Goal: Task Accomplishment & Management: Manage account settings

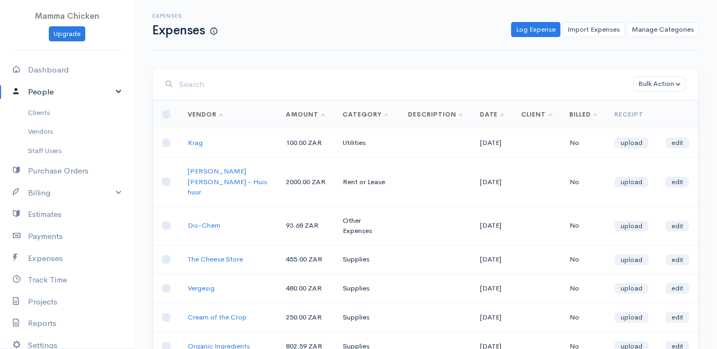
scroll to position [107, 0]
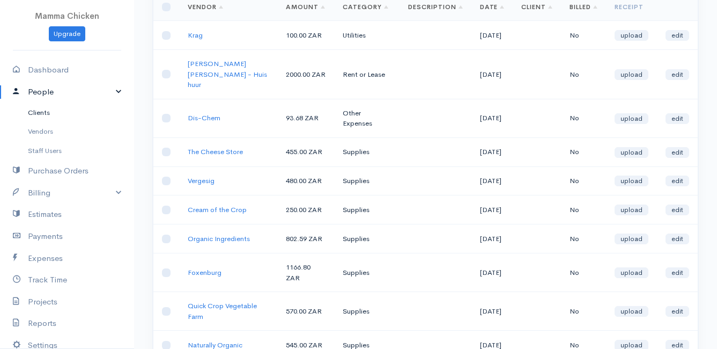
click at [42, 107] on link "Clients" at bounding box center [67, 112] width 134 height 19
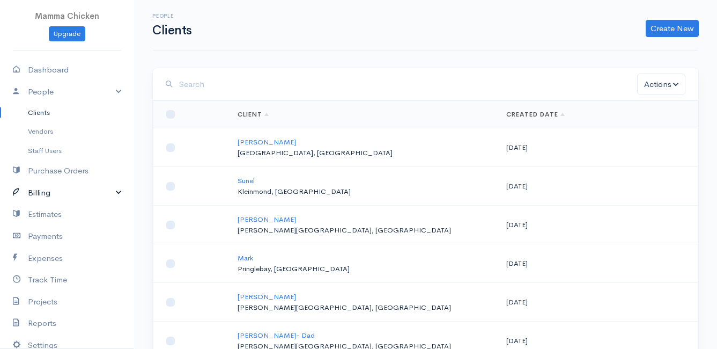
click at [46, 189] on link "Billing" at bounding box center [67, 193] width 134 height 22
click at [43, 211] on link "Invoice" at bounding box center [67, 212] width 134 height 19
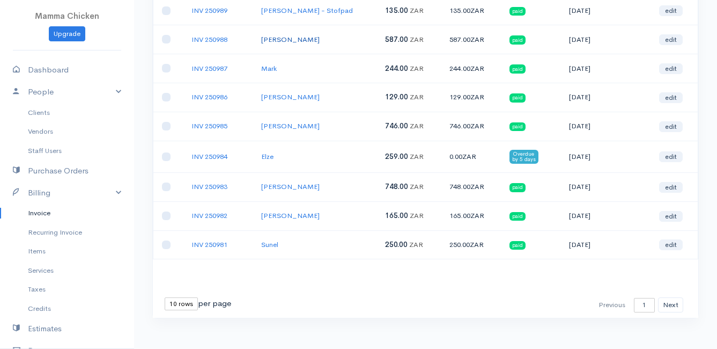
scroll to position [170, 0]
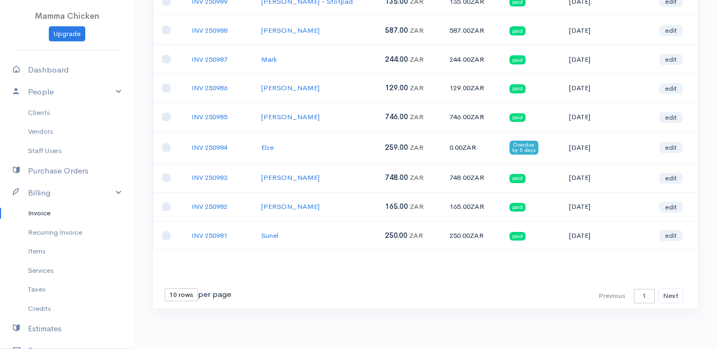
click at [172, 293] on select "10 rows 25 rows 50 rows" at bounding box center [181, 294] width 33 height 13
select select "50"
click at [165, 288] on select "10 rows 25 rows 50 rows" at bounding box center [181, 294] width 33 height 13
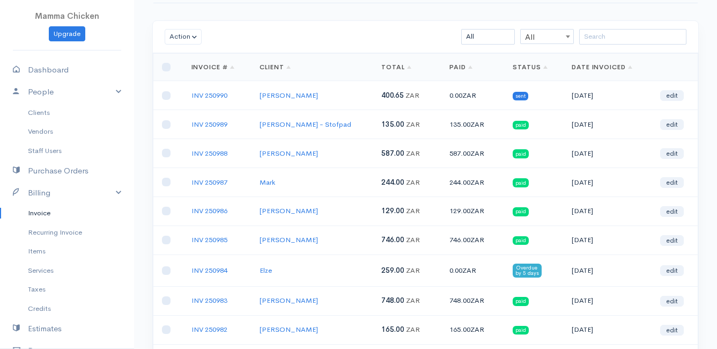
scroll to position [0, 0]
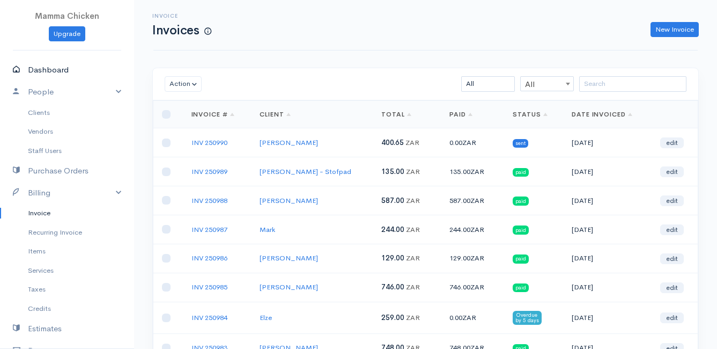
click at [45, 64] on link "Dashboard" at bounding box center [67, 70] width 134 height 22
select select "thistoyear"
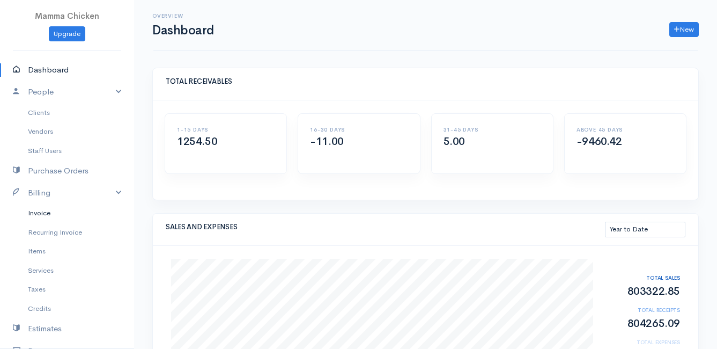
click at [45, 216] on link "Invoice" at bounding box center [67, 212] width 134 height 19
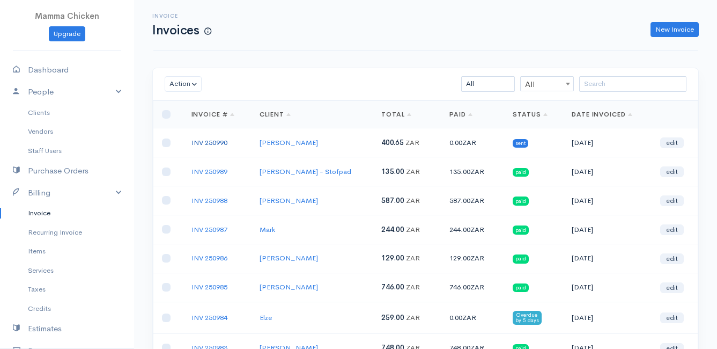
click at [219, 142] on link "INV 250990" at bounding box center [209, 142] width 36 height 9
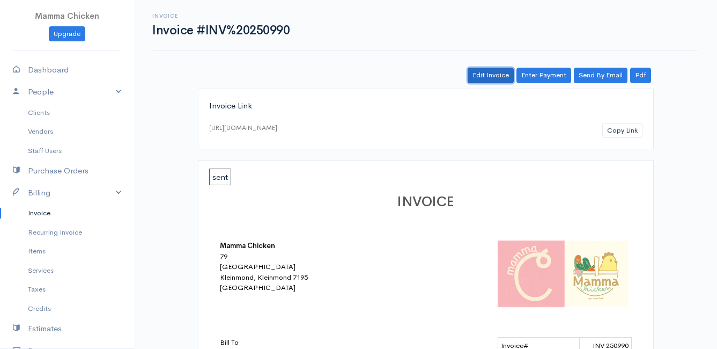
click at [500, 75] on link "Edit Invoice" at bounding box center [491, 76] width 46 height 16
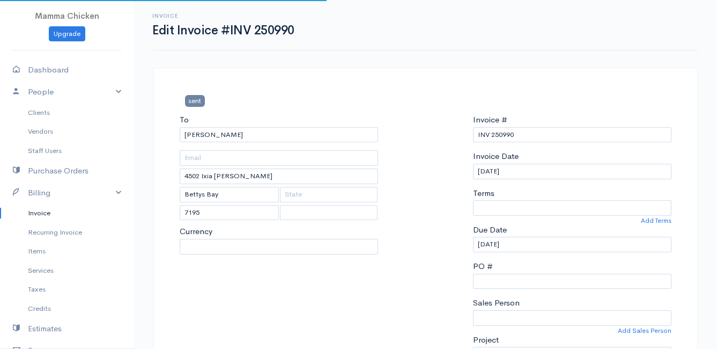
select select
select select "[GEOGRAPHIC_DATA]"
select select "0"
select select "ZAR"
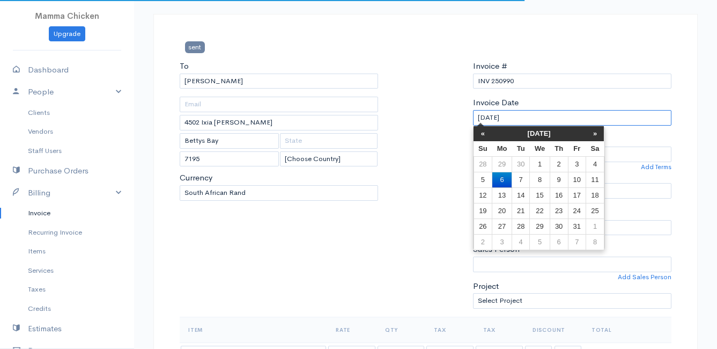
click at [531, 114] on input "[DATE]" at bounding box center [572, 118] width 198 height 16
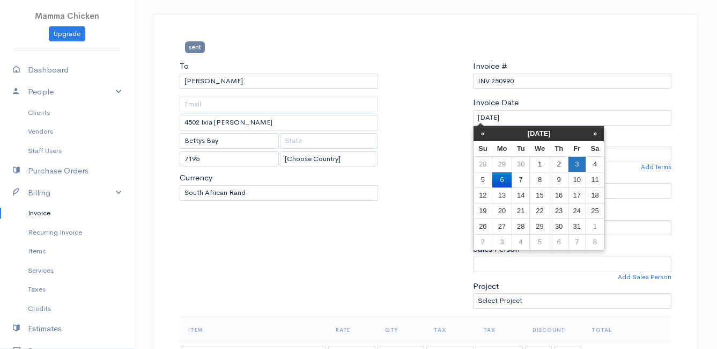
click at [575, 161] on td "3" at bounding box center [577, 164] width 18 height 16
type input "[DATE]"
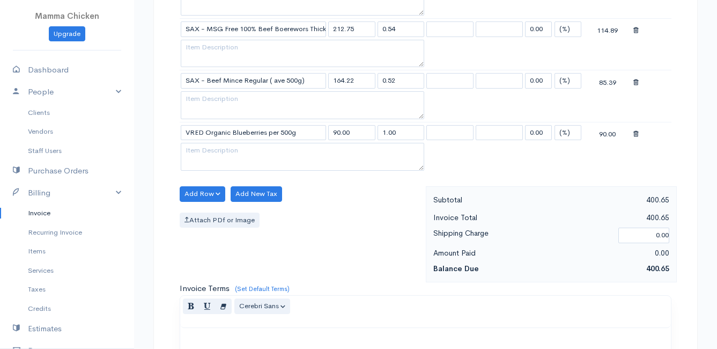
scroll to position [733, 0]
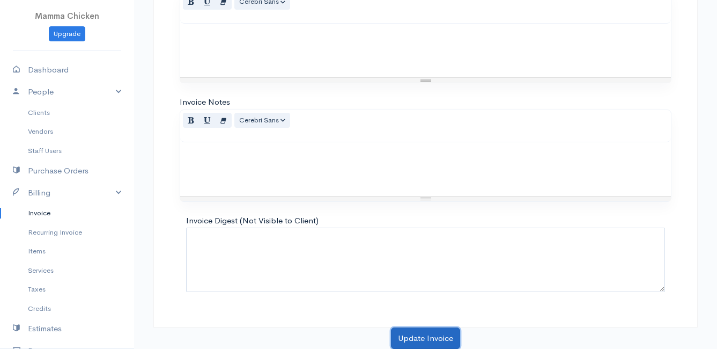
click at [411, 333] on button "Update Invoice" at bounding box center [425, 338] width 69 height 22
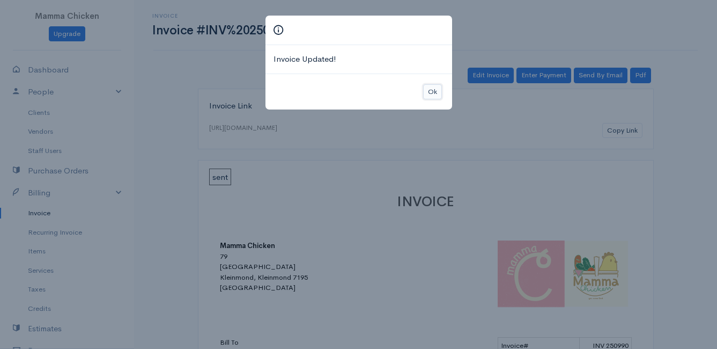
click at [433, 92] on button "Ok" at bounding box center [432, 92] width 19 height 16
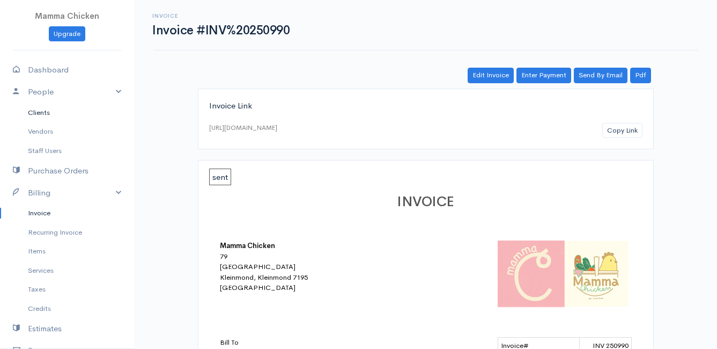
click at [46, 114] on link "Clients" at bounding box center [67, 112] width 134 height 19
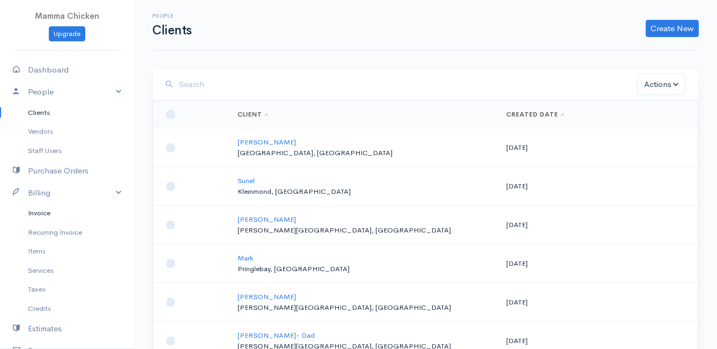
click at [45, 211] on link "Invoice" at bounding box center [67, 212] width 134 height 19
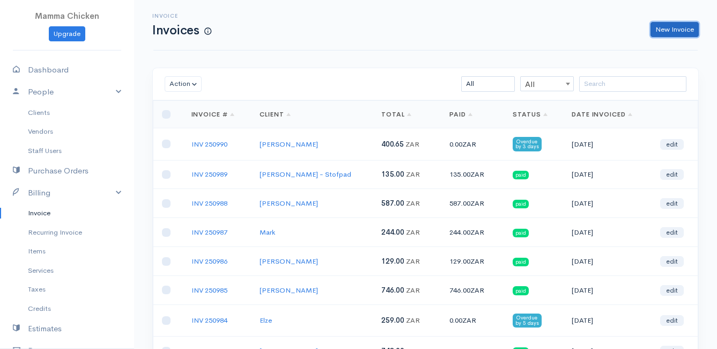
click at [670, 24] on link "New Invoice" at bounding box center [675, 30] width 48 height 16
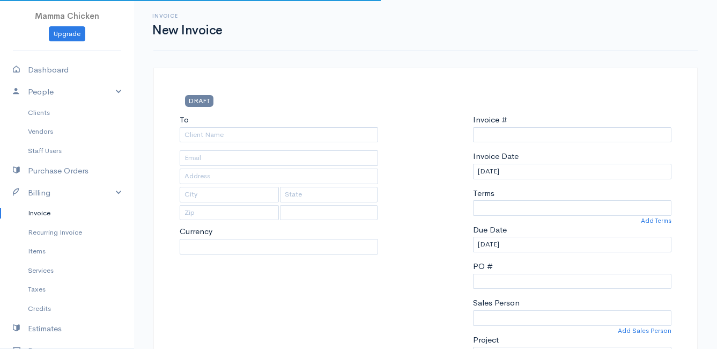
type input "INV 250991"
click at [220, 129] on input "To" at bounding box center [279, 135] width 198 height 16
select select "[GEOGRAPHIC_DATA]"
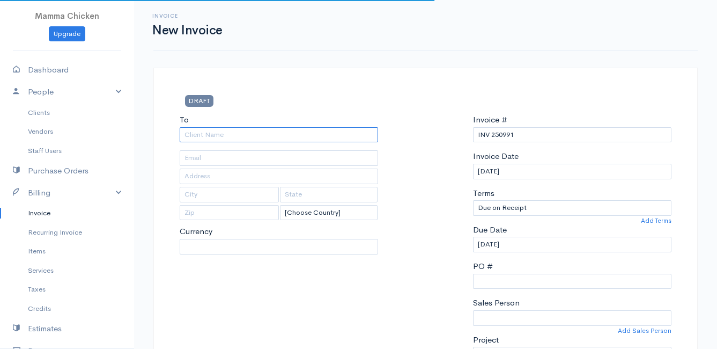
select select "ZAR"
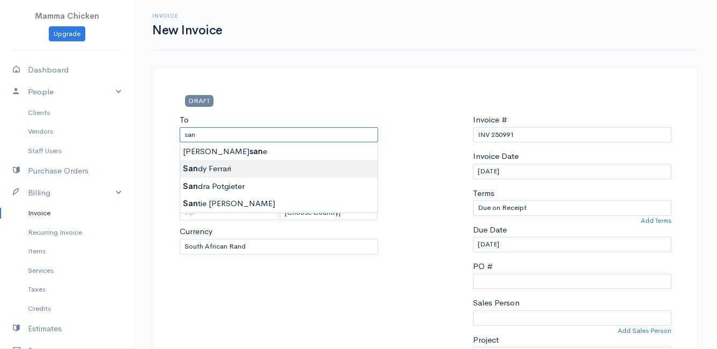
type input "[PERSON_NAME]"
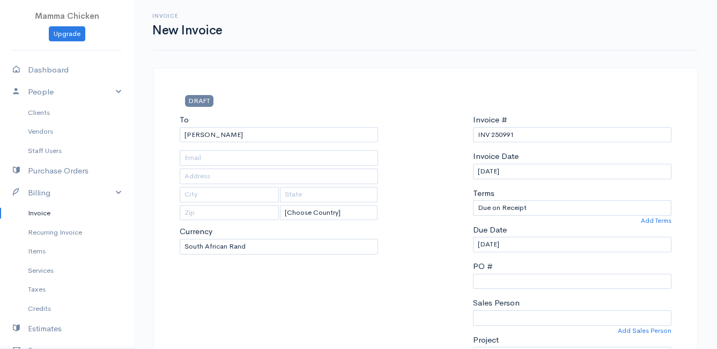
type input "[STREET_ADDRESS][PERSON_NAME]"
type input "[PERSON_NAME] Bay"
type input "7195"
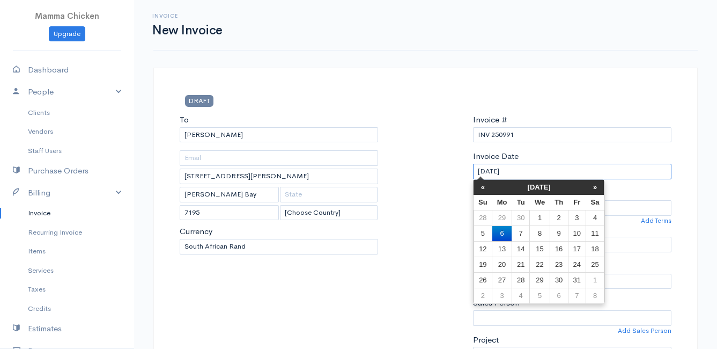
click at [536, 173] on input "[DATE]" at bounding box center [572, 172] width 198 height 16
click at [578, 232] on td "10" at bounding box center [577, 233] width 18 height 16
type input "[DATE]"
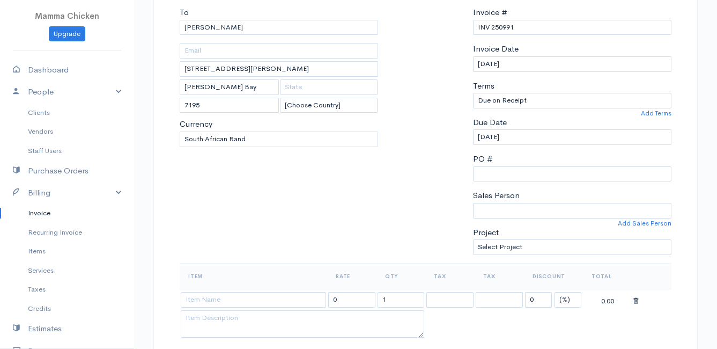
scroll to position [322, 0]
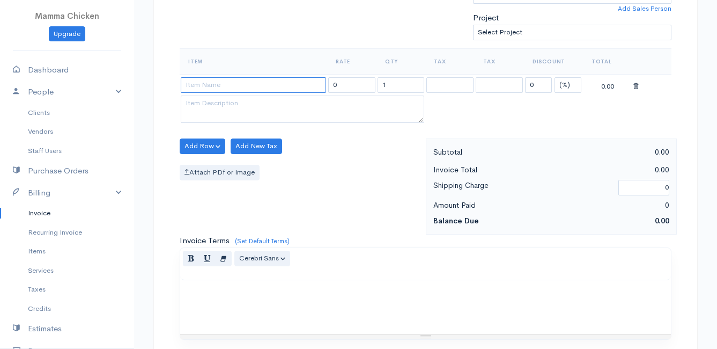
click at [220, 85] on input at bounding box center [253, 85] width 145 height 16
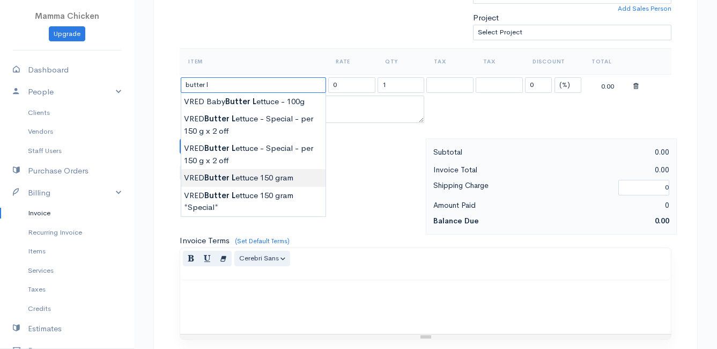
type input "VRED Butter Lettuce 150 gram"
type input "21.00"
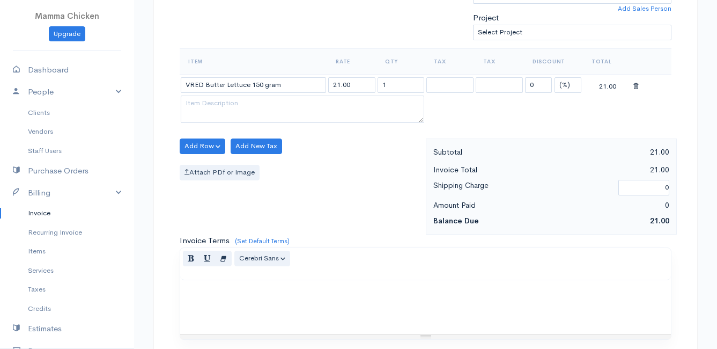
click at [241, 174] on body "Mamma Chicken Upgrade Dashboard People Clients Vendors Staff Users Purchase Ord…" at bounding box center [358, 141] width 717 height 927
click at [211, 146] on button "Add Row" at bounding box center [203, 146] width 46 height 16
click at [211, 167] on link "Add Item Row" at bounding box center [222, 168] width 85 height 19
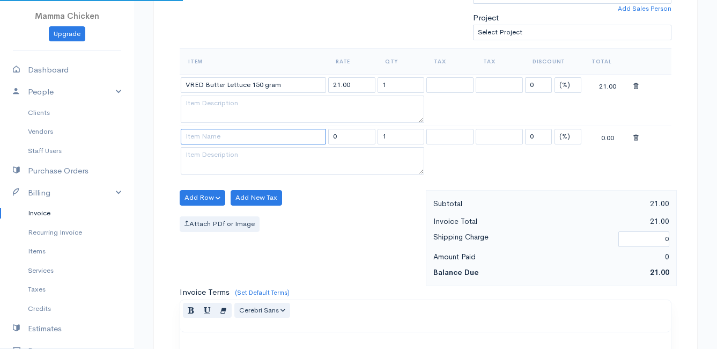
click at [218, 139] on input at bounding box center [253, 137] width 145 height 16
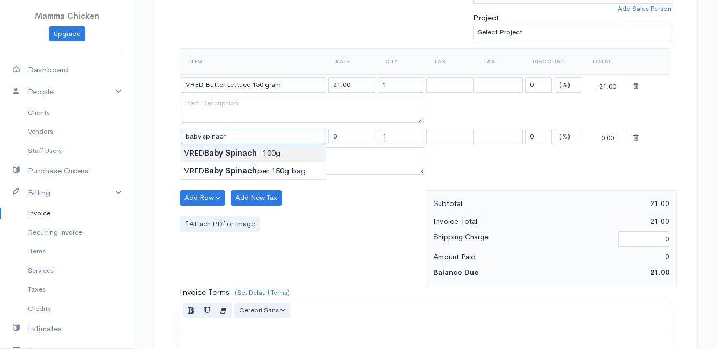
type input "VRED Baby Spinach - 100g"
type input "28.00"
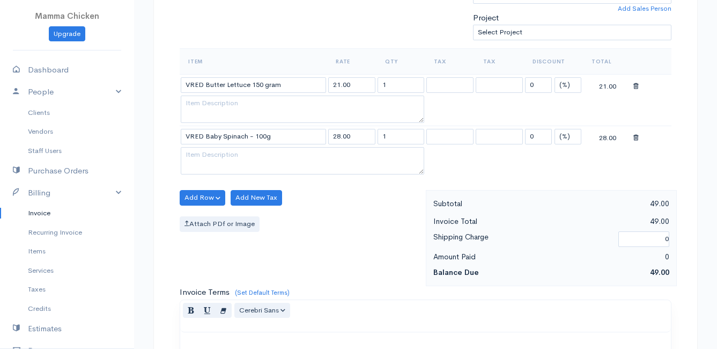
click at [225, 147] on body "Mamma Chicken Upgrade Dashboard People Clients Vendors Staff Users Purchase Ord…" at bounding box center [358, 167] width 717 height 979
drag, startPoint x: 408, startPoint y: 136, endPoint x: 363, endPoint y: 136, distance: 45.1
click at [363, 136] on tr "VRED Baby Spinach - 100g 28.00 1 0 (%) Flat 28.00" at bounding box center [426, 136] width 492 height 21
type input "3"
click at [354, 199] on div "Add Row Add Item Row Add Time Row Add New Tax Attach PDf or Image" at bounding box center [300, 238] width 252 height 96
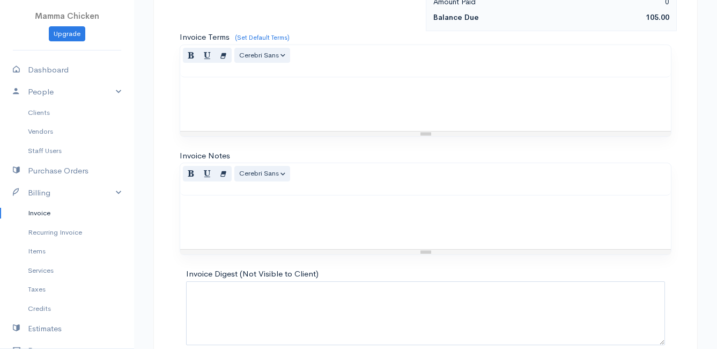
scroll to position [630, 0]
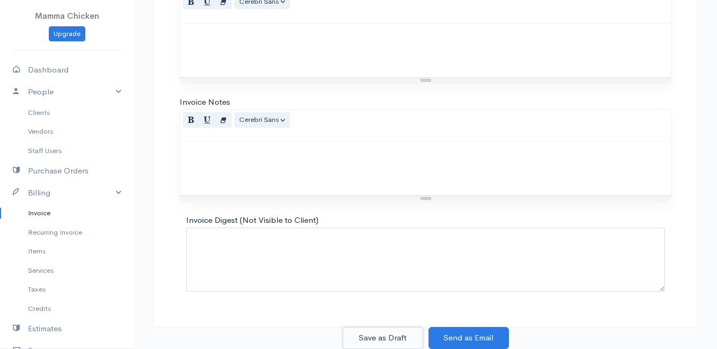
click at [381, 333] on button "Save as Draft" at bounding box center [383, 338] width 80 height 22
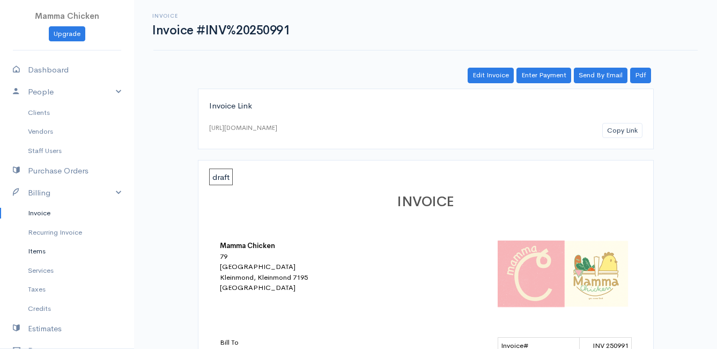
click at [43, 250] on link "Items" at bounding box center [67, 250] width 134 height 19
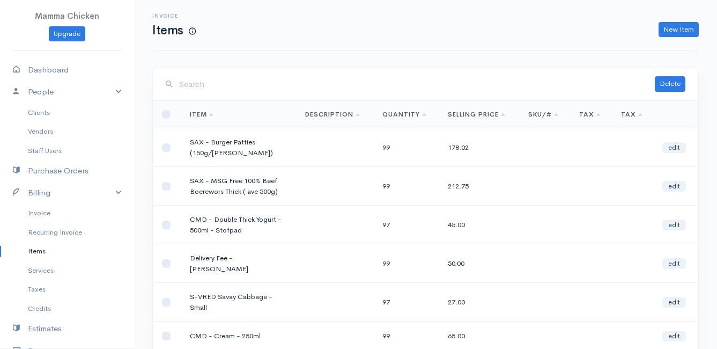
click at [255, 85] on input "search" at bounding box center [417, 84] width 476 height 22
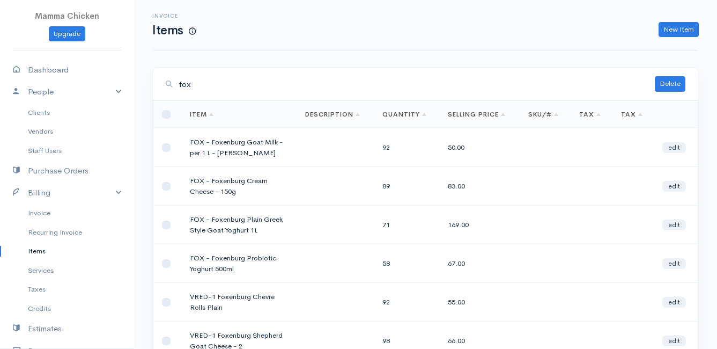
type input "fox"
drag, startPoint x: 252, startPoint y: 154, endPoint x: 169, endPoint y: 130, distance: 86.4
click at [169, 130] on tr "FOX - Foxenburg Goat Milk - per 1 L - [PERSON_NAME] 92 50.00 edit" at bounding box center [425, 147] width 545 height 39
drag, startPoint x: 169, startPoint y: 130, endPoint x: 208, endPoint y: 142, distance: 40.7
copy tr "FOX - Foxenburg Goat Milk - per 1 L - [PERSON_NAME]"
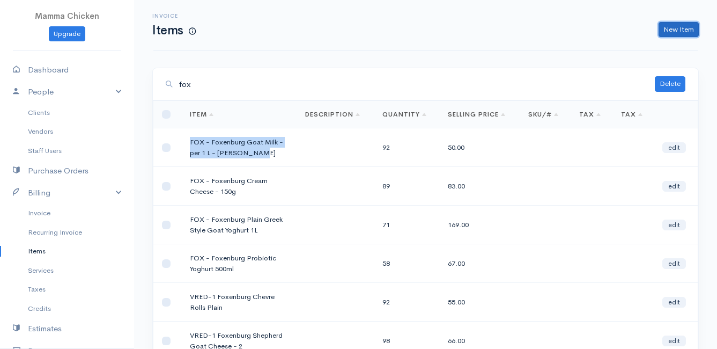
click at [676, 28] on link "New Item" at bounding box center [679, 30] width 40 height 16
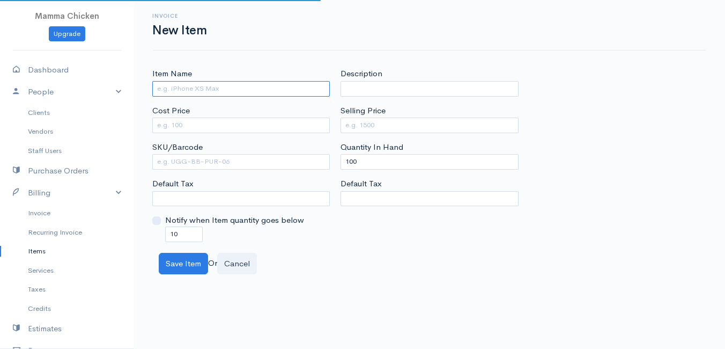
click at [173, 91] on input "Item Name" at bounding box center [241, 89] width 178 height 16
paste input "FOX - Foxenburg Goat Milk - per 1 L - [PERSON_NAME]"
type input "FOX - Foxenburg Goat Milk - per 1 L"
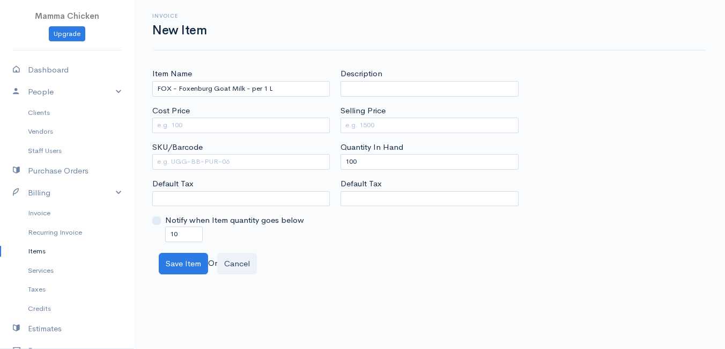
click at [263, 24] on div "Invoice New Item" at bounding box center [429, 25] width 565 height 24
click at [173, 125] on input "Cost Price" at bounding box center [241, 125] width 178 height 16
type input "38.28"
click at [351, 123] on input "Selling Price" at bounding box center [430, 125] width 178 height 16
type input "55"
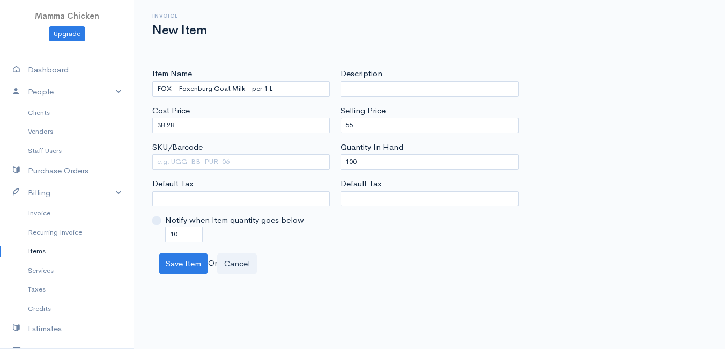
click at [326, 258] on div "Save Item Or Cancel" at bounding box center [429, 264] width 552 height 22
click at [175, 261] on button "Save Item" at bounding box center [183, 264] width 49 height 22
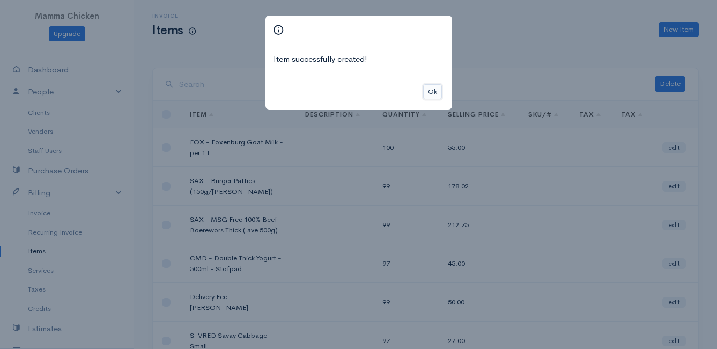
click at [430, 88] on button "Ok" at bounding box center [432, 92] width 19 height 16
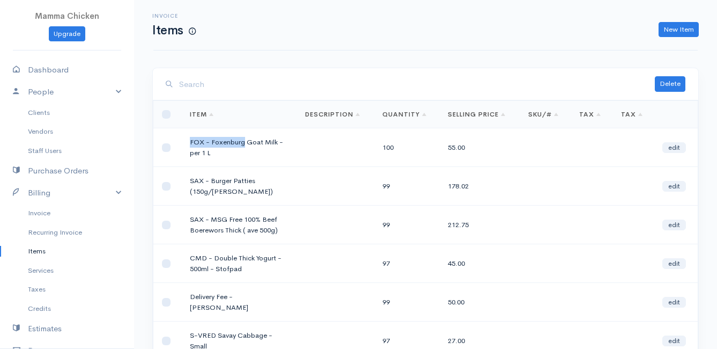
drag, startPoint x: 191, startPoint y: 142, endPoint x: 245, endPoint y: 142, distance: 53.6
click at [245, 142] on td "FOX - Foxenburg Goat Milk - per 1 L" at bounding box center [238, 147] width 115 height 39
drag, startPoint x: 245, startPoint y: 142, endPoint x: 207, endPoint y: 140, distance: 37.6
copy td "FOX - [GEOGRAPHIC_DATA]"
click at [674, 31] on link "New Item" at bounding box center [679, 30] width 40 height 16
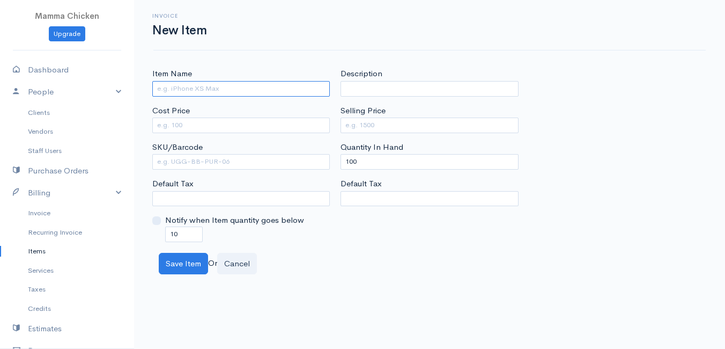
click at [189, 84] on input "Item Name" at bounding box center [241, 89] width 178 height 16
paste input "FOX - [GEOGRAPHIC_DATA]"
click at [408, 31] on div "Invoice New Item" at bounding box center [429, 25] width 565 height 24
click at [221, 86] on input "FOX - [GEOGRAPHIC_DATA]" at bounding box center [241, 89] width 178 height 16
paste input "Strawberry Greek Style Goat Yoghurt"
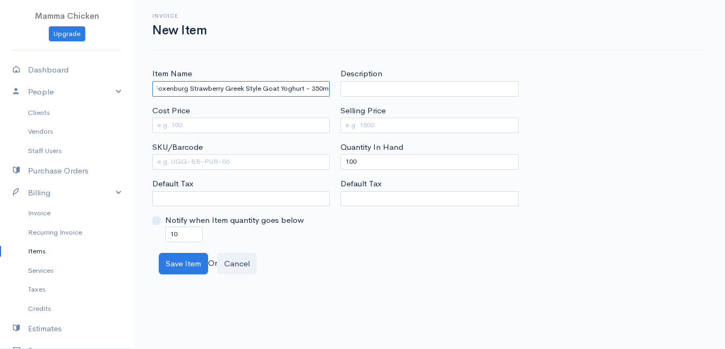
scroll to position [0, 26]
type input "FOX - Foxenburg Strawberry Greek Style Goat Yoghurt - 350ml"
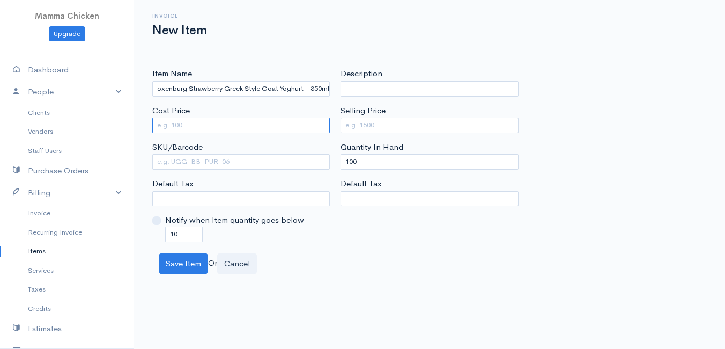
scroll to position [0, 0]
click at [231, 125] on input "Cost Price" at bounding box center [241, 125] width 178 height 16
type input "54.71"
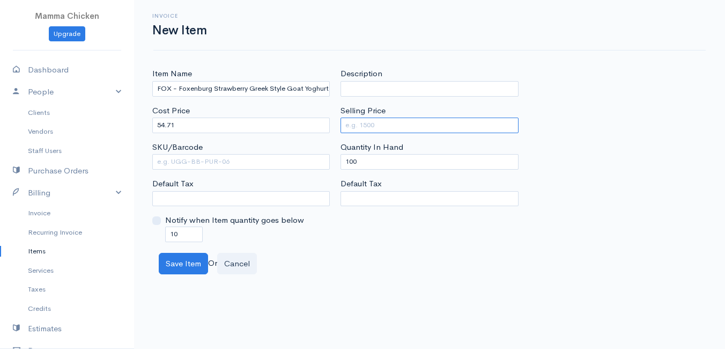
click at [367, 127] on input "Selling Price" at bounding box center [430, 125] width 178 height 16
type input "70"
click at [625, 87] on div "Item Name FOX - Foxenburg Strawberry Greek Style Goat Yoghurt - 350ml Cost Pric…" at bounding box center [429, 155] width 565 height 174
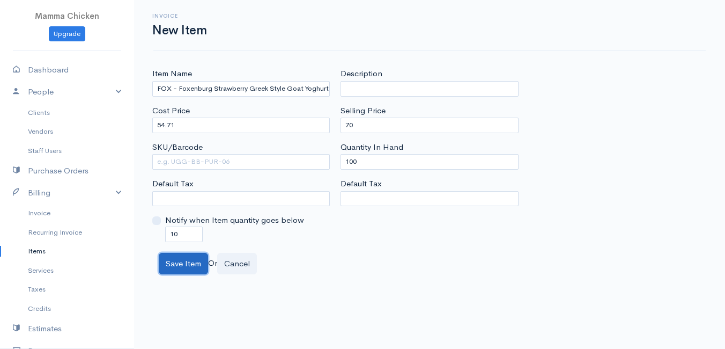
click at [176, 264] on button "Save Item" at bounding box center [183, 264] width 49 height 22
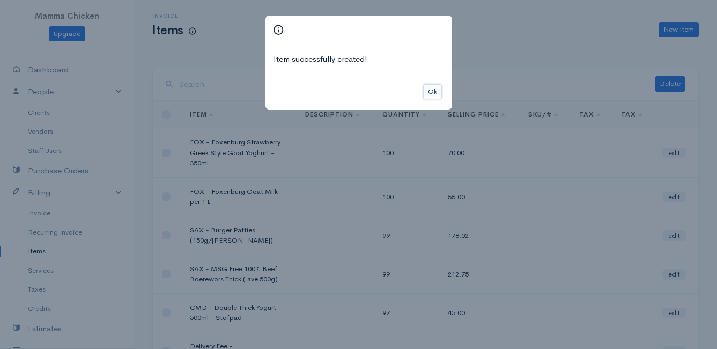
click at [434, 93] on button "Ok" at bounding box center [432, 92] width 19 height 16
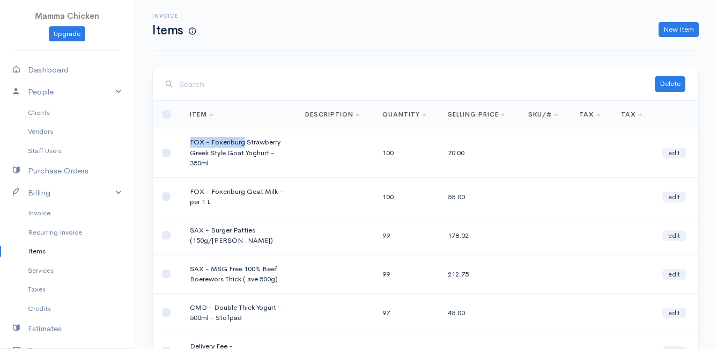
drag, startPoint x: 190, startPoint y: 142, endPoint x: 243, endPoint y: 142, distance: 53.6
click at [243, 142] on td "FOX - Foxenburg Strawberry Greek Style Goat Yoghurt - 350ml" at bounding box center [238, 152] width 115 height 49
drag, startPoint x: 243, startPoint y: 142, endPoint x: 215, endPoint y: 142, distance: 28.4
copy td "FOX - [GEOGRAPHIC_DATA]"
click at [685, 22] on link "New Item" at bounding box center [679, 30] width 40 height 16
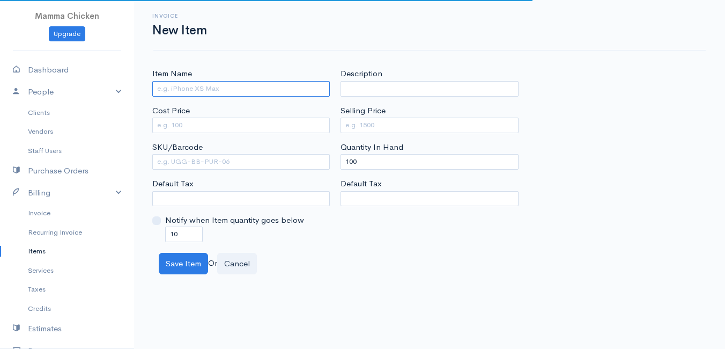
click at [174, 89] on input "Item Name" at bounding box center [241, 89] width 178 height 16
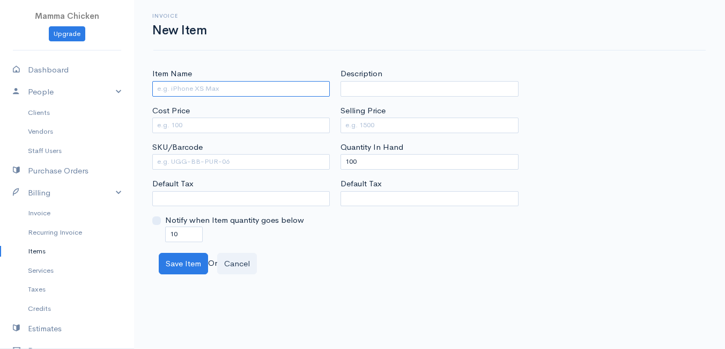
paste input "FOX - [GEOGRAPHIC_DATA]"
click at [407, 43] on div "Invoice New Item" at bounding box center [429, 25] width 552 height 50
click at [225, 92] on input "FOX - [GEOGRAPHIC_DATA]" at bounding box center [241, 89] width 178 height 16
paste input "Goat Cheese - Chevre Rolls - Plain"
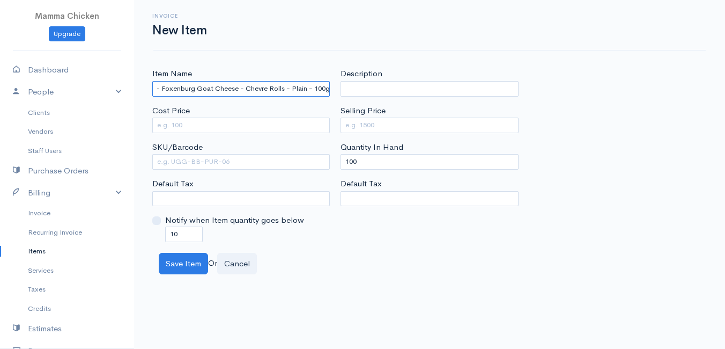
type input "FOX - Foxenburg Goat Cheese - Chevre Rolls - Plain - 100g"
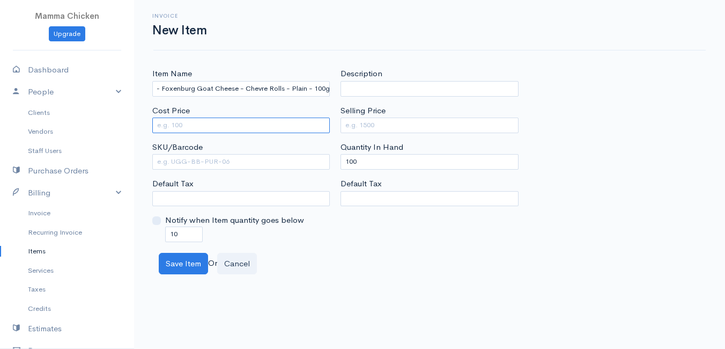
scroll to position [0, 0]
click at [258, 127] on input "Cost Price" at bounding box center [241, 125] width 178 height 16
type input "43.50"
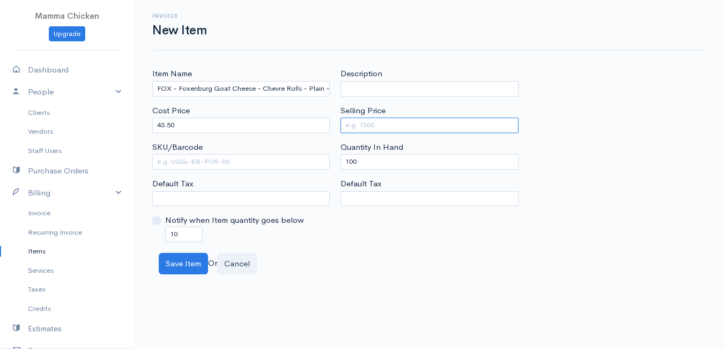
click at [359, 124] on input "Selling Price" at bounding box center [430, 125] width 178 height 16
type input "58"
click at [339, 275] on body "Mamma Chicken Upgrade Dashboard People Clients Vendors Staff Users Purchase Ord…" at bounding box center [362, 174] width 725 height 349
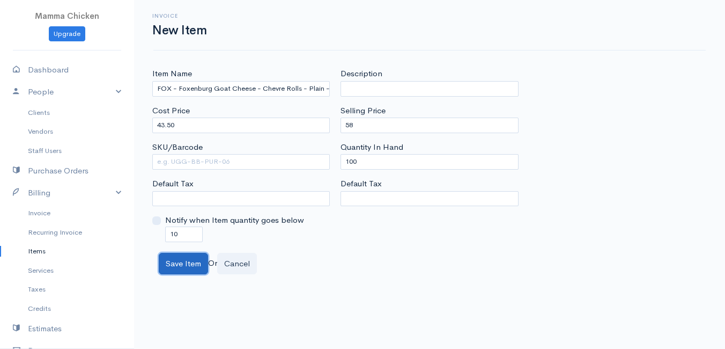
click at [174, 266] on button "Save Item" at bounding box center [183, 264] width 49 height 22
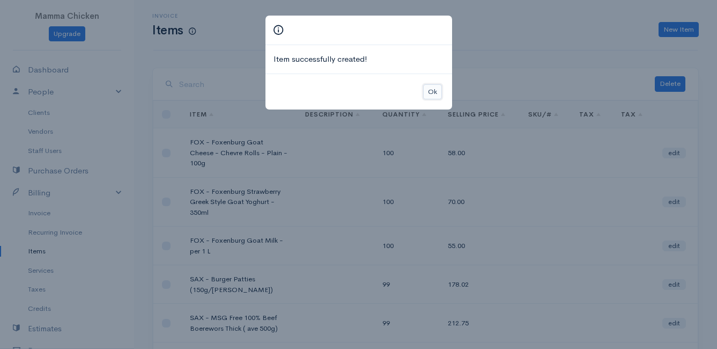
click at [430, 90] on button "Ok" at bounding box center [432, 92] width 19 height 16
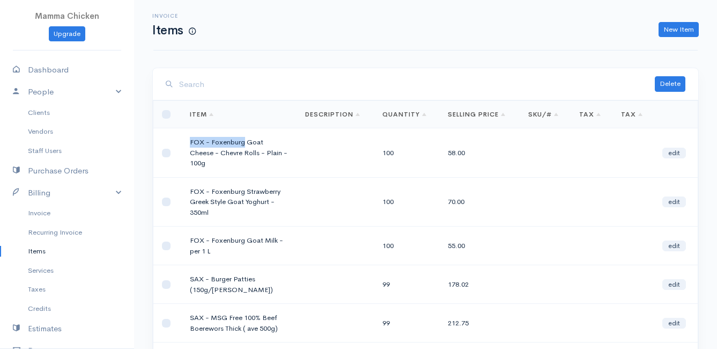
drag, startPoint x: 190, startPoint y: 141, endPoint x: 243, endPoint y: 144, distance: 53.8
click at [243, 144] on td "FOX - Foxenburg Goat Cheese - Chevre Rolls - Plain - 100g" at bounding box center [238, 152] width 115 height 49
drag, startPoint x: 243, startPoint y: 144, endPoint x: 220, endPoint y: 141, distance: 23.9
copy td "FOX - [GEOGRAPHIC_DATA]"
click at [669, 32] on link "New Item" at bounding box center [679, 30] width 40 height 16
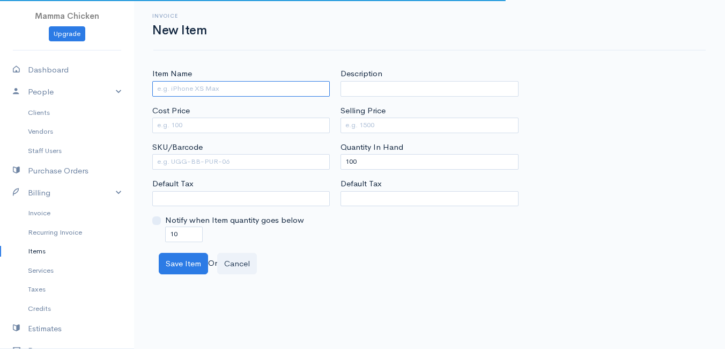
click at [219, 84] on input "Item Name" at bounding box center [241, 89] width 178 height 16
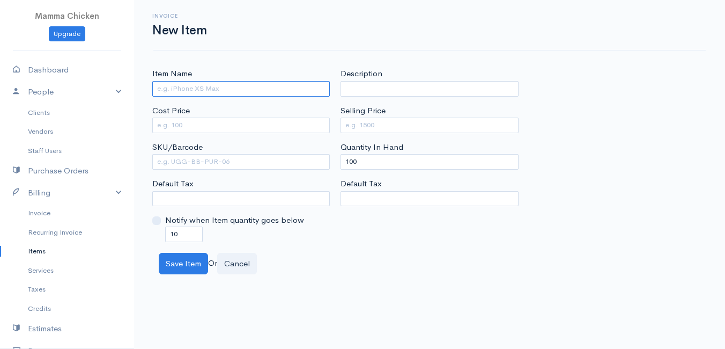
paste input "FOX - [GEOGRAPHIC_DATA]"
paste input "Goat Cheese - Chevre Rolls - Garlic pepper"
type input "FOX - Foxenburg Goat Cheese - Chevre Rolls - Garlic pepper - 100g"
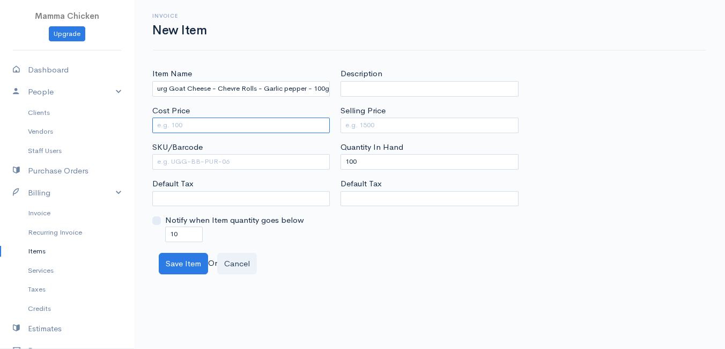
scroll to position [0, 0]
click at [249, 129] on input "Cost Price" at bounding box center [241, 125] width 178 height 16
type input "44.65"
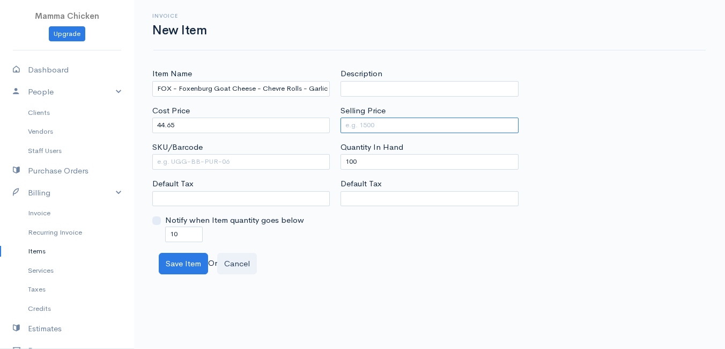
click at [358, 124] on input "Selling Price" at bounding box center [430, 125] width 178 height 16
type input "70"
click at [376, 283] on body "Mamma Chicken Upgrade Dashboard People Clients Vendors Staff Users Purchase Ord…" at bounding box center [362, 174] width 725 height 349
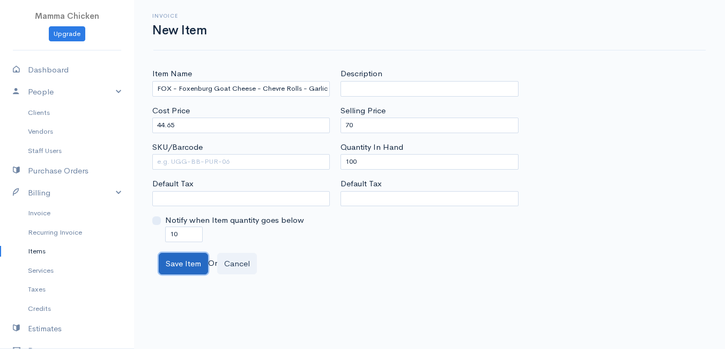
click at [171, 261] on button "Save Item" at bounding box center [183, 264] width 49 height 22
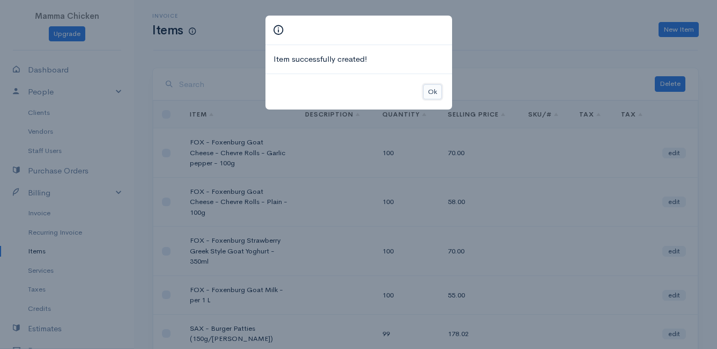
click at [435, 87] on button "Ok" at bounding box center [432, 92] width 19 height 16
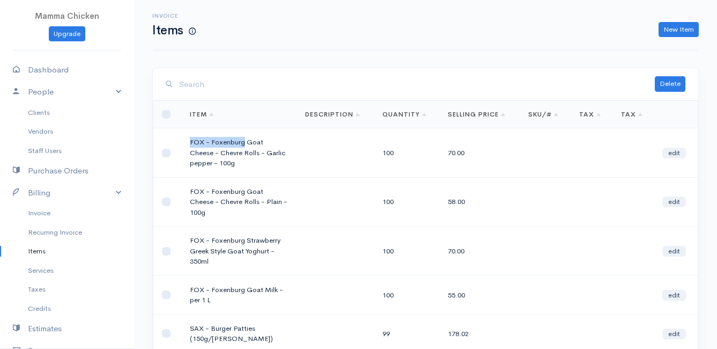
drag, startPoint x: 191, startPoint y: 141, endPoint x: 242, endPoint y: 141, distance: 50.4
click at [242, 141] on td "FOX - Foxenburg Goat Cheese - Chevre Rolls - Garlic pepper - 100g" at bounding box center [238, 152] width 115 height 49
drag, startPoint x: 242, startPoint y: 141, endPoint x: 234, endPoint y: 141, distance: 7.5
copy td "FOX - [GEOGRAPHIC_DATA]"
click at [681, 32] on link "New Item" at bounding box center [679, 30] width 40 height 16
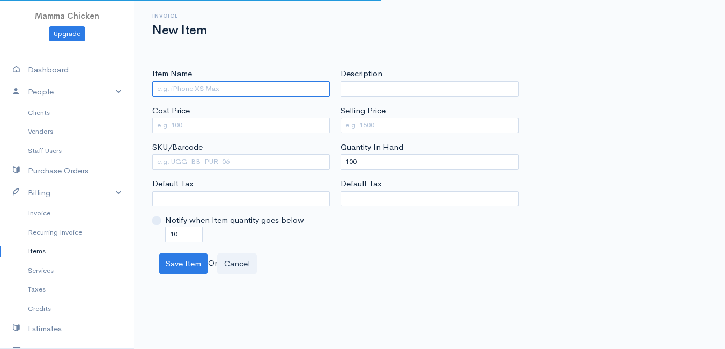
click at [195, 88] on input "Item Name" at bounding box center [241, 89] width 178 height 16
paste input "FOX - [GEOGRAPHIC_DATA]"
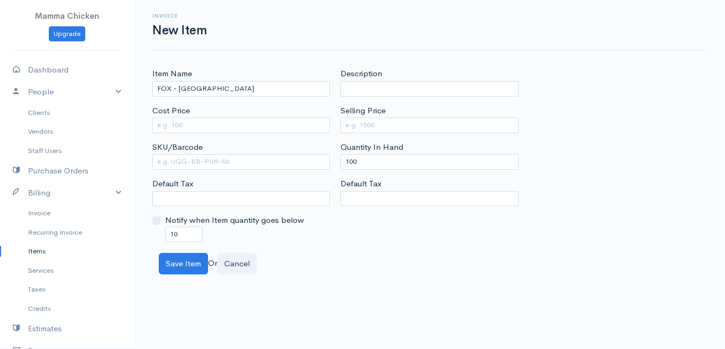
click at [344, 23] on div "Invoice New Item" at bounding box center [429, 25] width 565 height 24
click at [221, 90] on input "FOX - [GEOGRAPHIC_DATA]" at bounding box center [241, 89] width 178 height 16
paste input "Goat Cheese - Chevre Rolls - Mixed Herb"
type input "FOX - Foxenburg Goat Cheese - Chevre Rolls - Mixed Herb"
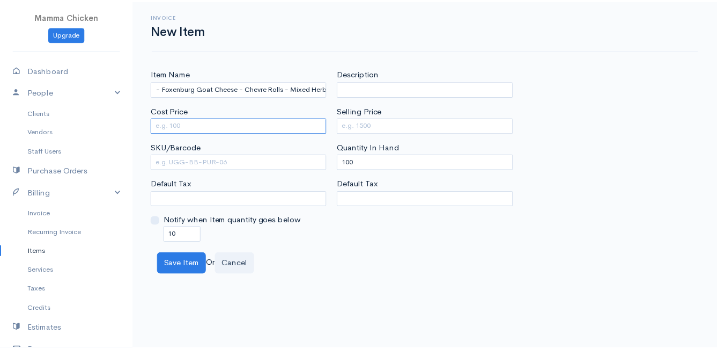
scroll to position [0, 0]
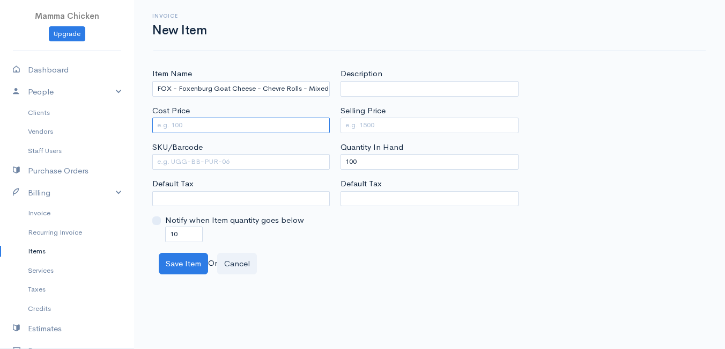
click at [250, 123] on input "Cost Price" at bounding box center [241, 125] width 178 height 16
type input "44.65"
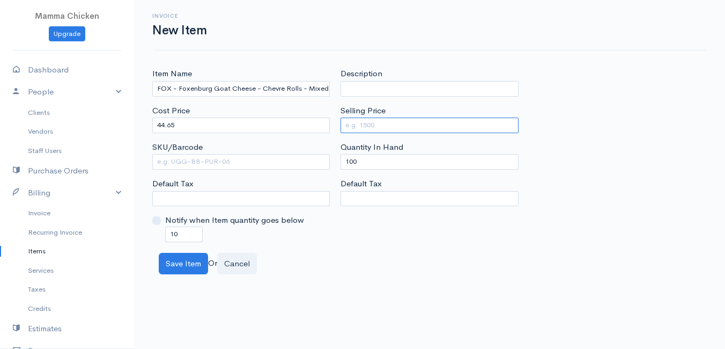
click at [383, 124] on input "Selling Price" at bounding box center [430, 125] width 178 height 16
type input "70"
click at [654, 62] on div "Invoice New Item Item Name FOX - Foxenburg Goat Cheese - Chevre Rolls - Mixed H…" at bounding box center [429, 137] width 591 height 274
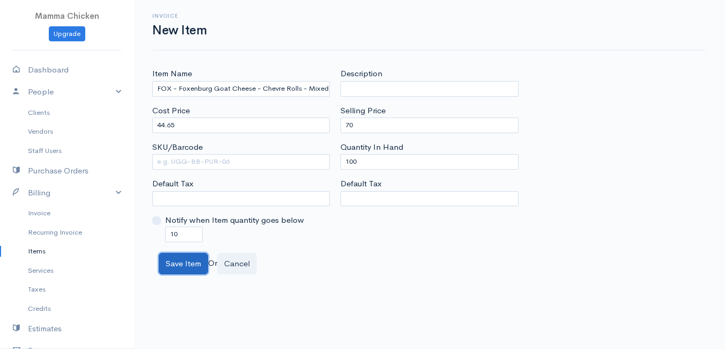
click at [186, 264] on button "Save Item" at bounding box center [183, 264] width 49 height 22
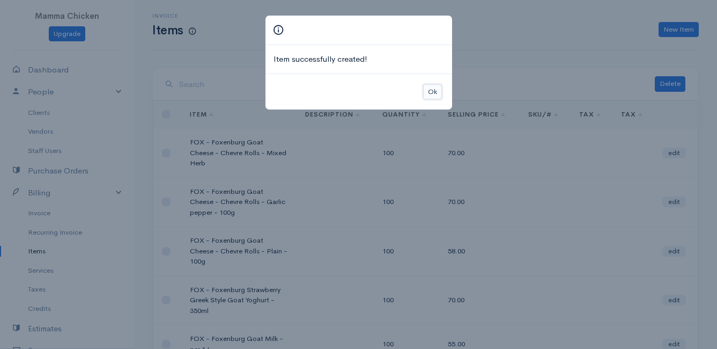
click at [438, 93] on button "Ok" at bounding box center [432, 92] width 19 height 16
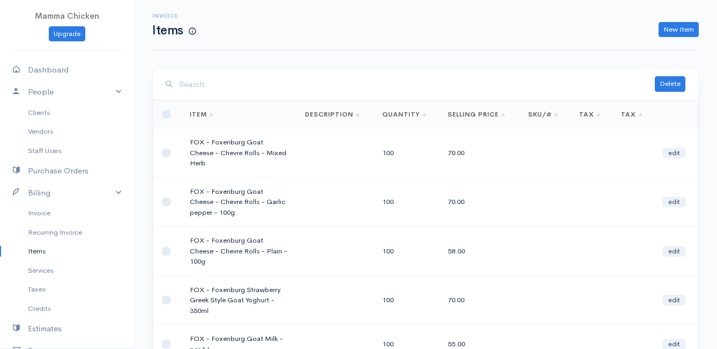
scroll to position [54, 0]
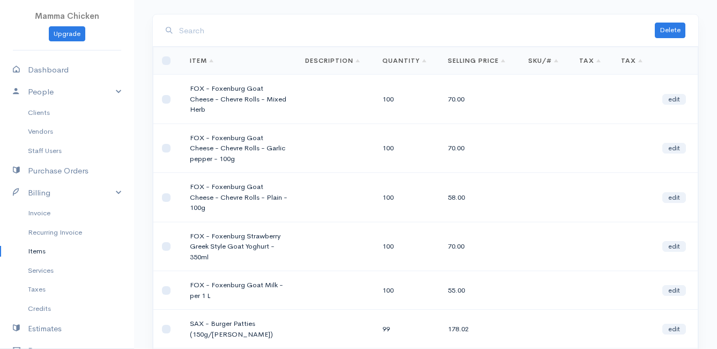
click at [280, 100] on td "FOX - Foxenburg Goat Cheese - Chevre Rolls - Mixed Herb" at bounding box center [238, 99] width 115 height 49
click at [681, 94] on link "edit" at bounding box center [674, 99] width 24 height 11
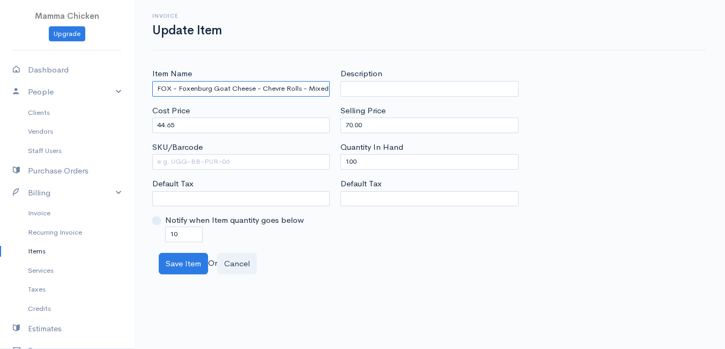
click at [328, 88] on input "FOX - Foxenburg Goat Cheese - Chevre Rolls - Mixed Herb" at bounding box center [241, 89] width 178 height 16
type input "FOX - Foxenburg Goat Cheese - Chevre Rolls - Mixed Herb - 100g"
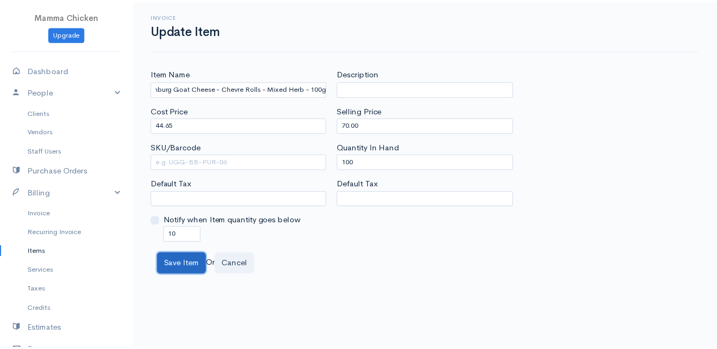
scroll to position [0, 0]
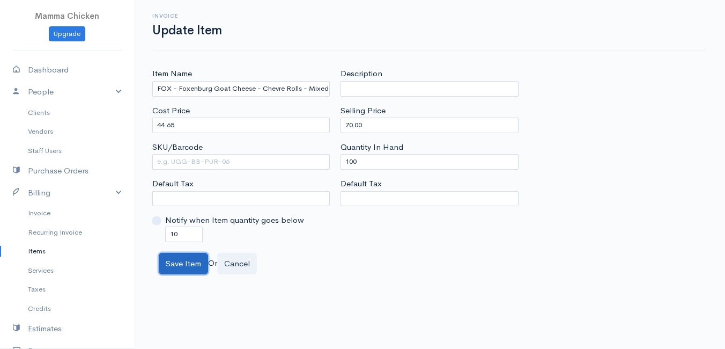
click at [179, 264] on button "Save Item" at bounding box center [183, 264] width 49 height 22
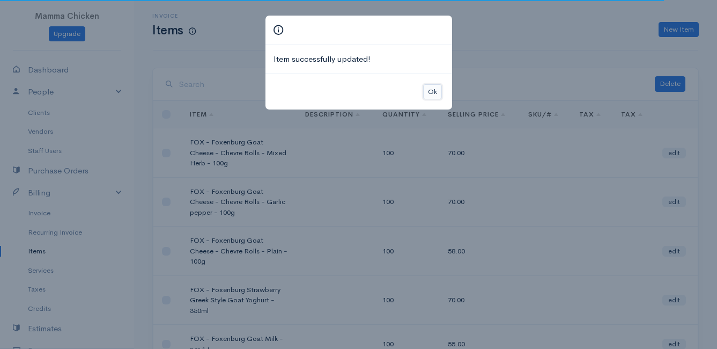
click at [432, 90] on button "Ok" at bounding box center [432, 92] width 19 height 16
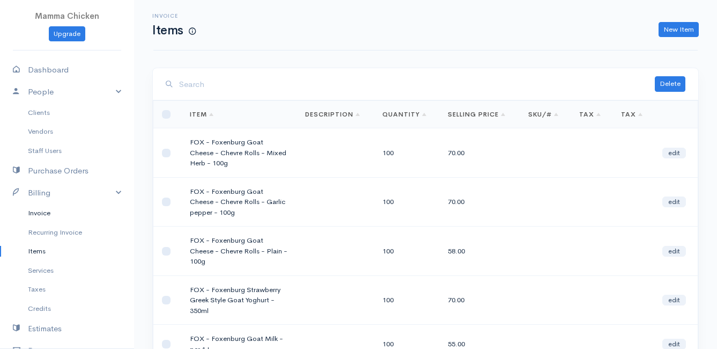
click at [38, 216] on link "Invoice" at bounding box center [67, 212] width 134 height 19
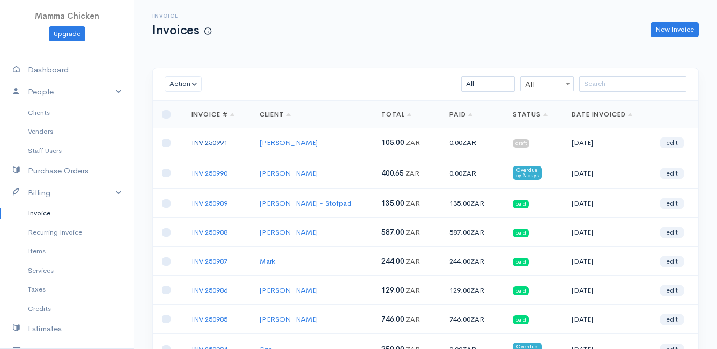
click at [203, 141] on link "INV 250991" at bounding box center [209, 142] width 36 height 9
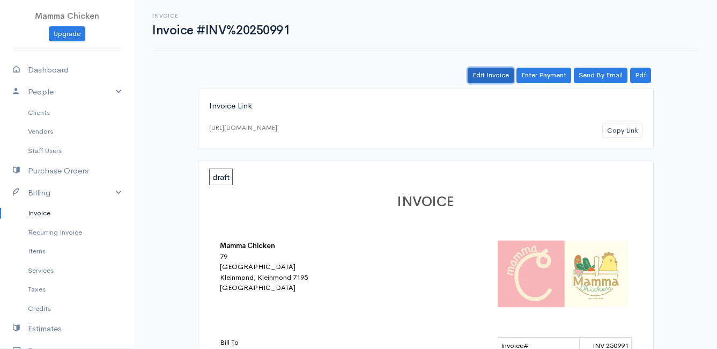
click at [494, 75] on link "Edit Invoice" at bounding box center [491, 76] width 46 height 16
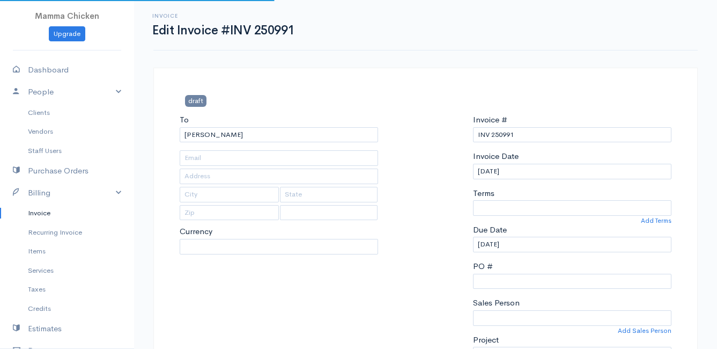
type input "[STREET_ADDRESS][PERSON_NAME]"
type input "[PERSON_NAME] Bay"
type input "7195"
select select
select select "[GEOGRAPHIC_DATA]"
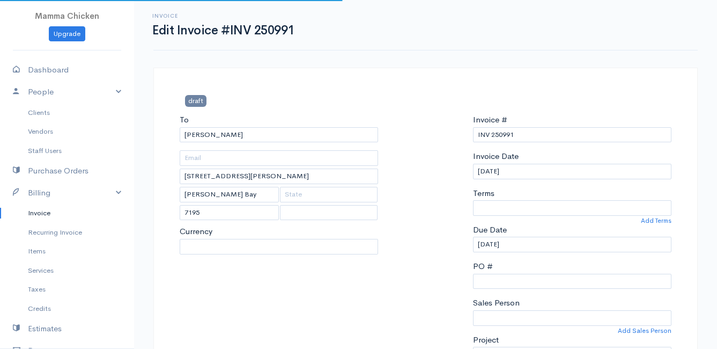
select select "ZAR"
select select "0"
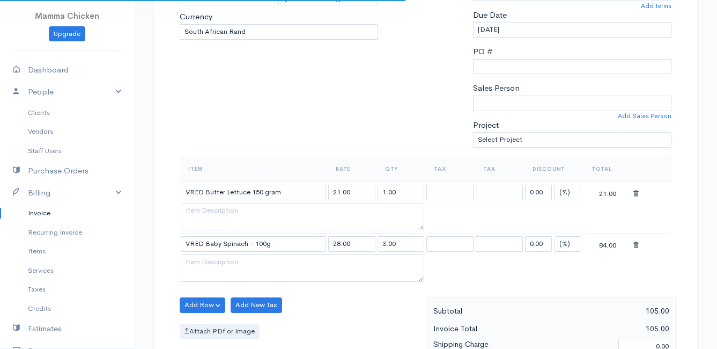
scroll to position [322, 0]
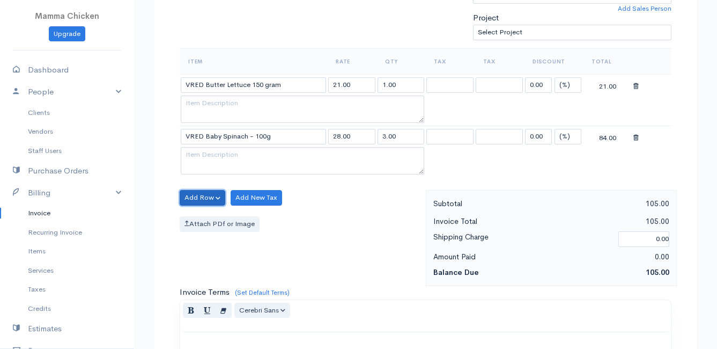
click at [196, 193] on button "Add Row" at bounding box center [203, 198] width 46 height 16
click at [211, 217] on link "Add Item Row" at bounding box center [222, 219] width 85 height 19
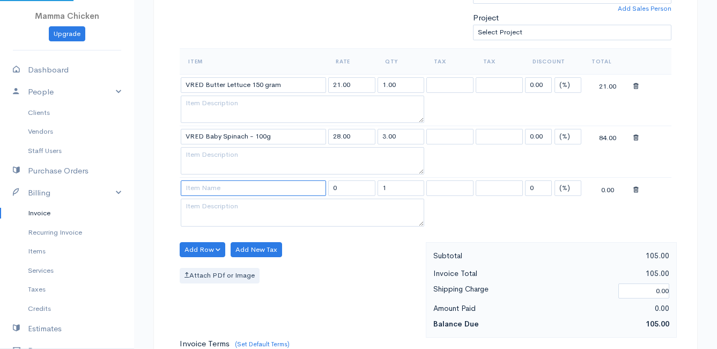
click at [206, 186] on input at bounding box center [253, 188] width 145 height 16
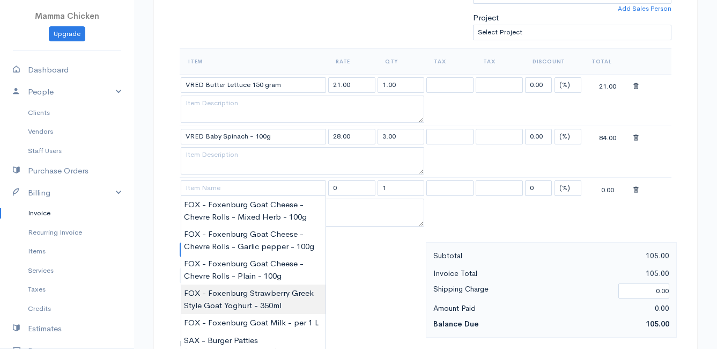
type input "FOX - Foxenburg Strawberry Greek Style Goat Yoghurt - 350ml"
type input "70.00"
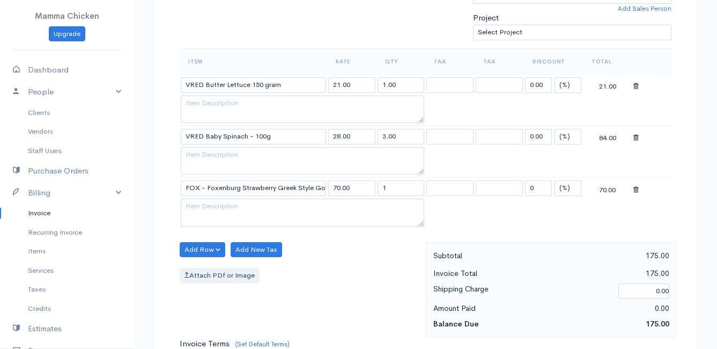
click at [251, 296] on body "Mamma Chicken Upgrade Dashboard People Clients Vendors Staff Users Purchase Ord…" at bounding box center [358, 193] width 717 height 1030
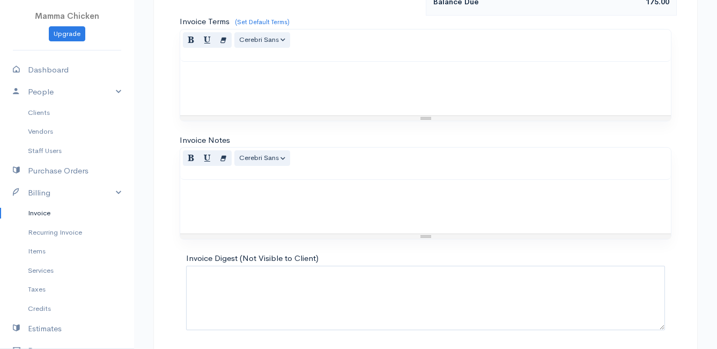
scroll to position [682, 0]
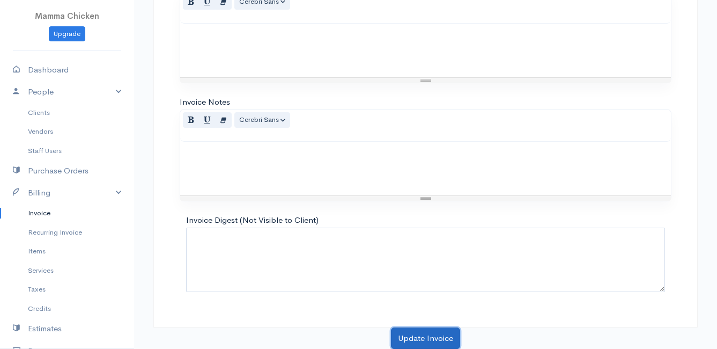
click at [425, 339] on button "Update Invoice" at bounding box center [425, 338] width 69 height 22
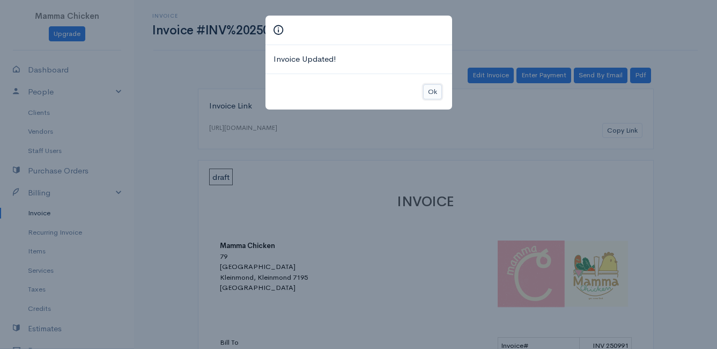
click at [433, 91] on button "Ok" at bounding box center [432, 92] width 19 height 16
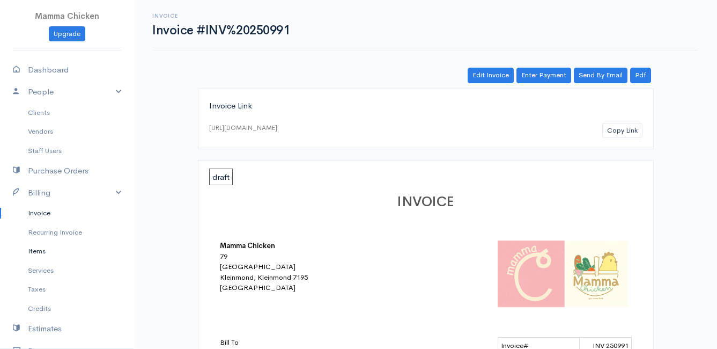
click at [34, 249] on link "Items" at bounding box center [67, 250] width 134 height 19
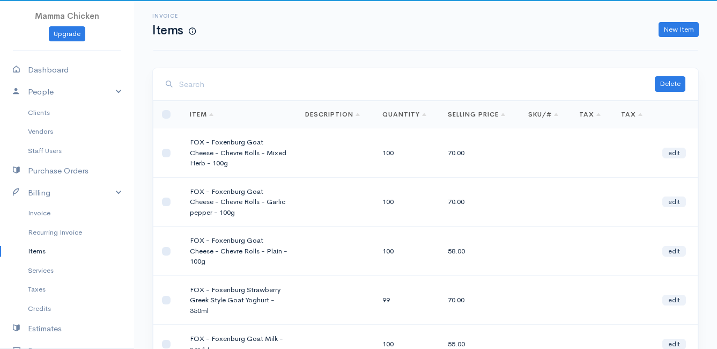
click at [240, 84] on input "search" at bounding box center [417, 84] width 476 height 22
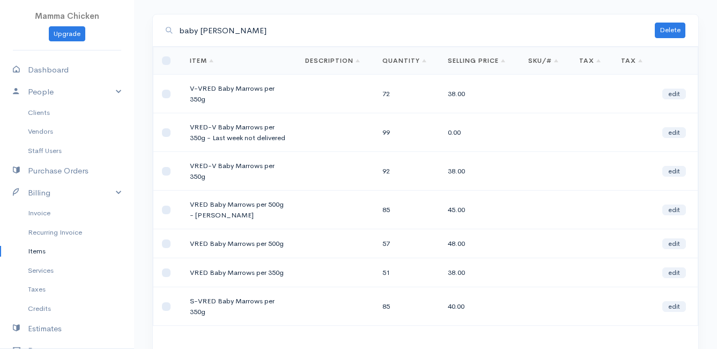
scroll to position [107, 0]
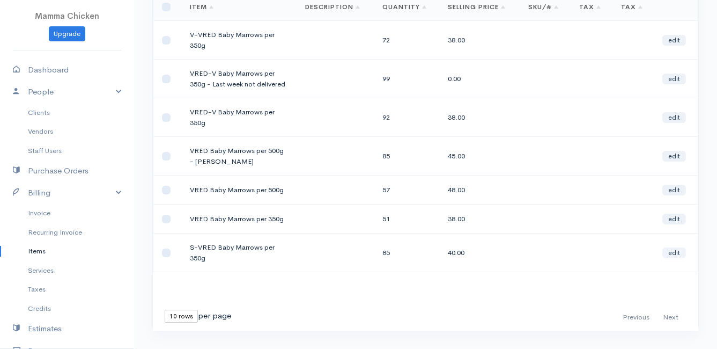
type input "baby [PERSON_NAME]"
click at [670, 254] on link "edit" at bounding box center [674, 252] width 24 height 11
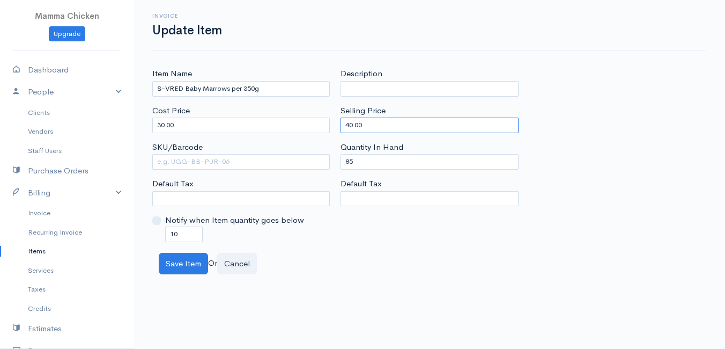
click at [371, 121] on input "40.00" at bounding box center [430, 125] width 178 height 16
type input "43"
click at [391, 272] on div "Save Item Or Cancel" at bounding box center [429, 264] width 552 height 22
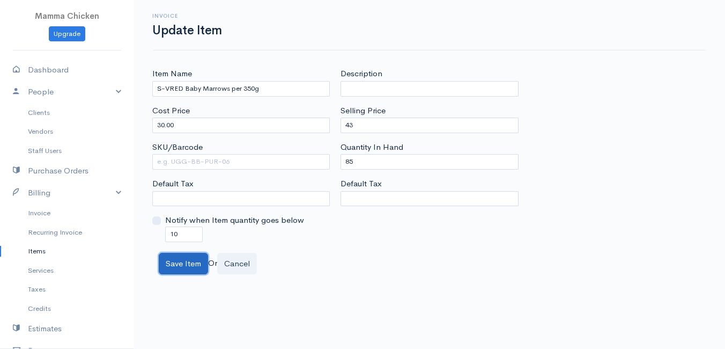
click at [183, 262] on button "Save Item" at bounding box center [183, 264] width 49 height 22
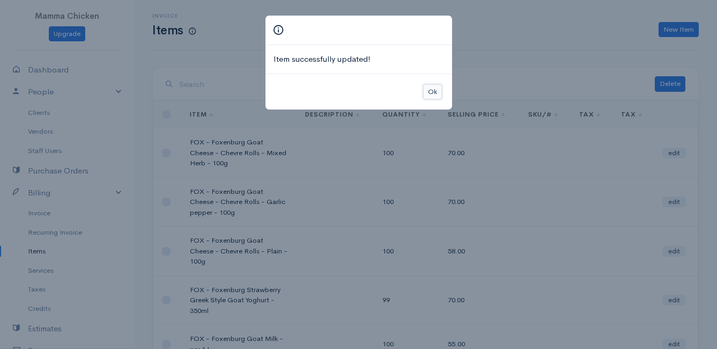
click at [431, 90] on button "Ok" at bounding box center [432, 92] width 19 height 16
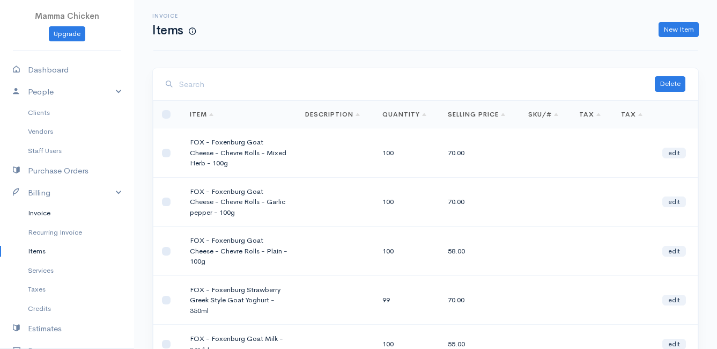
click at [46, 212] on link "Invoice" at bounding box center [67, 212] width 134 height 19
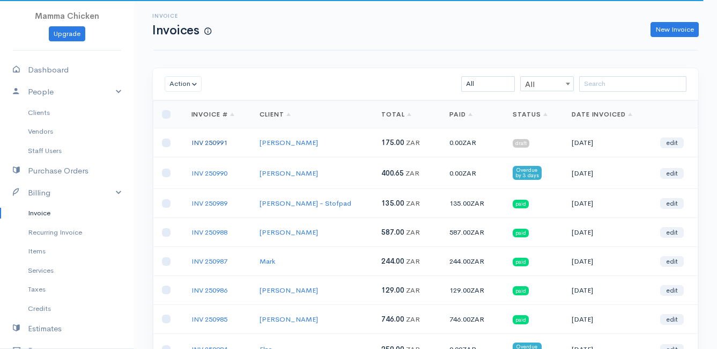
click at [212, 141] on link "INV 250991" at bounding box center [209, 142] width 36 height 9
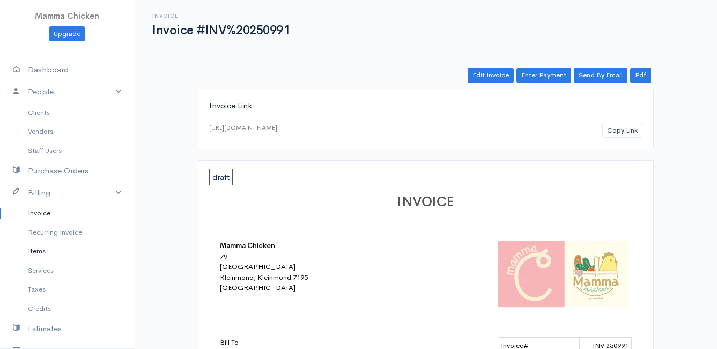
click at [37, 252] on link "Items" at bounding box center [67, 250] width 134 height 19
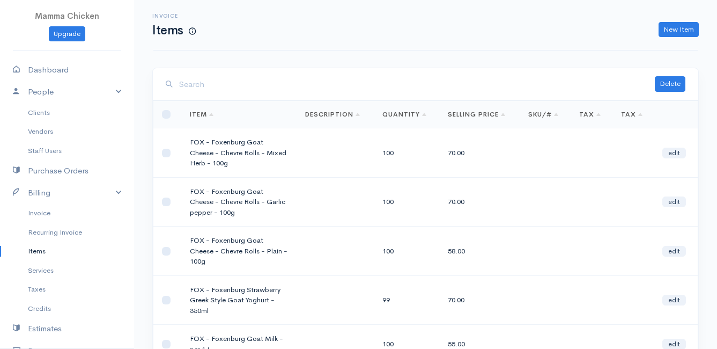
click at [230, 82] on input "search" at bounding box center [417, 84] width 476 height 22
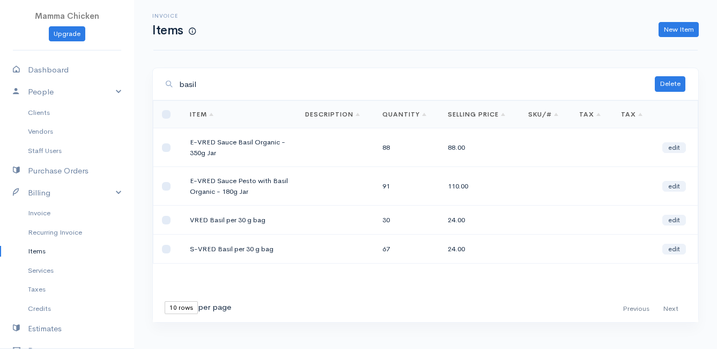
type input "basil"
drag, startPoint x: 272, startPoint y: 249, endPoint x: 188, endPoint y: 248, distance: 84.2
click at [188, 248] on td "S-VRED Basil per 30 g bag" at bounding box center [238, 248] width 115 height 29
drag, startPoint x: 188, startPoint y: 248, endPoint x: 202, endPoint y: 249, distance: 13.4
copy td "S-VRED Basil per 30 g bag"
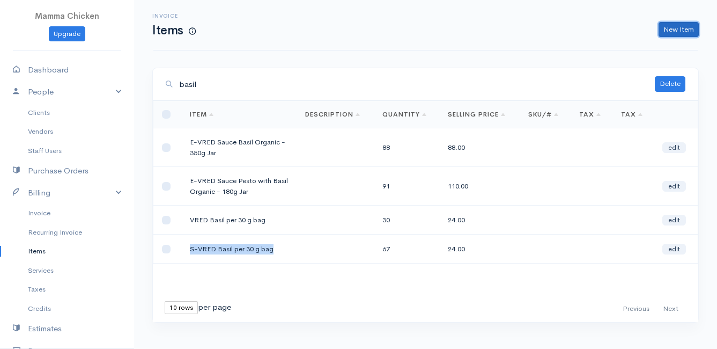
click at [678, 28] on link "New Item" at bounding box center [679, 30] width 40 height 16
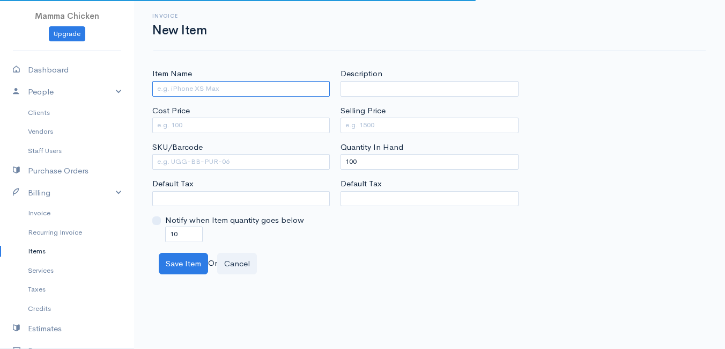
click at [184, 89] on input "Item Name" at bounding box center [241, 89] width 178 height 16
paste input "S-VRED Basil per 30 g bag"
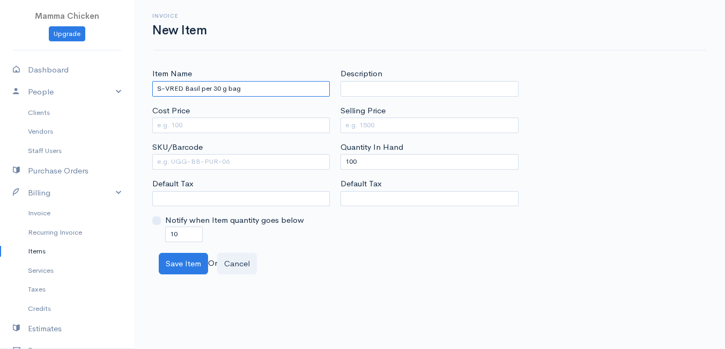
click at [161, 87] on input "S-VRED Basil per 30 g bag" at bounding box center [241, 89] width 178 height 16
type input "A-VRED Basil per 30 g bag"
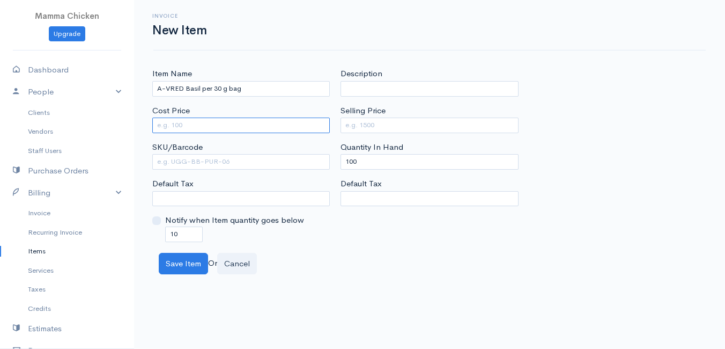
click at [206, 121] on input "Cost Price" at bounding box center [241, 125] width 178 height 16
type input "16"
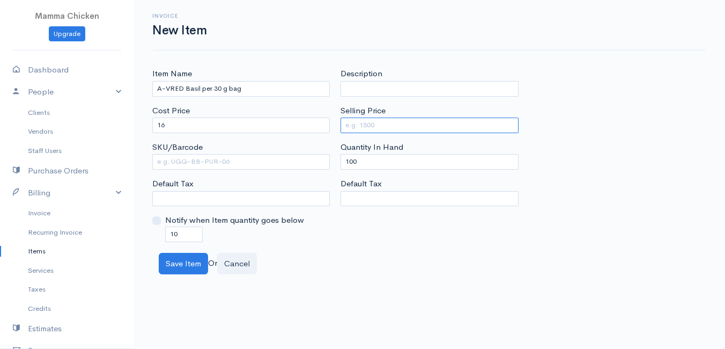
click at [389, 124] on input "Selling Price" at bounding box center [430, 125] width 178 height 16
type input "24"
click at [430, 257] on div "Save Item Or Cancel" at bounding box center [429, 264] width 552 height 22
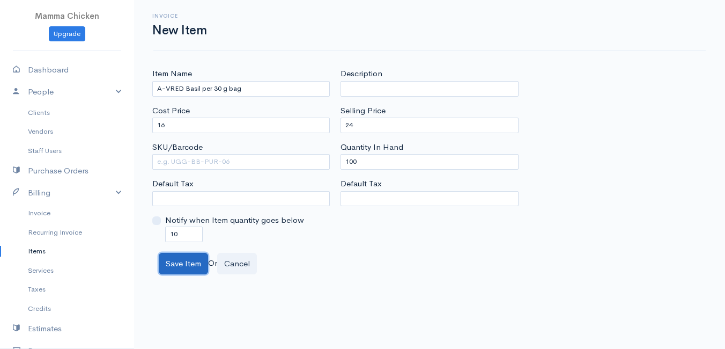
click at [186, 264] on button "Save Item" at bounding box center [183, 264] width 49 height 22
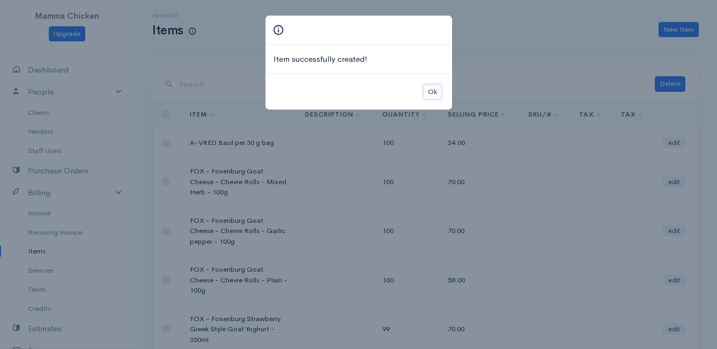
click at [435, 91] on button "Ok" at bounding box center [432, 92] width 19 height 16
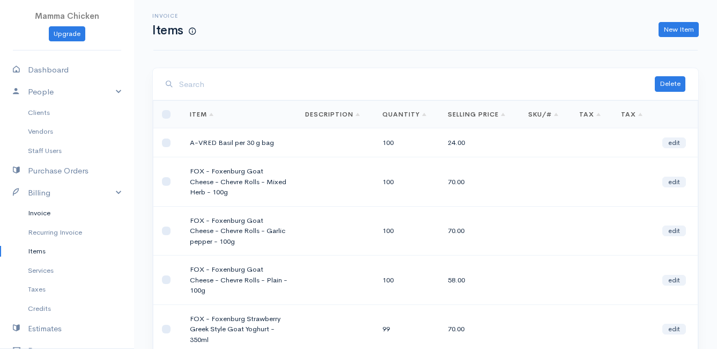
click at [51, 215] on link "Invoice" at bounding box center [67, 212] width 134 height 19
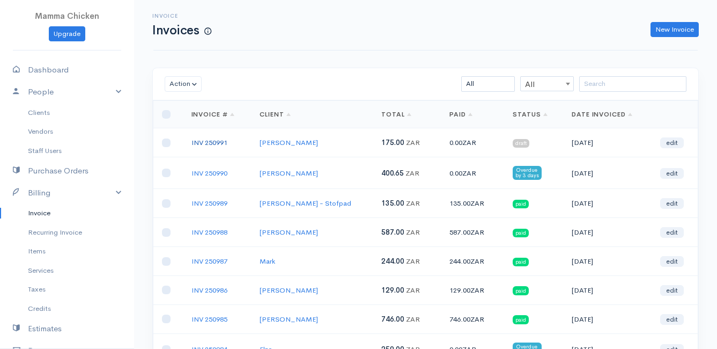
click at [211, 142] on link "INV 250991" at bounding box center [209, 142] width 36 height 9
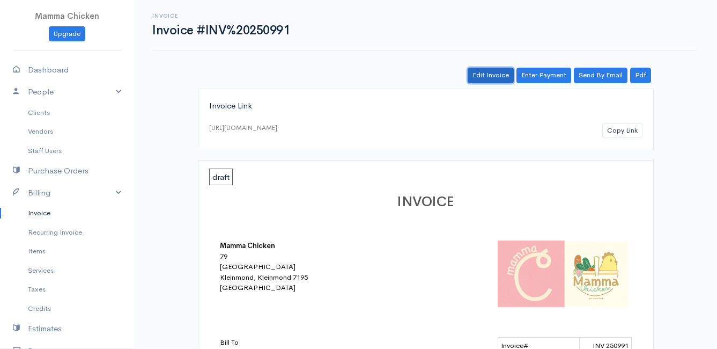
click at [494, 76] on link "Edit Invoice" at bounding box center [491, 76] width 46 height 16
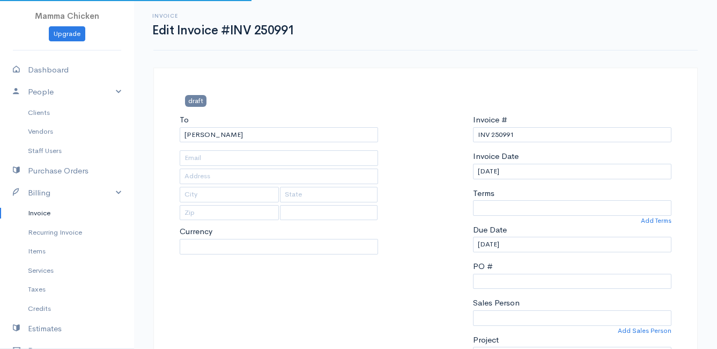
type input "[STREET_ADDRESS][PERSON_NAME]"
type input "[PERSON_NAME] Bay"
type input "7195"
select select
select select "[GEOGRAPHIC_DATA]"
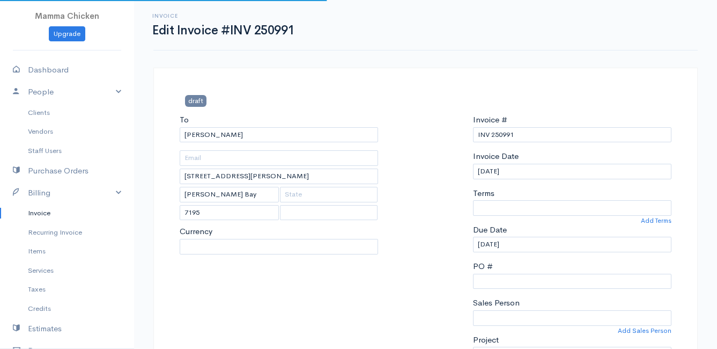
select select "ZAR"
select select "0"
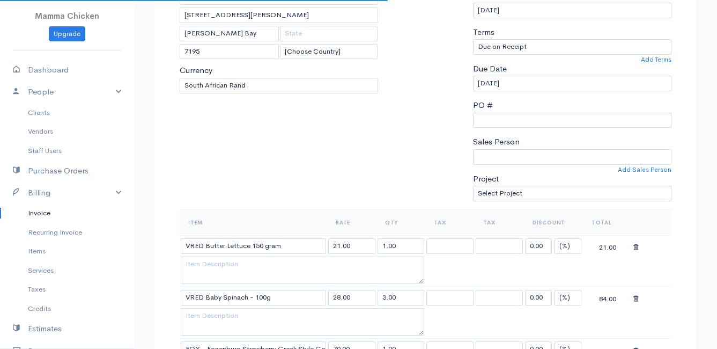
scroll to position [375, 0]
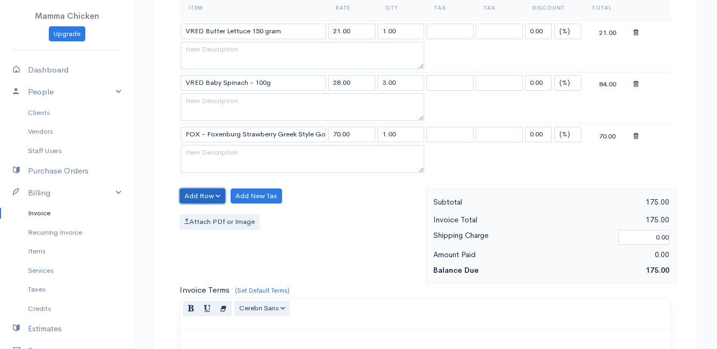
click at [200, 193] on button "Add Row" at bounding box center [203, 196] width 46 height 16
click at [197, 216] on link "Add Item Row" at bounding box center [222, 218] width 85 height 19
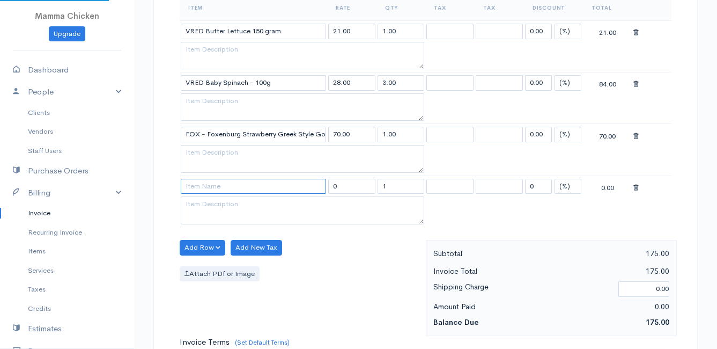
click at [196, 187] on input at bounding box center [253, 187] width 145 height 16
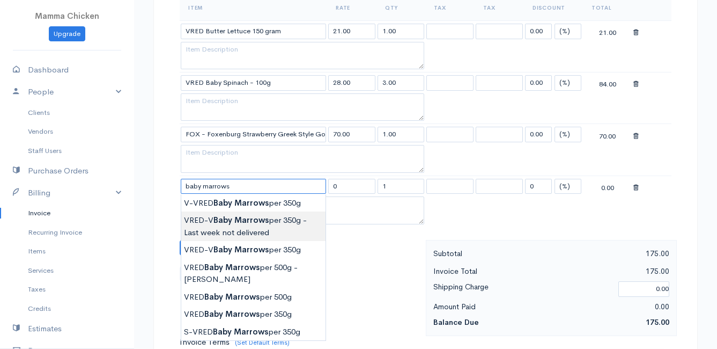
scroll to position [429, 0]
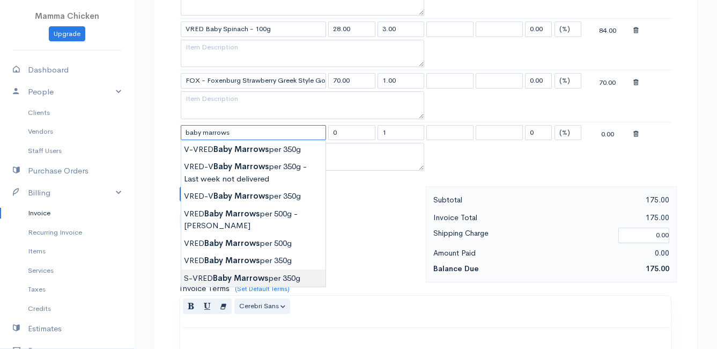
type input "S-VRED Baby Marrows per 350g"
type input "43.00"
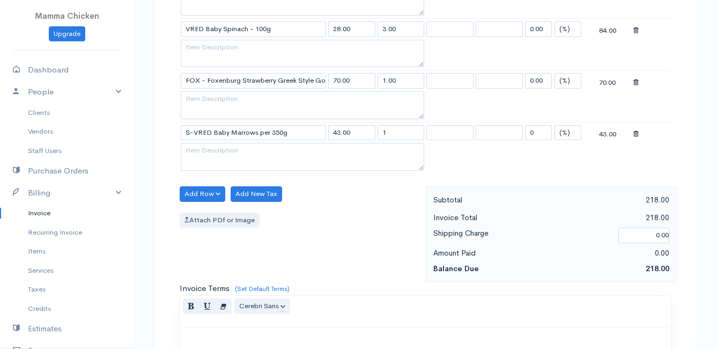
click at [250, 275] on body "Mamma Chicken Upgrade Dashboard People Clients Vendors Staff Users Purchase Ord…" at bounding box center [358, 112] width 717 height 1082
click at [197, 191] on button "Add Row" at bounding box center [203, 194] width 46 height 16
click at [194, 213] on link "Add Item Row" at bounding box center [222, 215] width 85 height 19
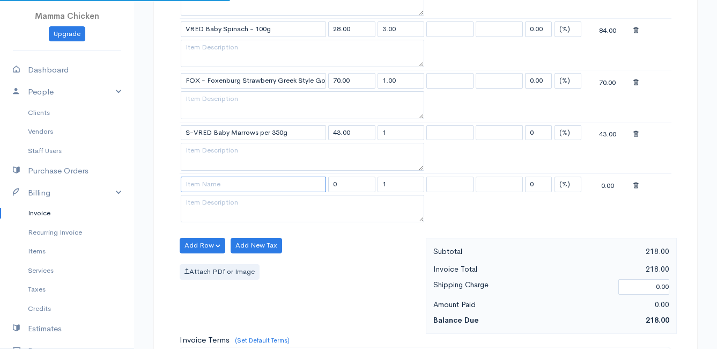
click at [203, 184] on input at bounding box center [253, 184] width 145 height 16
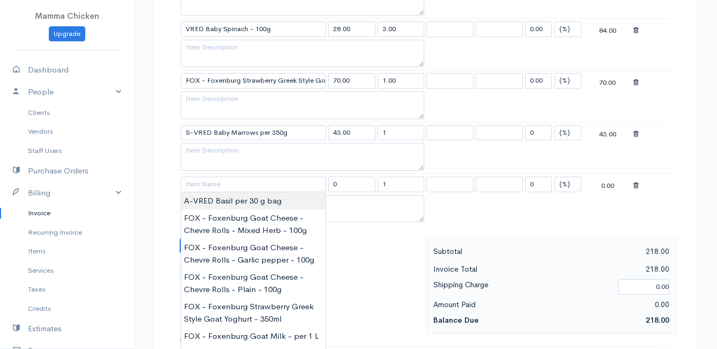
type input "A-VRED Basil per 30 g bag"
type input "24.00"
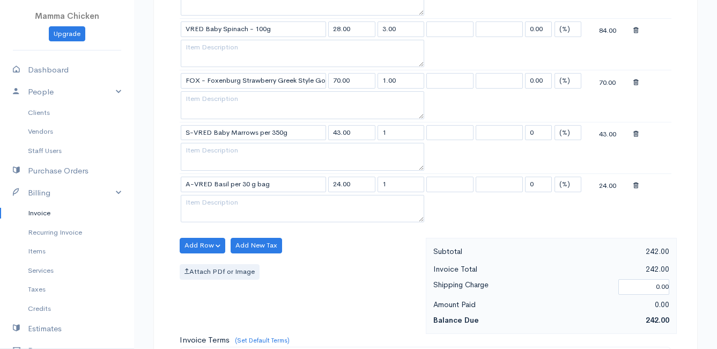
click at [211, 197] on body "Mamma Chicken Upgrade Dashboard People Clients Vendors Staff Users Purchase Ord…" at bounding box center [358, 138] width 717 height 1134
click at [207, 241] on button "Add Row" at bounding box center [203, 246] width 46 height 16
click at [209, 261] on link "Add Item Row" at bounding box center [222, 267] width 85 height 19
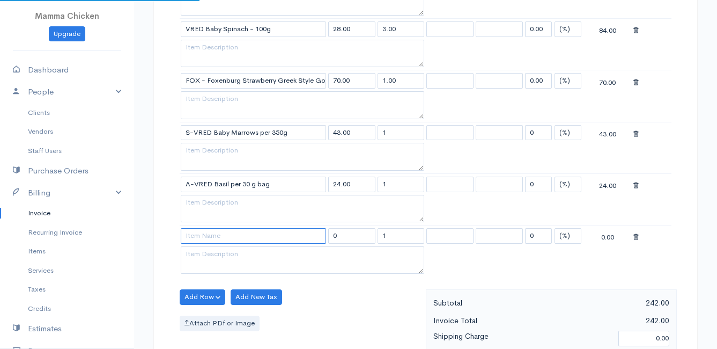
click at [208, 239] on input at bounding box center [253, 236] width 145 height 16
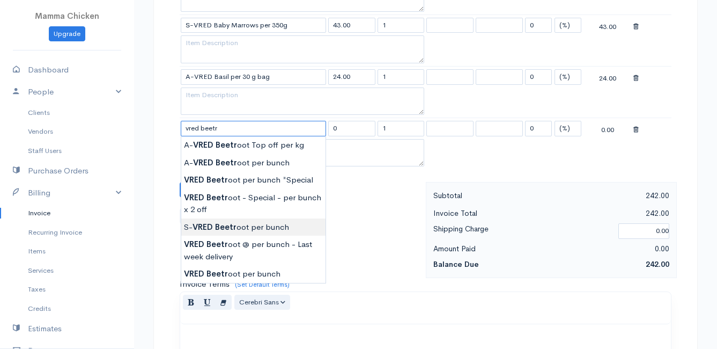
scroll to position [590, 0]
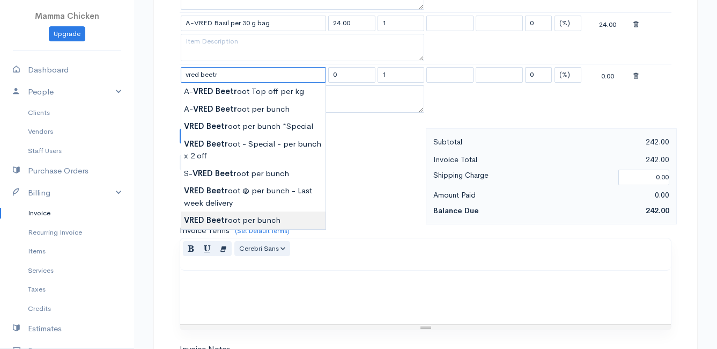
type input "VRED Beetroot per bunch"
type input "30.00"
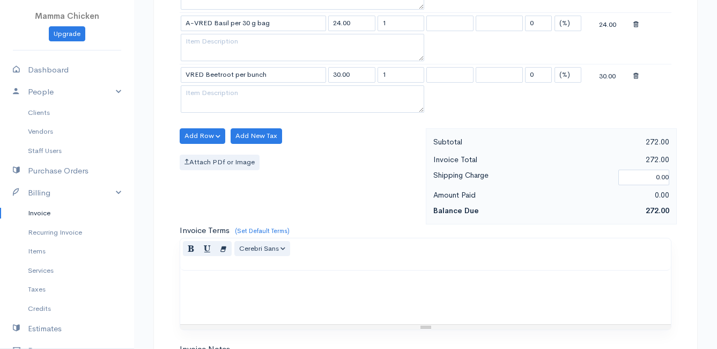
click at [235, 218] on body "Mamma Chicken Upgrade Dashboard People Clients Vendors Staff Users Purchase Ord…" at bounding box center [358, 2] width 717 height 1185
click at [206, 136] on button "Add Row" at bounding box center [203, 136] width 46 height 16
click at [203, 156] on link "Add Item Row" at bounding box center [222, 158] width 85 height 19
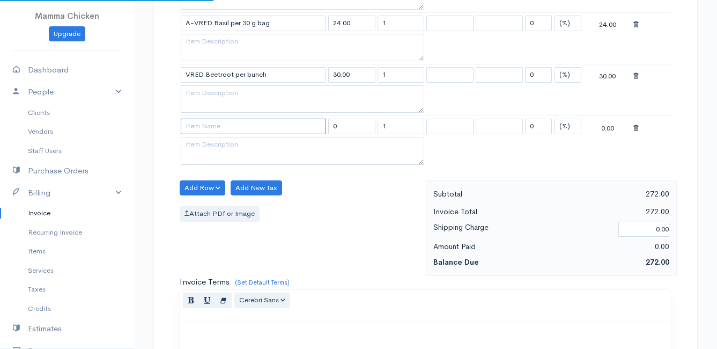
drag, startPoint x: 203, startPoint y: 156, endPoint x: 201, endPoint y: 128, distance: 28.0
click at [201, 128] on input at bounding box center [253, 127] width 145 height 16
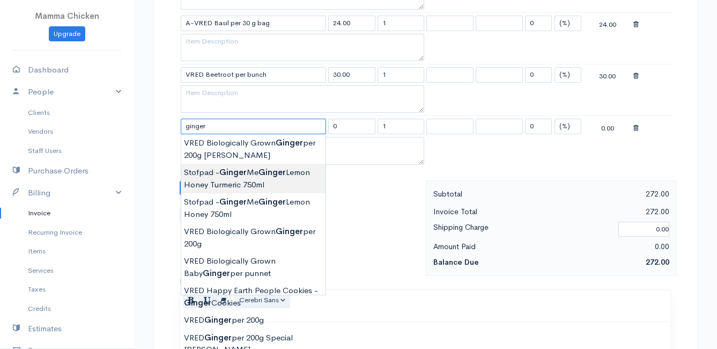
scroll to position [644, 0]
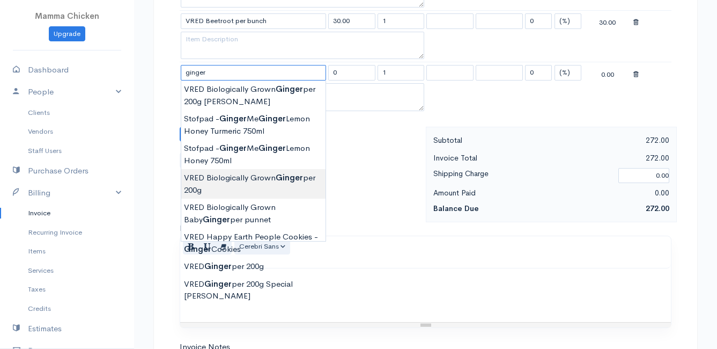
type input "VRED Biologically Grown Ginger per 200g"
type input "58.00"
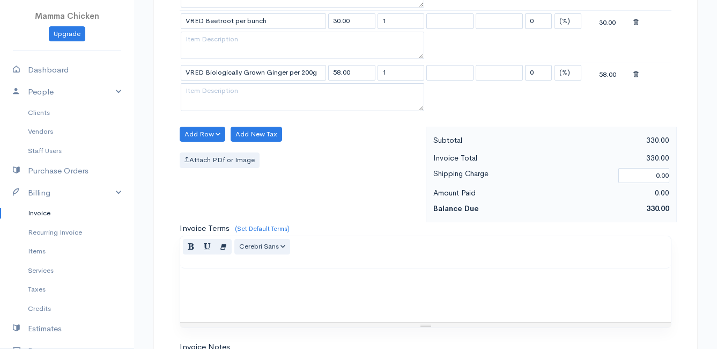
click at [204, 130] on button "Add Row" at bounding box center [203, 135] width 46 height 16
click at [203, 151] on link "Add Item Row" at bounding box center [222, 156] width 85 height 19
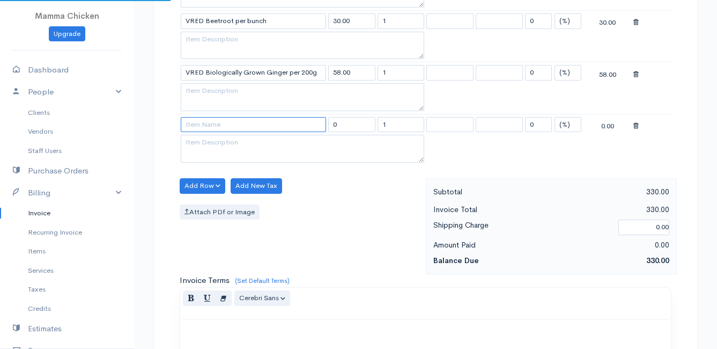
click at [210, 131] on input at bounding box center [253, 125] width 145 height 16
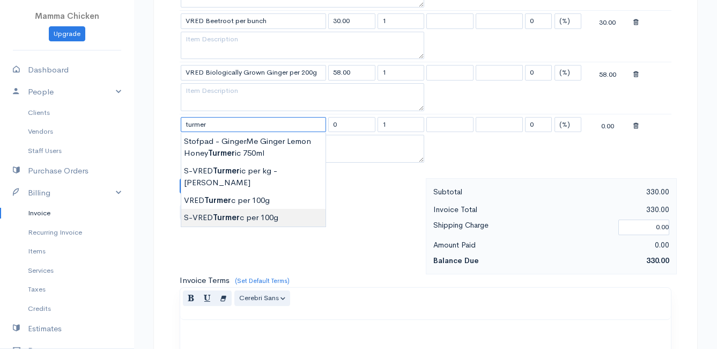
type input "S-VRED Turmerc per 100g"
type input "35.00"
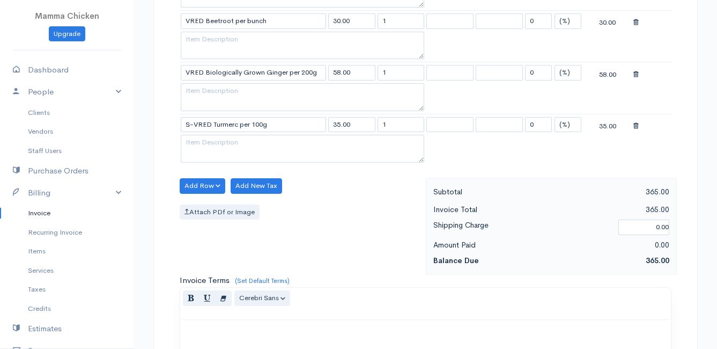
click at [238, 204] on body "Mamma Chicken Upgrade Dashboard People Clients Vendors Staff Users Purchase Ord…" at bounding box center [358, 0] width 717 height 1288
click at [196, 182] on button "Add Row" at bounding box center [203, 186] width 46 height 16
click at [201, 205] on link "Add Item Row" at bounding box center [222, 207] width 85 height 19
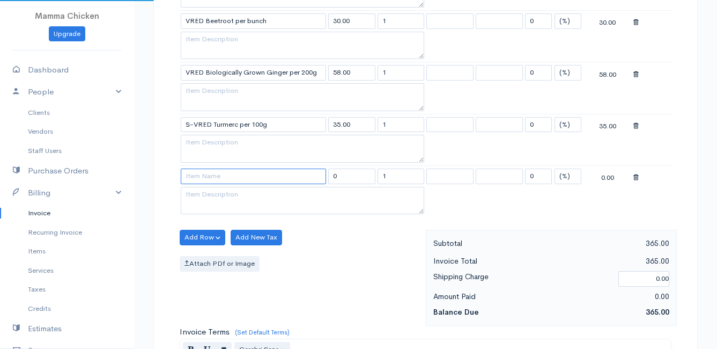
click at [201, 179] on input at bounding box center [253, 176] width 145 height 16
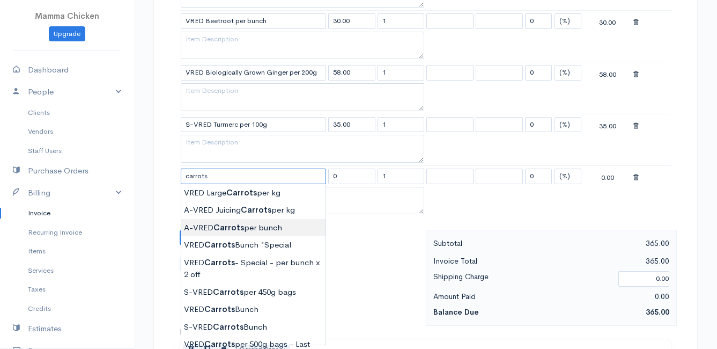
scroll to position [697, 0]
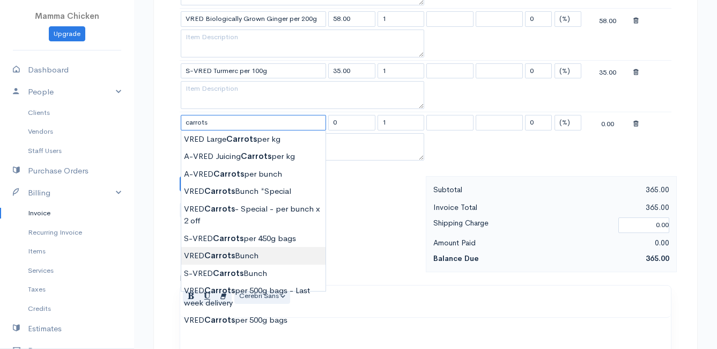
type input "VRED Carrots Bunch"
type input "23.00"
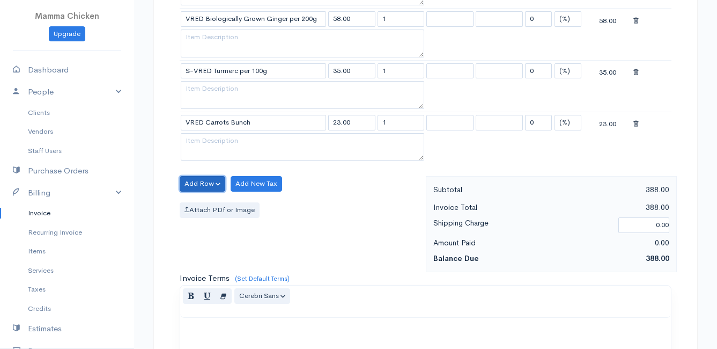
click at [197, 184] on button "Add Row" at bounding box center [203, 184] width 46 height 16
click at [199, 201] on link "Add Item Row" at bounding box center [222, 205] width 85 height 19
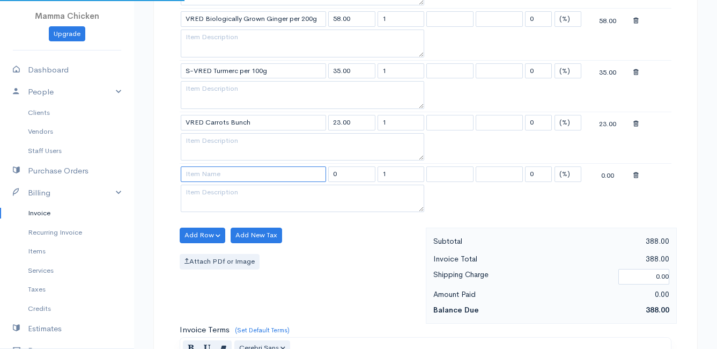
click at [200, 178] on input at bounding box center [253, 174] width 145 height 16
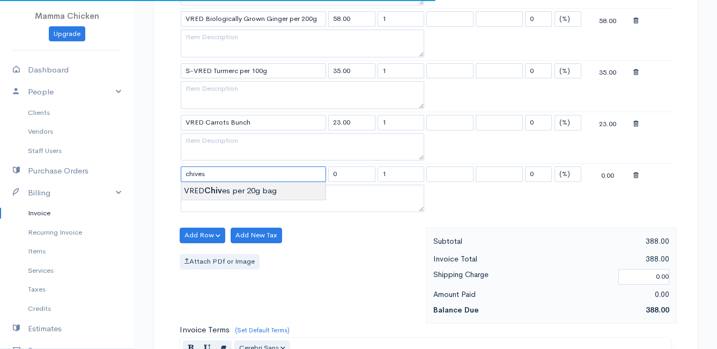
type input "VRED Chives per 20g bag"
type input "22.00"
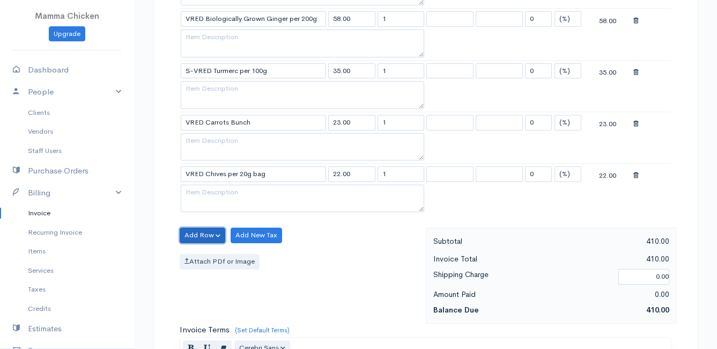
click at [203, 234] on button "Add Row" at bounding box center [203, 235] width 46 height 16
click at [206, 254] on link "Add Item Row" at bounding box center [222, 257] width 85 height 19
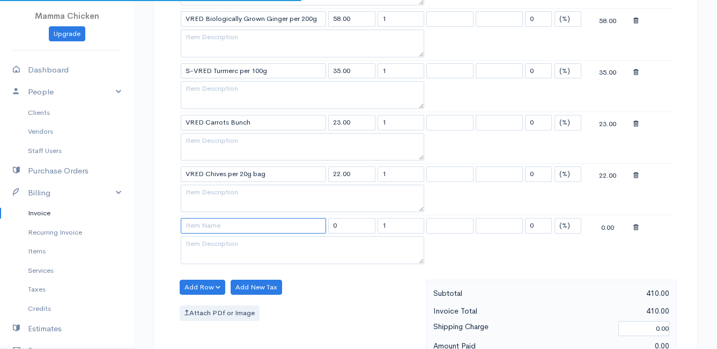
click at [203, 227] on input at bounding box center [253, 226] width 145 height 16
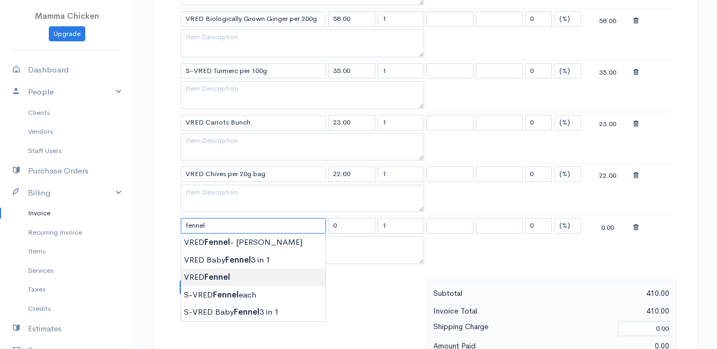
type input "VRED Fennel"
type input "26.00"
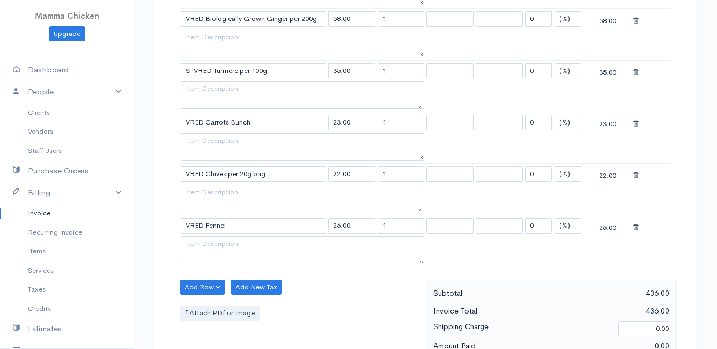
click at [227, 272] on body "Mamma Chicken Upgrade Dashboard People Clients Vendors Staff Users Purchase Ord…" at bounding box center [358, 24] width 717 height 1443
click at [196, 287] on button "Add Row" at bounding box center [203, 287] width 46 height 16
click at [200, 308] on link "Add Item Row" at bounding box center [222, 309] width 85 height 19
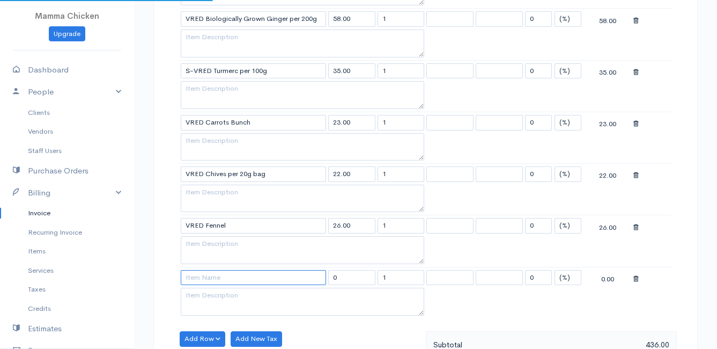
click at [199, 279] on input at bounding box center [253, 278] width 145 height 16
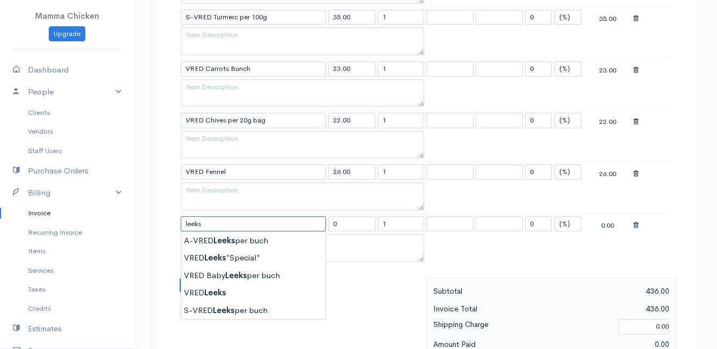
scroll to position [804, 0]
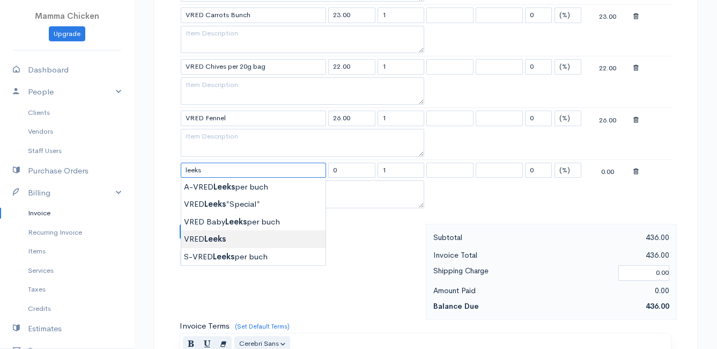
type input "VRED Leeks"
type input "28.00"
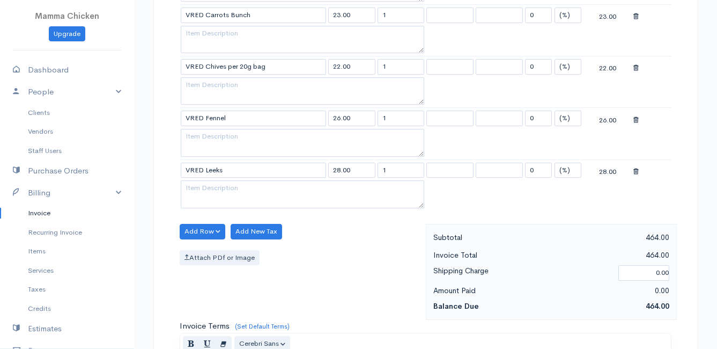
click at [203, 230] on button "Add Row" at bounding box center [203, 232] width 46 height 16
click at [209, 249] on link "Add Item Row" at bounding box center [222, 253] width 85 height 19
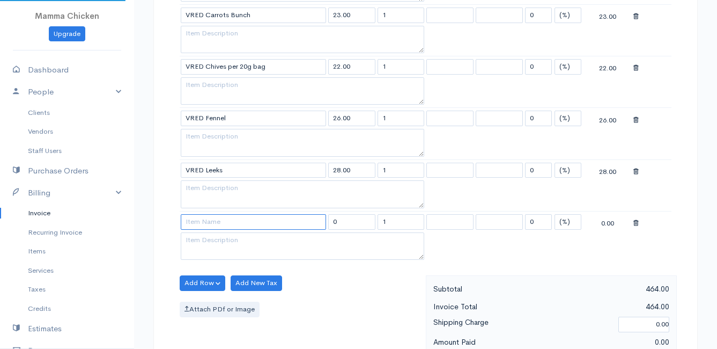
click at [205, 221] on input at bounding box center [253, 222] width 145 height 16
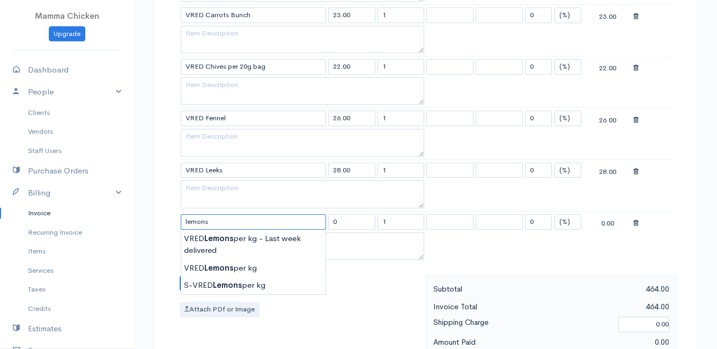
scroll to position [858, 0]
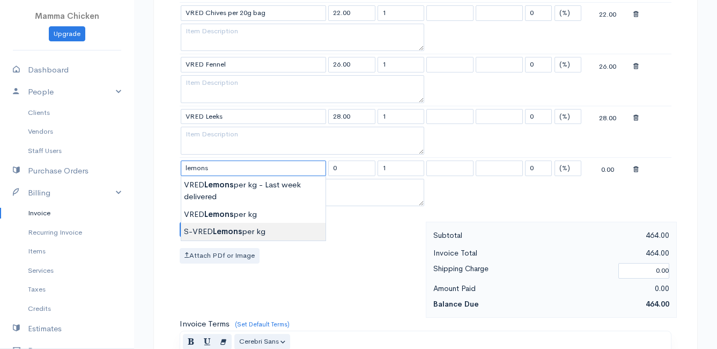
type input "S-VRED Lemons per kg"
type input "32.00"
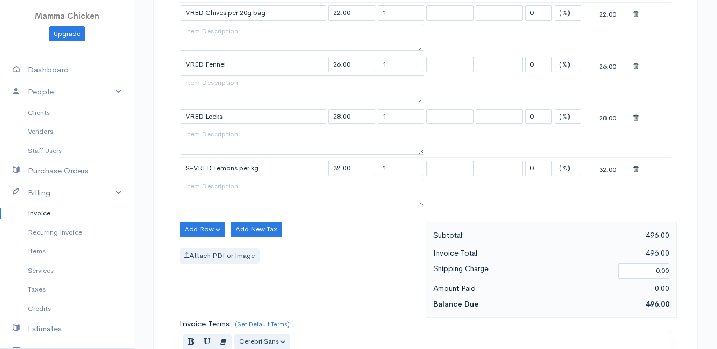
click at [198, 228] on button "Add Row" at bounding box center [203, 229] width 46 height 16
click at [202, 247] on link "Add Item Row" at bounding box center [222, 251] width 85 height 19
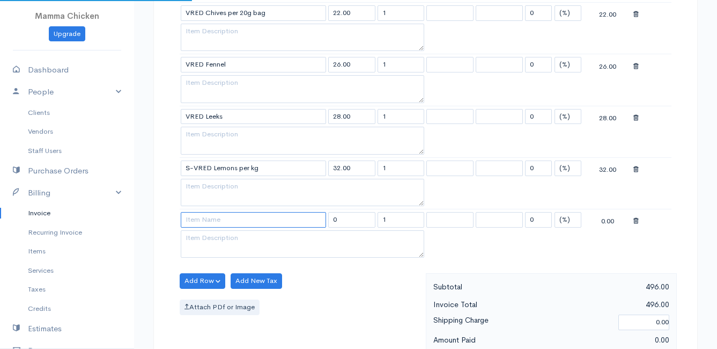
click at [201, 222] on input at bounding box center [253, 220] width 145 height 16
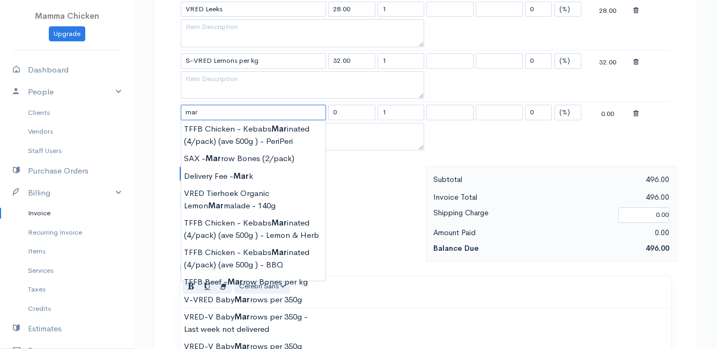
scroll to position [1019, 0]
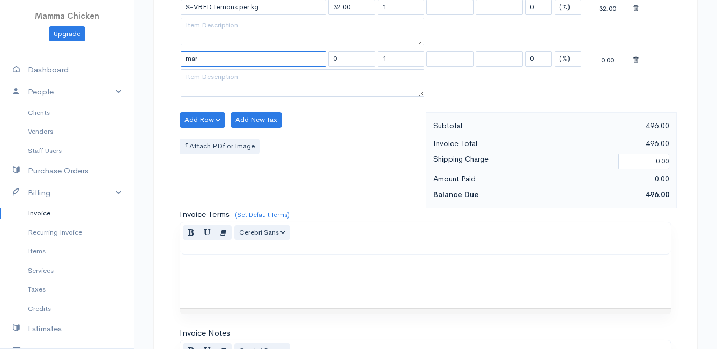
click at [217, 61] on input "mar" at bounding box center [253, 59] width 145 height 16
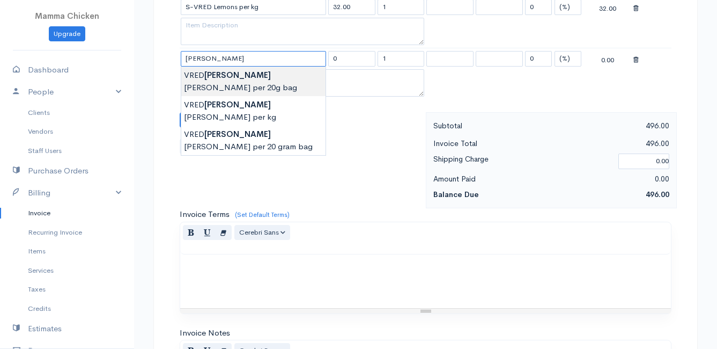
type input "VRED Marjoram per 20g bag"
type input "24.00"
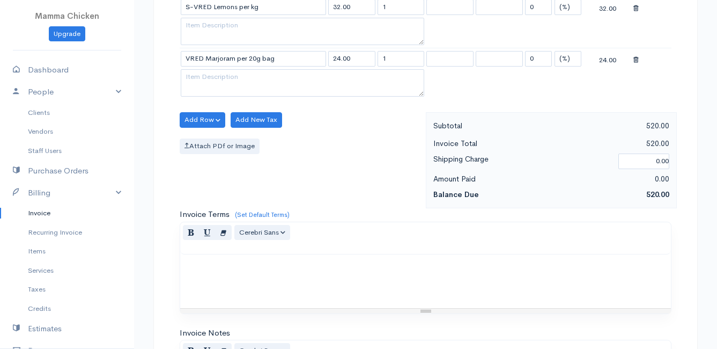
click at [202, 116] on button "Add Row" at bounding box center [203, 120] width 46 height 16
click at [198, 141] on link "Add Item Row" at bounding box center [222, 141] width 85 height 19
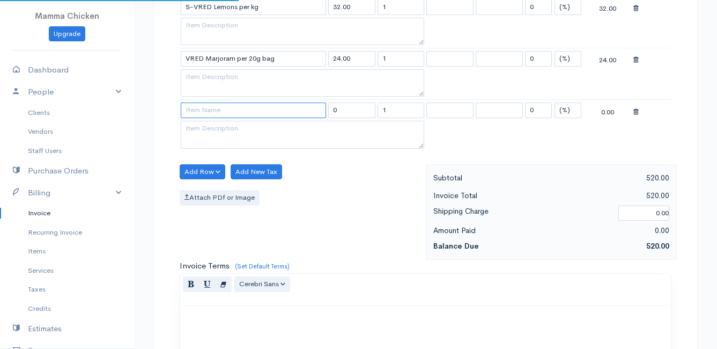
click at [197, 110] on input at bounding box center [253, 110] width 145 height 16
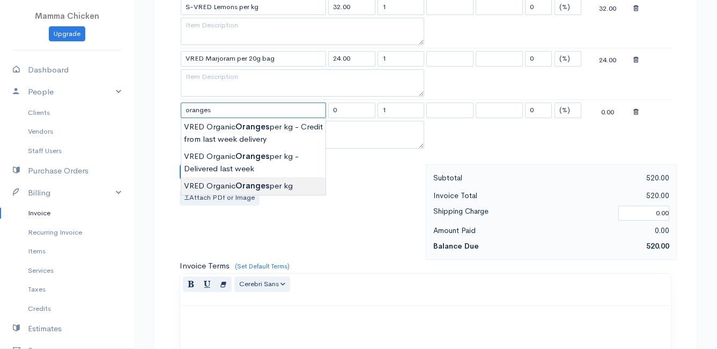
type input "VRED Organic Oranges per kg"
type input "40.00"
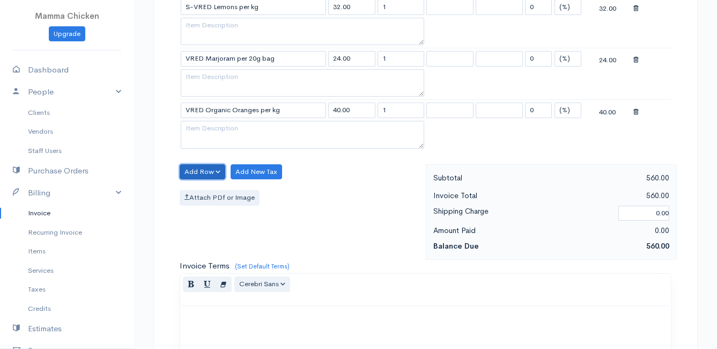
click at [198, 165] on button "Add Row" at bounding box center [203, 172] width 46 height 16
click at [204, 188] on link "Add Item Row" at bounding box center [222, 193] width 85 height 19
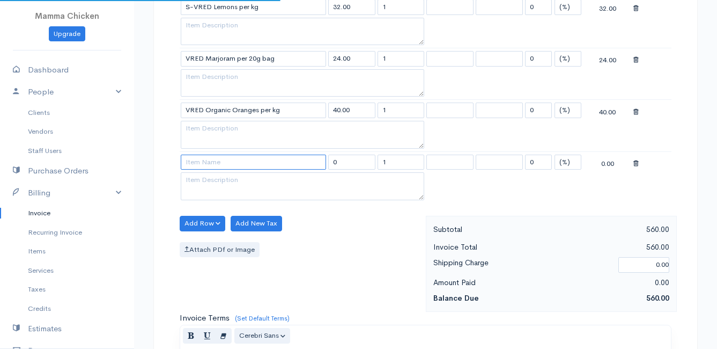
click at [209, 166] on input at bounding box center [253, 162] width 145 height 16
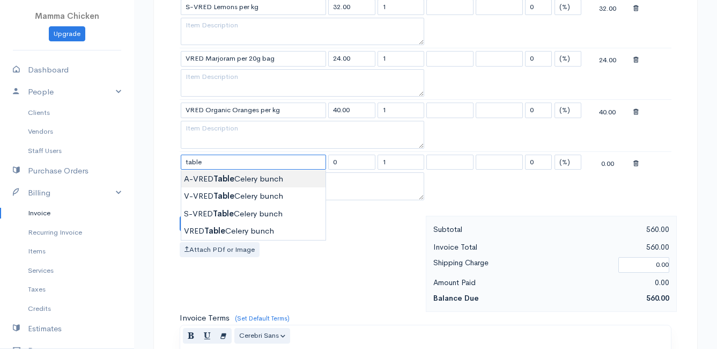
type input "A-VRED Table Celery bunch"
type input "28.00"
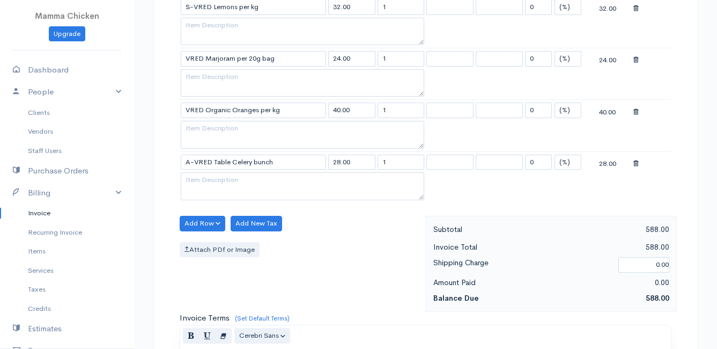
click at [202, 225] on button "Add Row" at bounding box center [203, 224] width 46 height 16
click at [204, 240] on link "Add Item Row" at bounding box center [222, 245] width 85 height 19
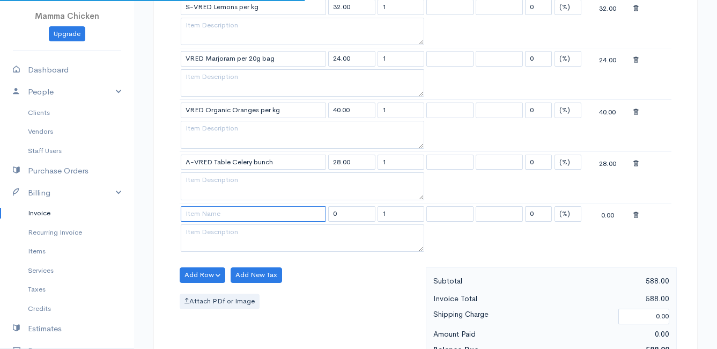
click at [203, 215] on input at bounding box center [253, 214] width 145 height 16
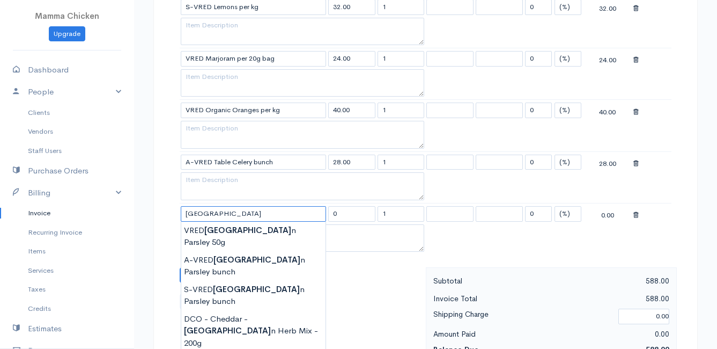
type input "VRED Italian Parsley 50g"
type input "24.00"
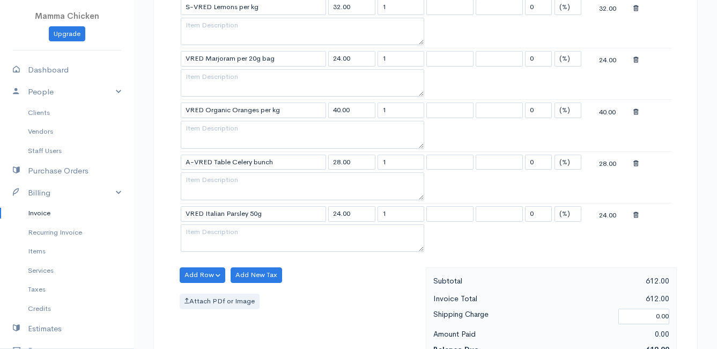
click at [197, 275] on button "Add Row" at bounding box center [203, 275] width 46 height 16
click at [205, 293] on link "Add Item Row" at bounding box center [222, 296] width 85 height 19
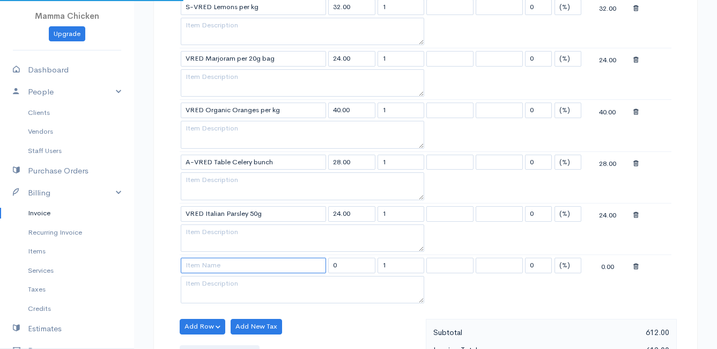
drag, startPoint x: 205, startPoint y: 293, endPoint x: 204, endPoint y: 261, distance: 32.7
click at [204, 261] on input at bounding box center [253, 265] width 145 height 16
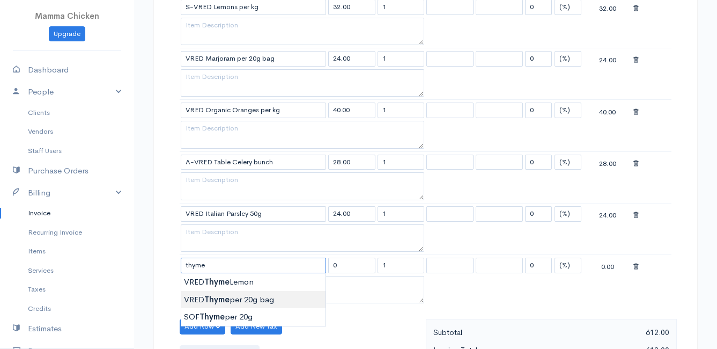
type input "VRED Thyme per 20g bag"
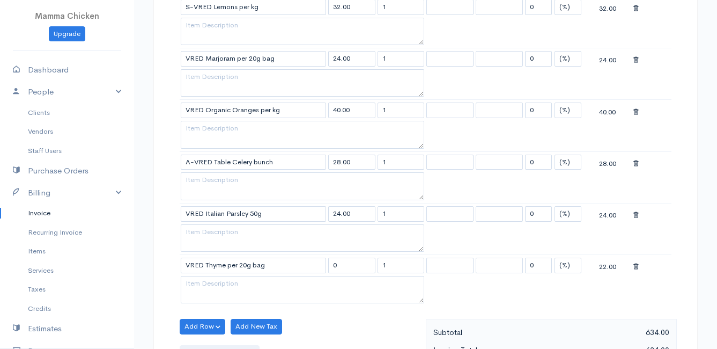
type input "22.00"
click at [201, 324] on button "Add Row" at bounding box center [203, 327] width 46 height 16
click at [215, 282] on link "Add Item Row" at bounding box center [222, 286] width 85 height 19
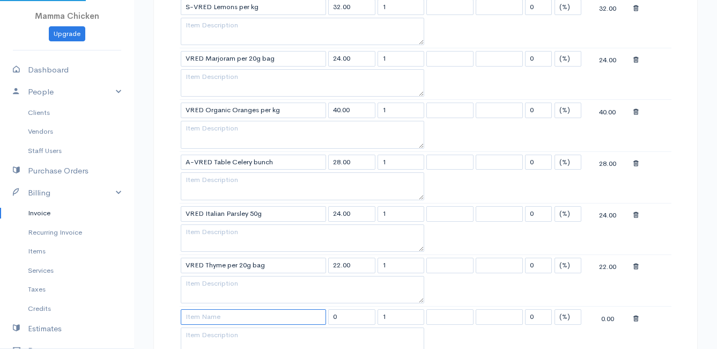
click at [209, 316] on input at bounding box center [253, 317] width 145 height 16
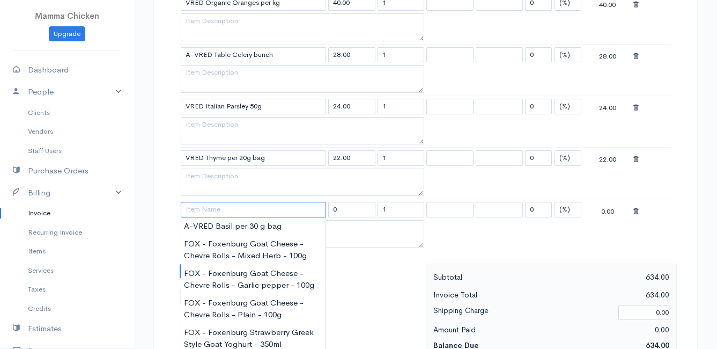
scroll to position [1180, 0]
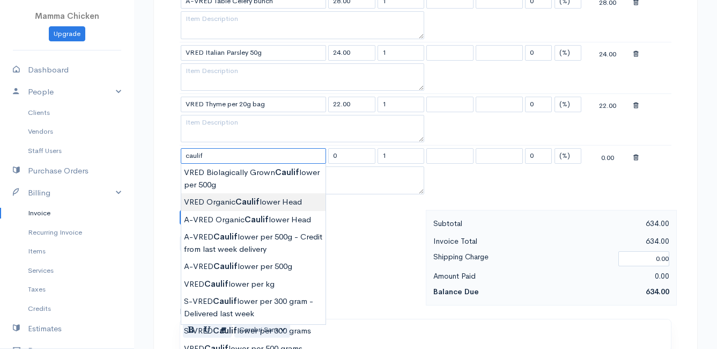
type input "VRED Organic Cauliflower Head"
type input "45.00"
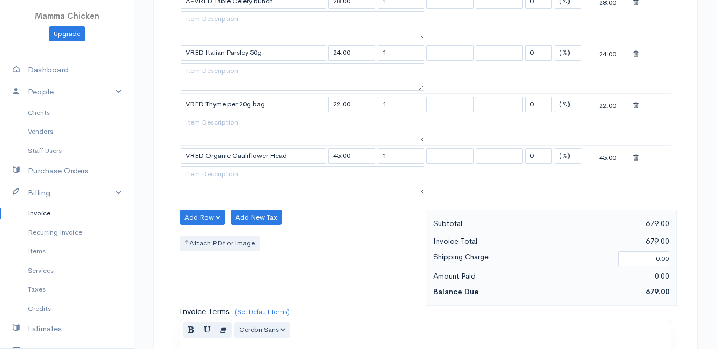
click at [640, 159] on div at bounding box center [651, 156] width 37 height 13
click at [635, 158] on icon at bounding box center [635, 158] width 5 height 8
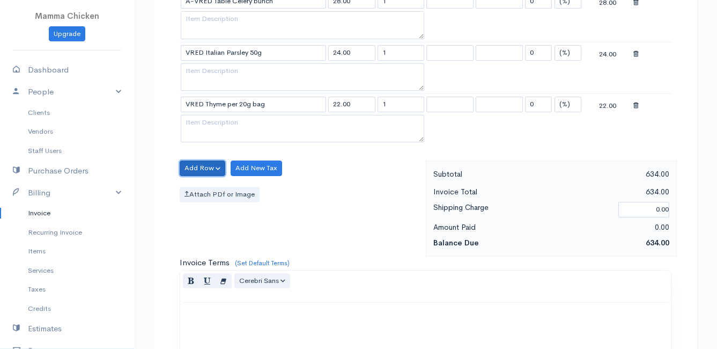
click at [186, 163] on button "Add Row" at bounding box center [203, 168] width 46 height 16
click at [203, 191] on link "Add Item Row" at bounding box center [222, 190] width 85 height 19
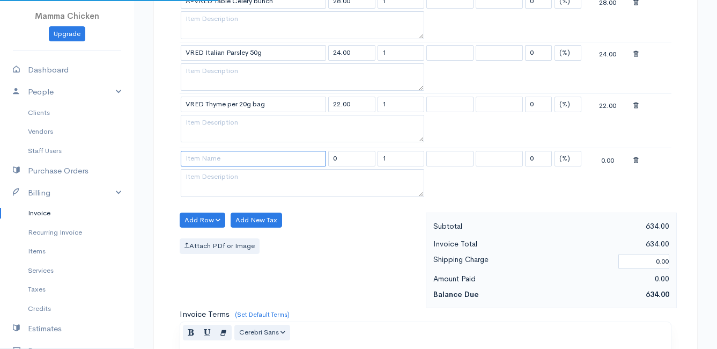
click at [208, 159] on input at bounding box center [253, 159] width 145 height 16
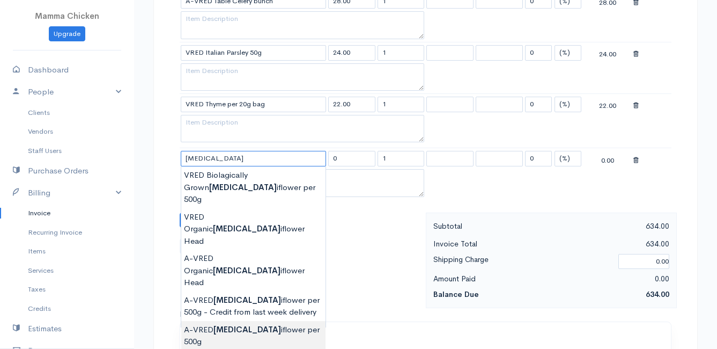
type input "A-VRED Cauliflower per 500g"
type input "45.00"
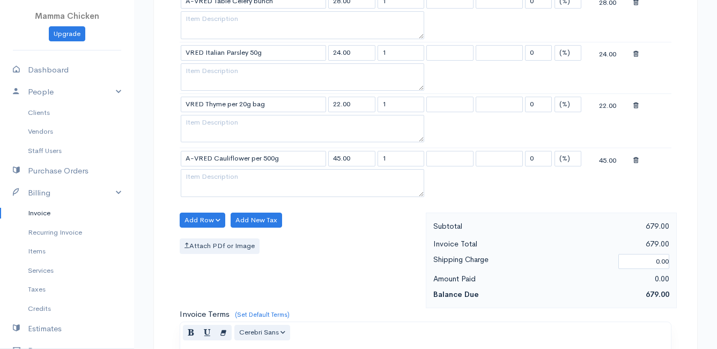
click at [638, 158] on icon at bounding box center [635, 161] width 5 height 8
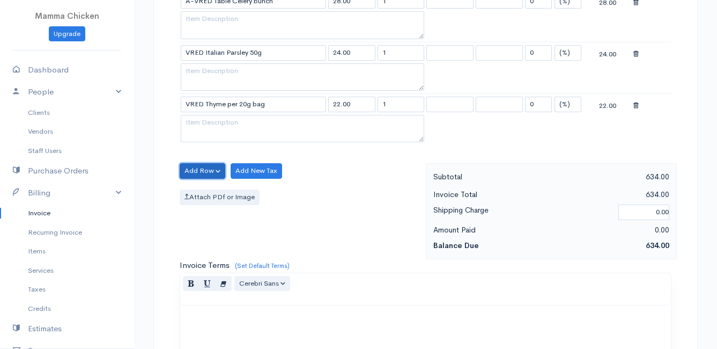
click at [205, 169] on button "Add Row" at bounding box center [203, 171] width 46 height 16
click at [209, 188] on link "Add Item Row" at bounding box center [222, 192] width 85 height 19
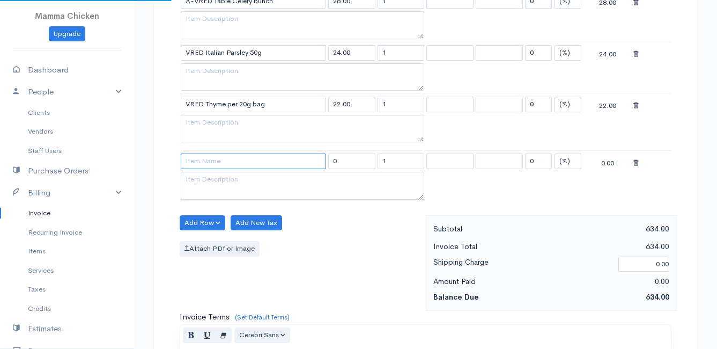
click at [210, 166] on input at bounding box center [253, 161] width 145 height 16
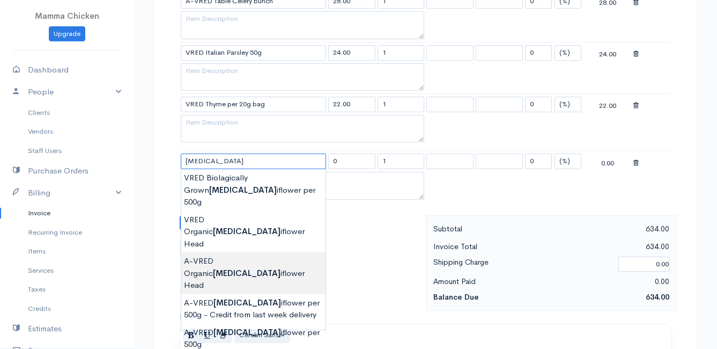
type input "A-VRED Organic Cauliflower Head"
type input "45.00"
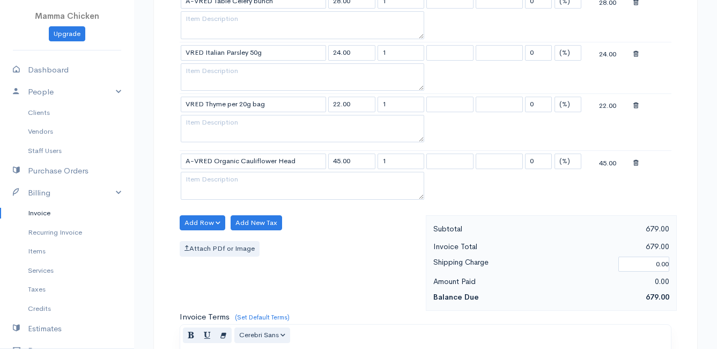
click at [207, 215] on button "Add Row" at bounding box center [203, 223] width 46 height 16
click at [209, 242] on link "Add Item Row" at bounding box center [222, 244] width 85 height 19
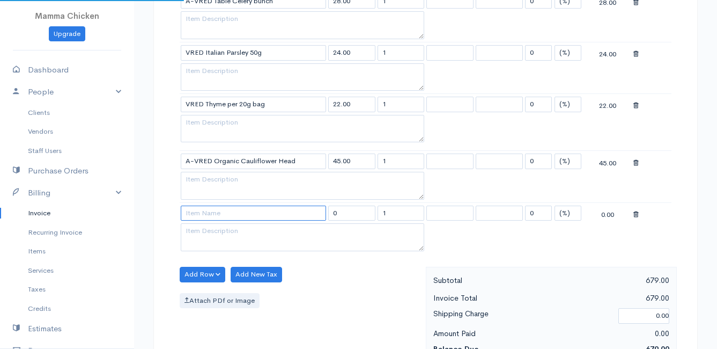
click at [208, 216] on input at bounding box center [253, 213] width 145 height 16
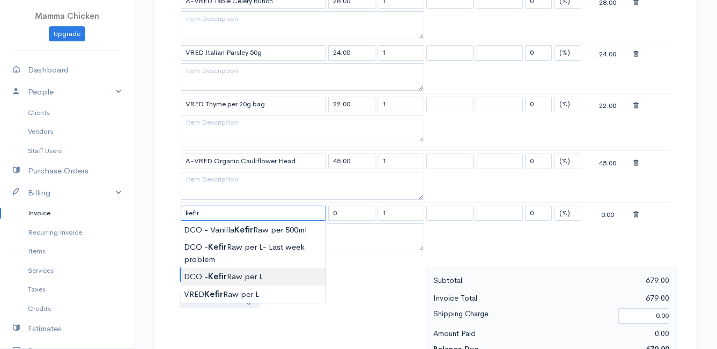
type input "DCO - Kefir Raw per L"
type input "70.00"
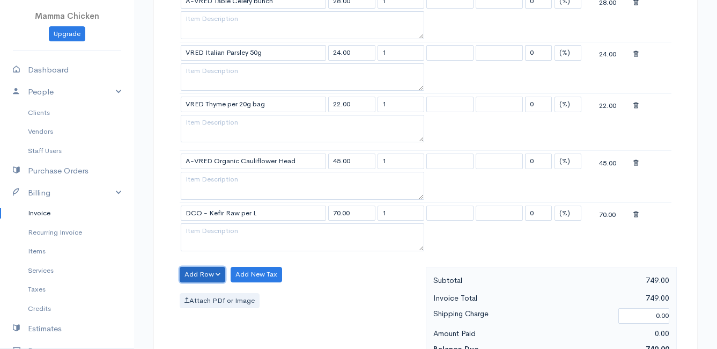
click at [202, 271] on button "Add Row" at bounding box center [203, 275] width 46 height 16
click at [202, 296] on link "Add Item Row" at bounding box center [222, 296] width 85 height 19
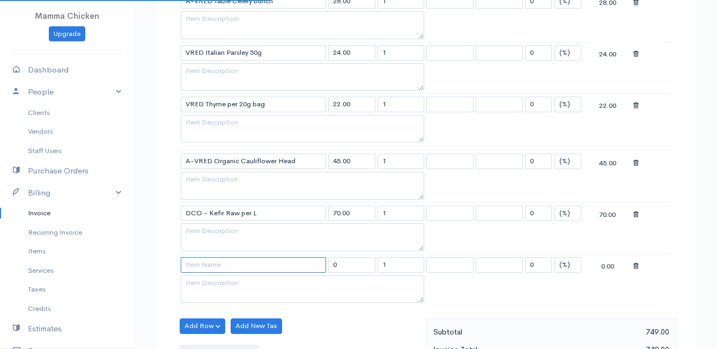
click at [204, 263] on input at bounding box center [253, 265] width 145 height 16
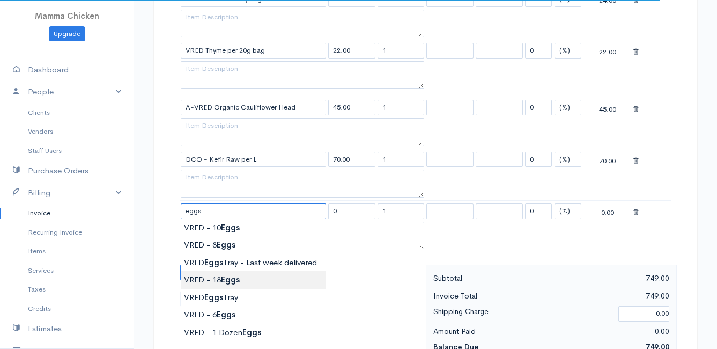
scroll to position [1287, 0]
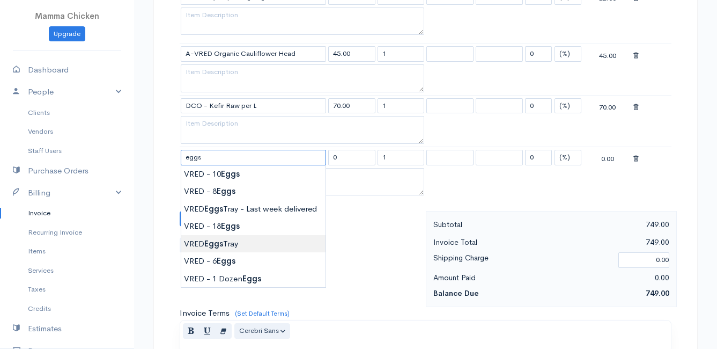
type input "VRED Eggs Tray"
type input "135.00"
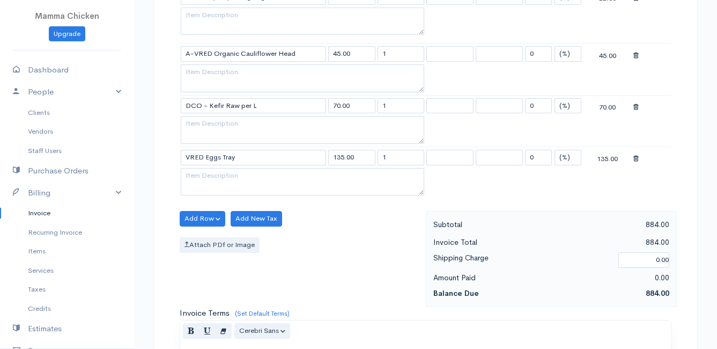
click at [198, 216] on button "Add Row" at bounding box center [203, 219] width 46 height 16
click at [208, 237] on link "Add Item Row" at bounding box center [222, 240] width 85 height 19
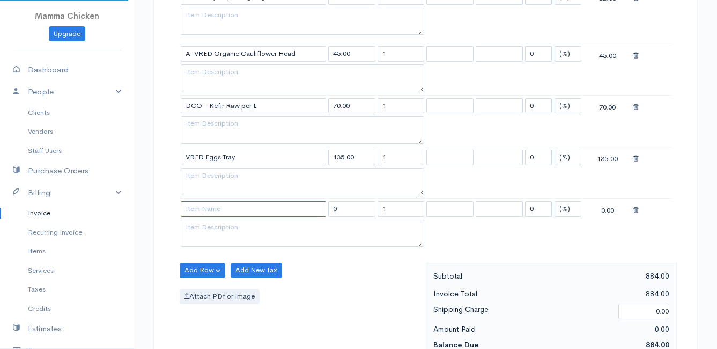
click at [203, 210] on input at bounding box center [253, 209] width 145 height 16
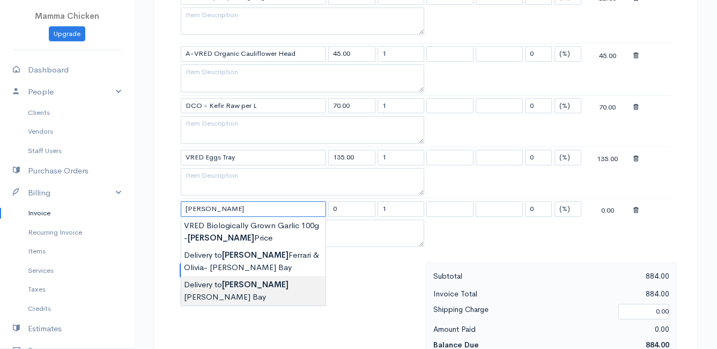
type input "Delivery to [PERSON_NAME] Bay"
type input "120.00"
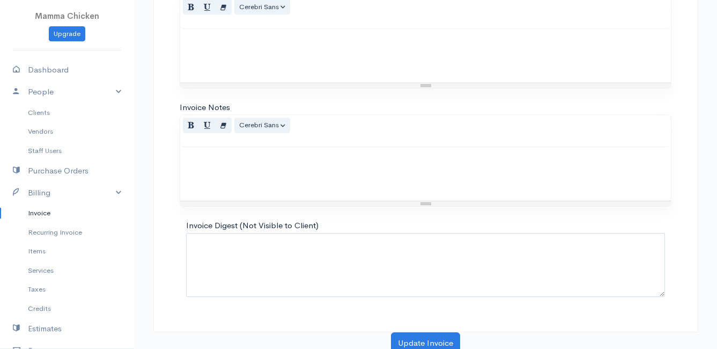
scroll to position [1668, 0]
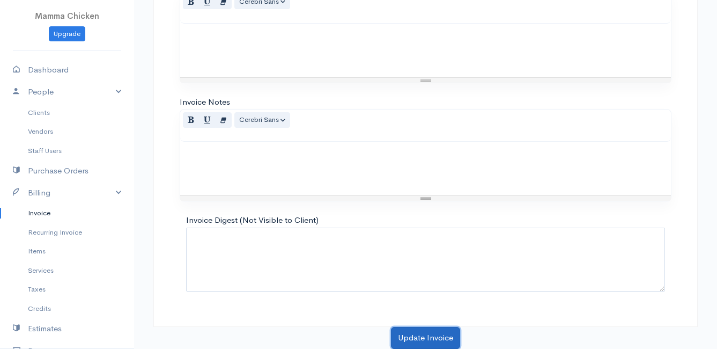
click at [420, 332] on button "Update Invoice" at bounding box center [425, 338] width 69 height 22
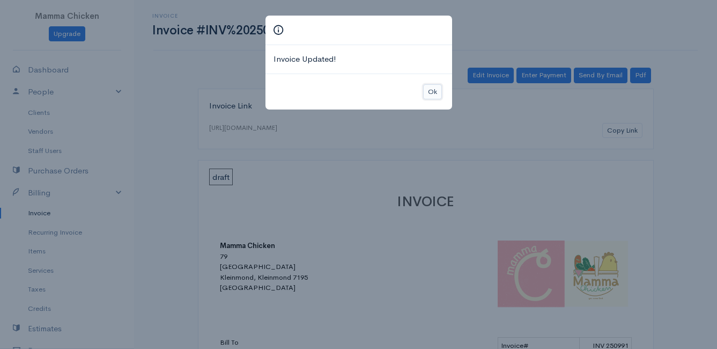
click at [439, 84] on button "Ok" at bounding box center [432, 92] width 19 height 16
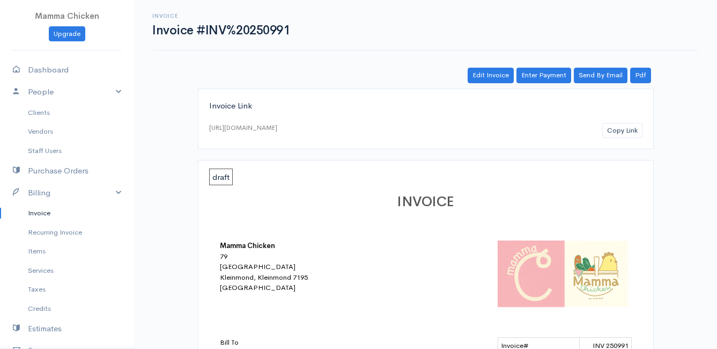
click at [42, 213] on link "Invoice" at bounding box center [67, 212] width 134 height 19
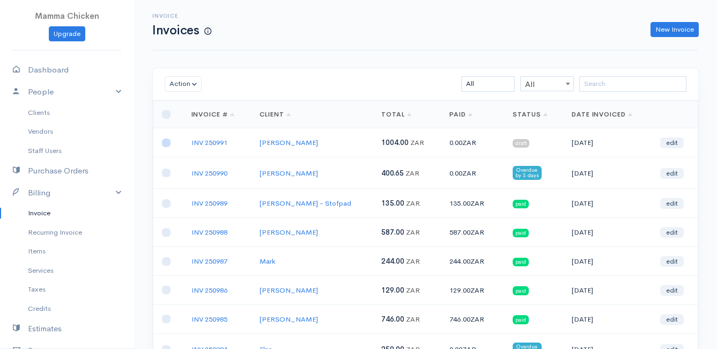
click at [164, 142] on input "checkbox" at bounding box center [166, 142] width 9 height 9
checkbox input "true"
click at [182, 85] on button "Action" at bounding box center [183, 84] width 37 height 16
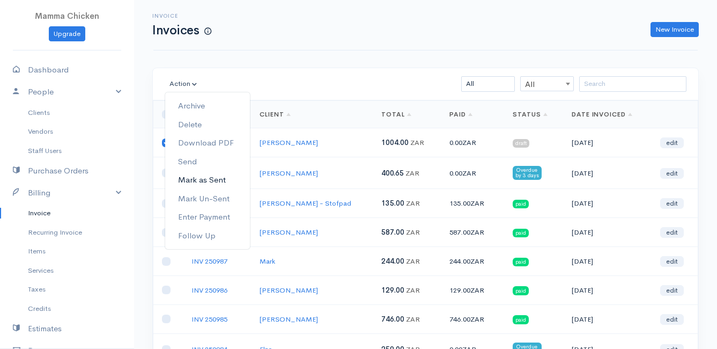
click at [231, 181] on link "Mark as Sent" at bounding box center [207, 180] width 85 height 19
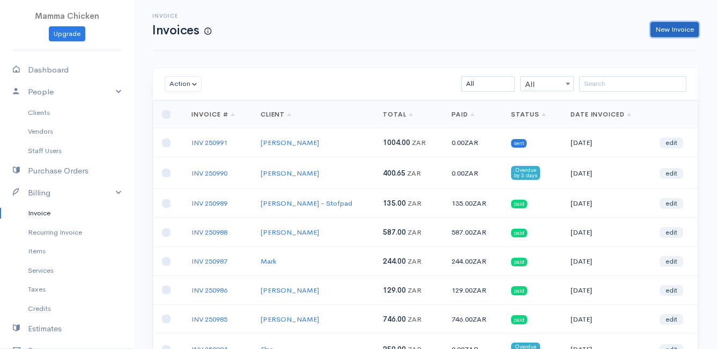
click at [689, 25] on link "New Invoice" at bounding box center [675, 30] width 48 height 16
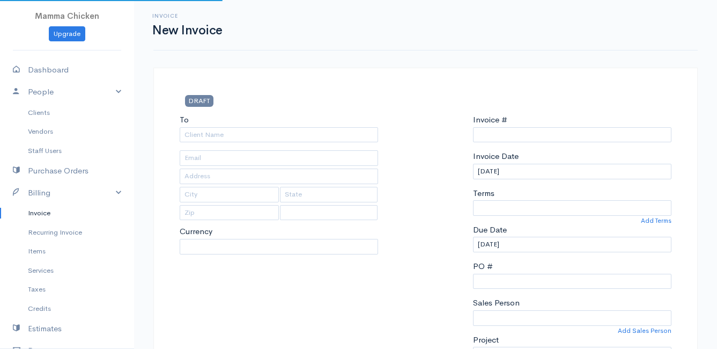
type input "INV 250992"
select select "[GEOGRAPHIC_DATA]"
select select "ZAR"
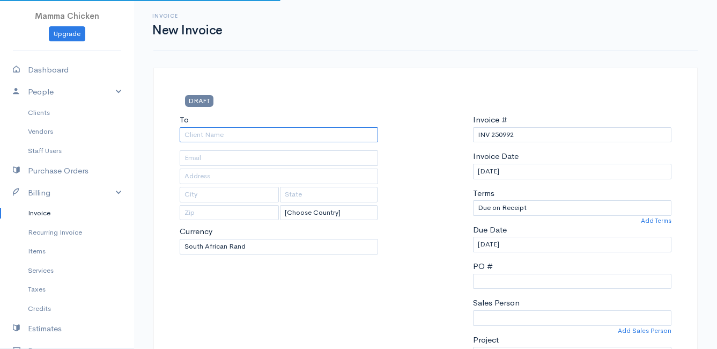
click at [221, 131] on input "To" at bounding box center [279, 135] width 198 height 16
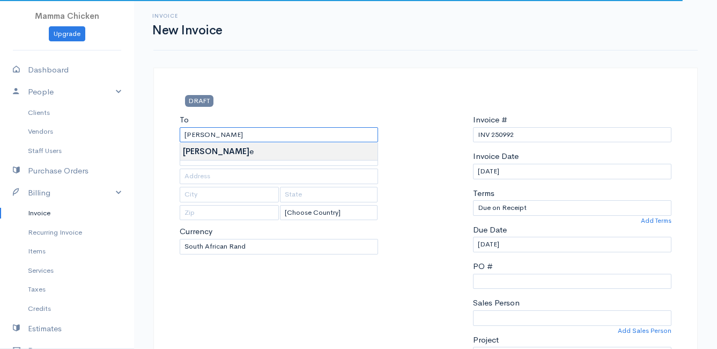
type input "[PERSON_NAME]"
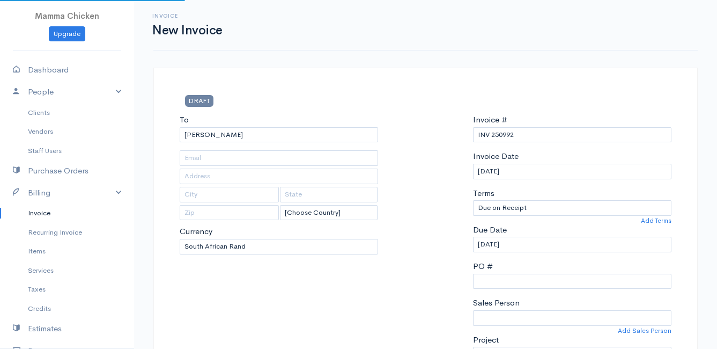
type input "[STREET_ADDRESS]"
type input "Onrust North"
type input "7201"
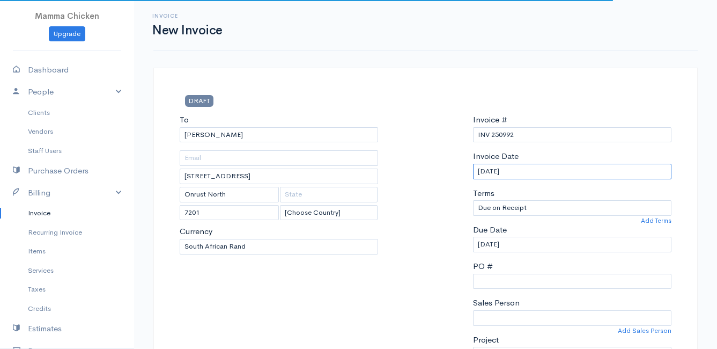
click at [580, 170] on input "[DATE]" at bounding box center [572, 172] width 198 height 16
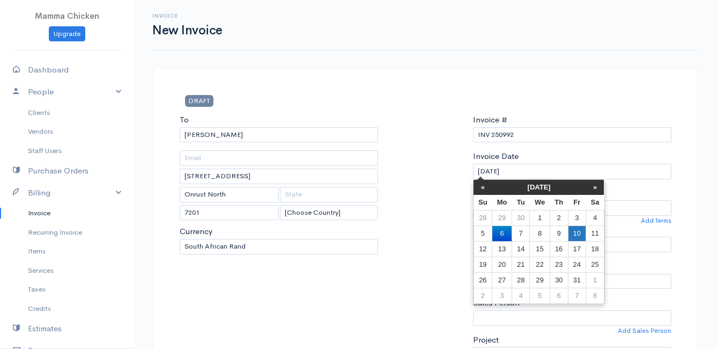
click at [580, 232] on td "10" at bounding box center [577, 233] width 18 height 16
type input "[DATE]"
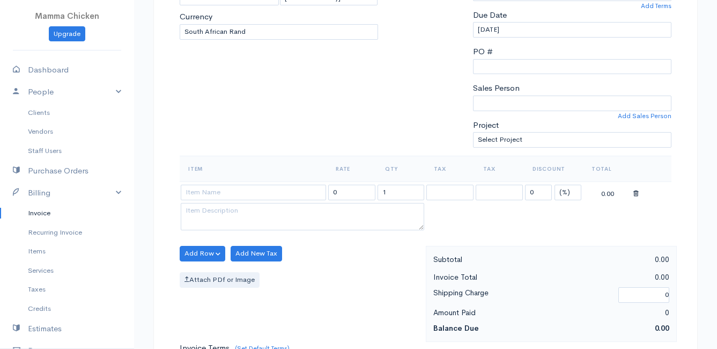
scroll to position [268, 0]
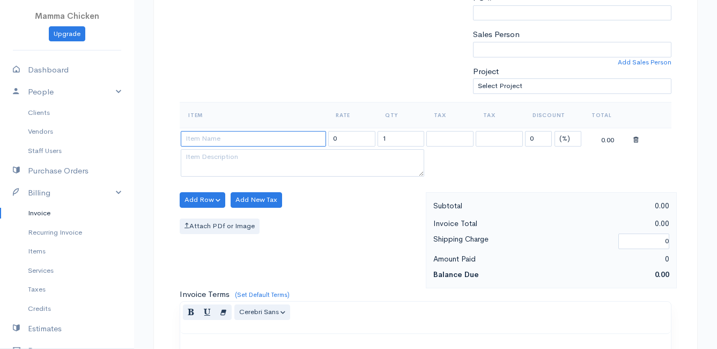
click at [219, 138] on input at bounding box center [253, 139] width 145 height 16
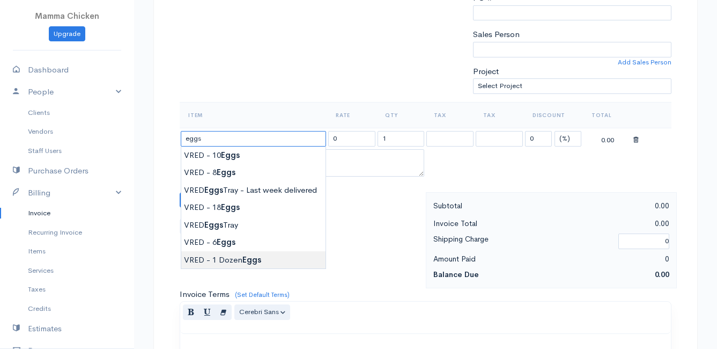
type input "VRED - 1 Dozen Eggs"
type input "70.00"
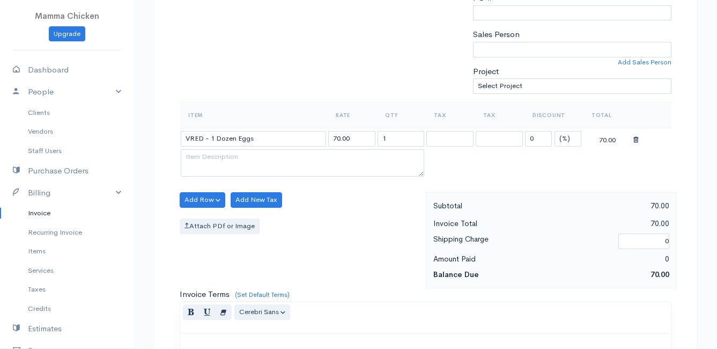
click at [275, 258] on body "Mamma Chicken Upgrade Dashboard People Clients Vendors Staff Users Purchase Ord…" at bounding box center [358, 195] width 717 height 927
click at [197, 200] on button "Add Row" at bounding box center [203, 200] width 46 height 16
click at [199, 220] on link "Add Item Row" at bounding box center [222, 221] width 85 height 19
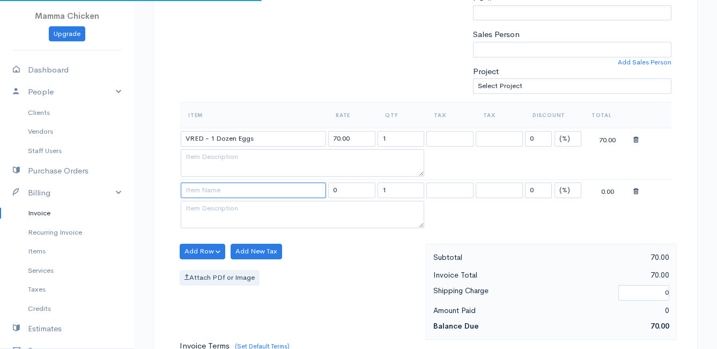
click at [199, 189] on input at bounding box center [253, 190] width 145 height 16
type input "p"
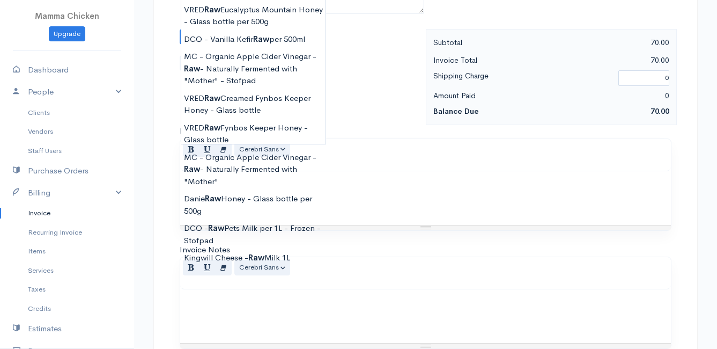
scroll to position [375, 0]
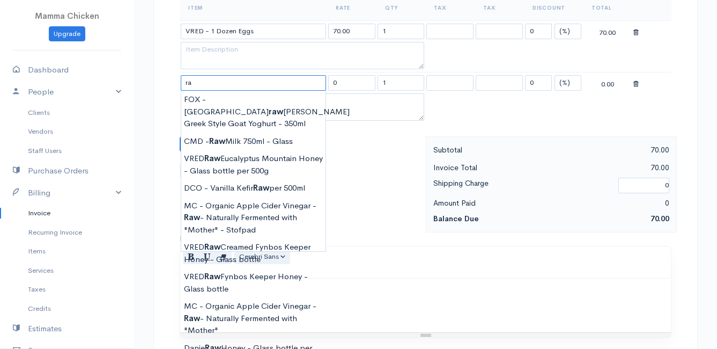
type input "r"
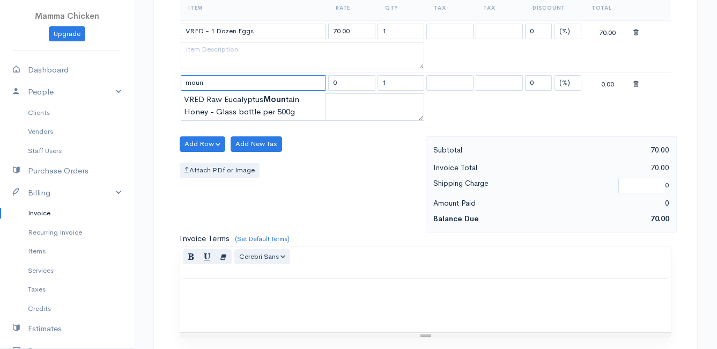
type input "moun"
click at [368, 187] on div "Add Row Add Item Row Add Time Row Add New Tax Attach PDf or Image" at bounding box center [300, 184] width 252 height 96
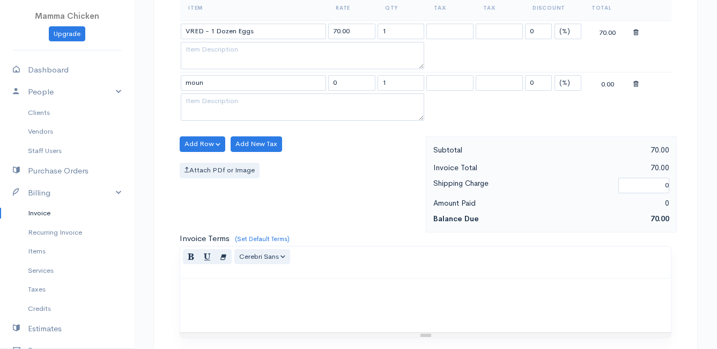
click at [637, 85] on icon at bounding box center [635, 84] width 5 height 8
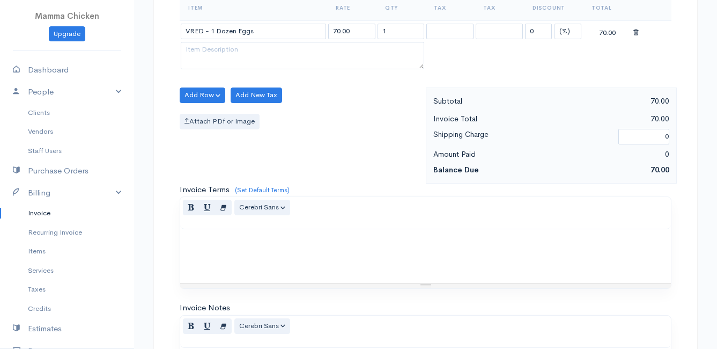
scroll to position [581, 0]
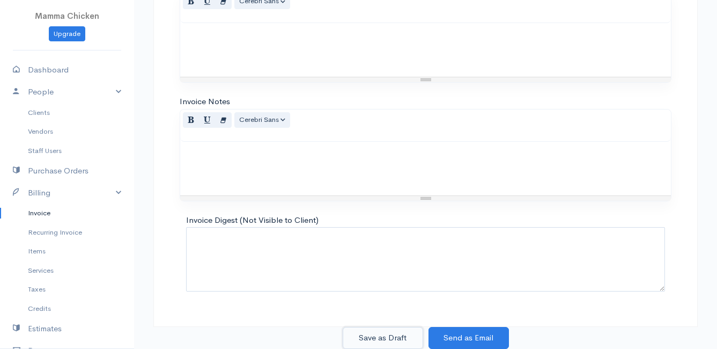
click at [376, 334] on button "Save as Draft" at bounding box center [383, 338] width 80 height 22
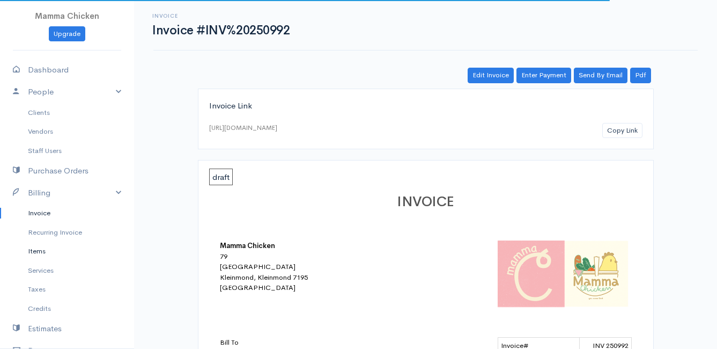
click at [40, 249] on link "Items" at bounding box center [67, 250] width 134 height 19
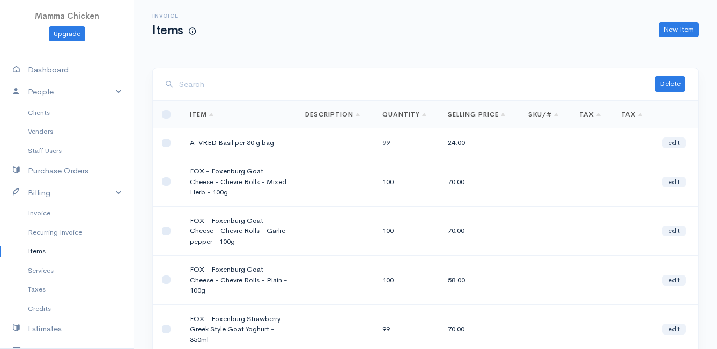
click at [238, 85] on input "search" at bounding box center [417, 84] width 476 height 22
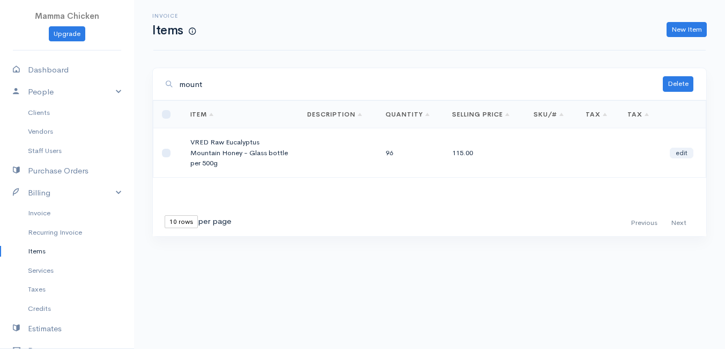
type input "mount"
drag, startPoint x: 284, startPoint y: 153, endPoint x: 181, endPoint y: 143, distance: 103.0
click at [182, 143] on td "VRED Raw Eucalyptus Mountain Honey - Glass bottle per 500g" at bounding box center [240, 152] width 117 height 49
drag, startPoint x: 181, startPoint y: 143, endPoint x: 201, endPoint y: 146, distance: 19.6
copy td "VRED Raw Eucalyptus Mountain Honey - Glass bottle per 500g"
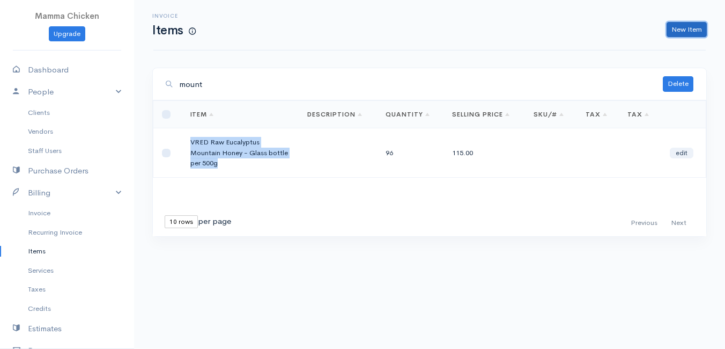
click at [684, 31] on link "New Item" at bounding box center [687, 30] width 40 height 16
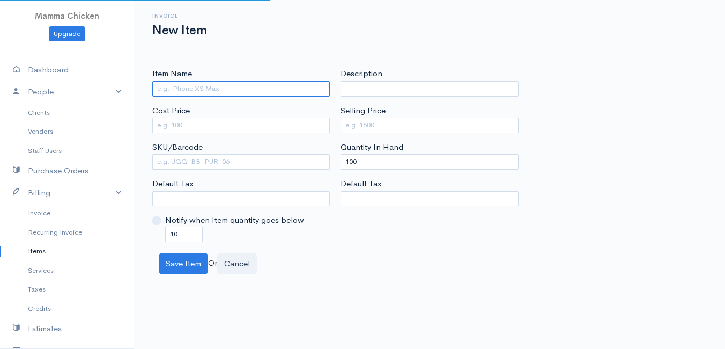
click at [189, 85] on input "Item Name" at bounding box center [241, 89] width 178 height 16
paste input "VRED Raw Eucalyptus Mountain Honey - Glass bottle per 500g"
click at [200, 88] on input "VRED Raw Eucalyptus Mountain Honey - Glass bottle per 500g" at bounding box center [241, 89] width 178 height 16
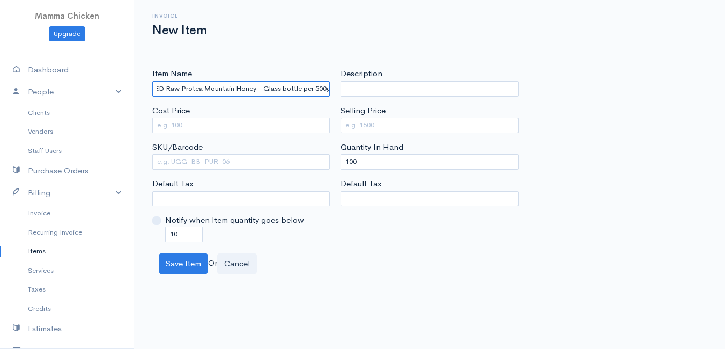
type input "VRED Raw Protea Mountain Honey - Glass bottle per 500g"
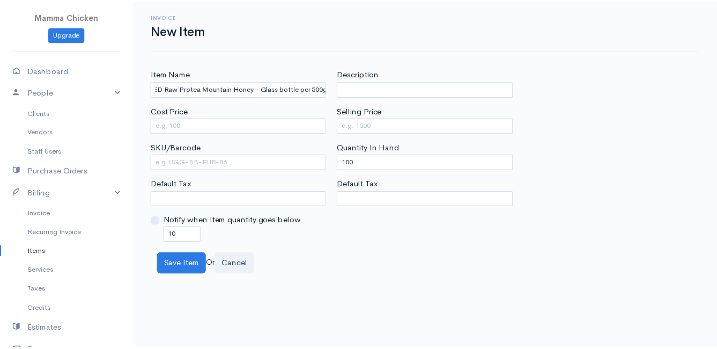
scroll to position [0, 0]
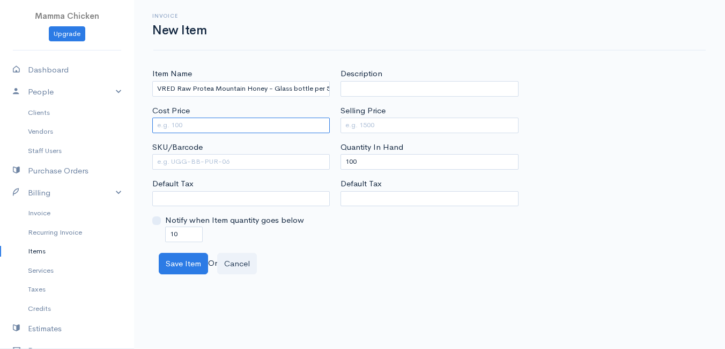
click at [184, 127] on input "Cost Price" at bounding box center [241, 125] width 178 height 16
type input "85"
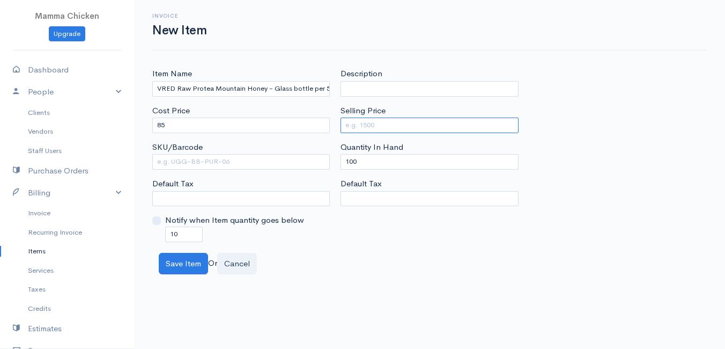
click at [371, 121] on input "Selling Price" at bounding box center [430, 125] width 178 height 16
type input "115"
click at [356, 332] on body "Mamma Chicken Upgrade Dashboard People Clients Vendors Staff Users Purchase Ord…" at bounding box center [362, 174] width 725 height 349
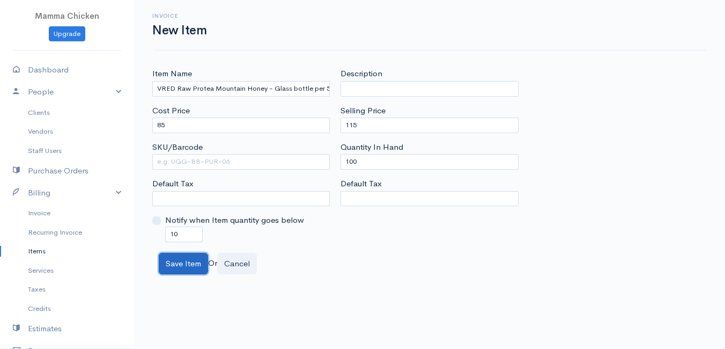
click at [178, 264] on button "Save Item" at bounding box center [183, 264] width 49 height 22
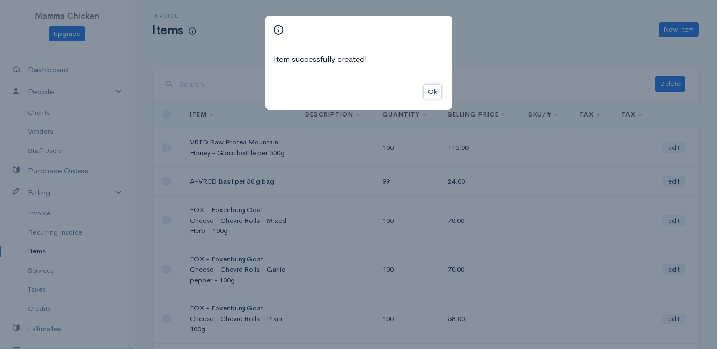
click at [431, 91] on button "Ok" at bounding box center [432, 92] width 19 height 16
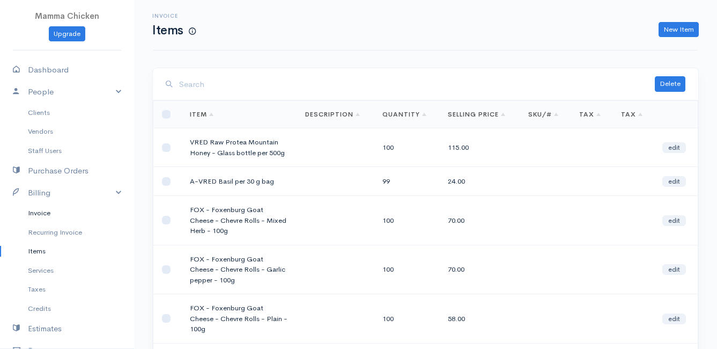
click at [42, 210] on link "Invoice" at bounding box center [67, 212] width 134 height 19
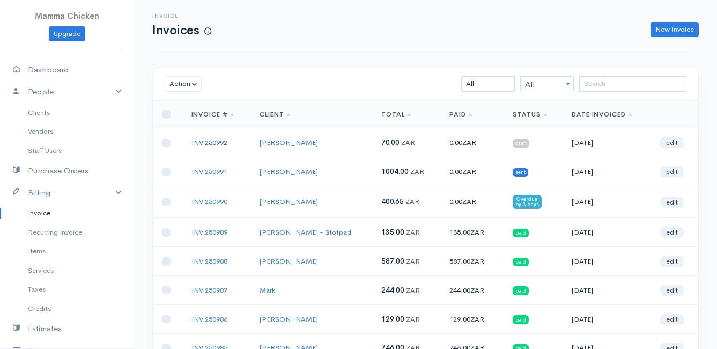
click at [211, 139] on link "INV 250992" at bounding box center [209, 142] width 36 height 9
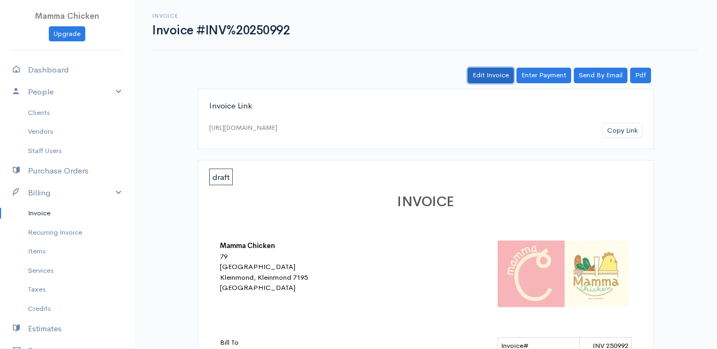
click at [503, 77] on link "Edit Invoice" at bounding box center [491, 76] width 46 height 16
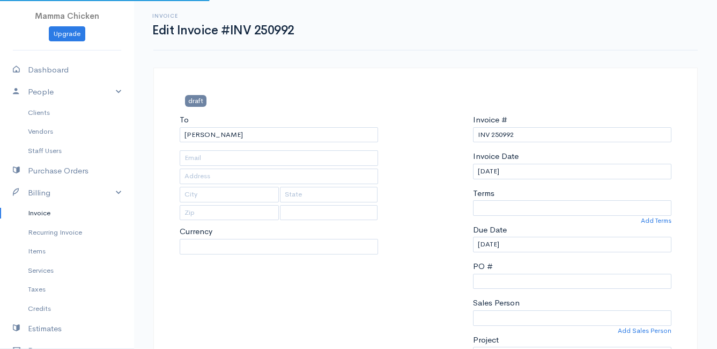
type input "[STREET_ADDRESS]"
type input "Onrust North"
type input "7201"
select select
select select "0"
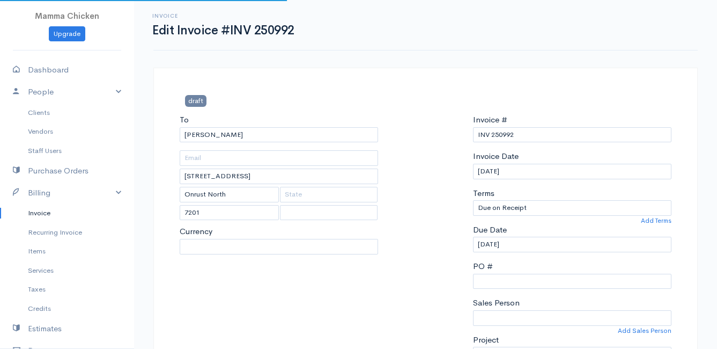
select select "[GEOGRAPHIC_DATA]"
select select "ZAR"
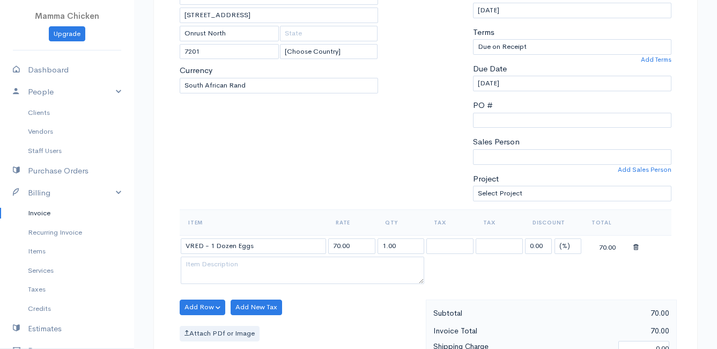
scroll to position [322, 0]
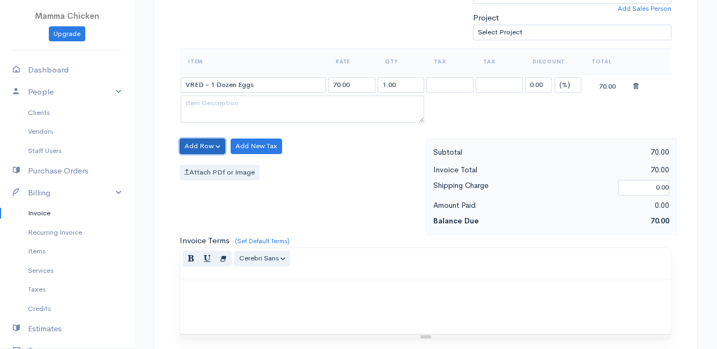
click at [200, 142] on button "Add Row" at bounding box center [203, 146] width 46 height 16
click at [204, 169] on link "Add Item Row" at bounding box center [222, 168] width 85 height 19
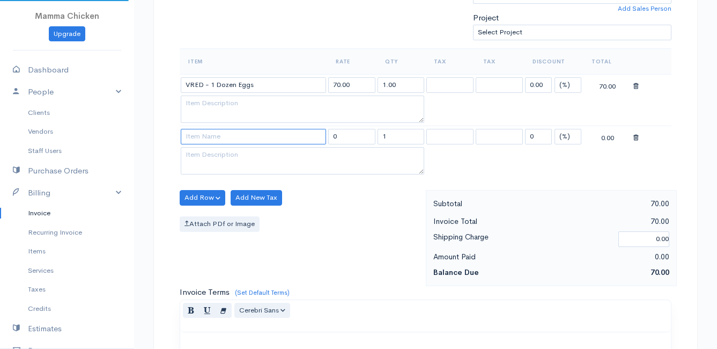
click at [205, 141] on input at bounding box center [253, 137] width 145 height 16
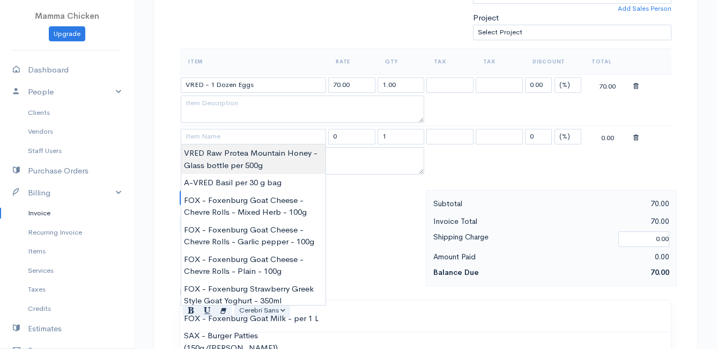
type input "VRED Raw Protea Mountain Honey - Glass bottle per 500g"
type input "115.00"
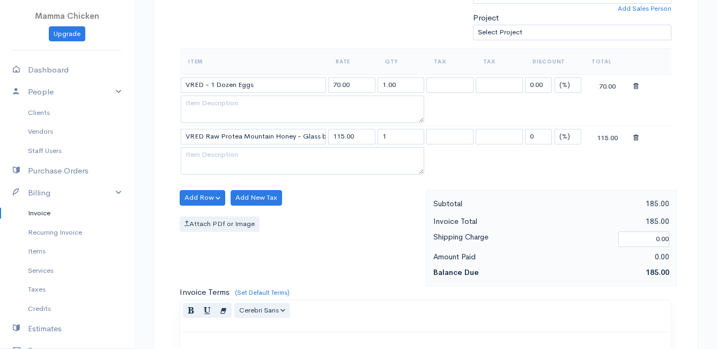
click at [268, 157] on body "Mamma Chicken Upgrade Dashboard People Clients Vendors Staff Users Purchase Ord…" at bounding box center [358, 167] width 717 height 979
click at [196, 195] on button "Add Row" at bounding box center [203, 198] width 46 height 16
click at [201, 218] on link "Add Item Row" at bounding box center [222, 219] width 85 height 19
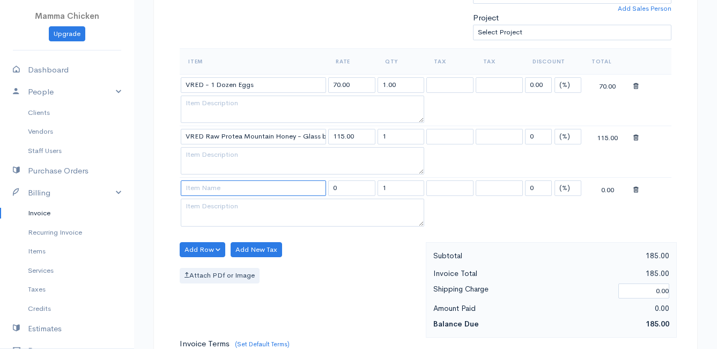
click at [201, 190] on input at bounding box center [253, 188] width 145 height 16
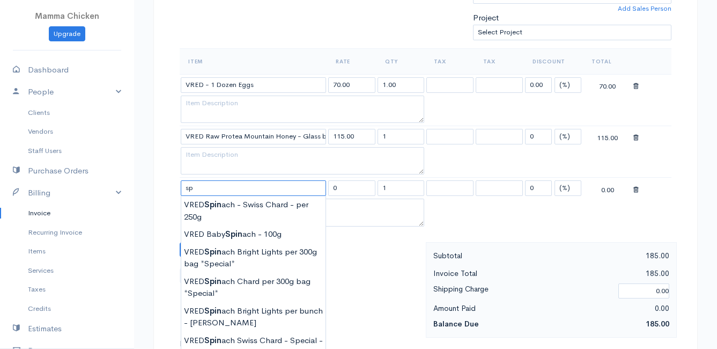
type input "s"
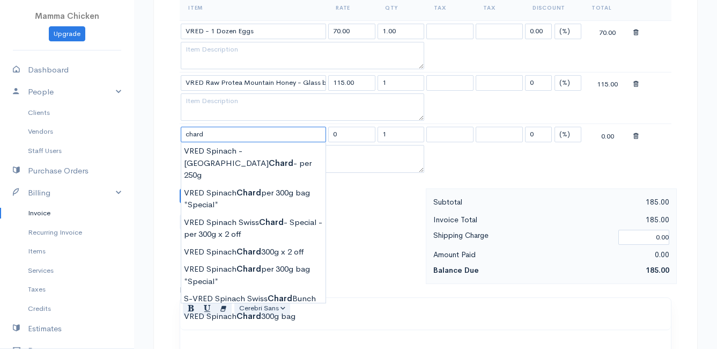
scroll to position [429, 0]
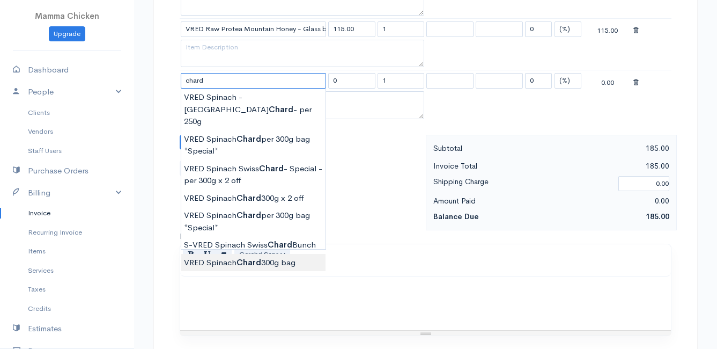
type input "VRED Spinach Chard 300g bag"
type input "30.00"
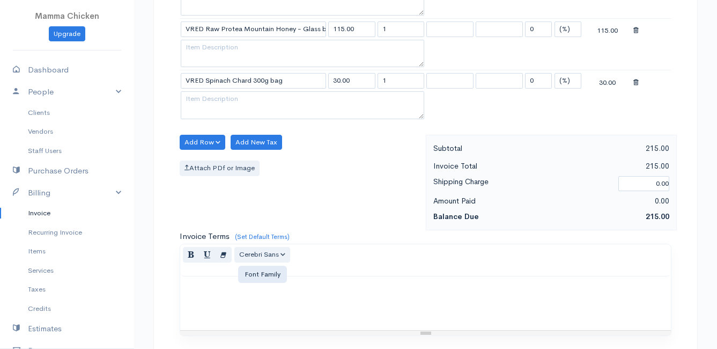
click at [247, 248] on body "Mamma Chicken Upgrade Dashboard People Clients Vendors Staff Users Purchase Ord…" at bounding box center [358, 86] width 717 height 1030
click at [201, 139] on button "Add Row" at bounding box center [203, 143] width 46 height 16
click at [203, 161] on link "Add Item Row" at bounding box center [222, 164] width 85 height 19
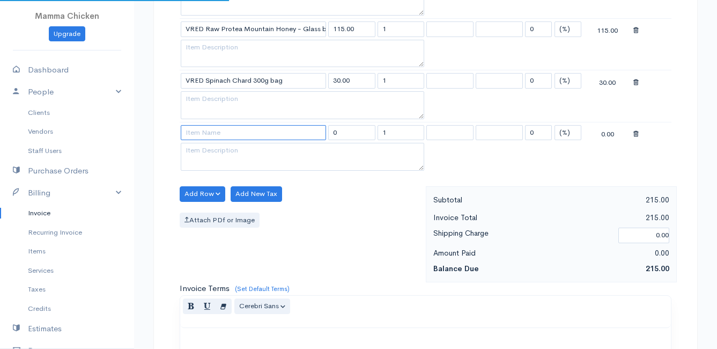
click at [202, 137] on input at bounding box center [253, 133] width 145 height 16
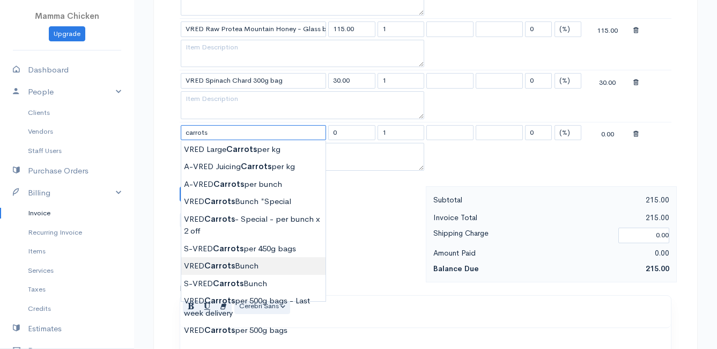
type input "VRED Carrots Bunch"
type input "23.00"
click at [225, 263] on body "Mamma Chicken Upgrade Dashboard People Clients Vendors Staff Users Purchase Ord…" at bounding box center [358, 112] width 717 height 1082
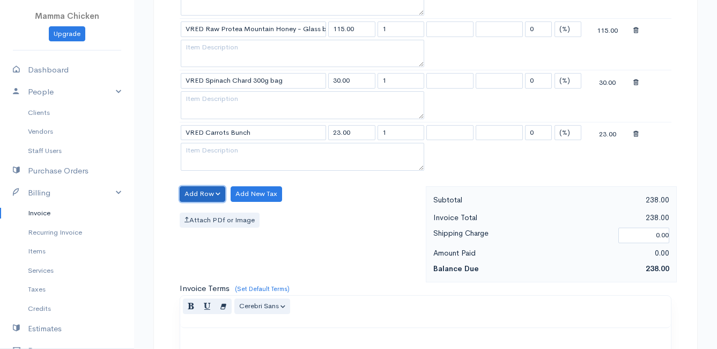
click at [211, 191] on button "Add Row" at bounding box center [203, 194] width 46 height 16
click at [212, 212] on link "Add Item Row" at bounding box center [222, 215] width 85 height 19
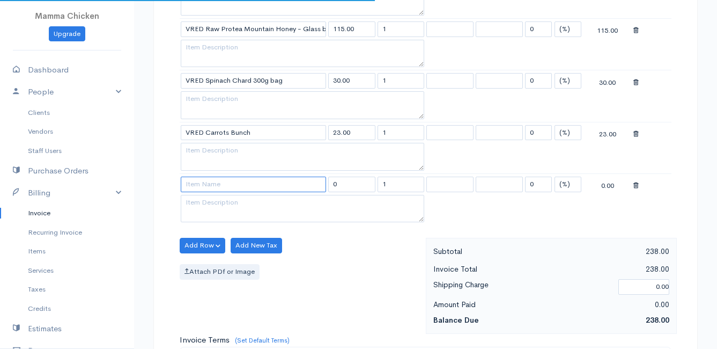
click at [209, 187] on input at bounding box center [253, 184] width 145 height 16
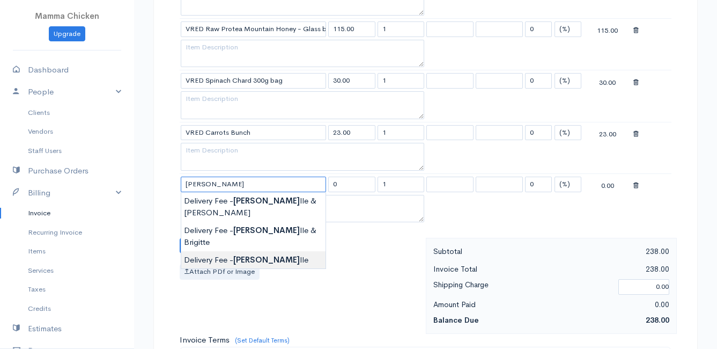
type input "Delivery Fee - [PERSON_NAME]"
type input "50.00"
click at [244, 231] on body "Mamma Chicken Upgrade Dashboard People Clients Vendors Staff Users Purchase Ord…" at bounding box center [358, 138] width 717 height 1134
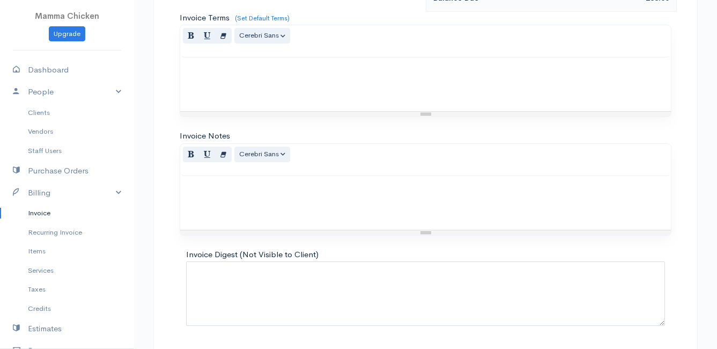
scroll to position [785, 0]
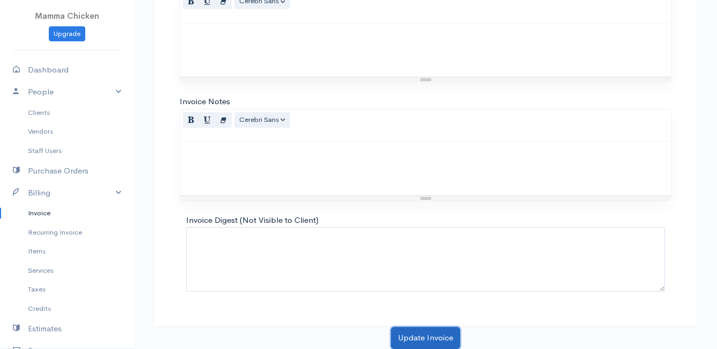
click at [425, 330] on button "Update Invoice" at bounding box center [425, 338] width 69 height 22
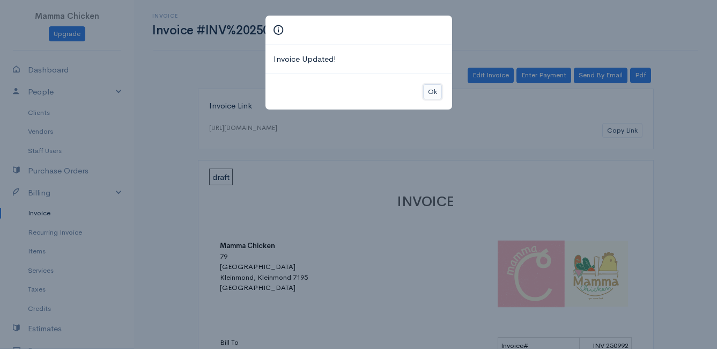
click at [432, 92] on button "Ok" at bounding box center [432, 92] width 19 height 16
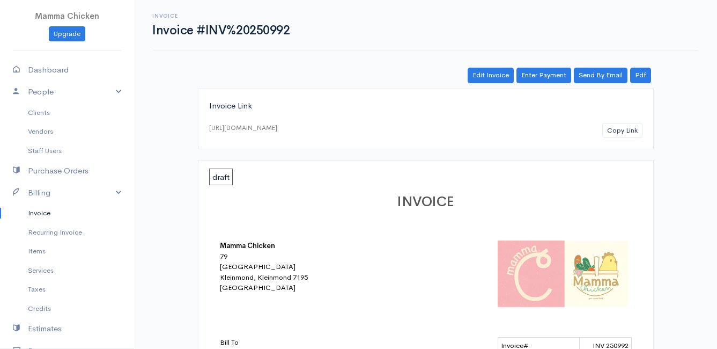
click at [38, 210] on link "Invoice" at bounding box center [67, 212] width 134 height 19
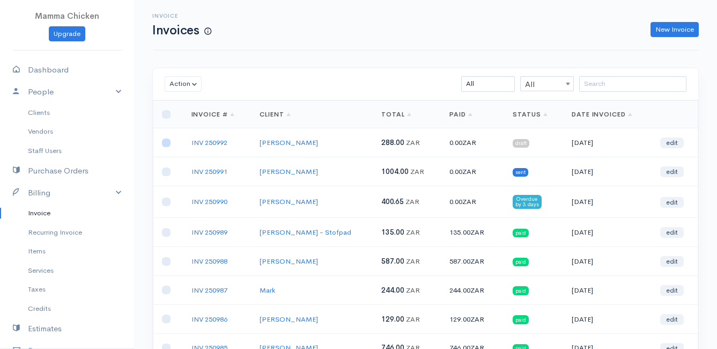
click at [163, 144] on input "checkbox" at bounding box center [166, 142] width 9 height 9
checkbox input "true"
click at [183, 84] on button "Action" at bounding box center [183, 84] width 37 height 16
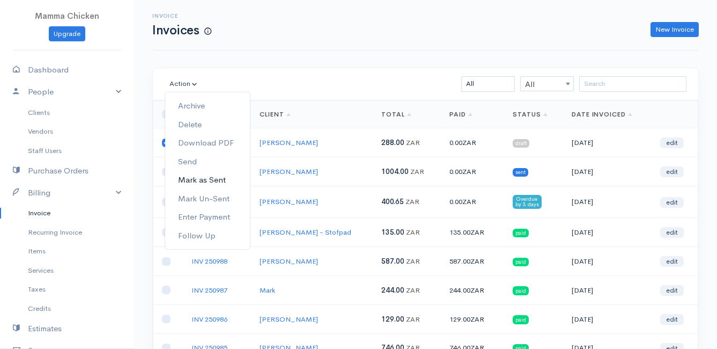
click at [209, 178] on link "Mark as Sent" at bounding box center [207, 180] width 85 height 19
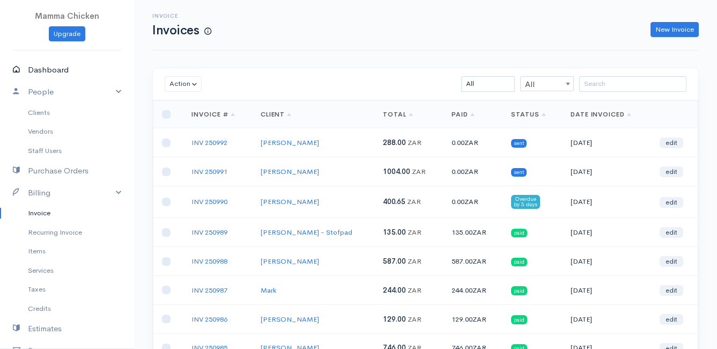
click at [49, 70] on link "Dashboard" at bounding box center [67, 70] width 134 height 22
select select "thistoyear"
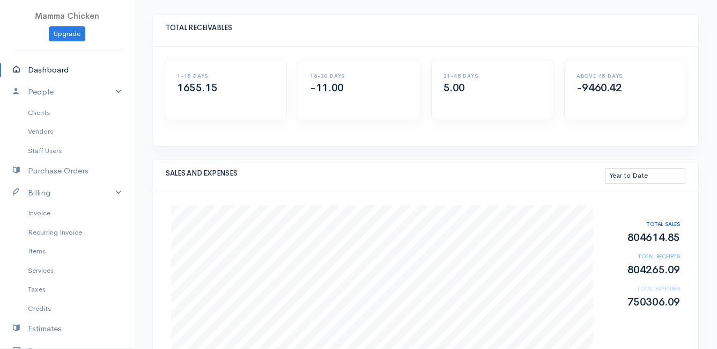
scroll to position [107, 0]
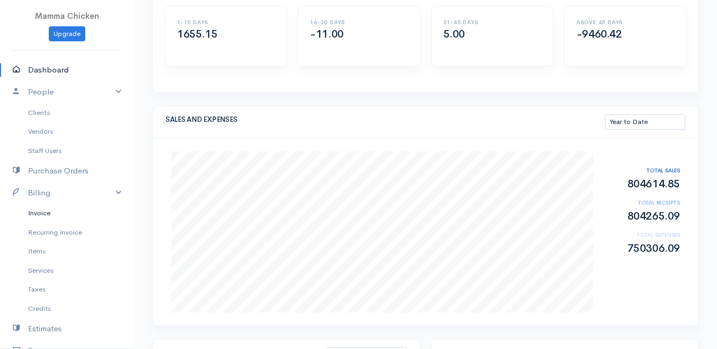
click at [39, 216] on link "Invoice" at bounding box center [67, 212] width 134 height 19
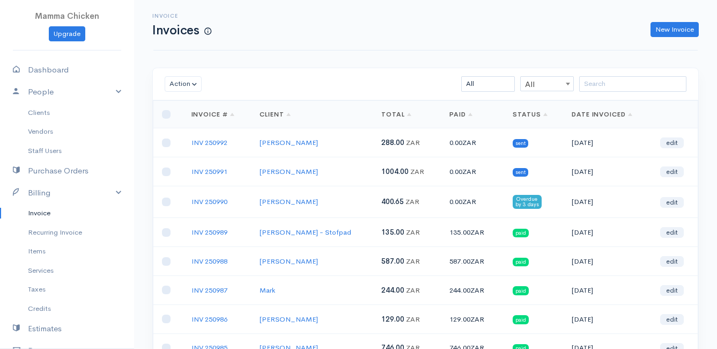
click at [46, 211] on link "Invoice" at bounding box center [67, 212] width 134 height 19
click at [664, 28] on link "New Invoice" at bounding box center [675, 30] width 48 height 16
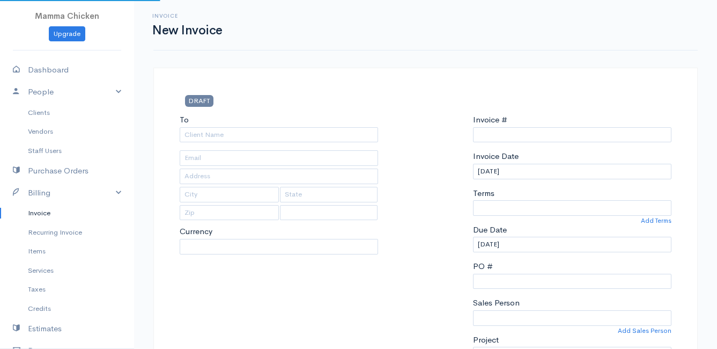
select select "ZAR"
select select "[GEOGRAPHIC_DATA]"
type input "INV 250993"
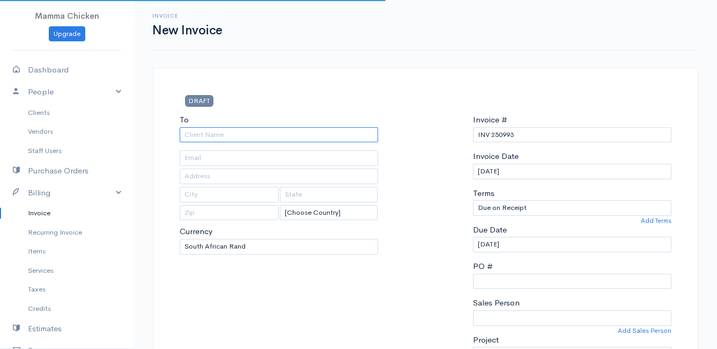
click at [206, 134] on input "To" at bounding box center [279, 135] width 198 height 16
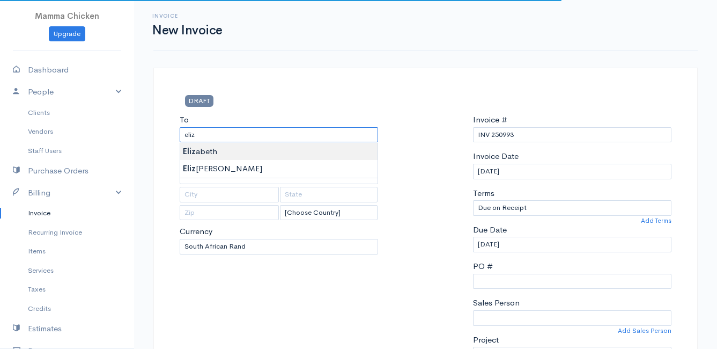
type input "[PERSON_NAME]"
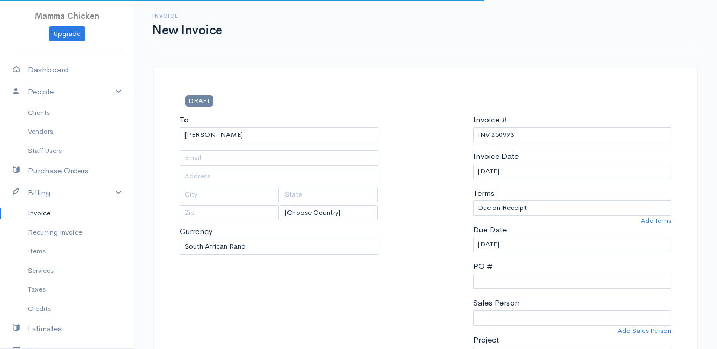
type input "[STREET_ADDRESS][PERSON_NAME]"
type input "[PERSON_NAME] Bay"
type input "7195"
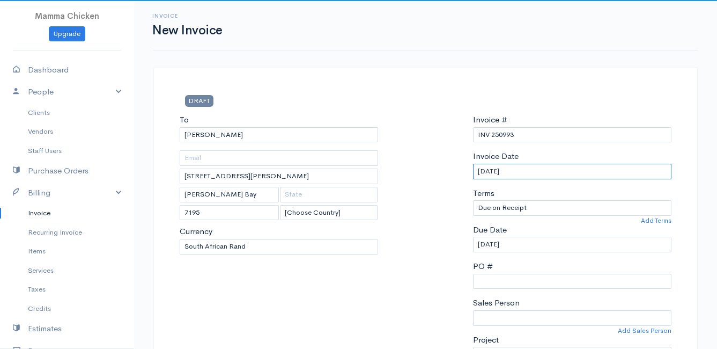
click at [536, 172] on input "[DATE]" at bounding box center [572, 172] width 198 height 16
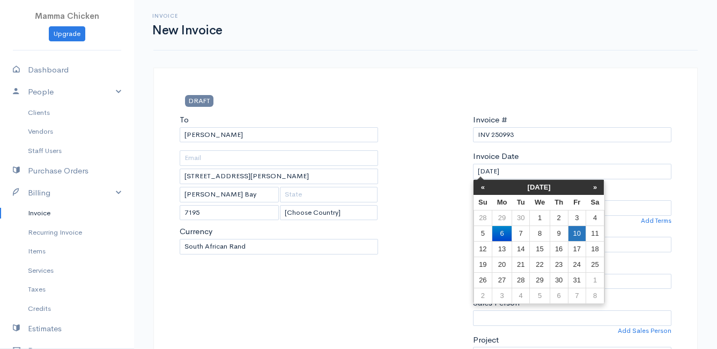
click at [577, 234] on td "10" at bounding box center [577, 233] width 18 height 16
type input "[DATE]"
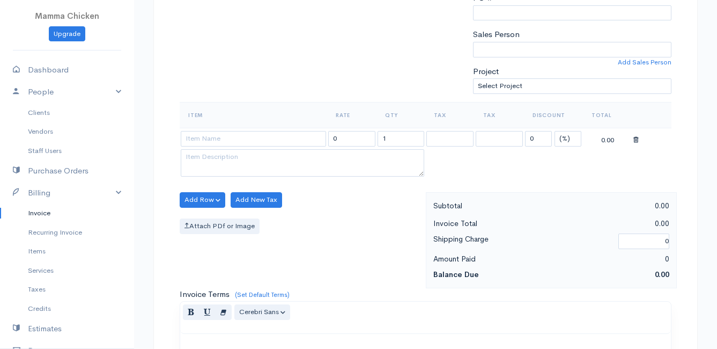
scroll to position [322, 0]
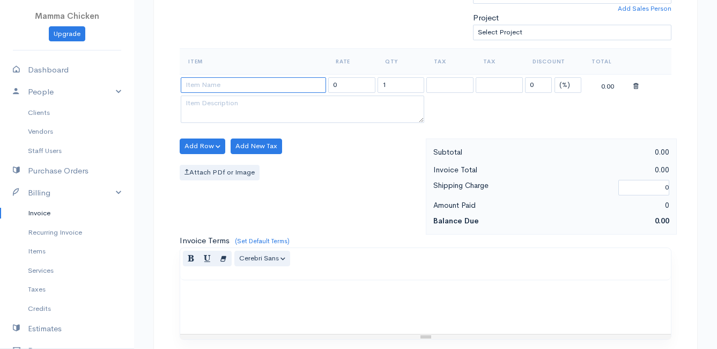
click at [208, 85] on input at bounding box center [253, 85] width 145 height 16
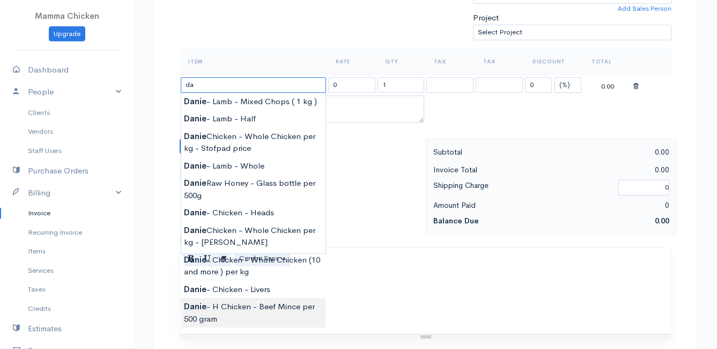
type input "d"
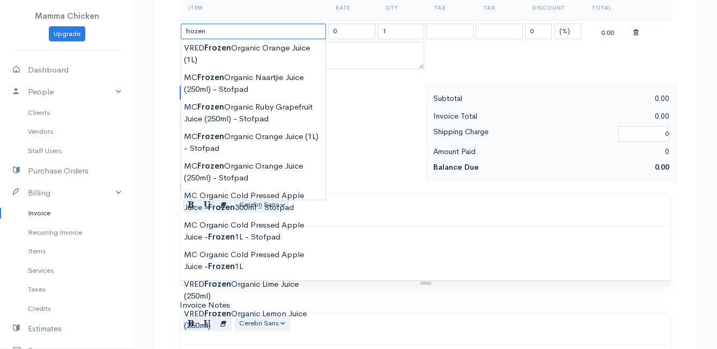
scroll to position [268, 0]
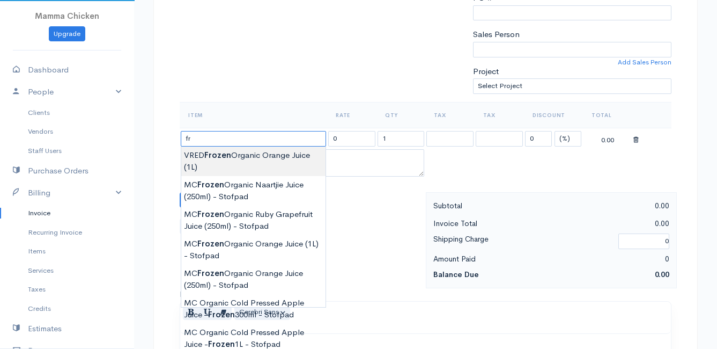
type input "f"
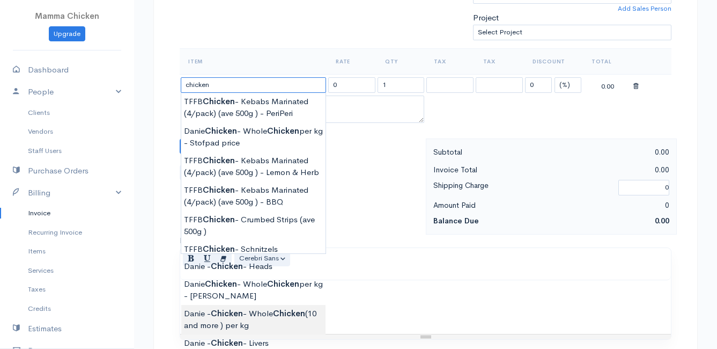
scroll to position [375, 0]
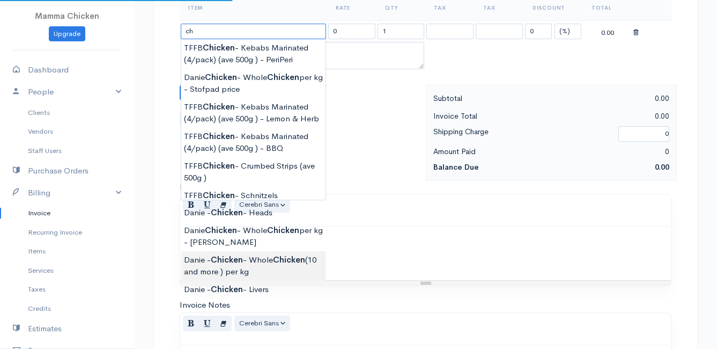
type input "c"
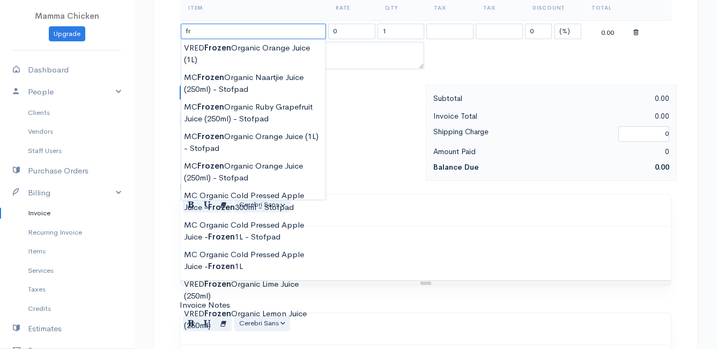
type input "f"
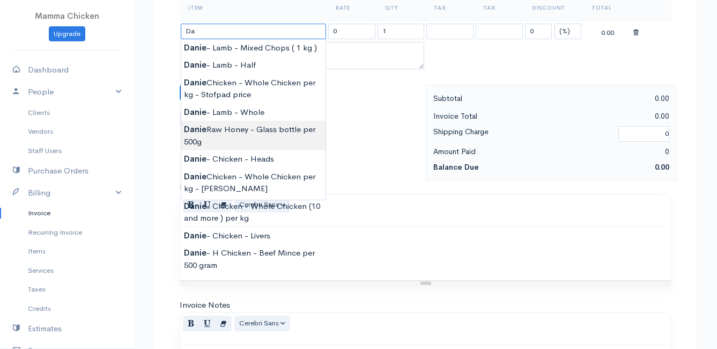
type input "D"
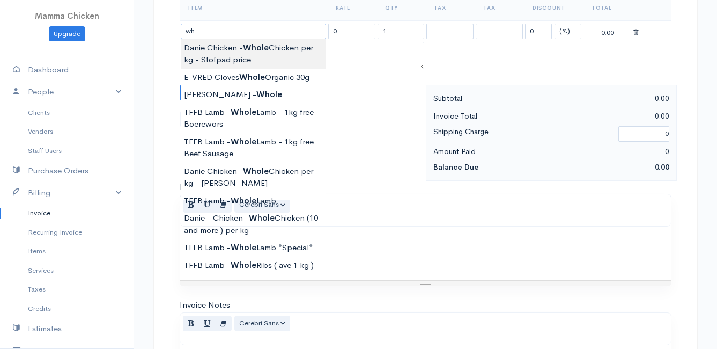
type input "w"
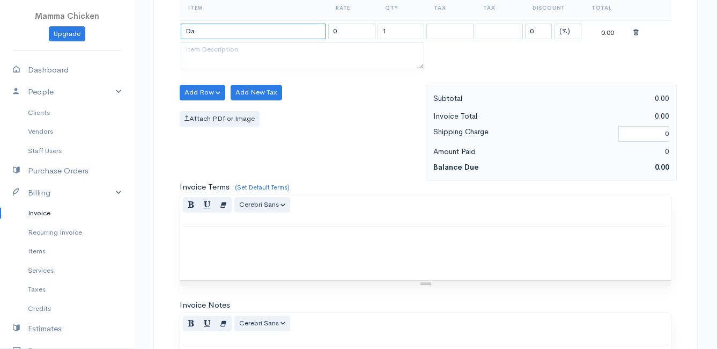
type input "D"
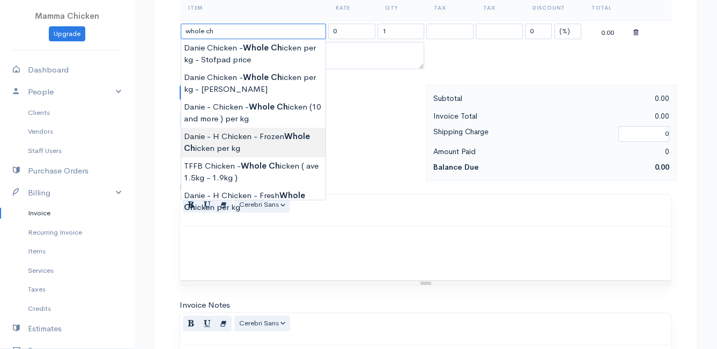
type input "Danie - H Chicken - Frozen Whole Chicken per kg"
type input "100.00"
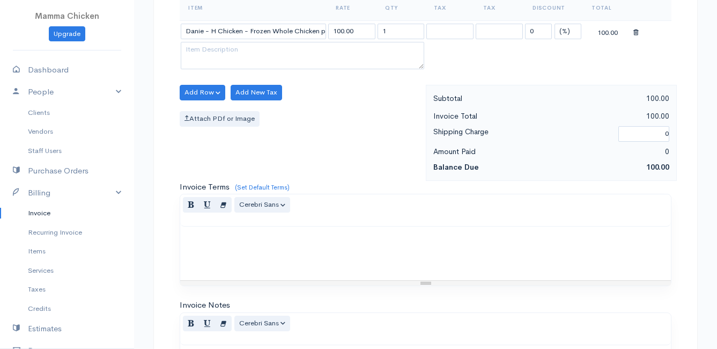
click at [294, 141] on body "Mamma Chicken Upgrade Dashboard People Clients Vendors Staff Users Purchase Ord…" at bounding box center [358, 88] width 717 height 927
click at [411, 30] on input "1" at bounding box center [401, 32] width 47 height 16
type input "1.8"
click at [317, 129] on div "Add Row Add Item Row Add Time Row Add New Tax Attach PDf or Image" at bounding box center [300, 133] width 252 height 96
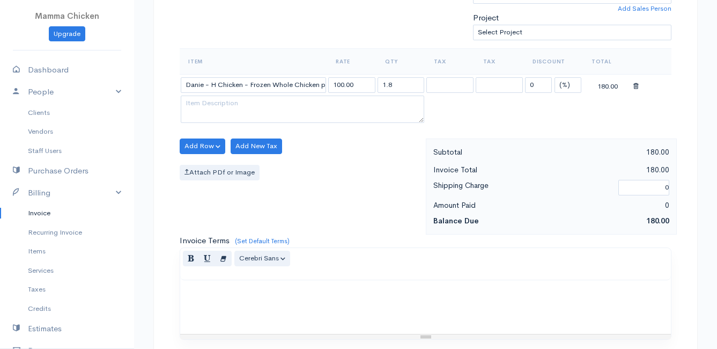
scroll to position [268, 0]
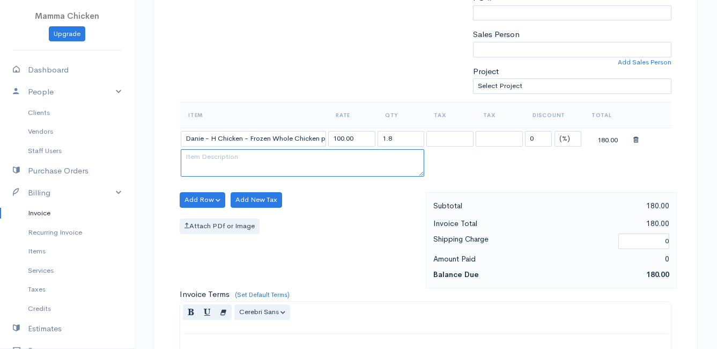
click at [202, 161] on textarea at bounding box center [302, 163] width 243 height 28
type textarea "1 off 1 x 1.8kg"
click at [364, 226] on div "Attach PDf or Image" at bounding box center [300, 226] width 241 height 16
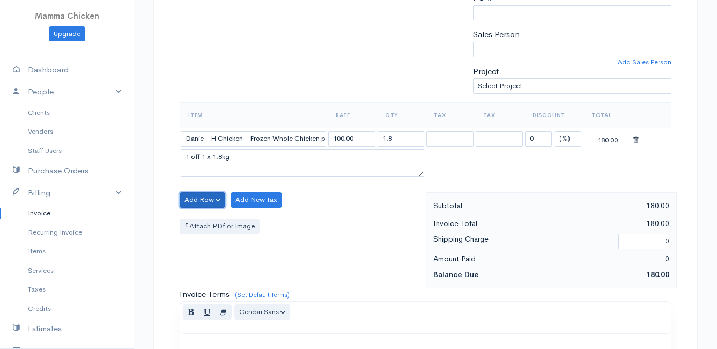
click at [199, 195] on button "Add Row" at bounding box center [203, 200] width 46 height 16
click at [200, 216] on link "Add Item Row" at bounding box center [222, 221] width 85 height 19
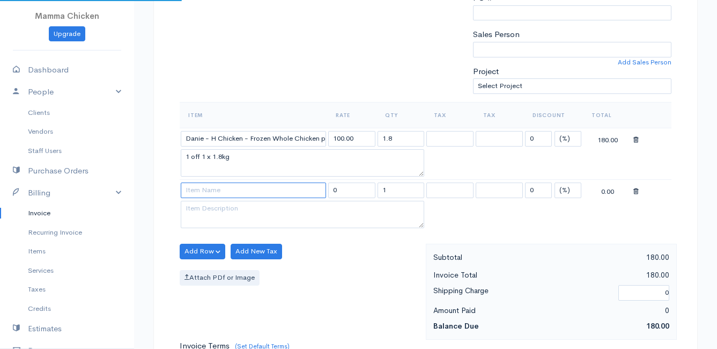
click at [204, 190] on input at bounding box center [253, 190] width 145 height 16
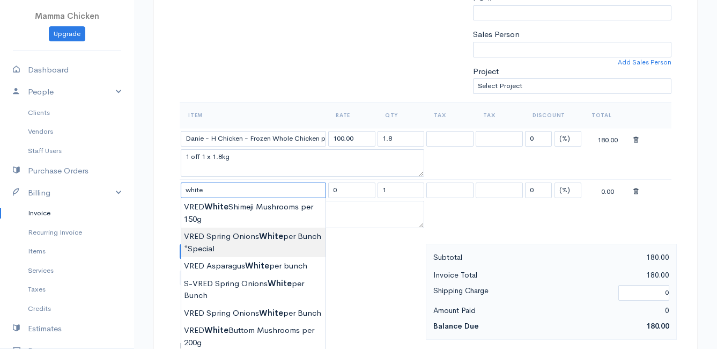
scroll to position [375, 0]
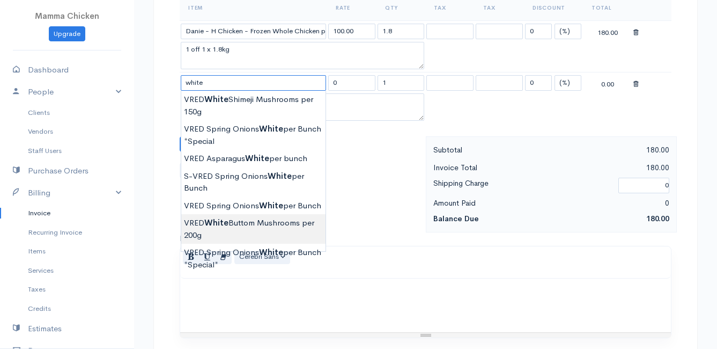
type input "VRED White Buttom Mushrooms per 200g"
type input "31.00"
click at [266, 224] on body "Mamma Chicken Upgrade Dashboard People Clients Vendors Staff Users Purchase Ord…" at bounding box center [358, 114] width 717 height 979
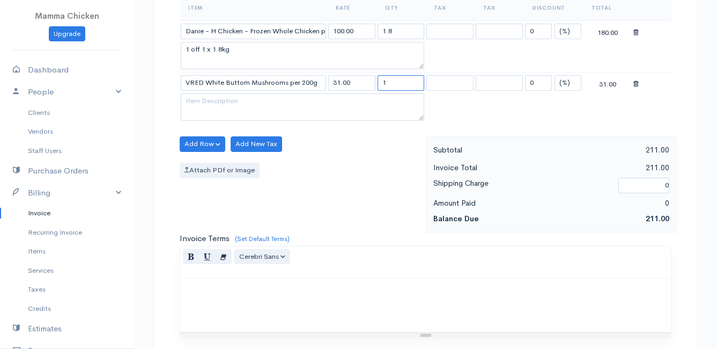
drag, startPoint x: 402, startPoint y: 84, endPoint x: 380, endPoint y: 83, distance: 22.0
click at [380, 83] on input "1" at bounding box center [401, 83] width 47 height 16
type input "2"
click at [329, 182] on div "Add Row Add Item Row Add Time Row Add New Tax Attach PDf or Image" at bounding box center [300, 184] width 252 height 96
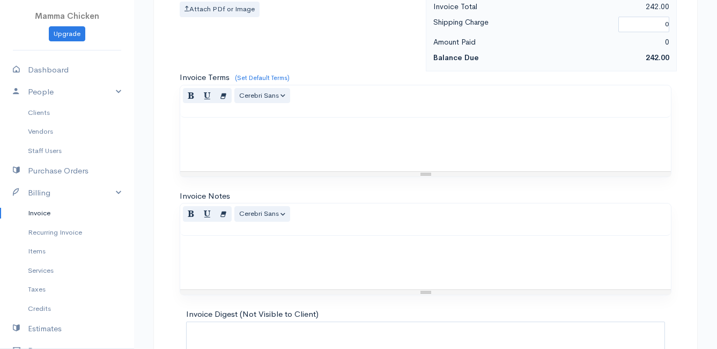
scroll to position [630, 0]
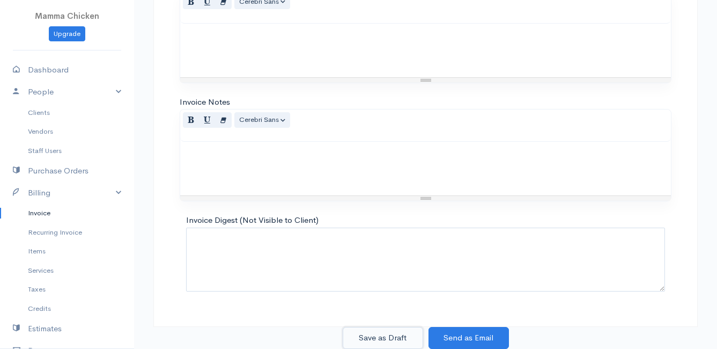
click at [373, 336] on button "Save as Draft" at bounding box center [383, 338] width 80 height 22
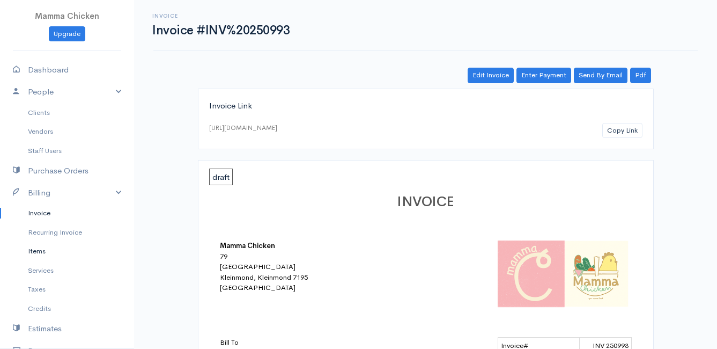
click at [36, 253] on link "Items" at bounding box center [67, 250] width 134 height 19
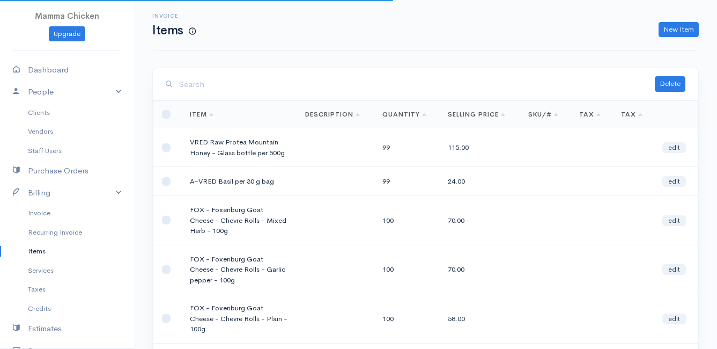
click at [232, 82] on input "search" at bounding box center [417, 84] width 476 height 22
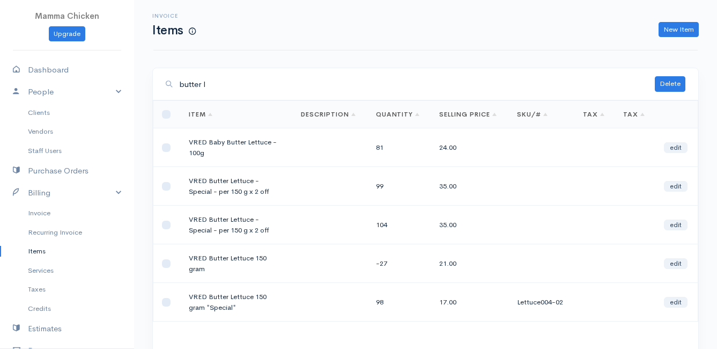
type input "butter l"
click at [41, 250] on link "Items" at bounding box center [67, 250] width 134 height 19
click at [39, 210] on link "Invoice" at bounding box center [67, 212] width 134 height 19
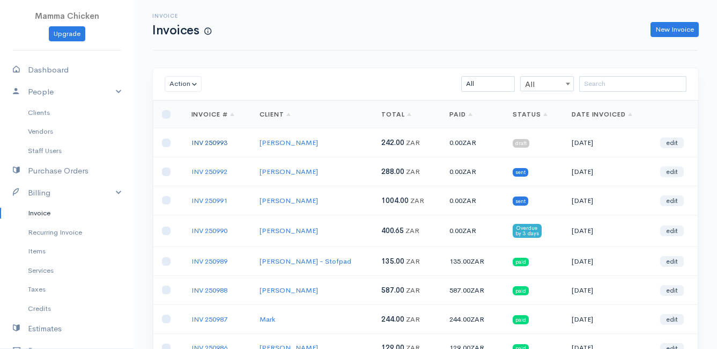
click at [208, 142] on link "INV 250993" at bounding box center [209, 142] width 36 height 9
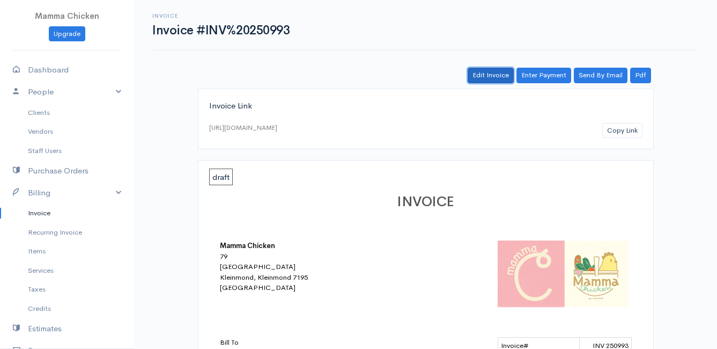
click at [501, 73] on link "Edit Invoice" at bounding box center [491, 76] width 46 height 16
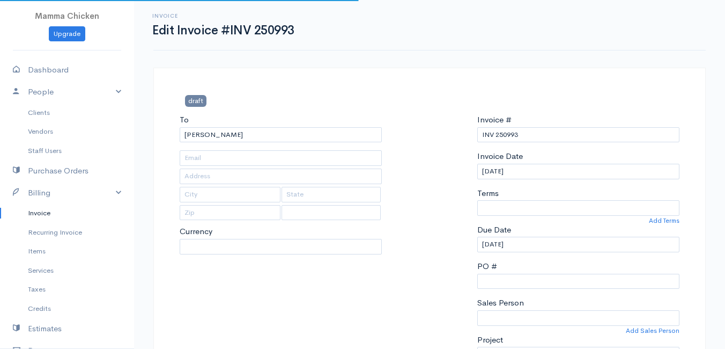
type input "[STREET_ADDRESS][PERSON_NAME]"
type input "[PERSON_NAME] Bay"
type input "7195"
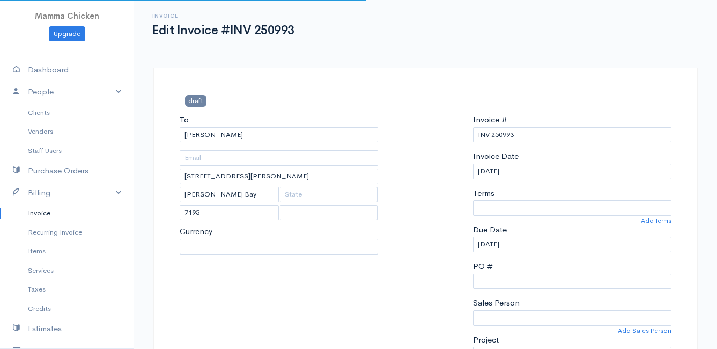
select select
select select "[GEOGRAPHIC_DATA]"
select select "ZAR"
select select "0"
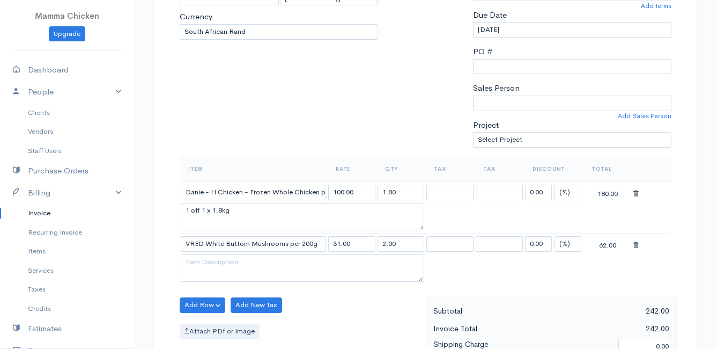
scroll to position [268, 0]
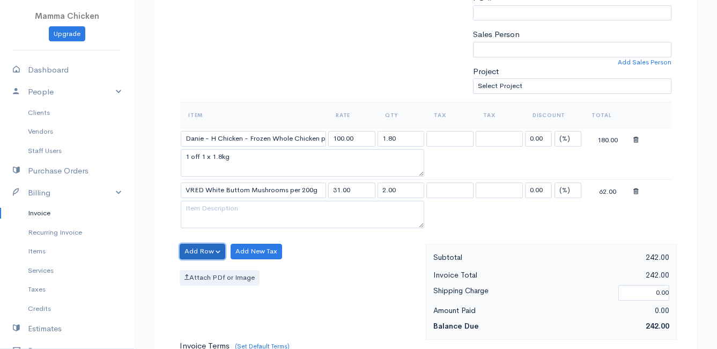
click at [195, 252] on button "Add Row" at bounding box center [203, 251] width 46 height 16
click at [202, 268] on link "Add Item Row" at bounding box center [222, 273] width 85 height 19
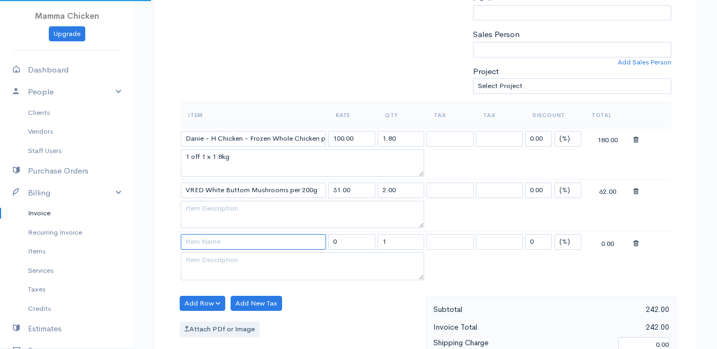
click at [196, 243] on input at bounding box center [253, 242] width 145 height 16
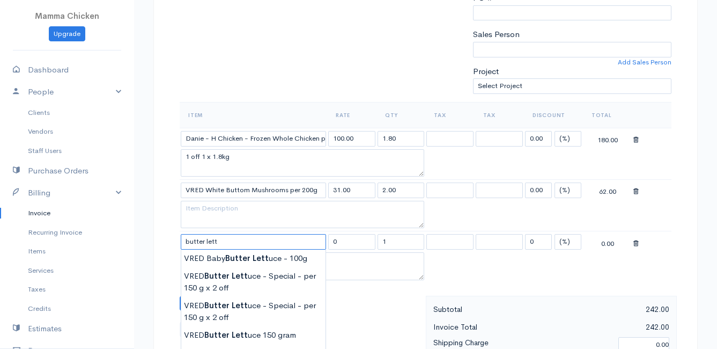
scroll to position [322, 0]
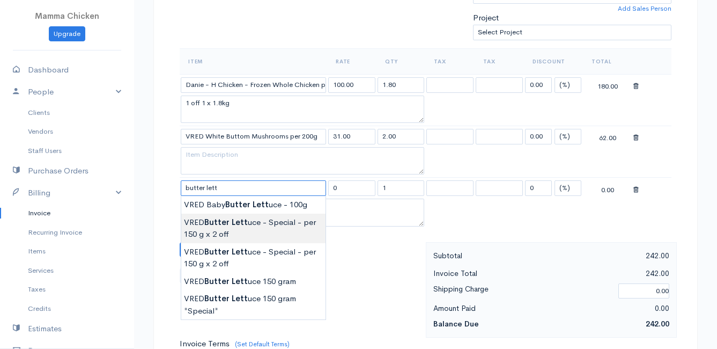
type input "VRED Butter Lettuce - Special - per 150 g x 2 off"
type input "35.00"
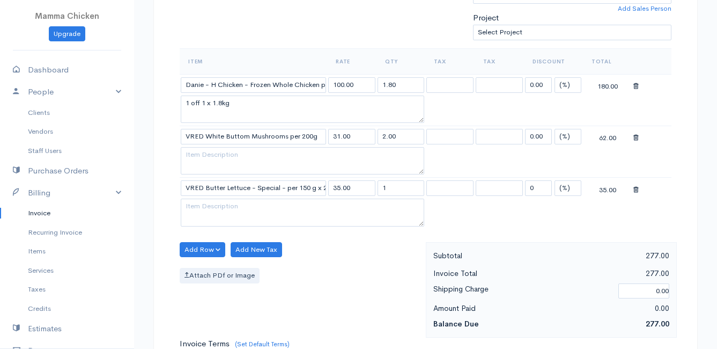
click at [260, 231] on body "Mamma Chicken Upgrade Dashboard People Clients Vendors Staff Users Purchase Ord…" at bounding box center [358, 193] width 717 height 1030
click at [203, 248] on button "Add Row" at bounding box center [203, 250] width 46 height 16
click at [209, 268] on link "Add Item Row" at bounding box center [222, 271] width 85 height 19
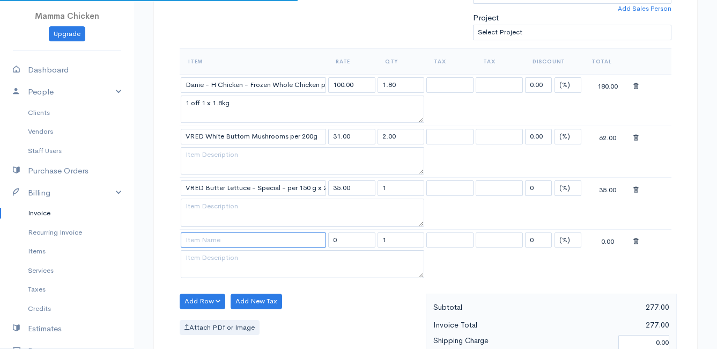
click at [203, 243] on input at bounding box center [253, 240] width 145 height 16
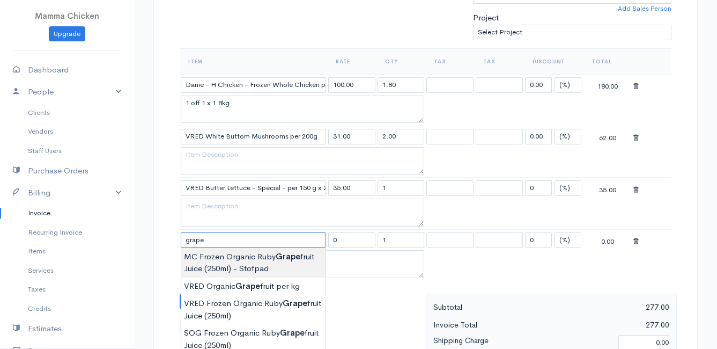
type input "MC Frozen Organic Ruby Grapefruit Juice (250ml) - Stofpad"
type input "18.75"
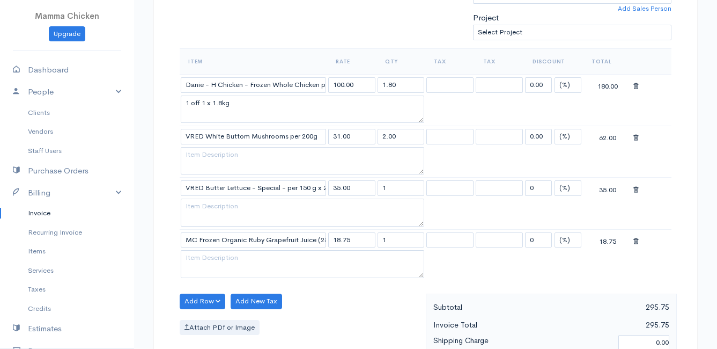
click at [269, 262] on body "Mamma Chicken Upgrade Dashboard People Clients Vendors Staff Users Purchase Ord…" at bounding box center [358, 219] width 717 height 1082
click at [636, 239] on icon at bounding box center [635, 242] width 5 height 8
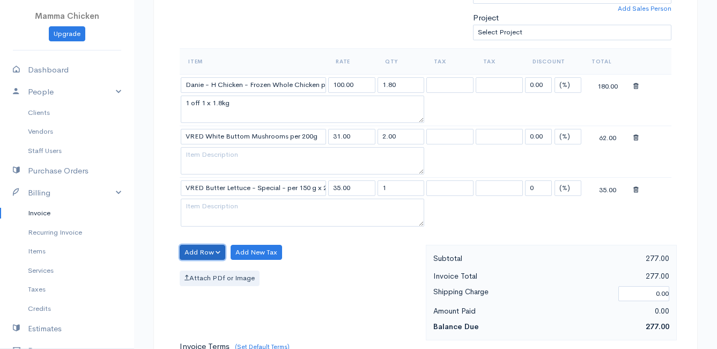
click at [201, 254] on button "Add Row" at bounding box center [203, 253] width 46 height 16
click at [203, 270] on link "Add Item Row" at bounding box center [222, 274] width 85 height 19
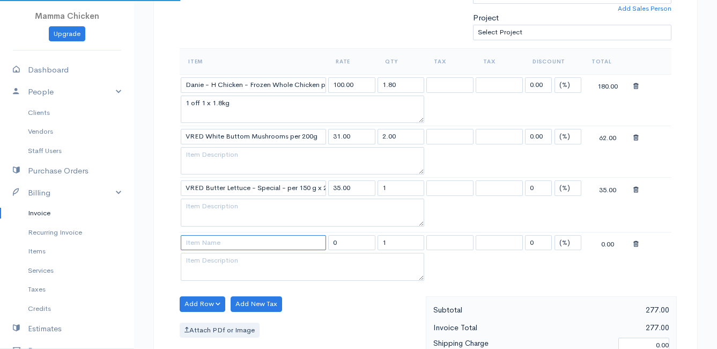
click at [200, 245] on input at bounding box center [253, 243] width 145 height 16
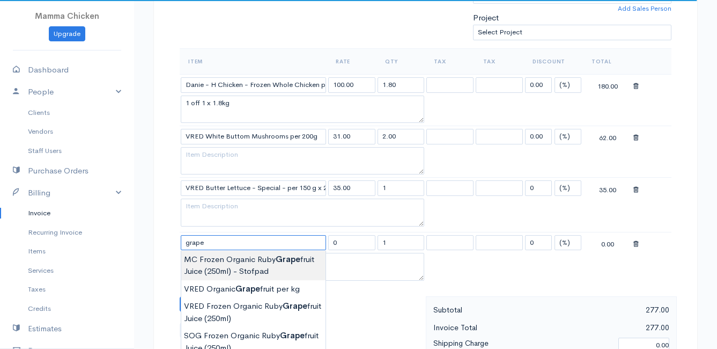
scroll to position [375, 0]
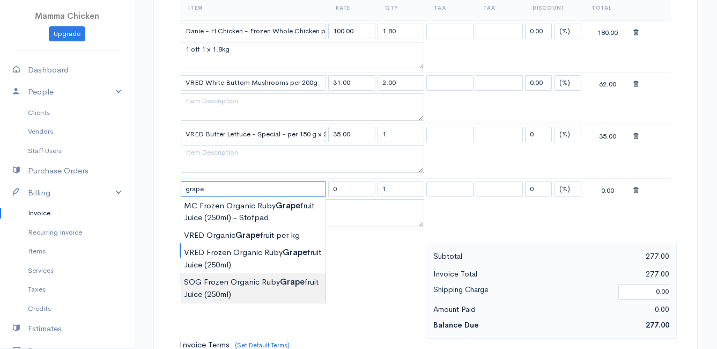
type input "SOG Frozen Organic Ruby Grapefruit Juice (250ml)"
type input "27.00"
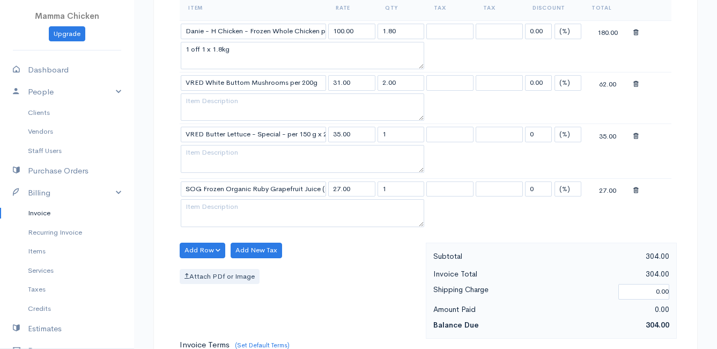
click at [259, 290] on body "Mamma Chicken Upgrade Dashboard People Clients Vendors Staff Users Purchase Ord…" at bounding box center [358, 167] width 717 height 1084
click at [200, 245] on button "Add Row" at bounding box center [203, 250] width 46 height 16
click at [202, 269] on link "Add Item Row" at bounding box center [222, 272] width 85 height 19
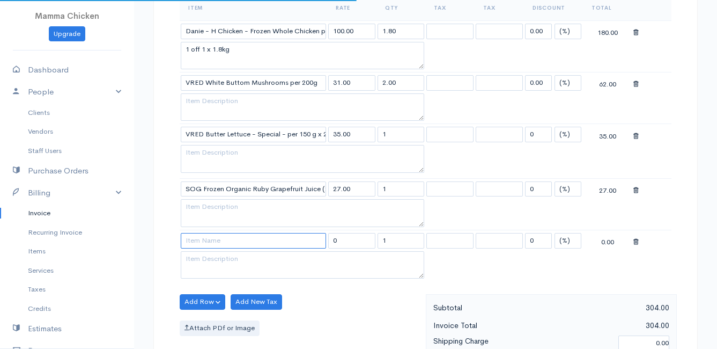
click at [207, 244] on input at bounding box center [253, 241] width 145 height 16
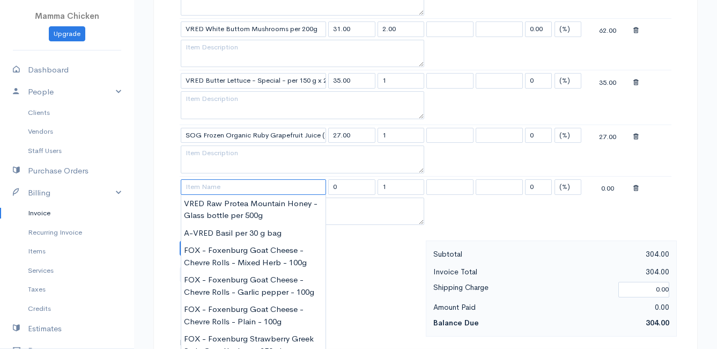
scroll to position [483, 0]
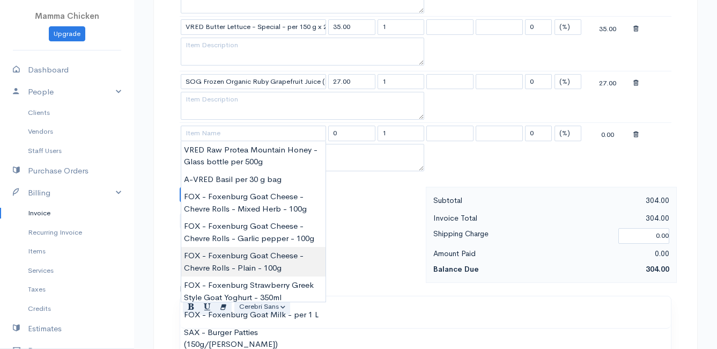
type input "FOX - Foxenburg Goat Cheese - Chevre Rolls - Plain - 100g"
type input "58.00"
click at [274, 264] on body "Mamma Chicken Upgrade Dashboard People Clients Vendors Staff Users Purchase Ord…" at bounding box center [358, 85] width 717 height 1136
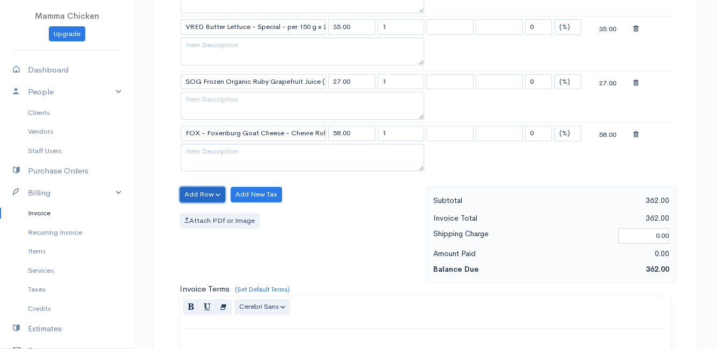
click at [202, 191] on button "Add Row" at bounding box center [203, 195] width 46 height 16
click at [204, 214] on link "Add Item Row" at bounding box center [222, 216] width 85 height 19
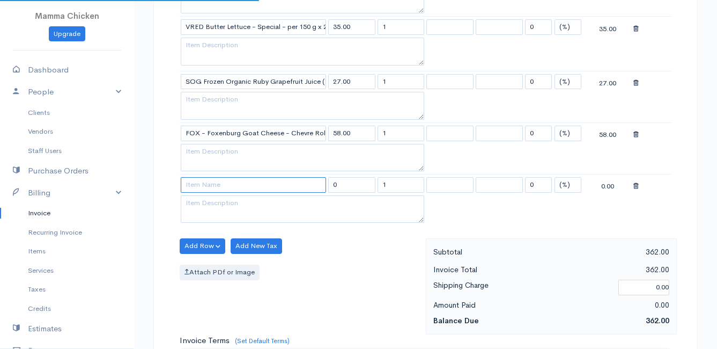
click at [209, 181] on input at bounding box center [253, 185] width 145 height 16
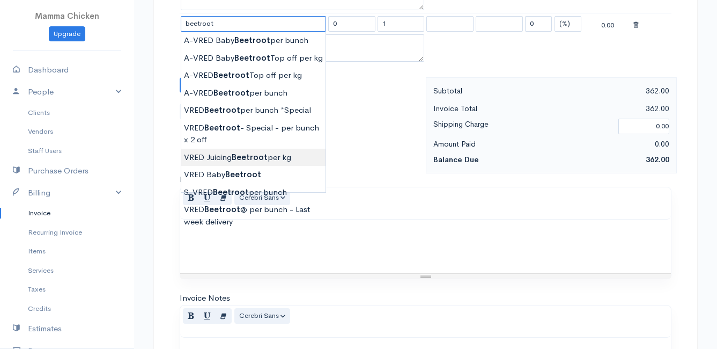
scroll to position [590, 0]
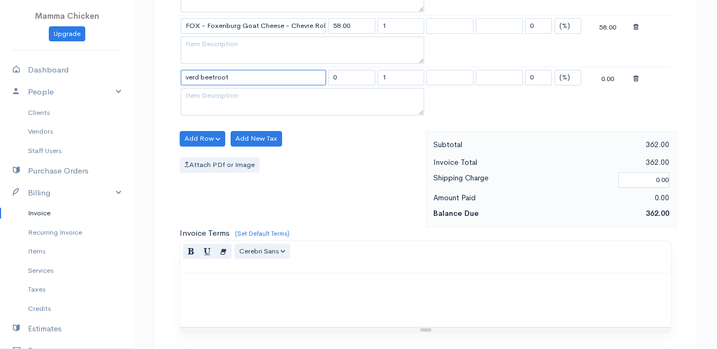
click at [243, 79] on input "verd beetroot" at bounding box center [253, 78] width 145 height 16
type input "v"
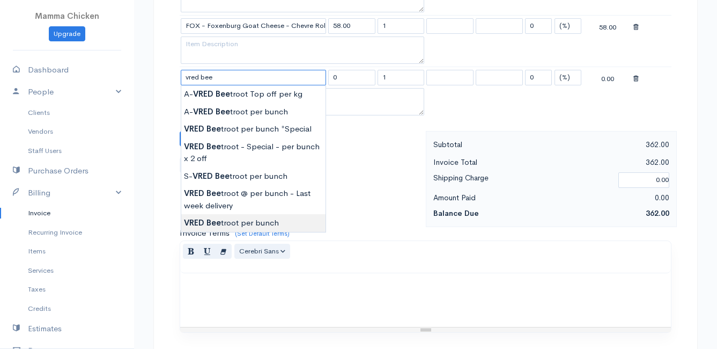
type input "VRED Beetroot per bunch"
type input "30.00"
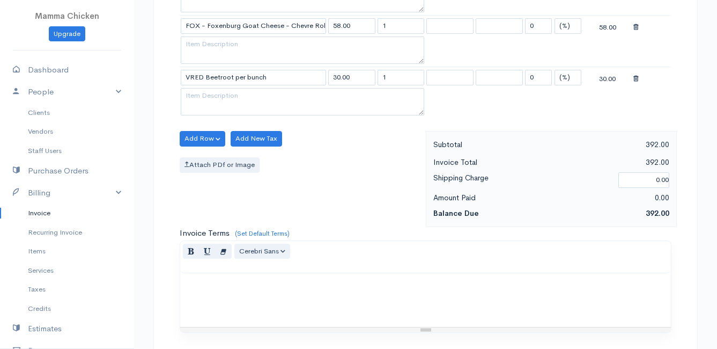
click at [230, 221] on body "Mamma Chicken Upgrade Dashboard People Clients Vendors Staff Users Purchase Ord…" at bounding box center [358, 4] width 717 height 1188
click at [203, 133] on button "Add Row" at bounding box center [203, 139] width 46 height 16
click at [211, 160] on link "Add Item Row" at bounding box center [222, 160] width 85 height 19
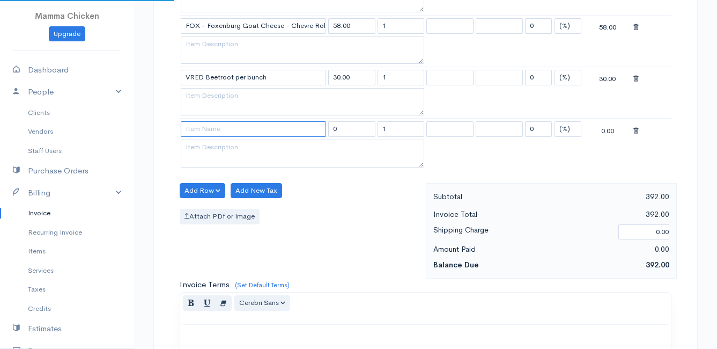
click at [205, 132] on input at bounding box center [253, 129] width 145 height 16
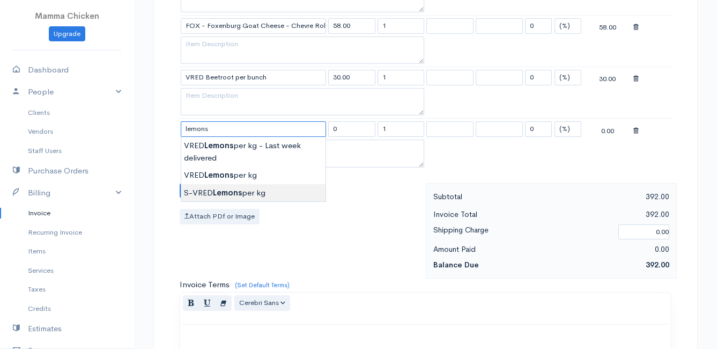
type input "S-VRED Lemons per kg"
type input "32.00"
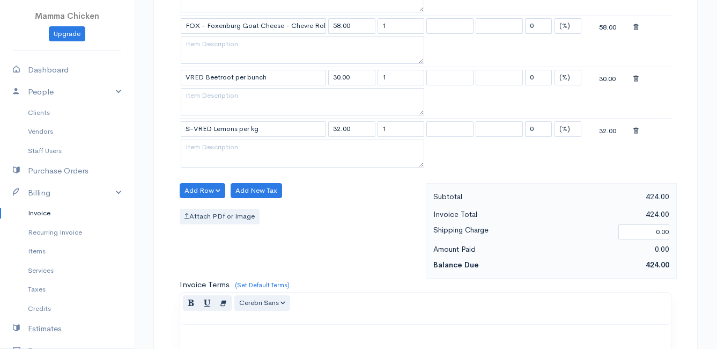
click at [233, 188] on body "Mamma Chicken Upgrade Dashboard People Clients Vendors Staff Users Purchase Ord…" at bounding box center [358, 29] width 717 height 1239
drag, startPoint x: 396, startPoint y: 129, endPoint x: 373, endPoint y: 129, distance: 23.1
click at [373, 129] on tr "S-VRED Lemons per kg 32.00 1 0 (%) Flat 32.00" at bounding box center [426, 129] width 492 height 21
type input "3"
drag, startPoint x: 351, startPoint y: 191, endPoint x: 338, endPoint y: 191, distance: 12.9
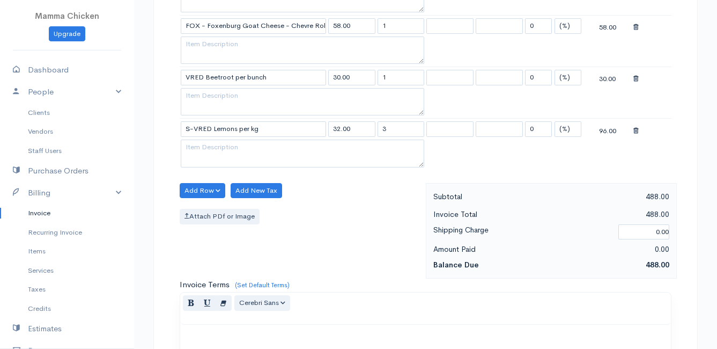
click at [351, 191] on div "Add Row Add Item Row Add Time Row Add New Tax Attach PDf or Image" at bounding box center [300, 231] width 252 height 96
click at [198, 188] on button "Add Row" at bounding box center [203, 191] width 46 height 16
click at [206, 206] on link "Add Item Row" at bounding box center [222, 212] width 85 height 19
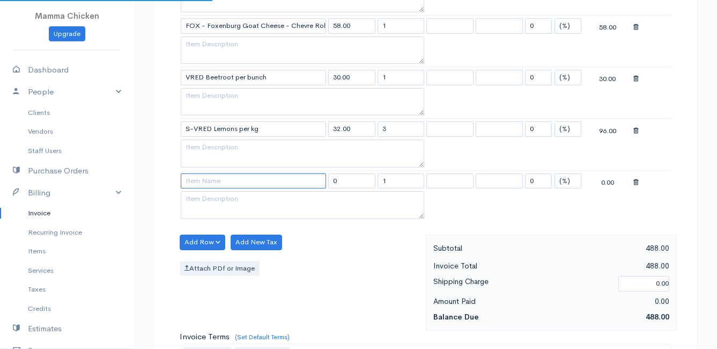
click at [203, 183] on input at bounding box center [253, 181] width 145 height 16
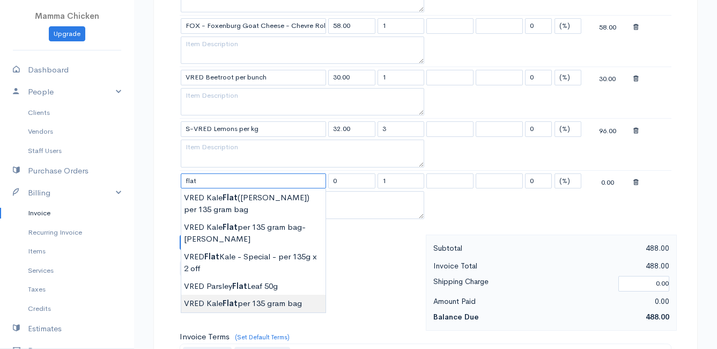
type input "VRED Kale Flat per 135 gram bag"
type input "24.00"
click at [247, 304] on body "Mamma Chicken Upgrade Dashboard People Clients Vendors Staff Users Purchase Ord…" at bounding box center [358, 55] width 717 height 1291
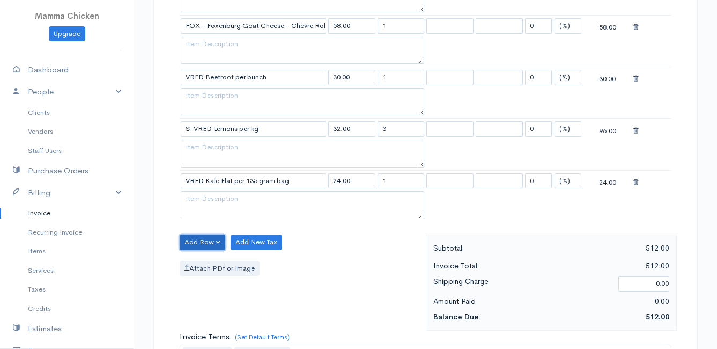
click at [196, 237] on button "Add Row" at bounding box center [203, 242] width 46 height 16
click at [204, 257] on link "Add Item Row" at bounding box center [222, 264] width 85 height 19
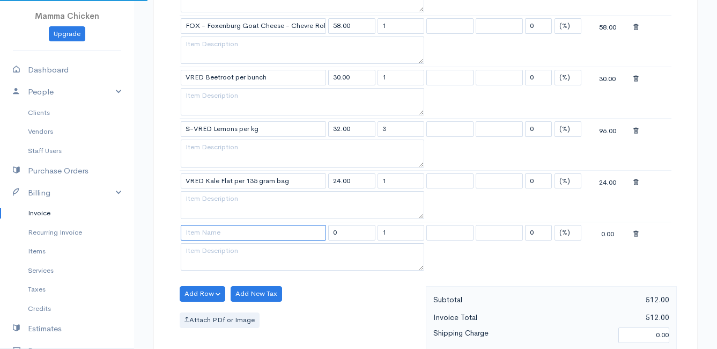
click at [206, 227] on input at bounding box center [253, 233] width 145 height 16
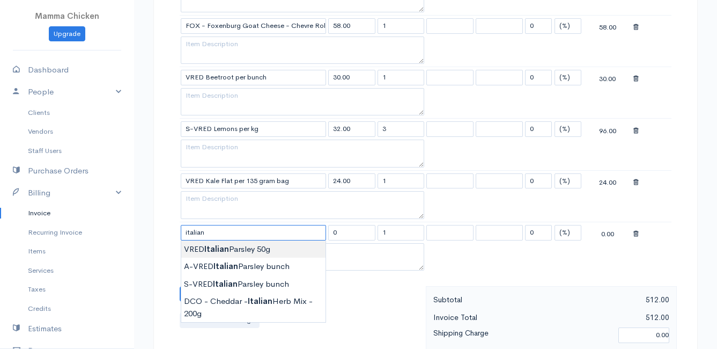
type input "VRED Italian Parsley 50g"
type input "24.00"
click at [232, 248] on body "Mamma Chicken Upgrade Dashboard People Clients Vendors Staff Users Purchase Ord…" at bounding box center [358, 81] width 717 height 1343
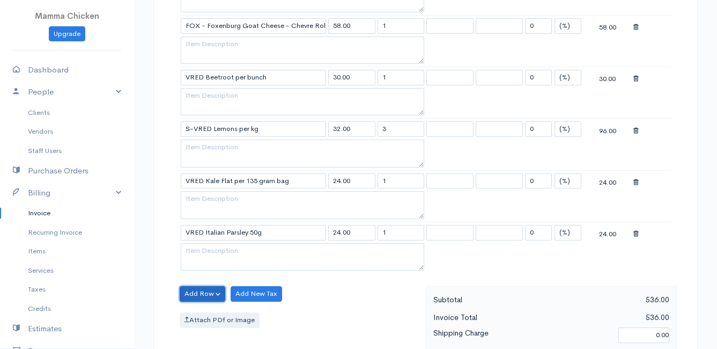
click at [208, 294] on button "Add Row" at bounding box center [203, 294] width 46 height 16
click at [211, 253] on link "Add Item Row" at bounding box center [222, 253] width 85 height 19
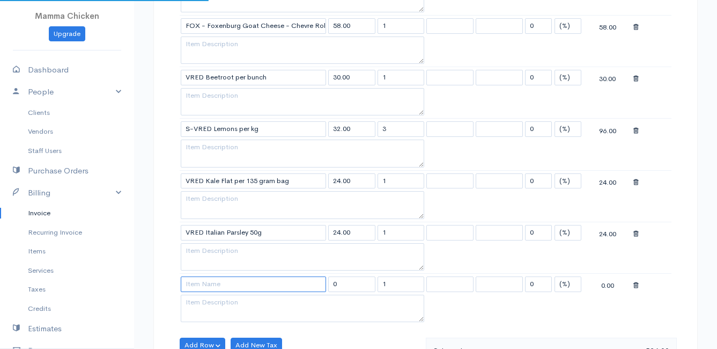
click at [210, 279] on input at bounding box center [253, 284] width 145 height 16
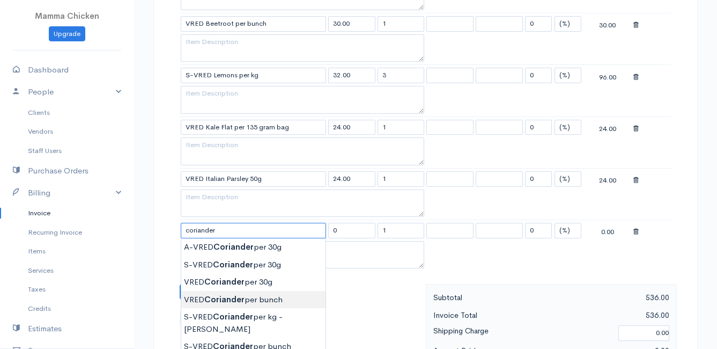
scroll to position [697, 0]
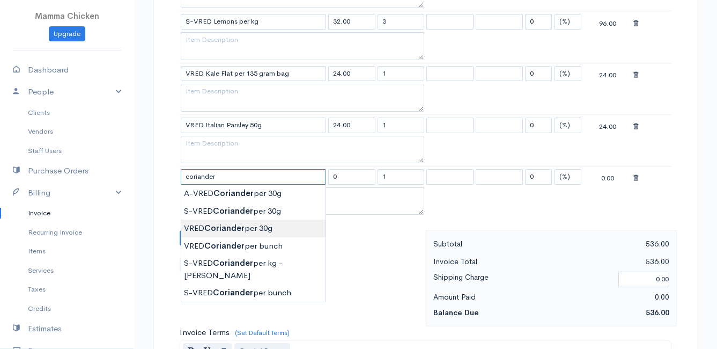
type input "VRED Coriander per 30g"
type input "22.00"
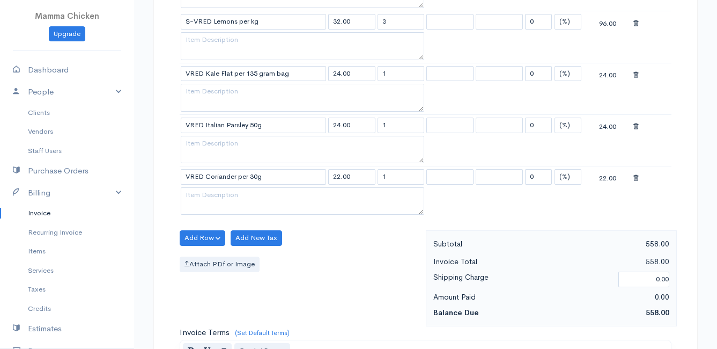
click at [261, 224] on body "Mamma Chicken Upgrade Dashboard People Clients Vendors Staff Users Purchase Ord…" at bounding box center [358, 0] width 717 height 1394
click at [206, 237] on button "Add Row" at bounding box center [203, 238] width 46 height 16
click at [207, 254] on link "Add Item Row" at bounding box center [222, 259] width 85 height 19
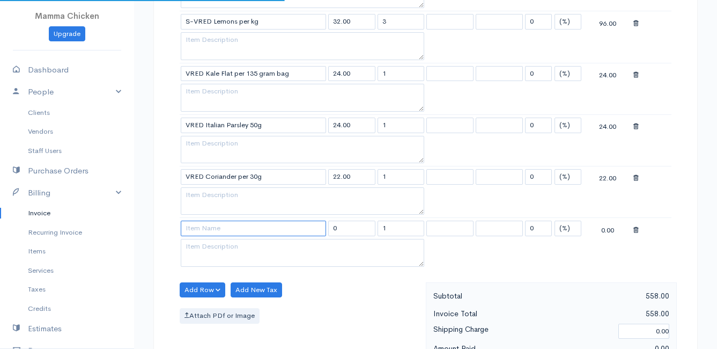
click at [200, 229] on input at bounding box center [253, 228] width 145 height 16
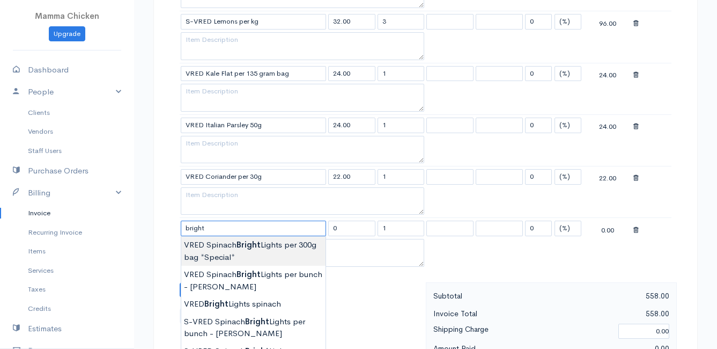
scroll to position [751, 0]
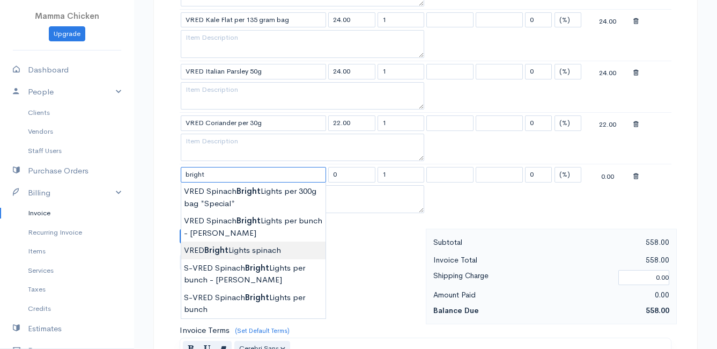
type input "VRED Bright Lights spinach"
type input "30.00"
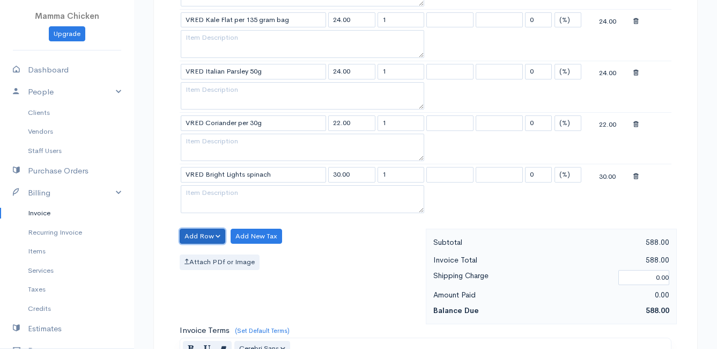
click at [193, 231] on button "Add Row" at bounding box center [203, 236] width 46 height 16
click at [205, 254] on link "Add Item Row" at bounding box center [222, 258] width 85 height 19
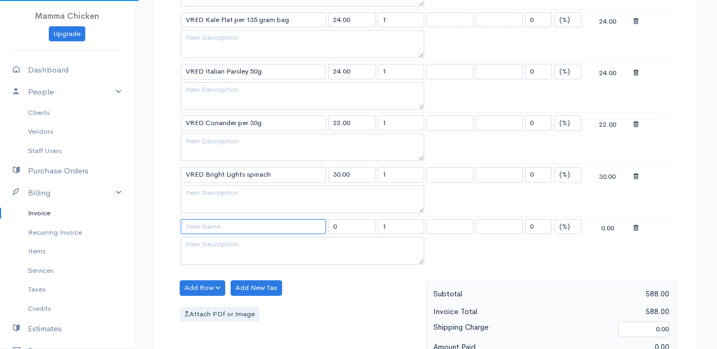
click at [201, 231] on input at bounding box center [253, 227] width 145 height 16
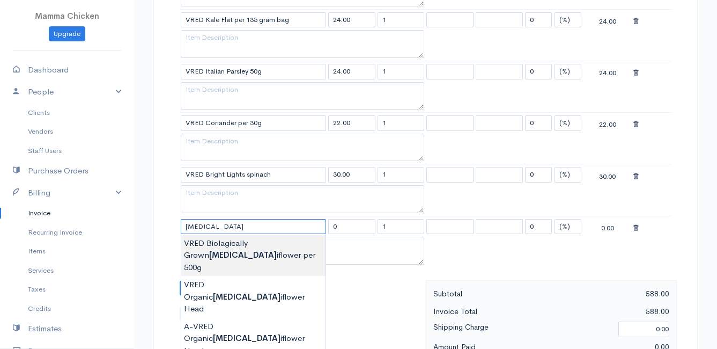
scroll to position [804, 0]
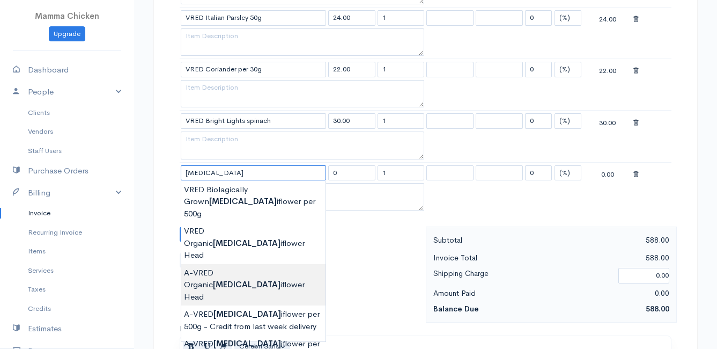
type input "A-VRED Organic Cauliflower Head"
type input "45.00"
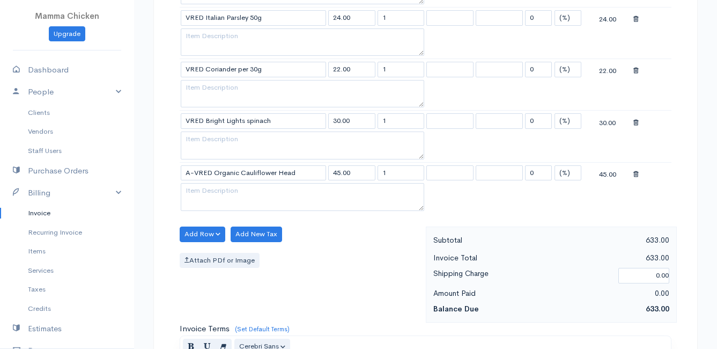
click at [195, 232] on button "Add Row" at bounding box center [203, 234] width 46 height 16
click at [205, 255] on link "Add Item Row" at bounding box center [222, 256] width 85 height 19
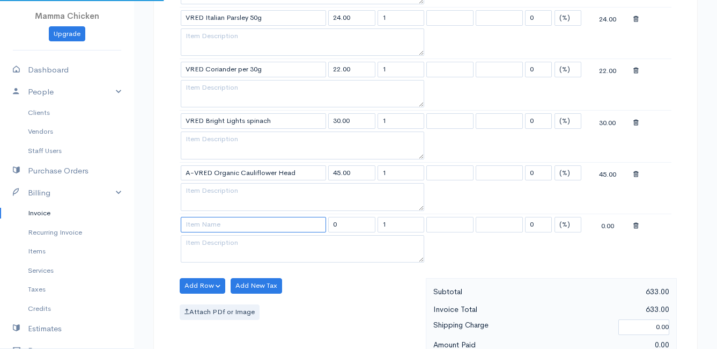
click at [199, 226] on input at bounding box center [253, 225] width 145 height 16
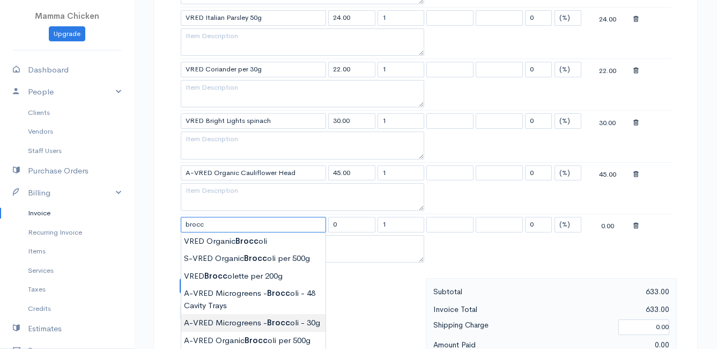
scroll to position [858, 0]
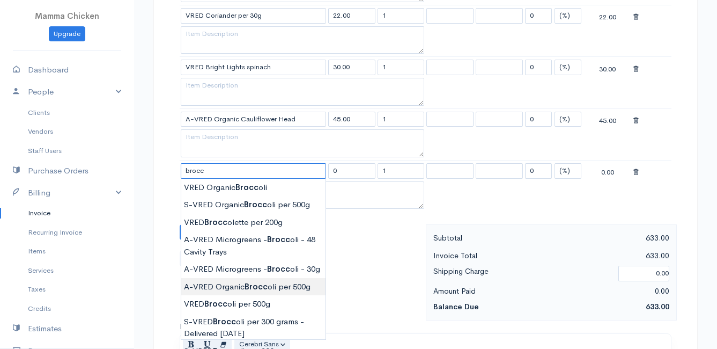
type input "A-VRED Organic Broccoli per 500g"
type input "45.00"
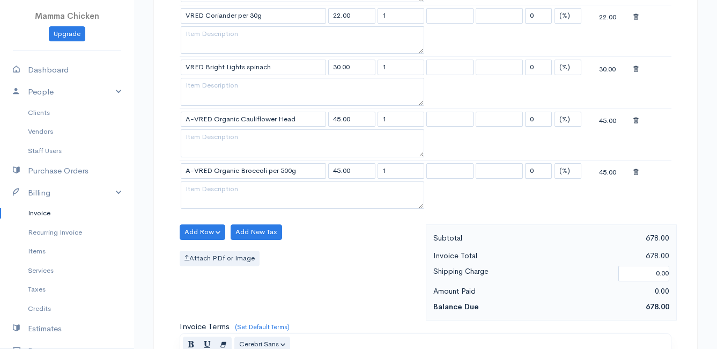
click at [196, 230] on button "Add Row" at bounding box center [203, 232] width 46 height 16
click at [204, 248] on link "Add Item Row" at bounding box center [222, 254] width 85 height 19
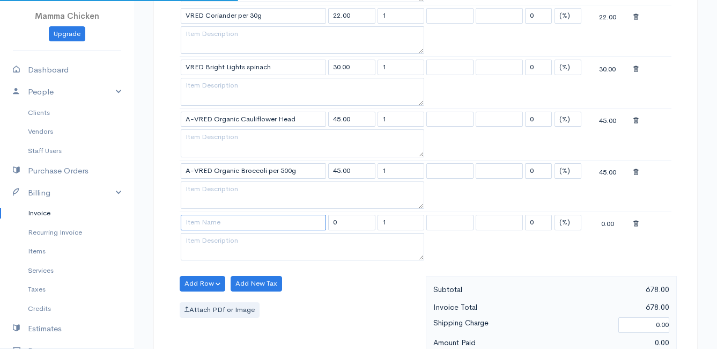
click at [205, 227] on input at bounding box center [253, 223] width 145 height 16
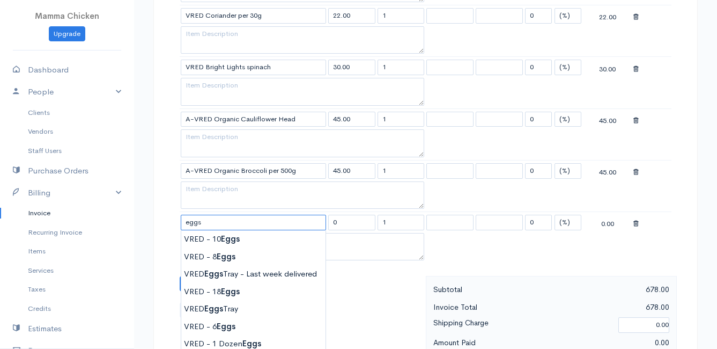
scroll to position [912, 0]
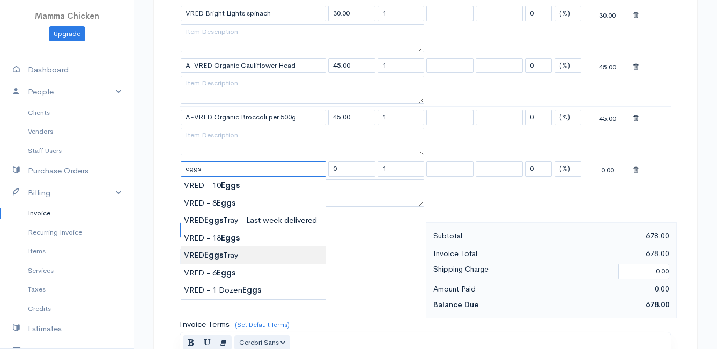
type input "VRED Eggs Tray"
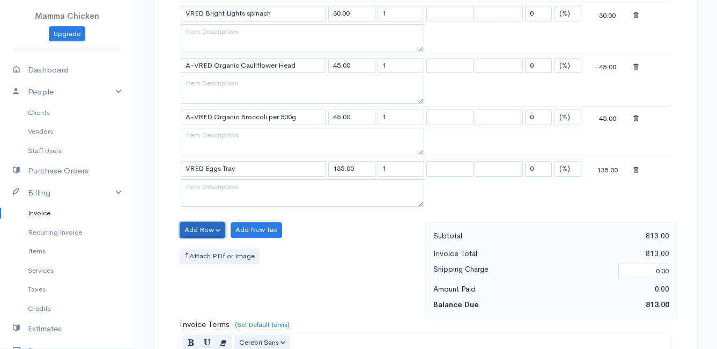
click at [200, 228] on button "Add Row" at bounding box center [203, 230] width 46 height 16
click at [204, 246] on link "Add Item Row" at bounding box center [222, 251] width 85 height 19
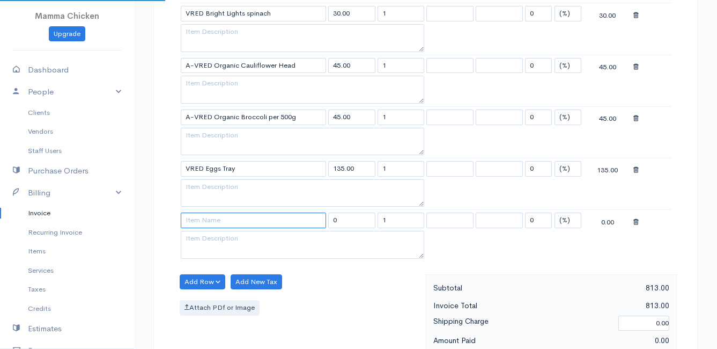
click at [201, 217] on input at bounding box center [253, 220] width 145 height 16
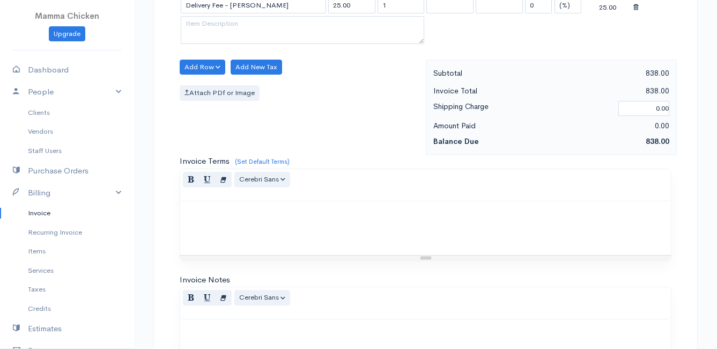
scroll to position [1304, 0]
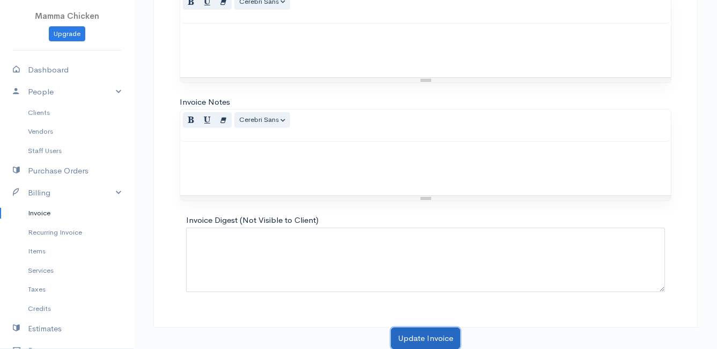
click at [419, 335] on button "Update Invoice" at bounding box center [425, 338] width 69 height 22
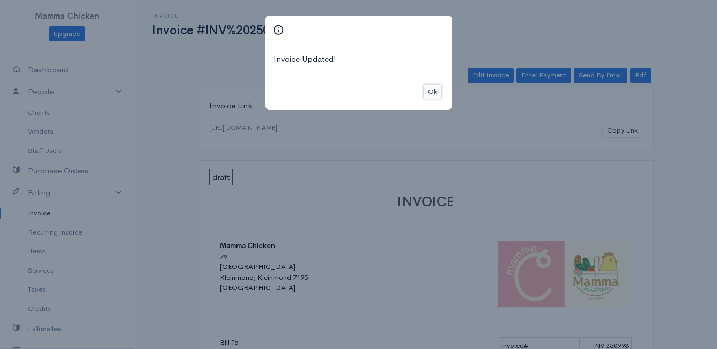
click at [434, 89] on button "Ok" at bounding box center [432, 92] width 19 height 16
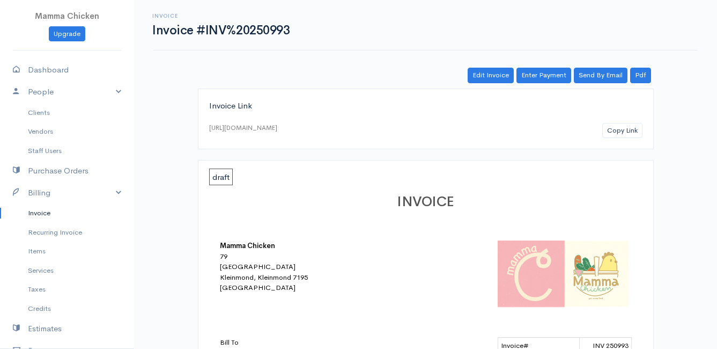
scroll to position [161, 0]
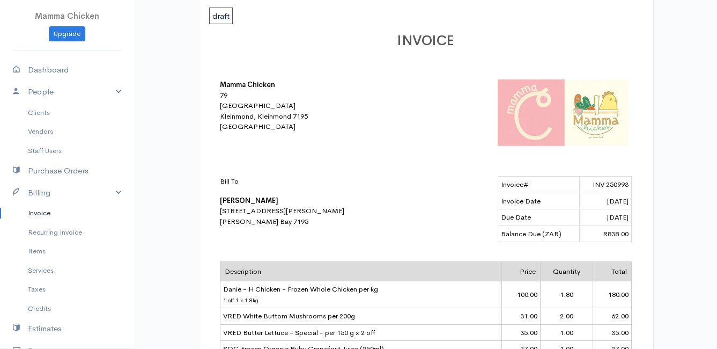
click at [51, 214] on link "Invoice" at bounding box center [67, 212] width 134 height 19
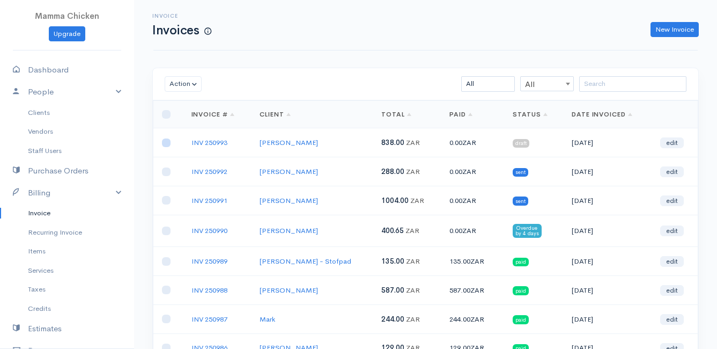
click at [166, 142] on input "checkbox" at bounding box center [166, 142] width 9 height 9
click at [184, 80] on button "Action" at bounding box center [183, 84] width 37 height 16
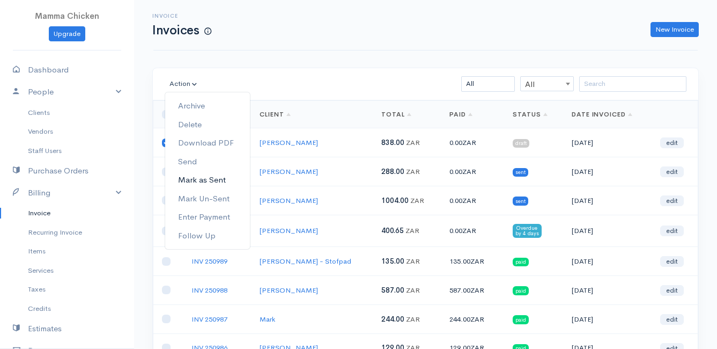
click at [216, 179] on link "Mark as Sent" at bounding box center [207, 180] width 85 height 19
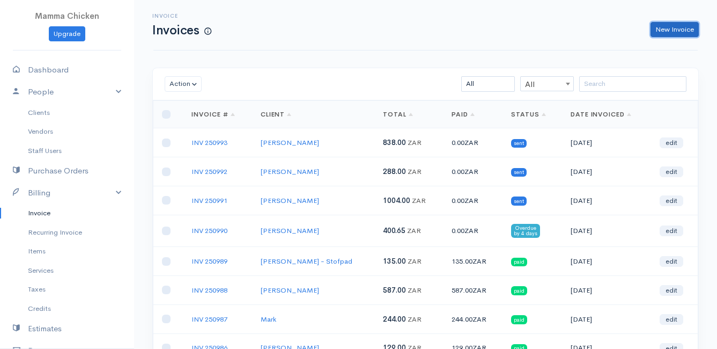
click at [676, 30] on link "New Invoice" at bounding box center [675, 30] width 48 height 16
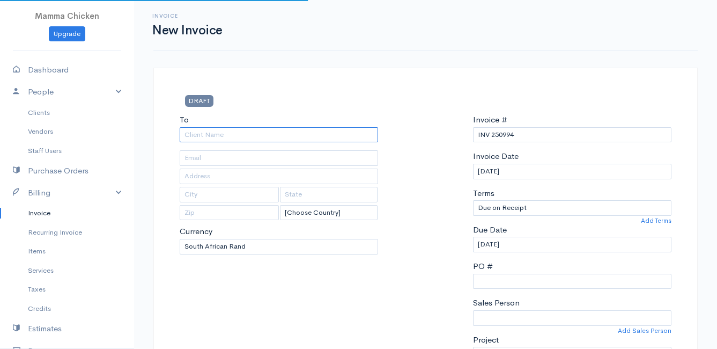
click at [269, 130] on input "To" at bounding box center [279, 135] width 198 height 16
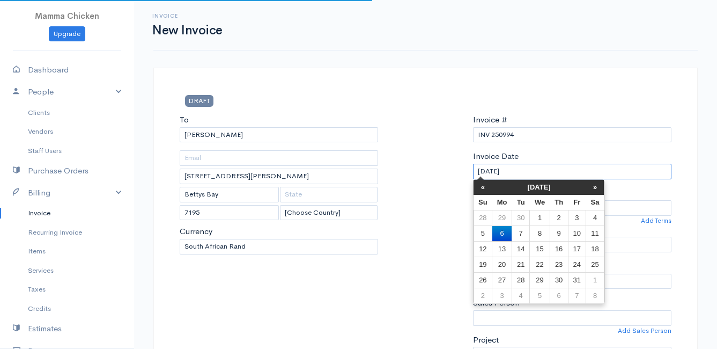
click at [552, 168] on input "[DATE]" at bounding box center [572, 172] width 198 height 16
click at [577, 231] on td "10" at bounding box center [577, 233] width 18 height 16
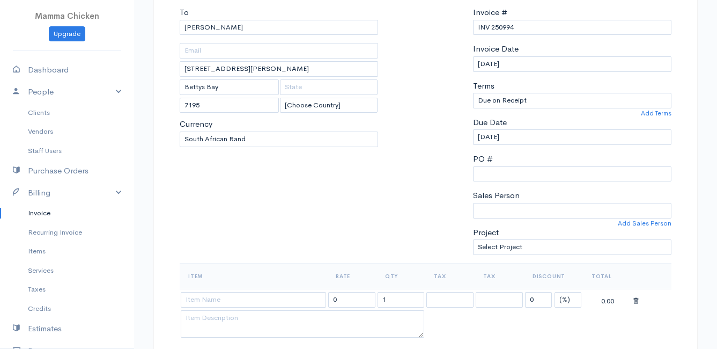
scroll to position [215, 0]
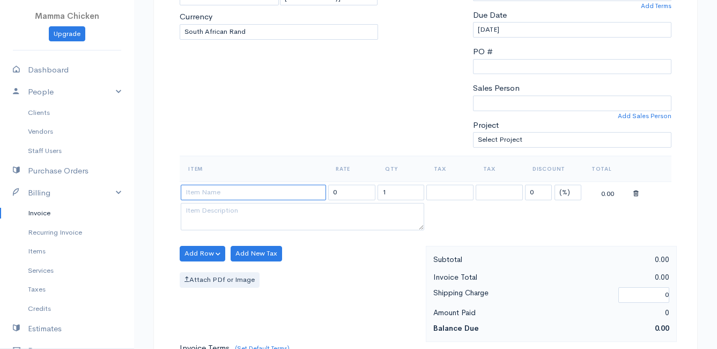
click at [209, 193] on input at bounding box center [253, 192] width 145 height 16
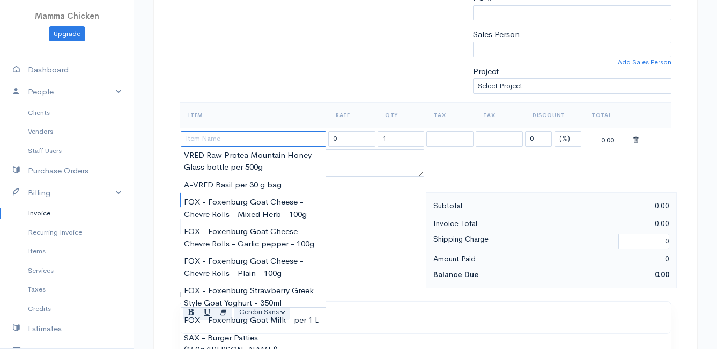
scroll to position [322, 0]
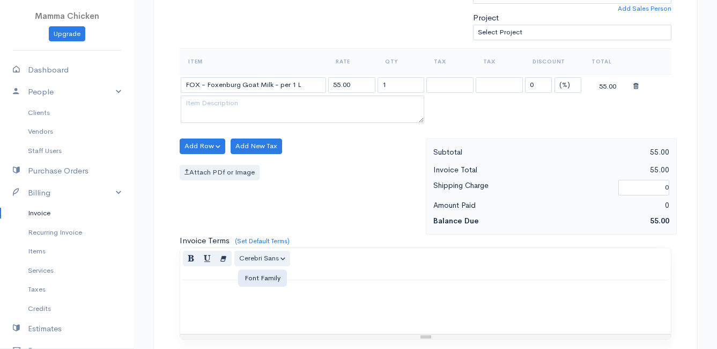
click at [253, 264] on body "Mamma Chicken Upgrade Dashboard People Clients Vendors Staff Users Purchase Ord…" at bounding box center [358, 141] width 717 height 927
click at [207, 143] on button "Add Row" at bounding box center [203, 146] width 46 height 16
click at [206, 172] on link "Add Item Row" at bounding box center [222, 168] width 85 height 19
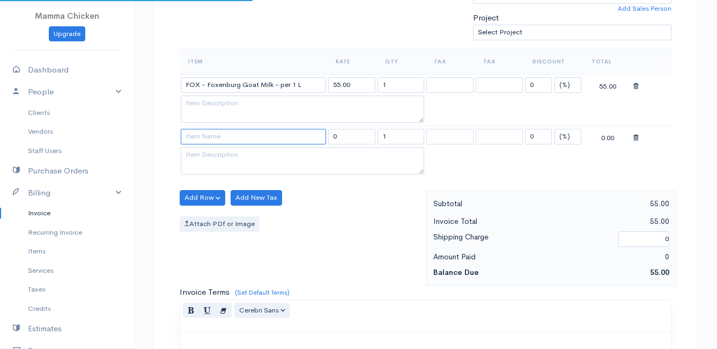
click at [211, 134] on input at bounding box center [253, 137] width 145 height 16
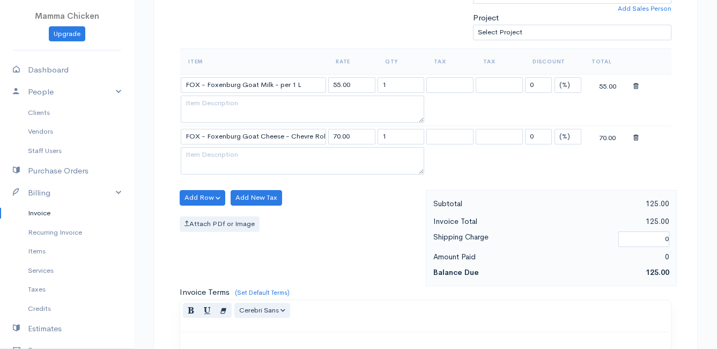
click at [272, 236] on body "Mamma Chicken Upgrade Dashboard People Clients Vendors Staff Users Purchase Ord…" at bounding box center [358, 167] width 717 height 979
click at [199, 195] on button "Add Row" at bounding box center [203, 198] width 46 height 16
click at [203, 215] on link "Add Item Row" at bounding box center [222, 219] width 85 height 19
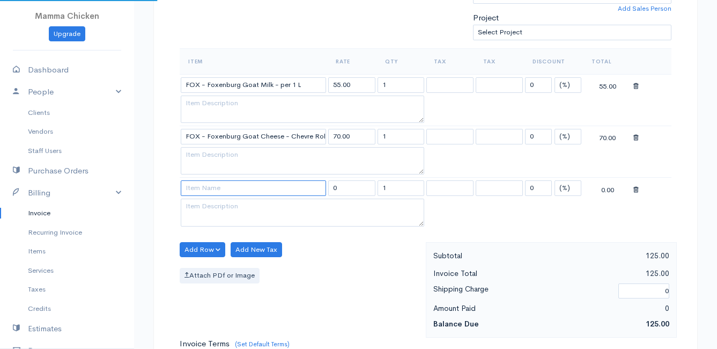
drag, startPoint x: 203, startPoint y: 212, endPoint x: 207, endPoint y: 186, distance: 27.1
click at [207, 186] on input at bounding box center [253, 188] width 145 height 16
click at [257, 257] on body "Mamma Chicken Upgrade Dashboard People Clients Vendors Staff Users Purchase Ord…" at bounding box center [358, 193] width 717 height 1030
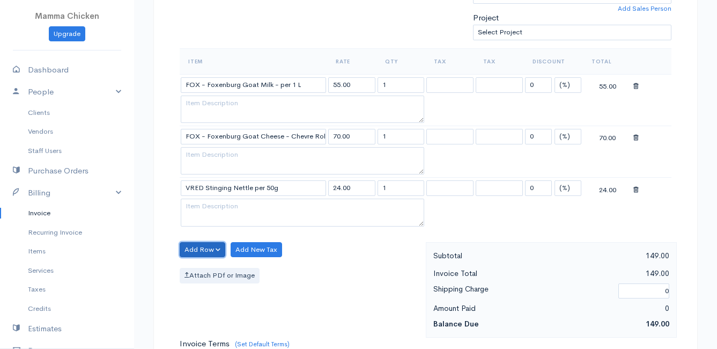
click at [193, 247] on button "Add Row" at bounding box center [203, 250] width 46 height 16
click at [212, 269] on link "Add Item Row" at bounding box center [222, 271] width 85 height 19
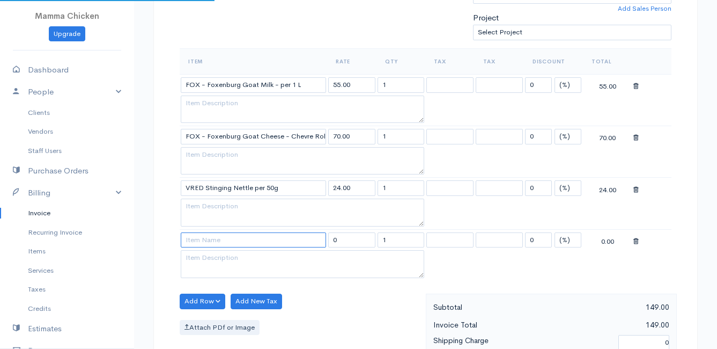
click at [205, 237] on input at bounding box center [253, 240] width 145 height 16
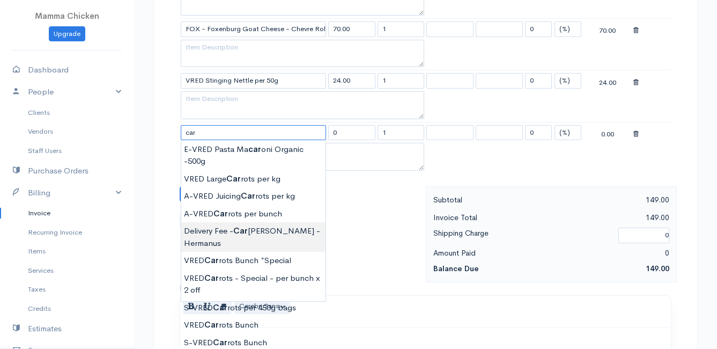
scroll to position [483, 0]
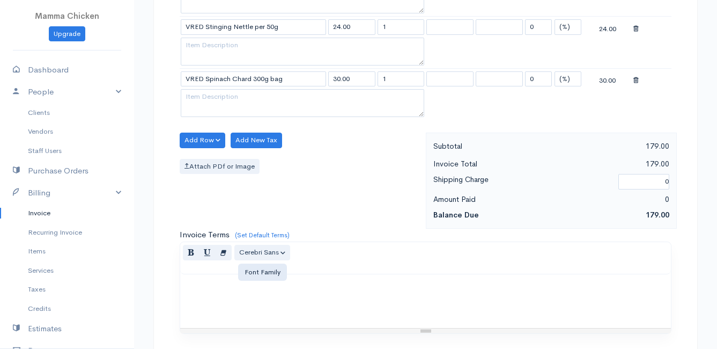
click at [240, 249] on body "Mamma Chicken Upgrade Dashboard People Clients Vendors Staff Users Purchase Ord…" at bounding box center [358, 58] width 717 height 1082
click at [200, 137] on button "Add Row" at bounding box center [203, 140] width 46 height 16
click at [206, 163] on link "Add Item Row" at bounding box center [222, 162] width 85 height 19
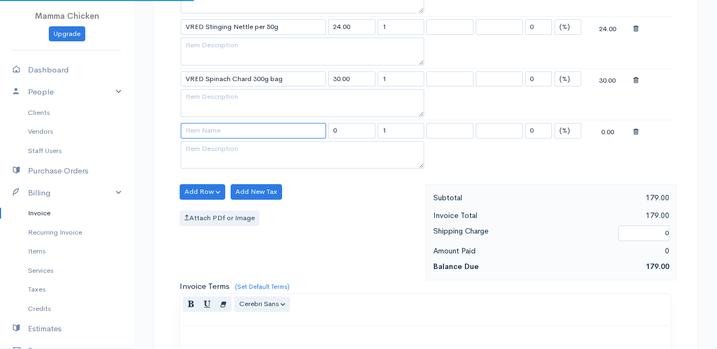
click at [201, 131] on input at bounding box center [253, 131] width 145 height 16
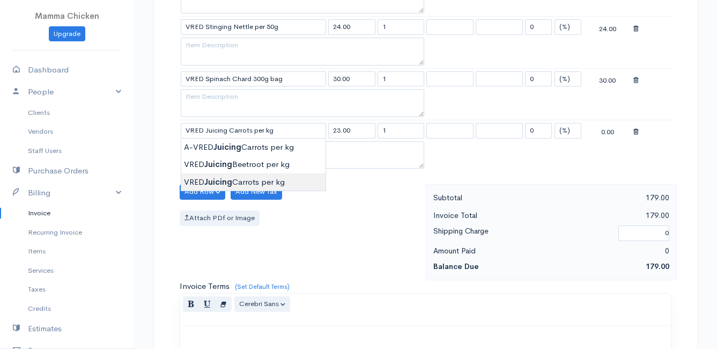
click at [213, 183] on body "Mamma Chicken Upgrade Dashboard People Clients Vendors Staff Users Purchase Ord…" at bounding box center [358, 84] width 717 height 1134
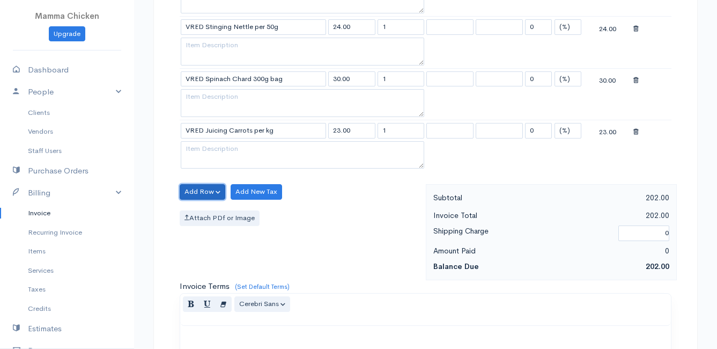
click at [196, 188] on button "Add Row" at bounding box center [203, 192] width 46 height 16
click at [201, 209] on link "Add Item Row" at bounding box center [222, 213] width 85 height 19
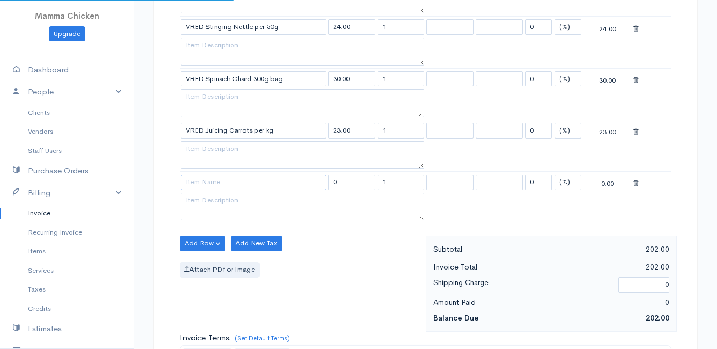
click at [201, 187] on input at bounding box center [253, 182] width 145 height 16
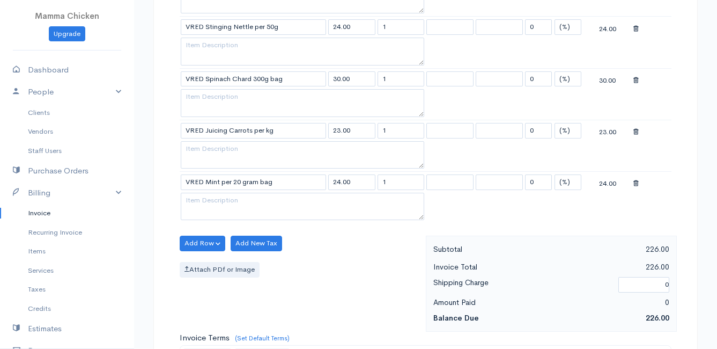
click at [265, 256] on body "Mamma Chicken Upgrade Dashboard People Clients Vendors Staff Users Purchase Ord…" at bounding box center [358, 109] width 717 height 1185
click at [196, 240] on button "Add Row" at bounding box center [203, 243] width 46 height 16
click at [207, 261] on link "Add Item Row" at bounding box center [222, 265] width 85 height 19
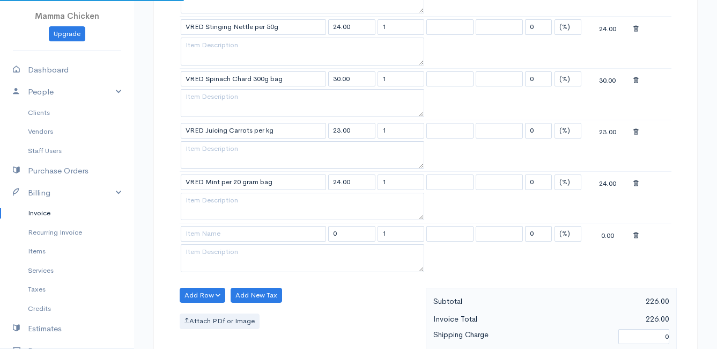
click at [196, 224] on td at bounding box center [253, 233] width 147 height 21
click at [196, 226] on input at bounding box center [253, 234] width 145 height 16
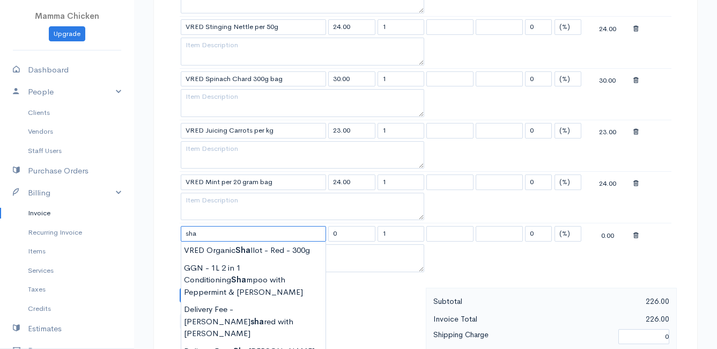
scroll to position [536, 0]
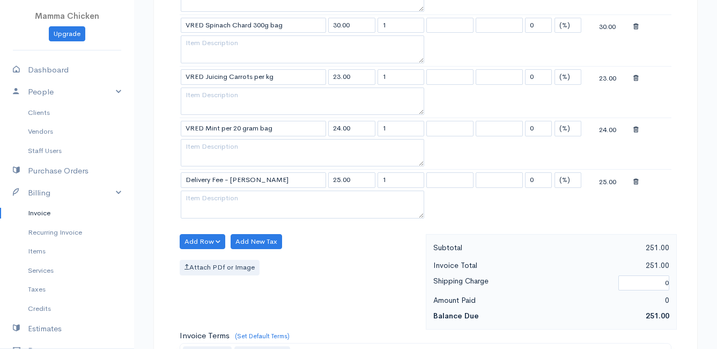
click at [280, 285] on body "Mamma Chicken Upgrade Dashboard People Clients Vendors Staff Users Purchase Ord…" at bounding box center [358, 82] width 717 height 1237
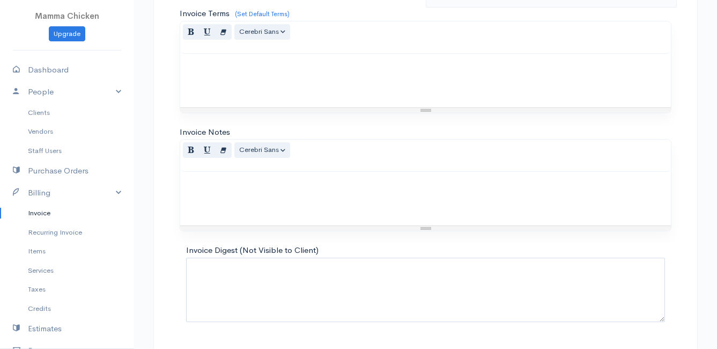
scroll to position [888, 0]
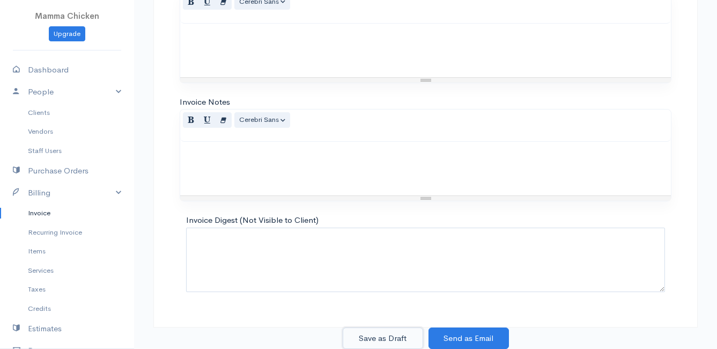
click at [382, 334] on button "Save as Draft" at bounding box center [383, 338] width 80 height 22
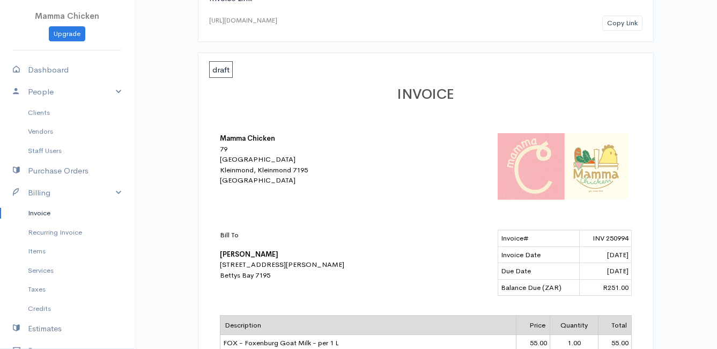
scroll to position [54, 0]
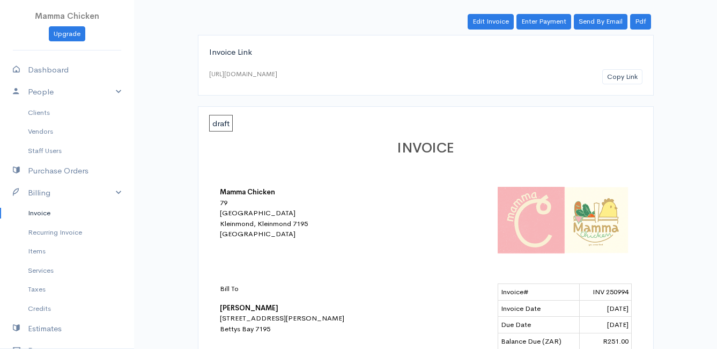
click at [38, 209] on link "Invoice" at bounding box center [67, 212] width 134 height 19
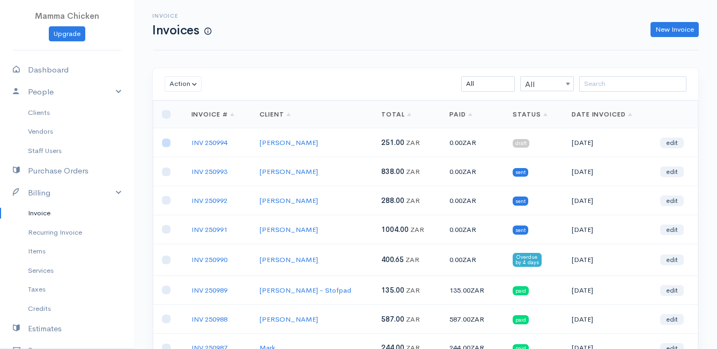
click at [168, 143] on input "checkbox" at bounding box center [166, 142] width 9 height 9
click at [187, 79] on button "Action" at bounding box center [183, 84] width 37 height 16
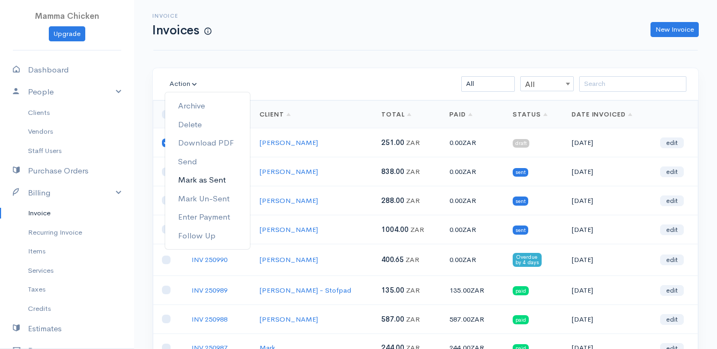
click at [213, 176] on link "Mark as Sent" at bounding box center [207, 180] width 85 height 19
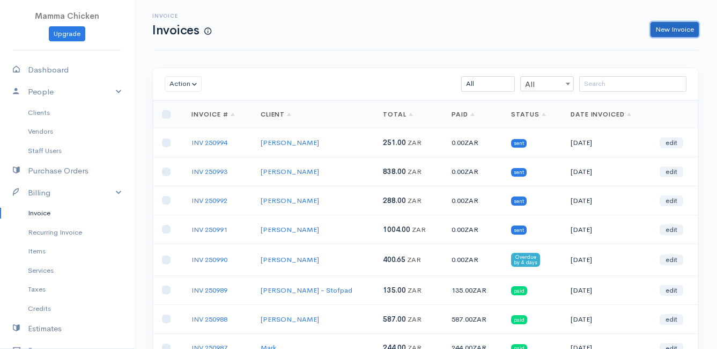
click at [683, 26] on link "New Invoice" at bounding box center [675, 30] width 48 height 16
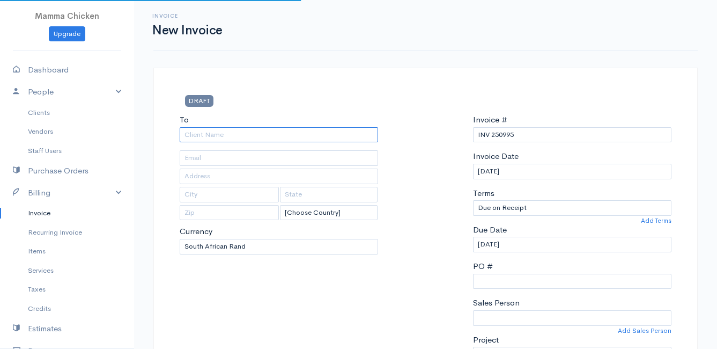
click at [216, 136] on input "To" at bounding box center [279, 135] width 198 height 16
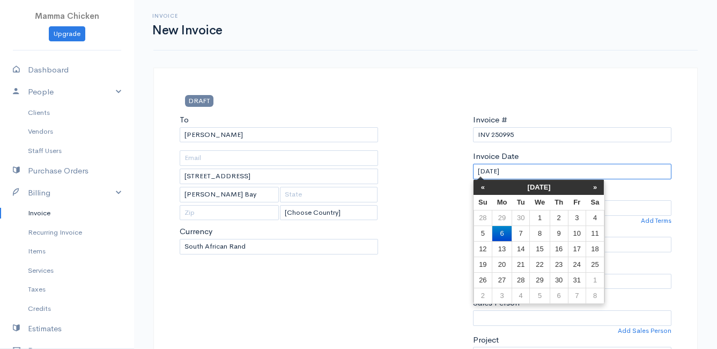
click at [545, 169] on input "[DATE]" at bounding box center [572, 172] width 198 height 16
click at [577, 235] on td "10" at bounding box center [577, 233] width 18 height 16
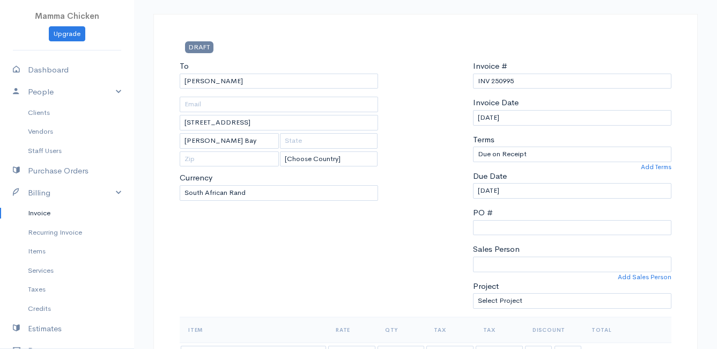
scroll to position [161, 0]
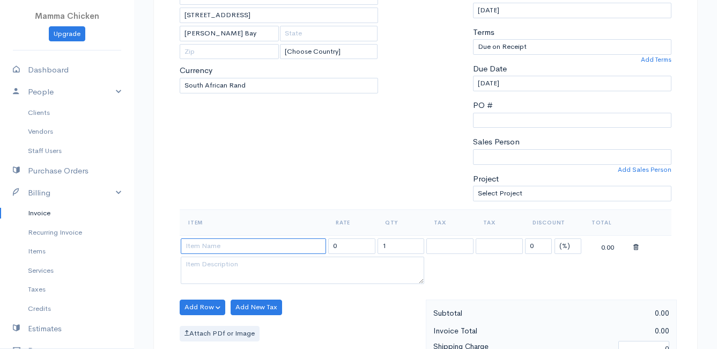
click at [230, 246] on input at bounding box center [253, 246] width 145 height 16
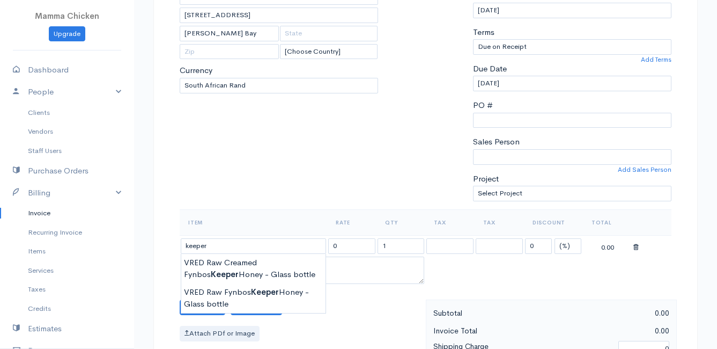
click at [638, 247] on icon at bounding box center [635, 247] width 5 height 8
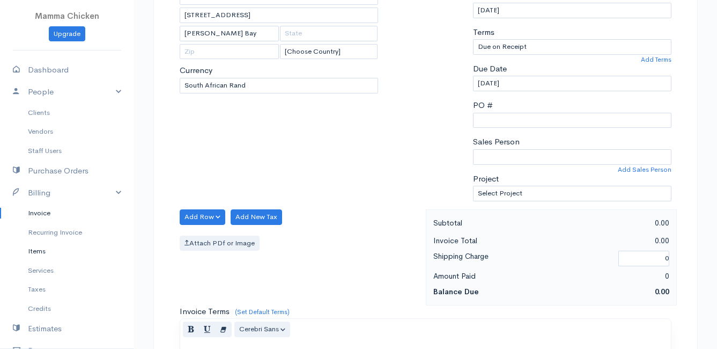
click at [36, 250] on link "Items" at bounding box center [67, 250] width 134 height 19
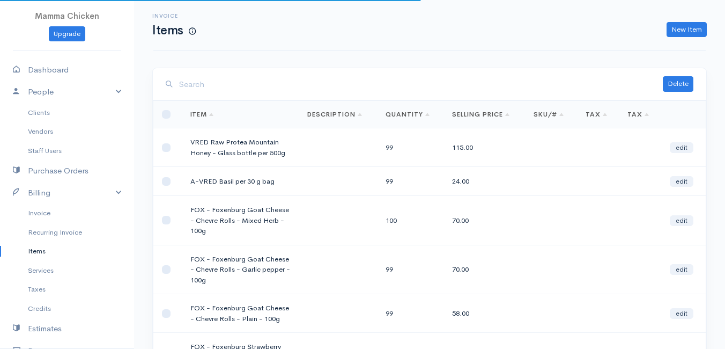
click at [223, 87] on input "search" at bounding box center [421, 84] width 484 height 22
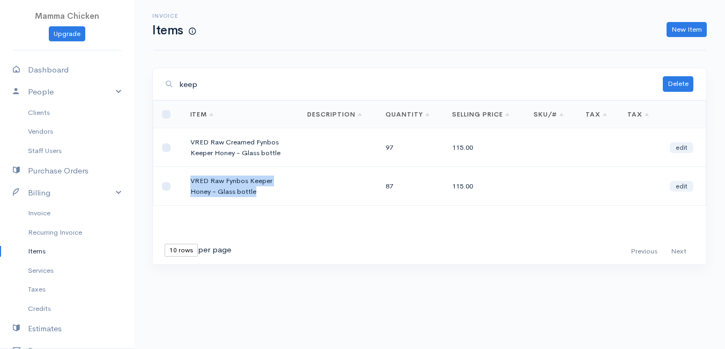
drag, startPoint x: 254, startPoint y: 193, endPoint x: 183, endPoint y: 178, distance: 72.9
click at [183, 178] on td "VRED Raw Fynbos Keeper Honey - Glass bottle" at bounding box center [240, 186] width 117 height 39
drag, startPoint x: 183, startPoint y: 178, endPoint x: 209, endPoint y: 179, distance: 26.3
copy td "VRED Raw Fynbos Keeper Honey - Glass bottle"
click at [682, 26] on link "New Item" at bounding box center [687, 30] width 40 height 16
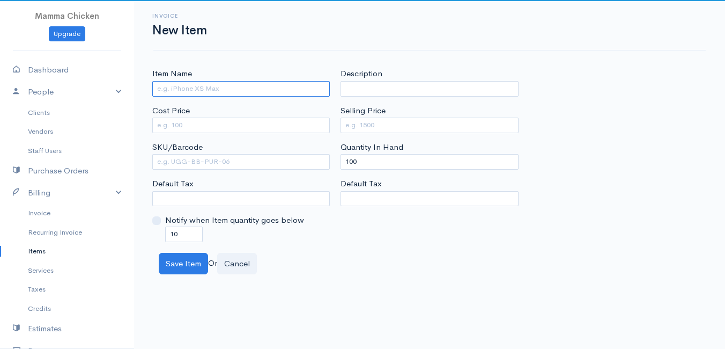
click at [177, 87] on input "Item Name" at bounding box center [241, 89] width 178 height 16
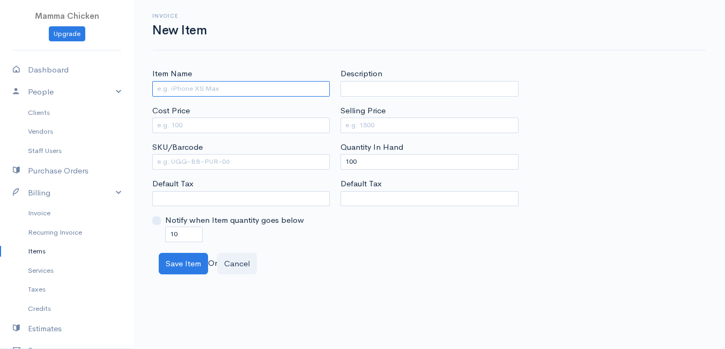
paste input "VRED Raw Fynbos Keeper Honey - Glass bottle"
drag, startPoint x: 213, startPoint y: 87, endPoint x: 193, endPoint y: 86, distance: 19.9
click at [193, 86] on input "VRED Raw Fynbos Keeper Honey - Glass bottle" at bounding box center [241, 89] width 178 height 16
paste input "Eucalyptu"
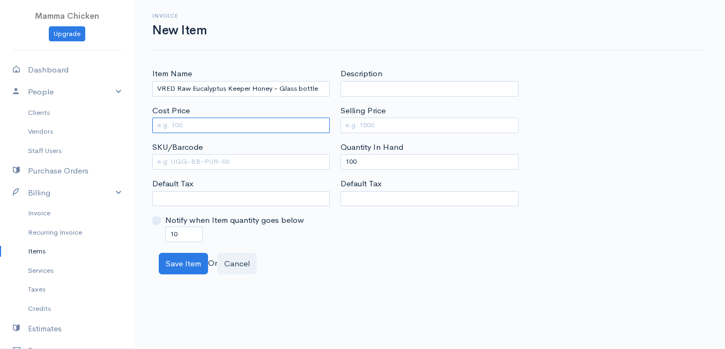
click at [239, 123] on input "Cost Price" at bounding box center [241, 125] width 178 height 16
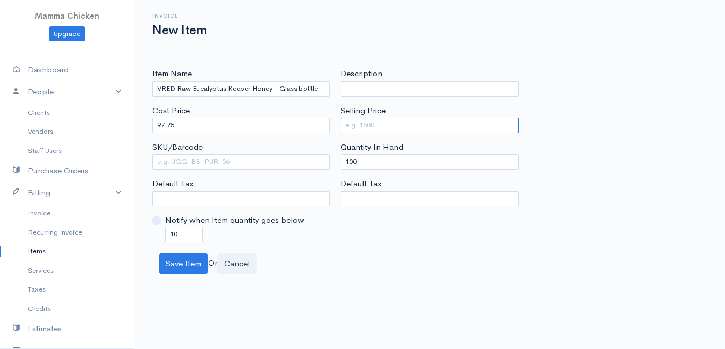
click at [411, 124] on input "Selling Price" at bounding box center [430, 125] width 178 height 16
click at [621, 96] on div "Item Name VRED Raw Eucalyptus Keeper Honey - Glass bottle Cost Price 97.75 SKU/…" at bounding box center [429, 155] width 565 height 174
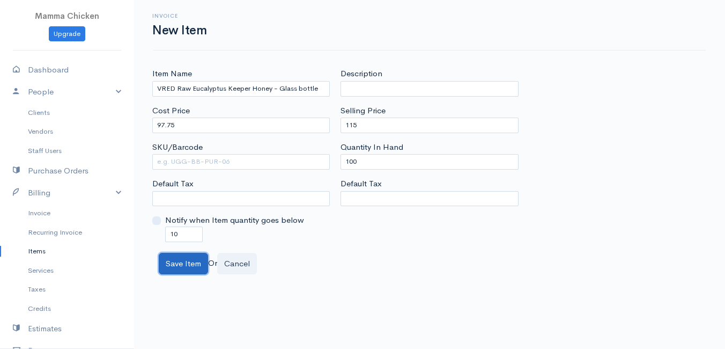
click at [177, 261] on button "Save Item" at bounding box center [183, 264] width 49 height 22
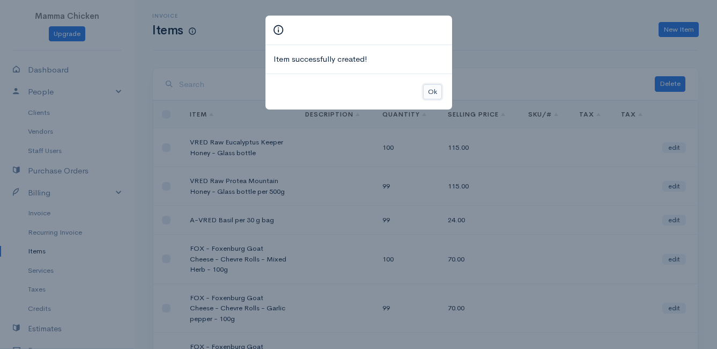
click at [431, 90] on button "Ok" at bounding box center [432, 92] width 19 height 16
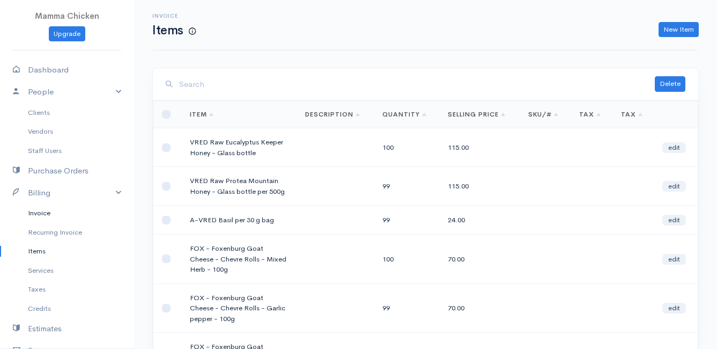
click at [44, 212] on link "Invoice" at bounding box center [67, 212] width 134 height 19
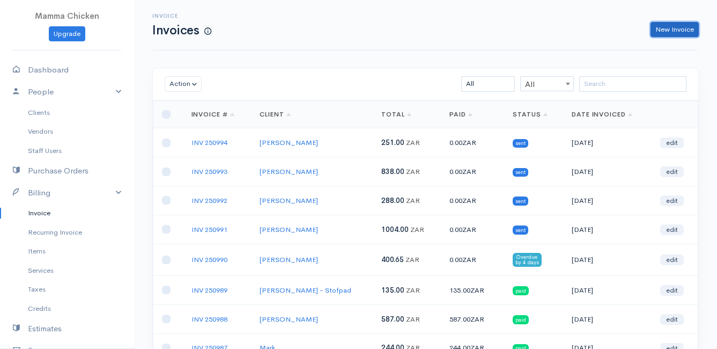
click at [666, 27] on link "New Invoice" at bounding box center [675, 30] width 48 height 16
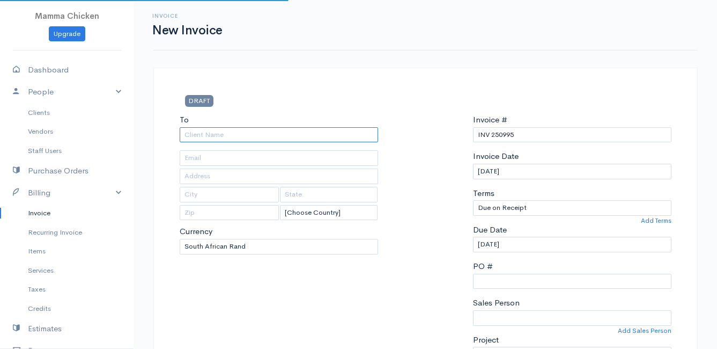
click at [206, 135] on input "To" at bounding box center [279, 135] width 198 height 16
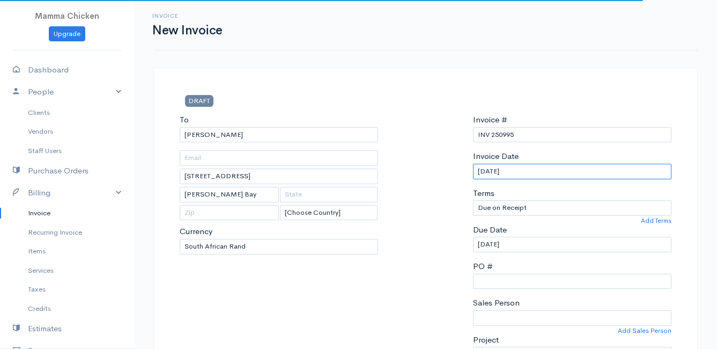
click at [573, 170] on input "[DATE]" at bounding box center [572, 172] width 198 height 16
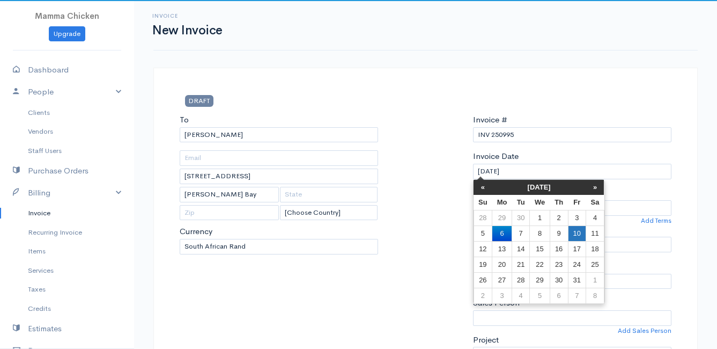
click at [576, 233] on td "10" at bounding box center [577, 233] width 18 height 16
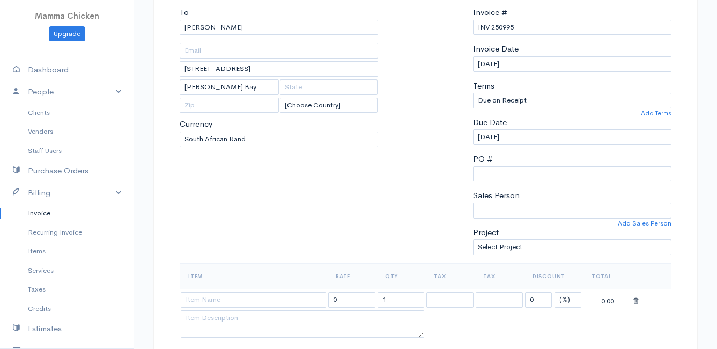
scroll to position [161, 0]
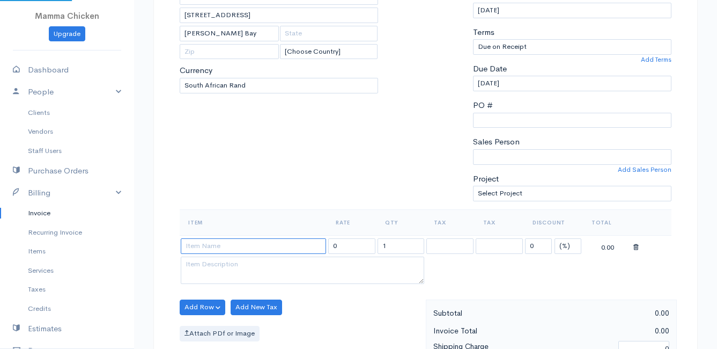
click at [228, 248] on input at bounding box center [253, 246] width 145 height 16
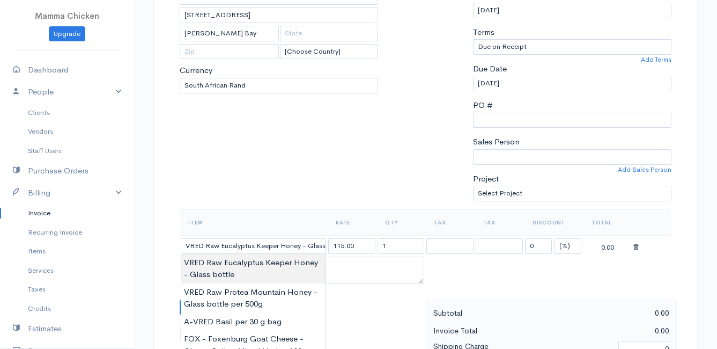
click at [228, 263] on body "Mamma Chicken Upgrade Dashboard People Clients Vendors Staff Users Purchase Ord…" at bounding box center [358, 302] width 717 height 927
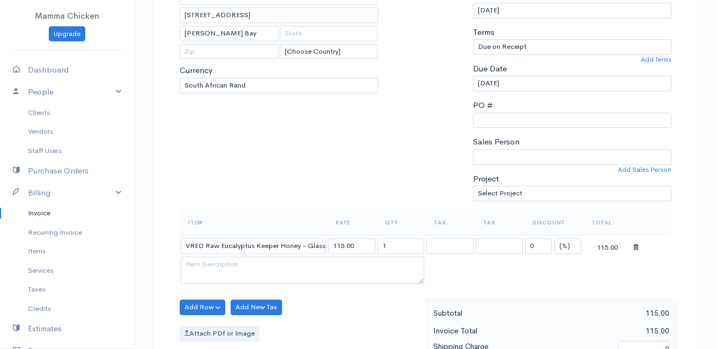
scroll to position [215, 0]
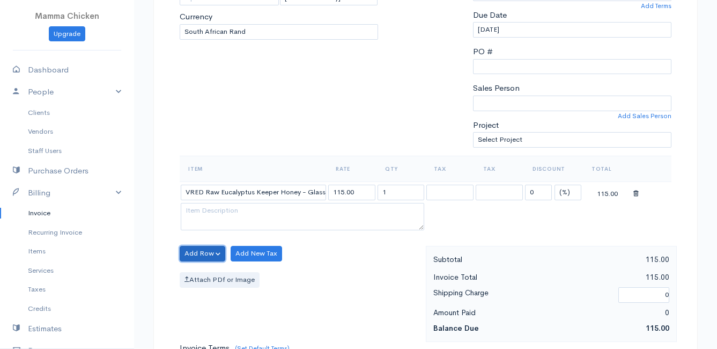
click at [200, 255] on button "Add Row" at bounding box center [203, 254] width 46 height 16
click at [203, 268] on link "Add Item Row" at bounding box center [222, 275] width 85 height 19
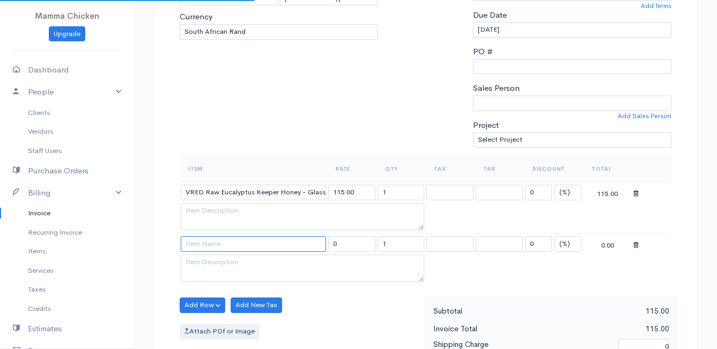
click at [206, 251] on input at bounding box center [253, 244] width 145 height 16
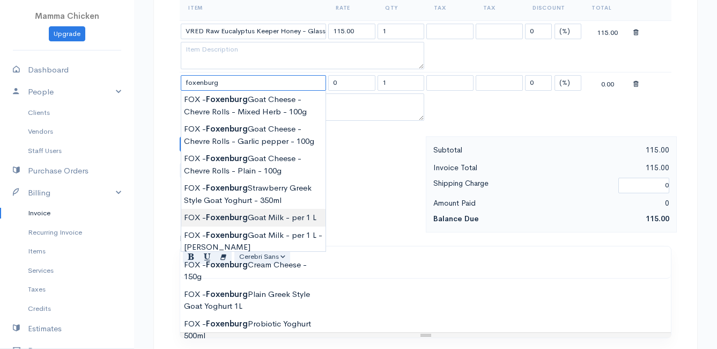
scroll to position [429, 0]
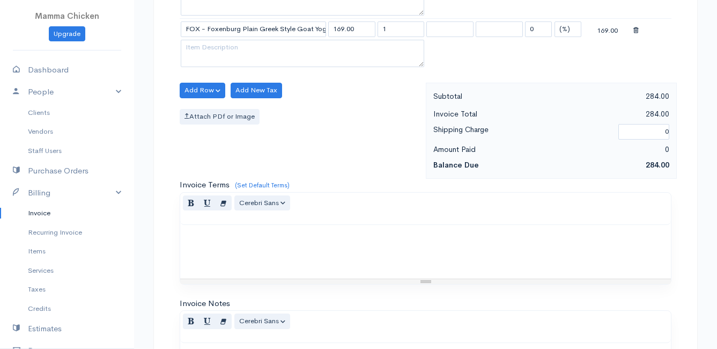
click at [263, 248] on body "Mamma Chicken Upgrade Dashboard People Clients Vendors Staff Users Purchase Ord…" at bounding box center [358, 60] width 717 height 979
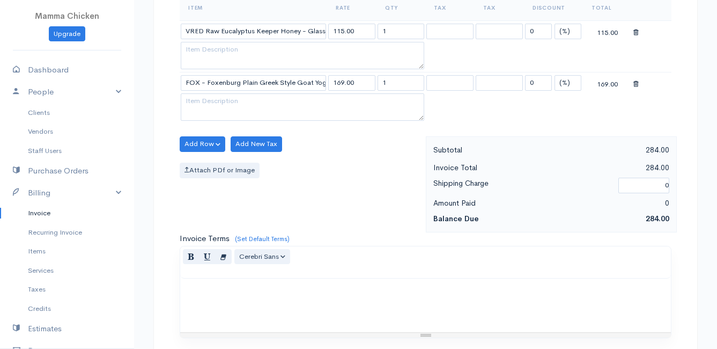
scroll to position [322, 0]
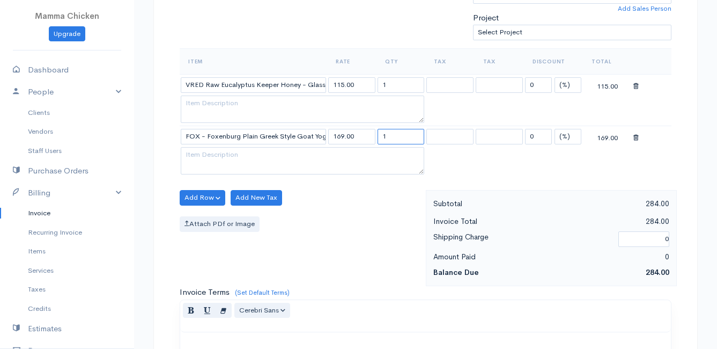
drag, startPoint x: 397, startPoint y: 132, endPoint x: 377, endPoint y: 136, distance: 20.2
click at [378, 136] on input "1" at bounding box center [401, 137] width 47 height 16
click at [355, 206] on div "Add Row Add Item Row Add Time Row Add New Tax Attach PDf or Image" at bounding box center [300, 238] width 252 height 96
click at [200, 198] on button "Add Row" at bounding box center [203, 198] width 46 height 16
click at [204, 215] on link "Add Item Row" at bounding box center [222, 219] width 85 height 19
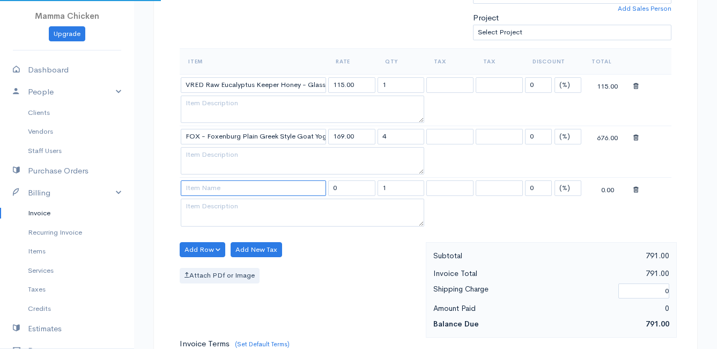
click at [200, 194] on input at bounding box center [253, 188] width 145 height 16
click at [261, 215] on body "Mamma Chicken Upgrade Dashboard People Clients Vendors Staff Users Purchase Ord…" at bounding box center [358, 193] width 717 height 1030
drag, startPoint x: 397, startPoint y: 189, endPoint x: 379, endPoint y: 188, distance: 18.8
click at [379, 188] on input "1" at bounding box center [401, 188] width 47 height 16
click at [344, 276] on div "Attach PDf or Image" at bounding box center [300, 276] width 241 height 16
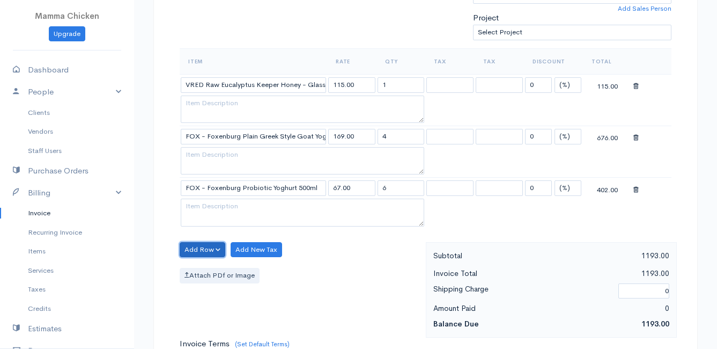
click at [206, 249] on button "Add Row" at bounding box center [203, 250] width 46 height 16
click at [205, 267] on link "Add Item Row" at bounding box center [222, 271] width 85 height 19
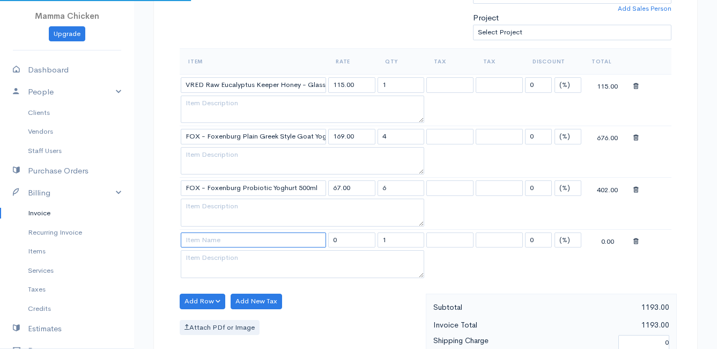
click at [202, 244] on input at bounding box center [253, 240] width 145 height 16
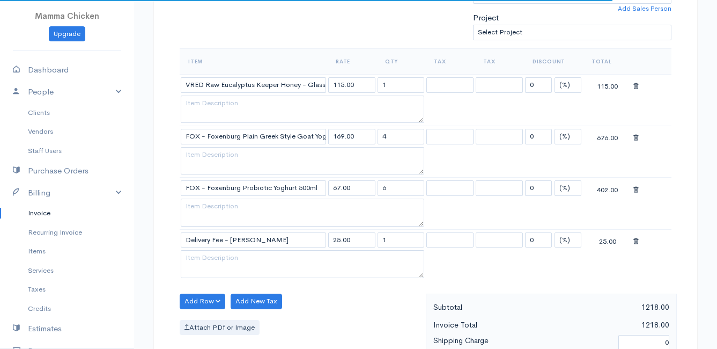
click at [206, 253] on body "Mamma Chicken Upgrade Dashboard People Clients Vendors Staff Users Purchase Ord…" at bounding box center [358, 219] width 717 height 1082
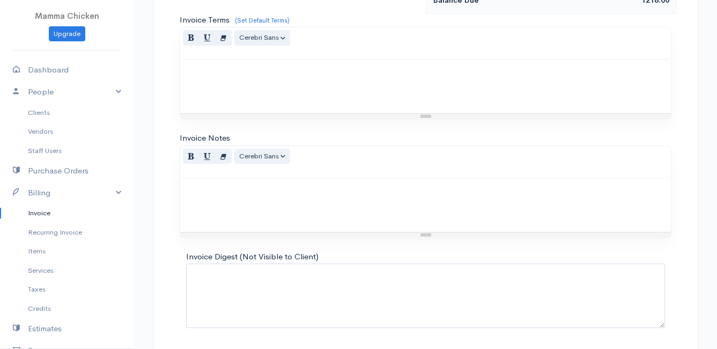
scroll to position [733, 0]
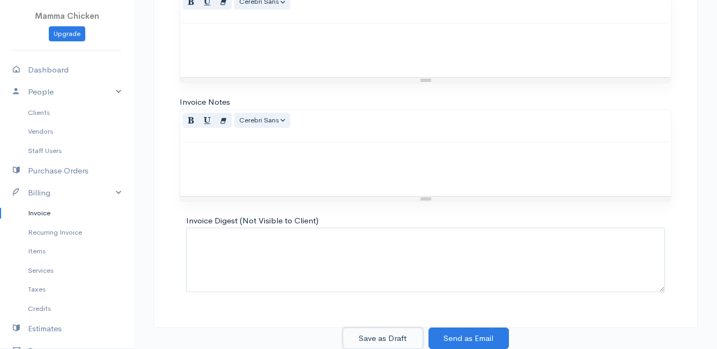
click at [376, 336] on button "Save as Draft" at bounding box center [383, 338] width 80 height 22
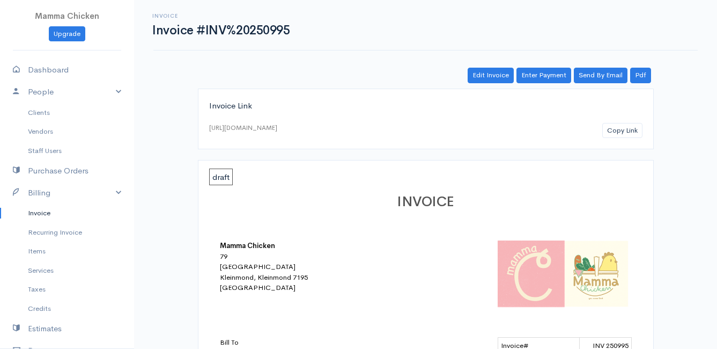
click at [38, 213] on link "Invoice" at bounding box center [67, 212] width 134 height 19
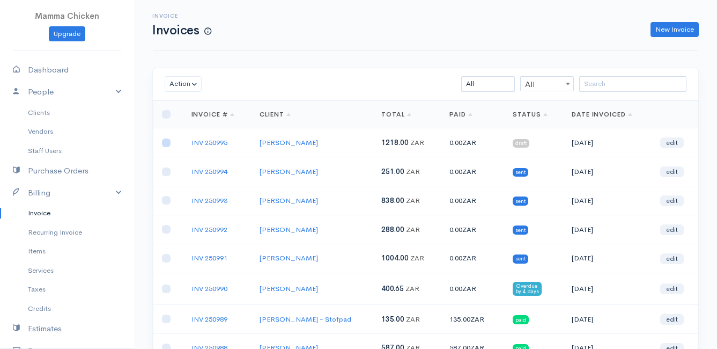
click at [168, 144] on input "checkbox" at bounding box center [166, 142] width 9 height 9
click at [172, 88] on button "Action" at bounding box center [183, 84] width 37 height 16
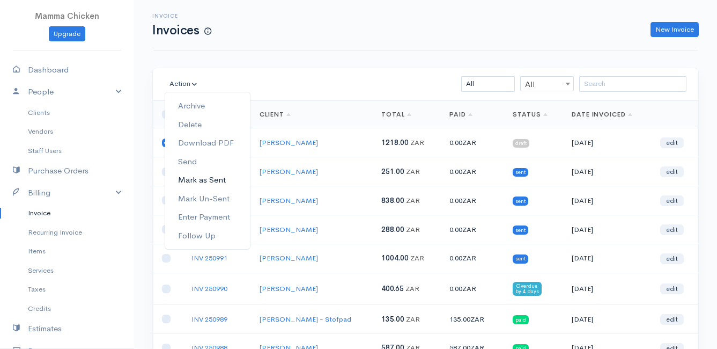
click at [219, 176] on link "Mark as Sent" at bounding box center [207, 180] width 85 height 19
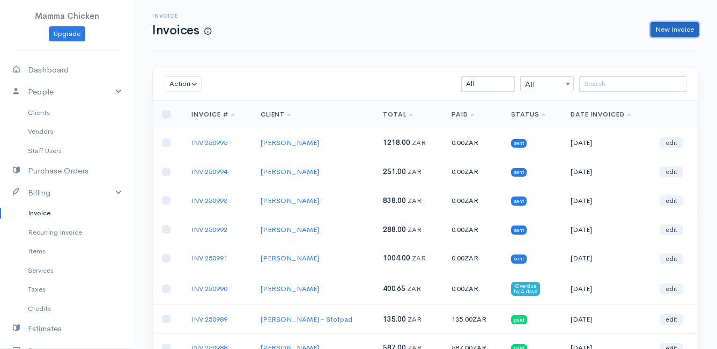
click at [663, 31] on link "New Invoice" at bounding box center [675, 30] width 48 height 16
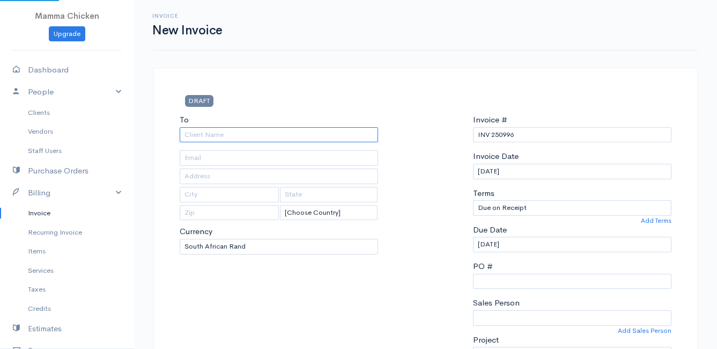
click at [254, 137] on input "To" at bounding box center [279, 135] width 198 height 16
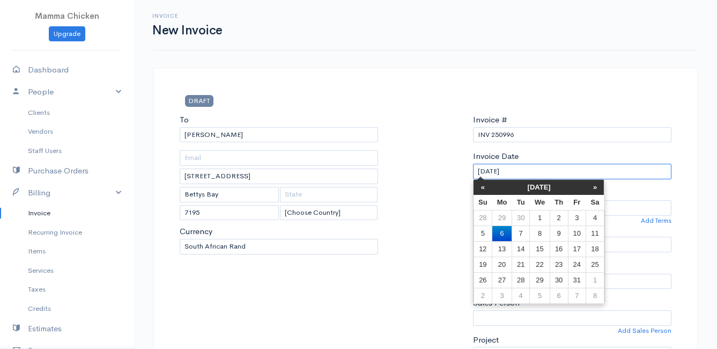
click at [536, 175] on input "[DATE]" at bounding box center [572, 172] width 198 height 16
click at [582, 231] on td "10" at bounding box center [577, 233] width 18 height 16
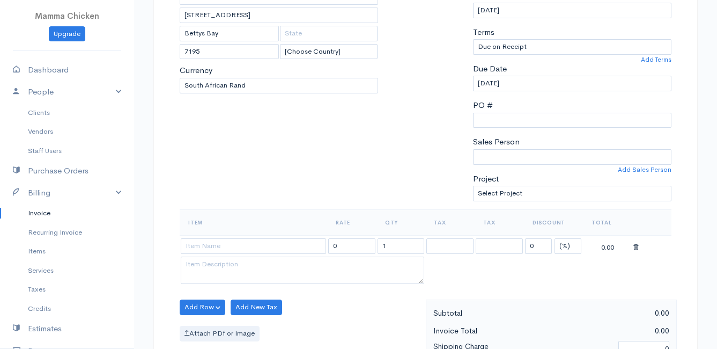
scroll to position [215, 0]
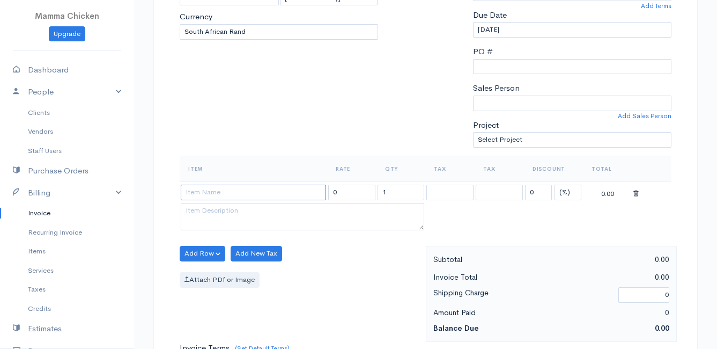
click at [232, 189] on input at bounding box center [253, 192] width 145 height 16
click at [286, 232] on body "Mamma Chicken Upgrade Dashboard People Clients Vendors Staff Users Purchase Ord…" at bounding box center [358, 248] width 717 height 927
click at [201, 252] on button "Add Row" at bounding box center [203, 254] width 46 height 16
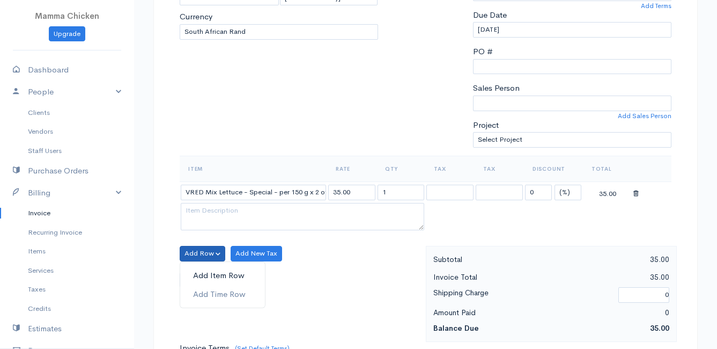
click at [204, 274] on link "Add Item Row" at bounding box center [222, 275] width 85 height 19
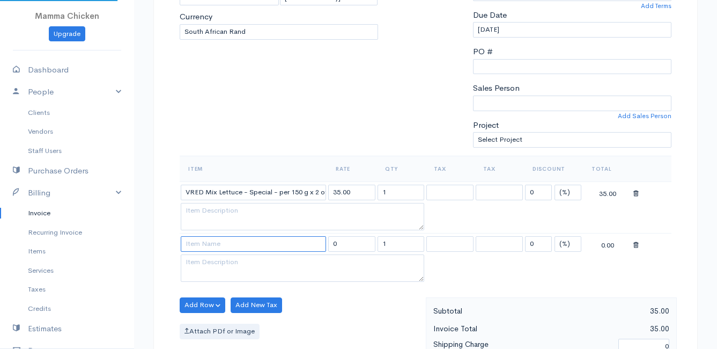
click at [204, 242] on input at bounding box center [253, 244] width 145 height 16
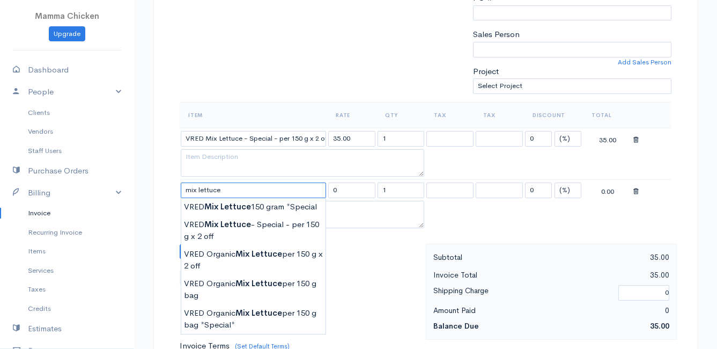
scroll to position [322, 0]
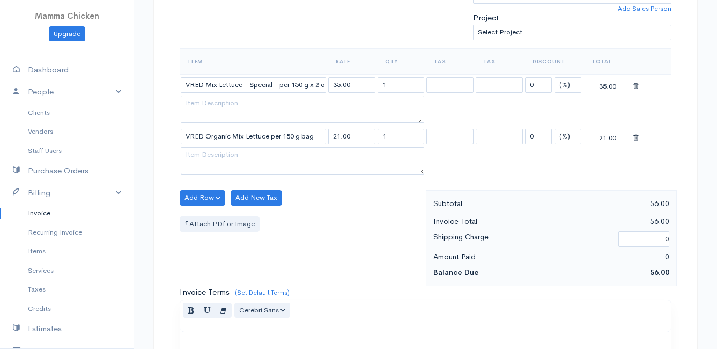
click at [247, 232] on body "Mamma Chicken Upgrade Dashboard People Clients Vendors Staff Users Purchase Ord…" at bounding box center [358, 167] width 717 height 979
click at [194, 195] on button "Add Row" at bounding box center [203, 198] width 46 height 16
click at [201, 216] on link "Add Item Row" at bounding box center [222, 219] width 85 height 19
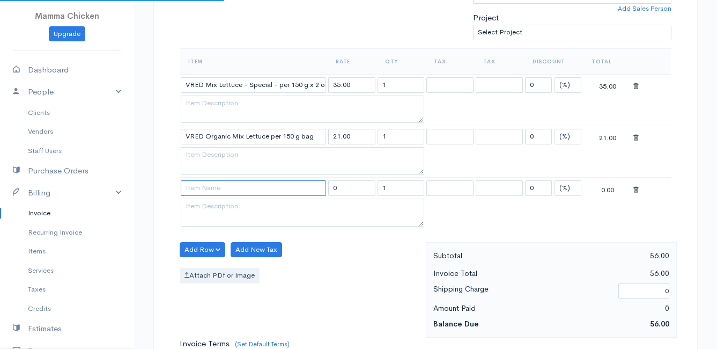
click at [204, 188] on input at bounding box center [253, 188] width 145 height 16
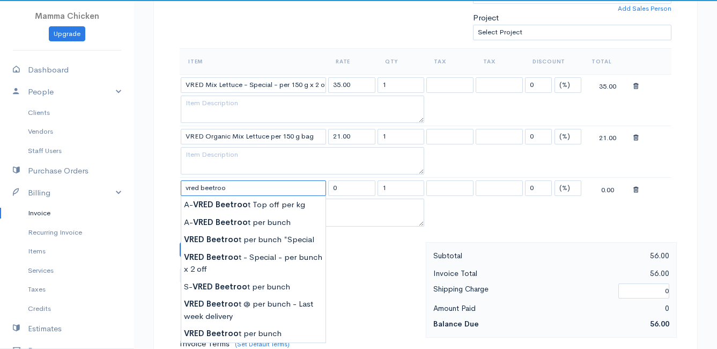
scroll to position [375, 0]
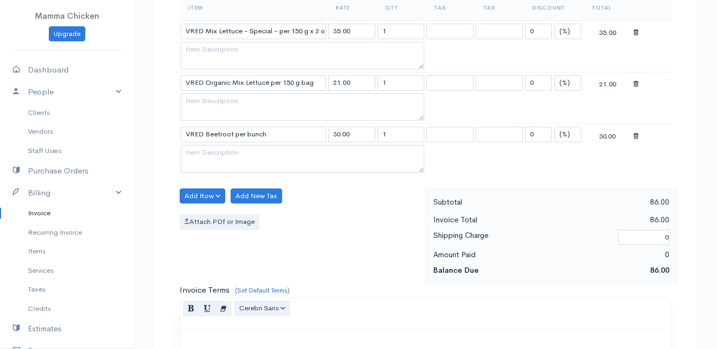
click at [233, 274] on body "Mamma Chicken Upgrade Dashboard People Clients Vendors Staff Users Purchase Ord…" at bounding box center [358, 140] width 717 height 1030
click at [208, 196] on button "Add Row" at bounding box center [203, 196] width 46 height 16
click at [205, 217] on link "Add Item Row" at bounding box center [222, 218] width 85 height 19
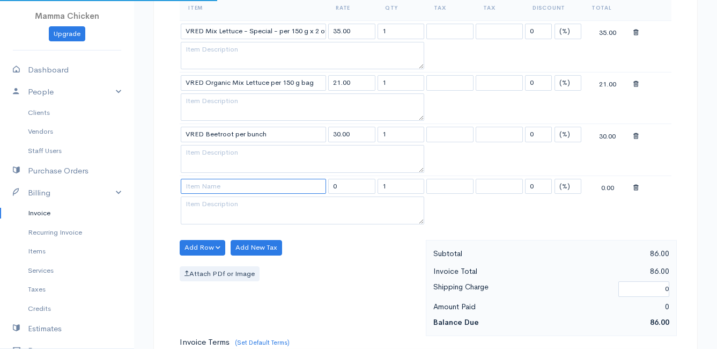
click at [207, 188] on input at bounding box center [253, 187] width 145 height 16
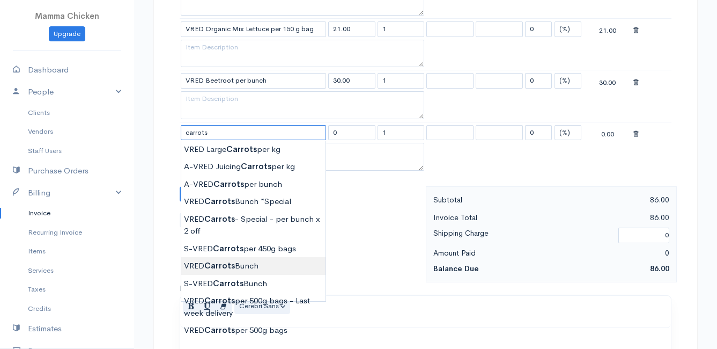
scroll to position [483, 0]
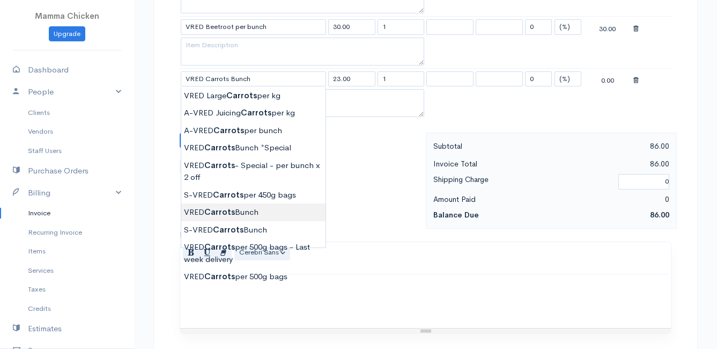
click at [253, 210] on body "Mamma Chicken Upgrade Dashboard People Clients Vendors Staff Users Purchase Ord…" at bounding box center [358, 58] width 717 height 1082
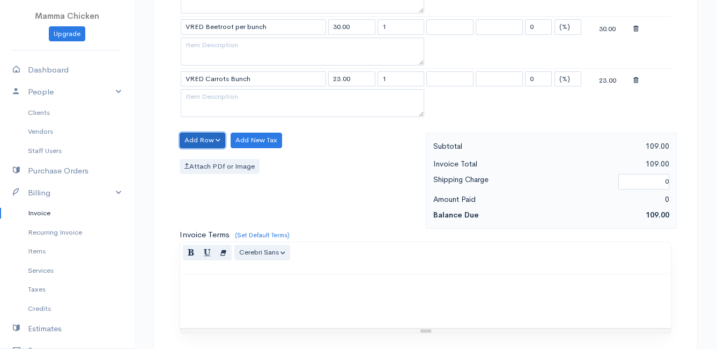
click at [198, 134] on button "Add Row" at bounding box center [203, 140] width 46 height 16
click at [199, 159] on link "Add Item Row" at bounding box center [222, 162] width 85 height 19
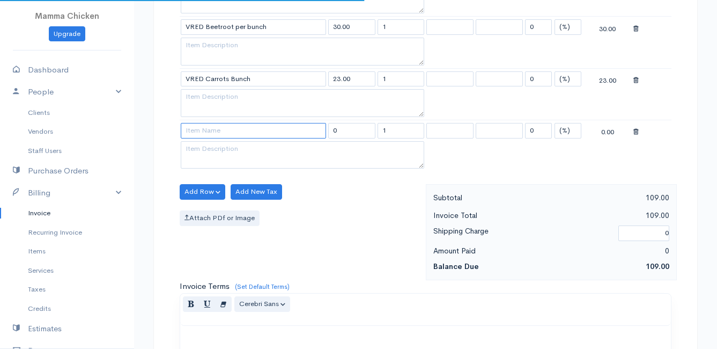
click at [202, 128] on input at bounding box center [253, 131] width 145 height 16
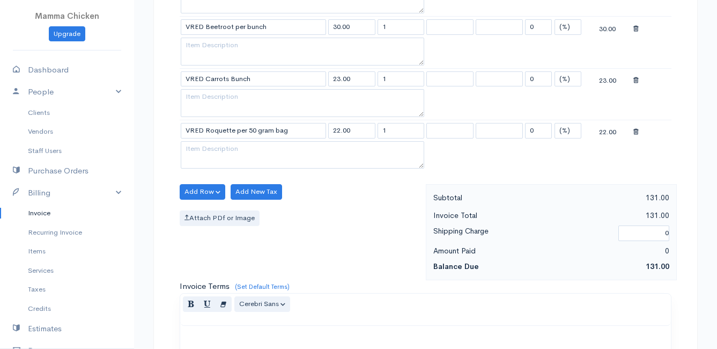
click at [232, 191] on body "Mamma Chicken Upgrade Dashboard People Clients Vendors Staff Users Purchase Ord…" at bounding box center [358, 84] width 717 height 1134
click at [202, 187] on button "Add Row" at bounding box center [203, 192] width 46 height 16
click at [204, 209] on link "Add Item Row" at bounding box center [222, 213] width 85 height 19
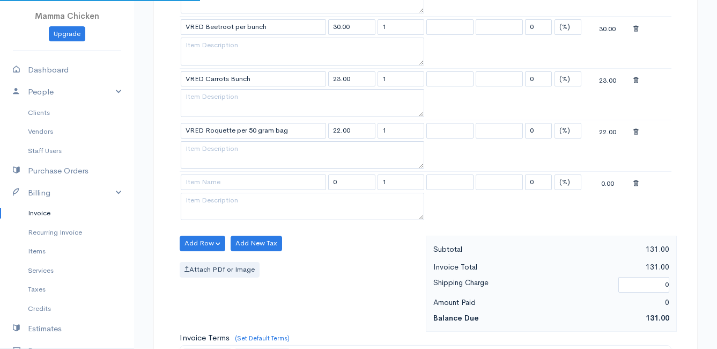
drag, startPoint x: 203, startPoint y: 191, endPoint x: 201, endPoint y: 184, distance: 7.0
click at [203, 191] on td at bounding box center [253, 182] width 147 height 21
click at [201, 184] on input at bounding box center [253, 182] width 145 height 16
click at [212, 198] on body "Mamma Chicken Upgrade Dashboard People Clients Vendors Staff Users Purchase Ord…" at bounding box center [358, 109] width 717 height 1185
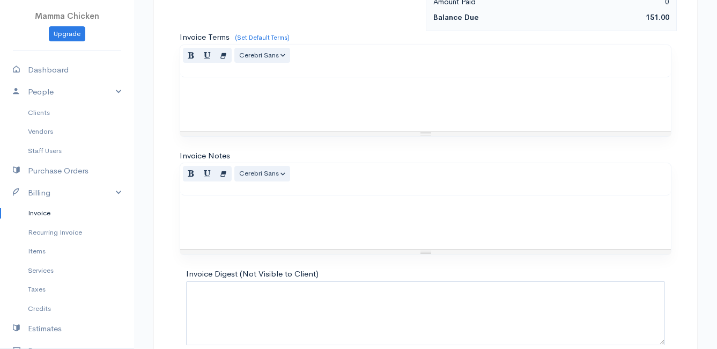
scroll to position [837, 0]
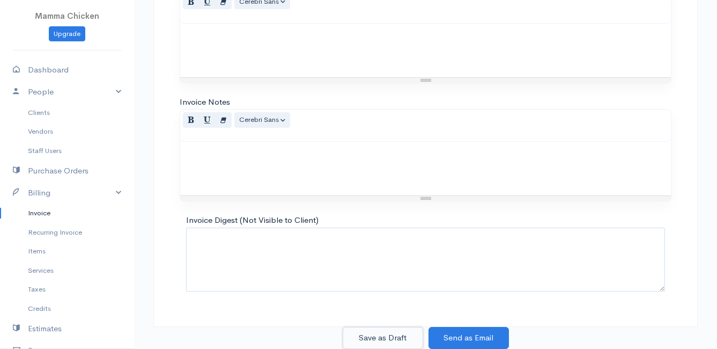
click at [380, 331] on button "Save as Draft" at bounding box center [383, 338] width 80 height 22
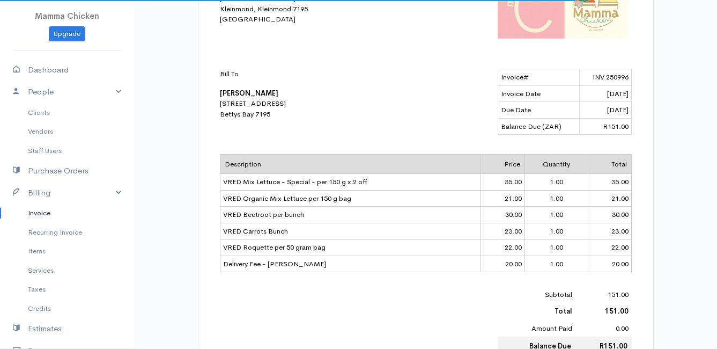
scroll to position [322, 0]
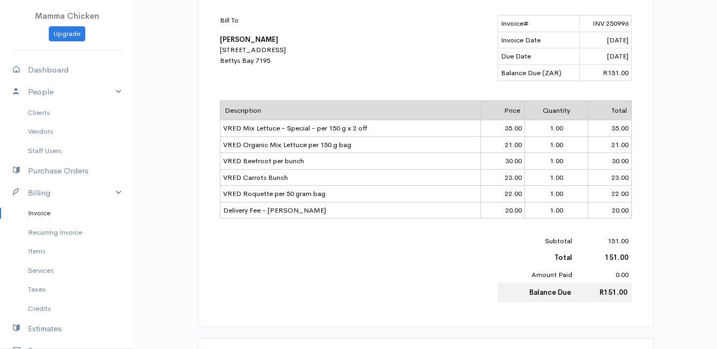
click at [43, 212] on link "Invoice" at bounding box center [67, 212] width 134 height 19
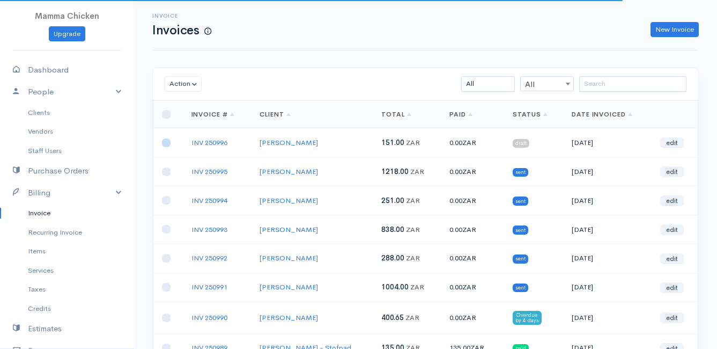
click at [165, 141] on input "checkbox" at bounding box center [166, 142] width 9 height 9
click at [186, 78] on button "Action" at bounding box center [183, 84] width 37 height 16
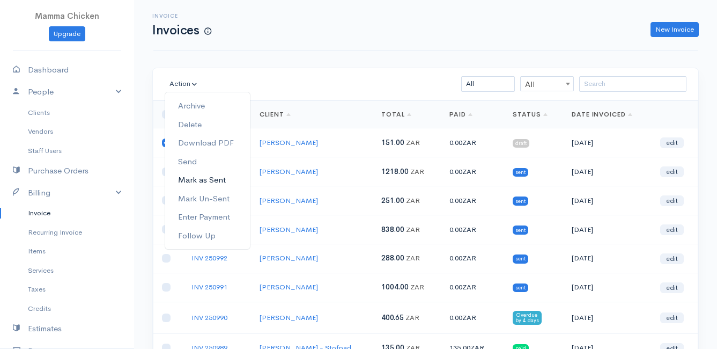
click at [209, 179] on link "Mark as Sent" at bounding box center [207, 180] width 85 height 19
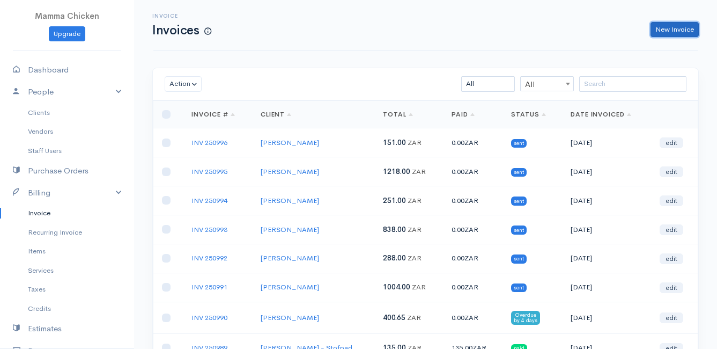
click at [680, 30] on link "New Invoice" at bounding box center [675, 30] width 48 height 16
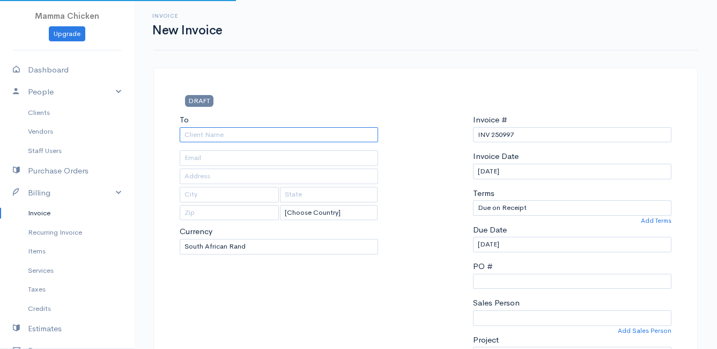
click at [249, 133] on input "To" at bounding box center [279, 135] width 198 height 16
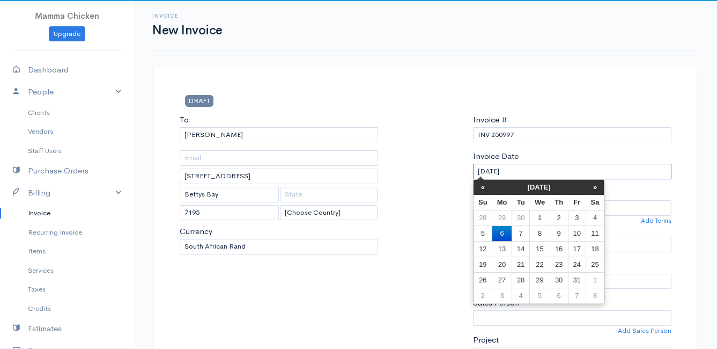
click at [572, 171] on input "[DATE]" at bounding box center [572, 172] width 198 height 16
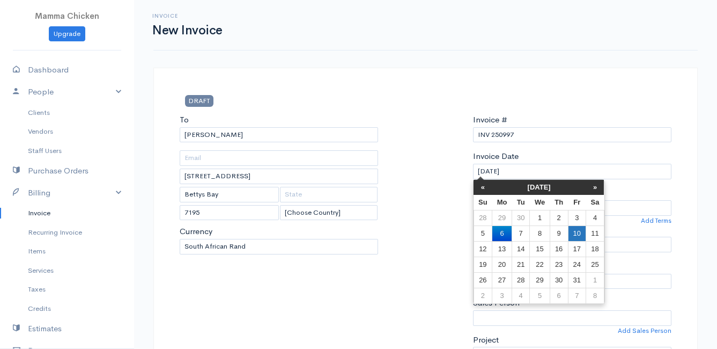
click at [581, 232] on td "10" at bounding box center [577, 233] width 18 height 16
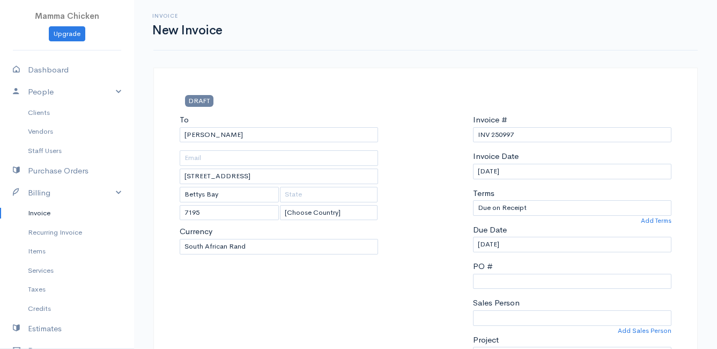
scroll to position [161, 0]
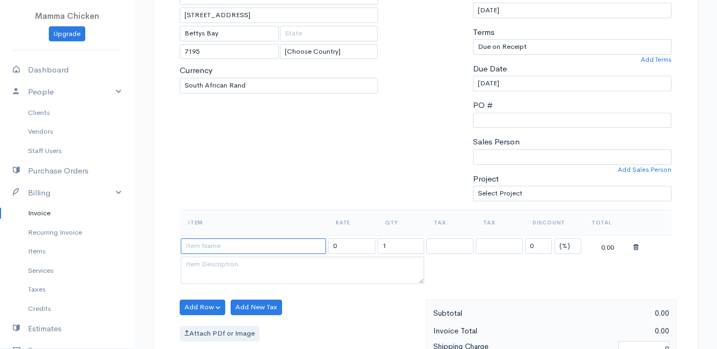
click at [214, 245] on input at bounding box center [253, 246] width 145 height 16
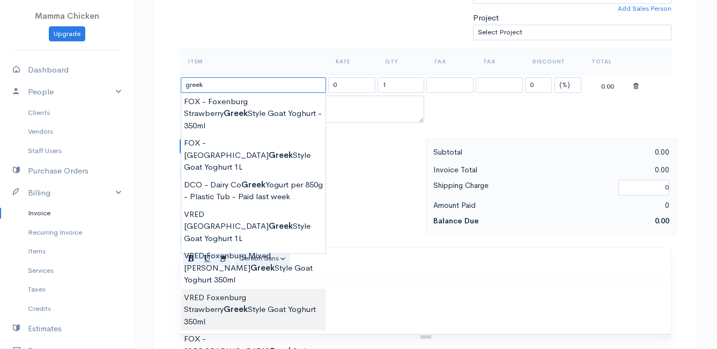
scroll to position [375, 0]
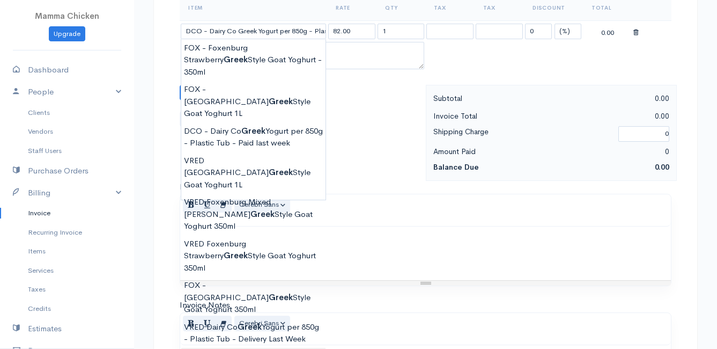
click at [246, 288] on body "Mamma Chicken Upgrade Dashboard People Clients Vendors Staff Users Purchase Ord…" at bounding box center [358, 88] width 717 height 927
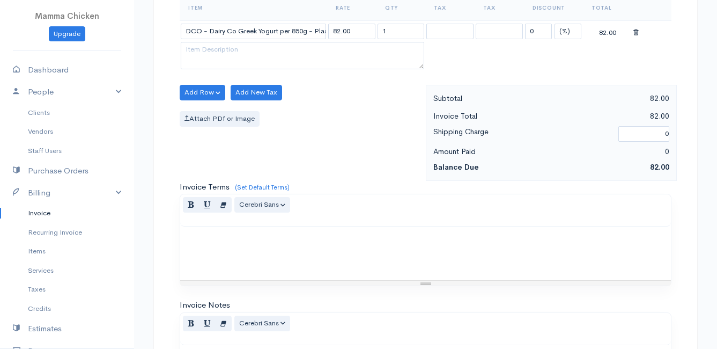
scroll to position [268, 0]
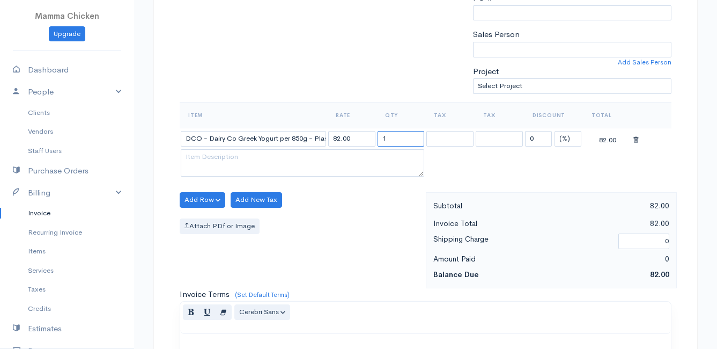
drag, startPoint x: 400, startPoint y: 137, endPoint x: 377, endPoint y: 137, distance: 23.1
click at [378, 137] on input "1" at bounding box center [401, 139] width 47 height 16
click at [341, 224] on div "Attach PDf or Image" at bounding box center [300, 226] width 241 height 16
click at [201, 199] on button "Add Row" at bounding box center [203, 200] width 46 height 16
click at [216, 223] on link "Add Item Row" at bounding box center [222, 221] width 85 height 19
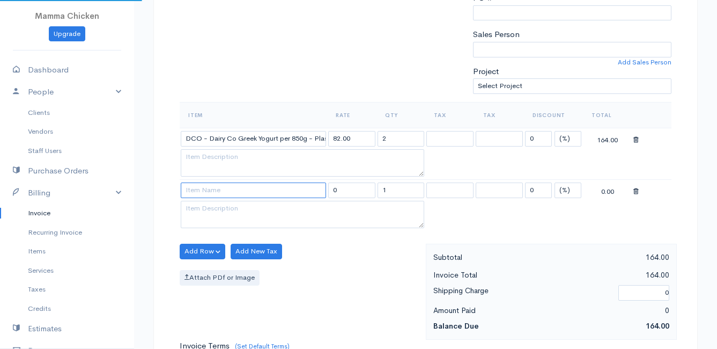
click at [206, 191] on input at bounding box center [253, 190] width 145 height 16
click at [274, 272] on body "Mamma Chicken Upgrade Dashboard People Clients Vendors Staff Users Purchase Ord…" at bounding box center [358, 221] width 717 height 979
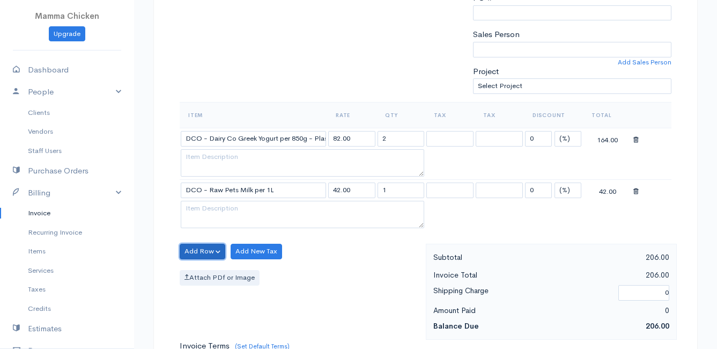
click at [200, 248] on button "Add Row" at bounding box center [203, 251] width 46 height 16
click at [211, 267] on link "Add Item Row" at bounding box center [222, 273] width 85 height 19
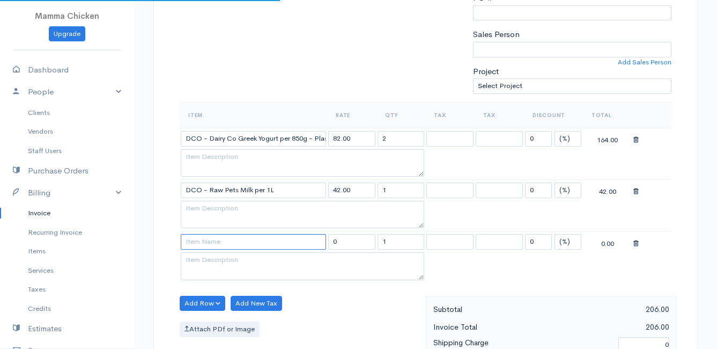
click at [211, 243] on input at bounding box center [253, 242] width 145 height 16
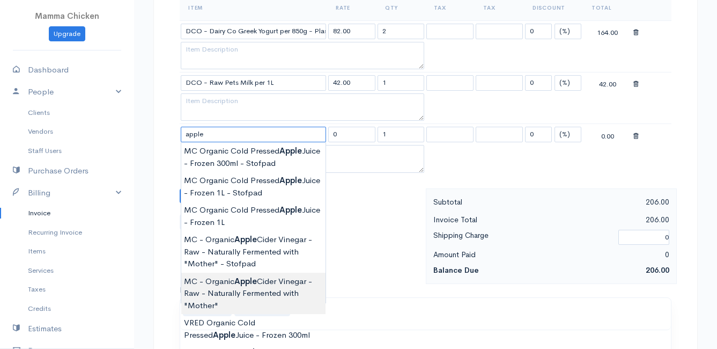
scroll to position [429, 0]
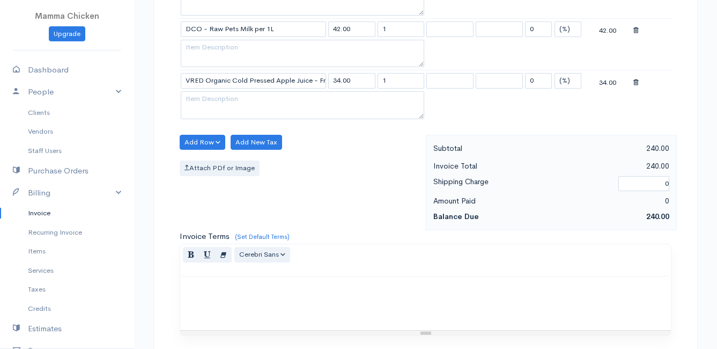
click at [244, 194] on body "Mamma Chicken Upgrade Dashboard People Clients Vendors Staff Users Purchase Ord…" at bounding box center [358, 86] width 717 height 1030
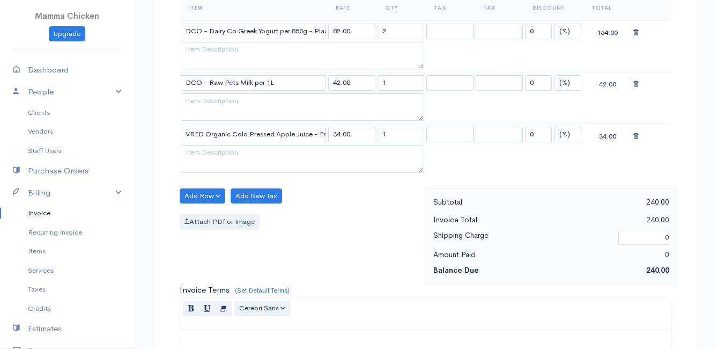
scroll to position [322, 0]
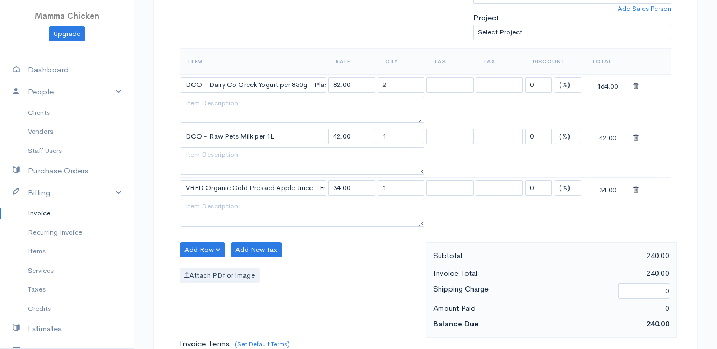
click at [636, 190] on icon at bounding box center [635, 190] width 5 height 8
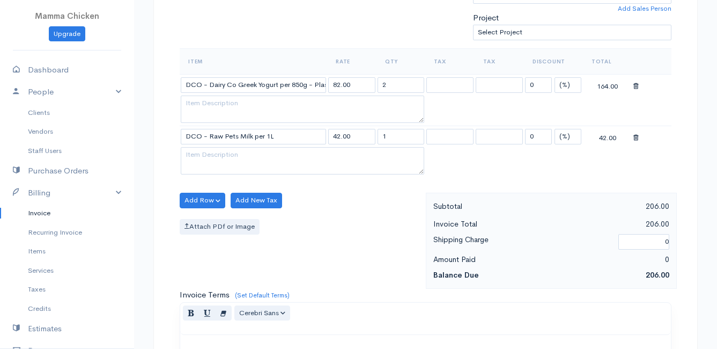
scroll to position [633, 0]
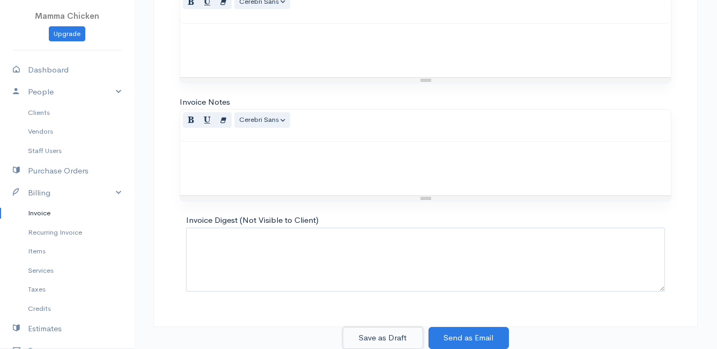
click at [373, 329] on button "Save as Draft" at bounding box center [383, 338] width 80 height 22
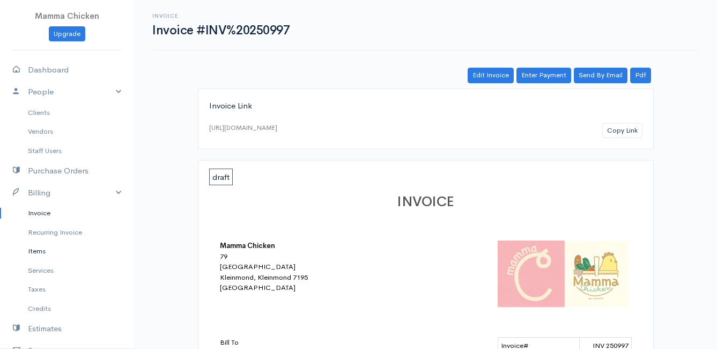
click at [38, 252] on link "Items" at bounding box center [67, 250] width 134 height 19
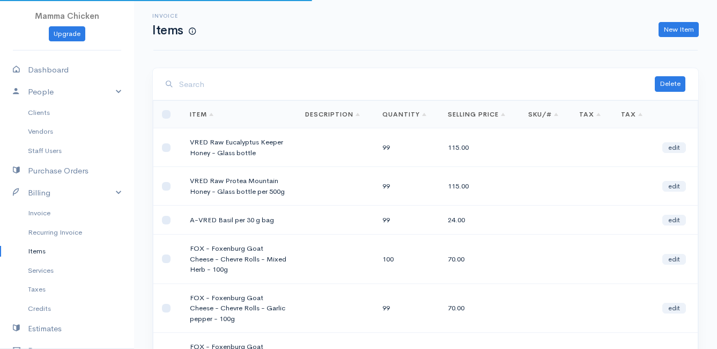
click at [260, 80] on input "search" at bounding box center [417, 84] width 476 height 22
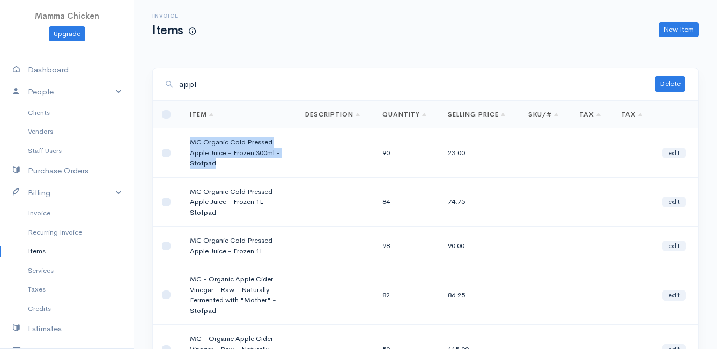
drag, startPoint x: 213, startPoint y: 163, endPoint x: 187, endPoint y: 141, distance: 34.6
click at [187, 141] on td "MC Organic Cold Pressed Apple Juice - Frozen 300ml - Stofpad" at bounding box center [238, 152] width 115 height 49
copy td "MC Organic Cold Pressed Apple Juice - Frozen 300ml - Stofpad"
click at [684, 28] on link "New Item" at bounding box center [679, 30] width 40 height 16
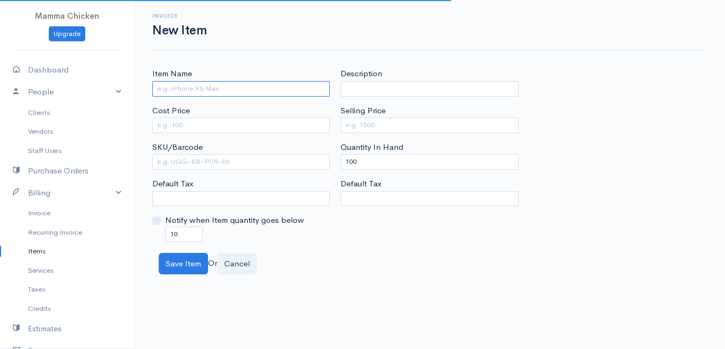
click at [191, 89] on input "Item Name" at bounding box center [241, 89] width 178 height 16
paste input "MC Organic Cold Pressed Apple Juice - Frozen 300ml - Stofpad"
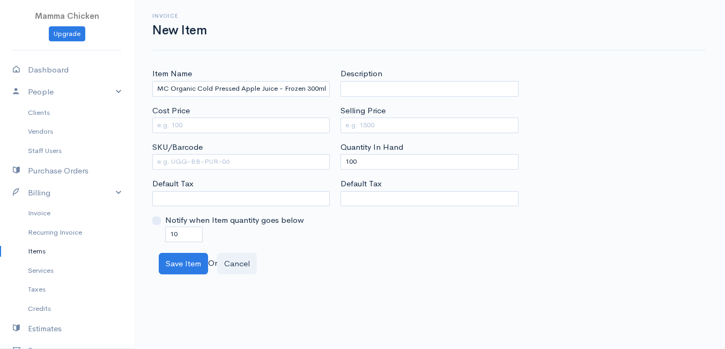
click at [476, 23] on div "Invoice New Item" at bounding box center [429, 25] width 565 height 24
click at [171, 124] on input "Cost Price" at bounding box center [241, 125] width 178 height 16
click at [390, 124] on input "Selling Price" at bounding box center [430, 125] width 178 height 16
click at [309, 269] on div "Save Item Or Cancel" at bounding box center [429, 264] width 552 height 22
click at [184, 262] on button "Save Item" at bounding box center [183, 264] width 49 height 22
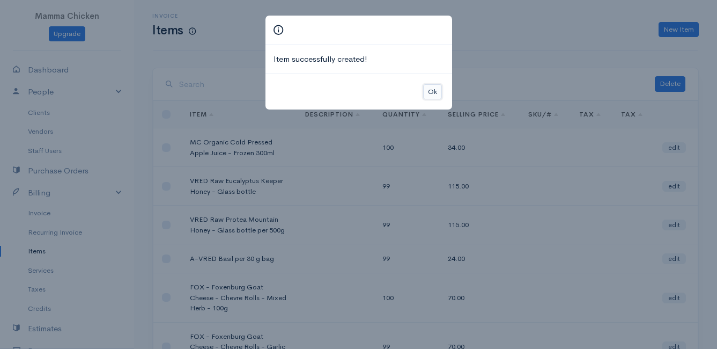
click at [433, 87] on button "Ok" at bounding box center [432, 92] width 19 height 16
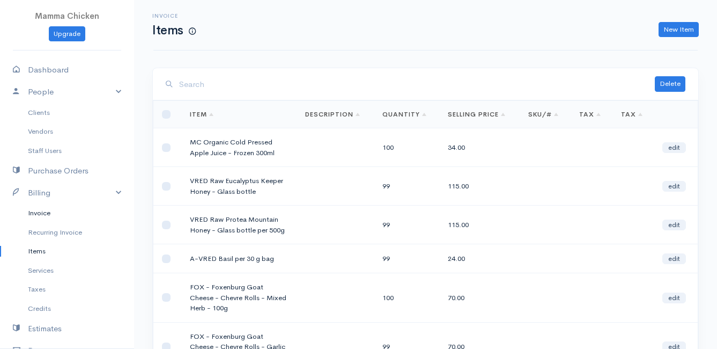
click at [42, 211] on link "Invoice" at bounding box center [67, 212] width 134 height 19
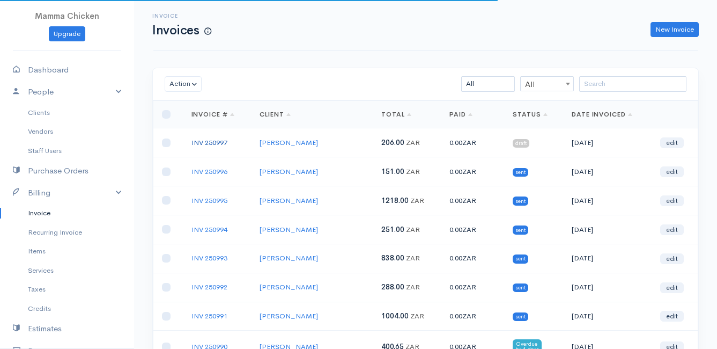
click at [208, 140] on link "INV 250997" at bounding box center [209, 142] width 36 height 9
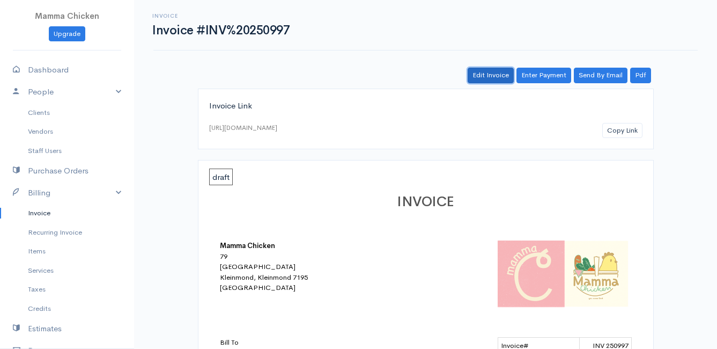
click at [492, 76] on link "Edit Invoice" at bounding box center [491, 76] width 46 height 16
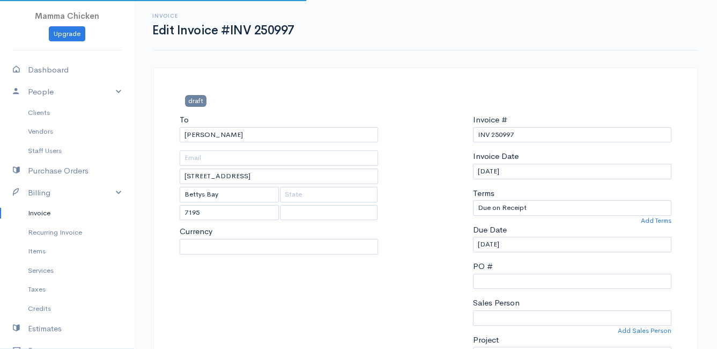
scroll to position [322, 0]
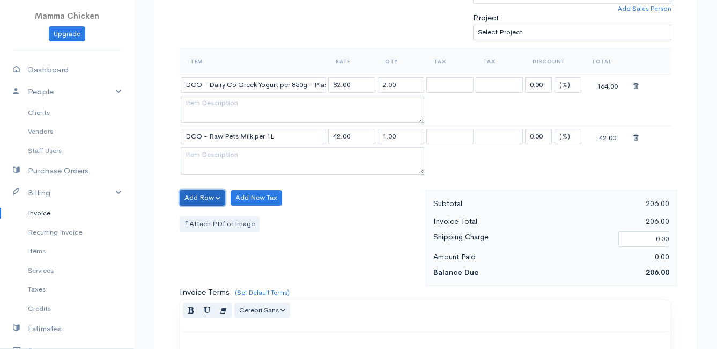
click at [202, 193] on button "Add Row" at bounding box center [203, 198] width 46 height 16
click at [208, 219] on link "Add Item Row" at bounding box center [222, 219] width 85 height 19
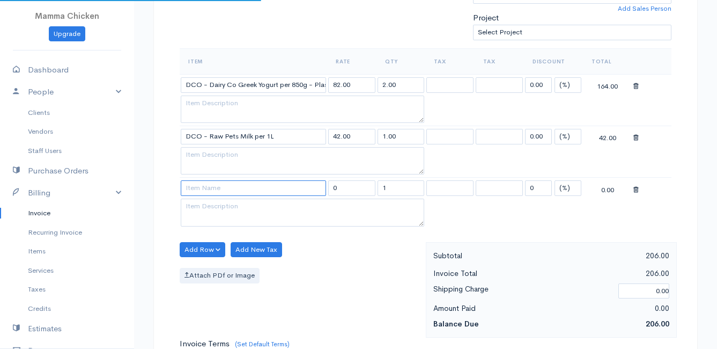
click at [204, 187] on input at bounding box center [253, 188] width 145 height 16
click at [217, 205] on body "Mamma Chicken Upgrade Dashboard People Clients Vendors Staff Users Purchase Ord…" at bounding box center [358, 193] width 717 height 1030
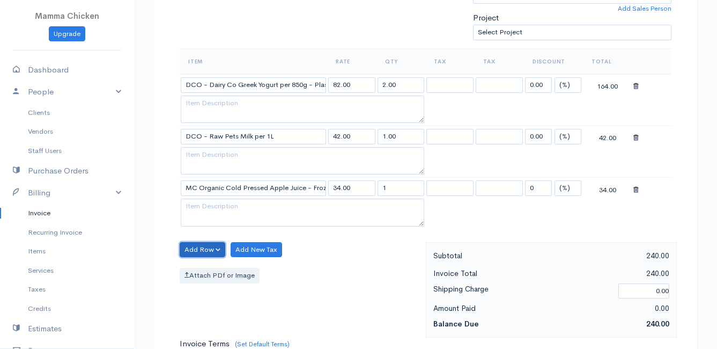
click at [202, 247] on button "Add Row" at bounding box center [203, 250] width 46 height 16
click at [204, 270] on link "Add Item Row" at bounding box center [222, 271] width 85 height 19
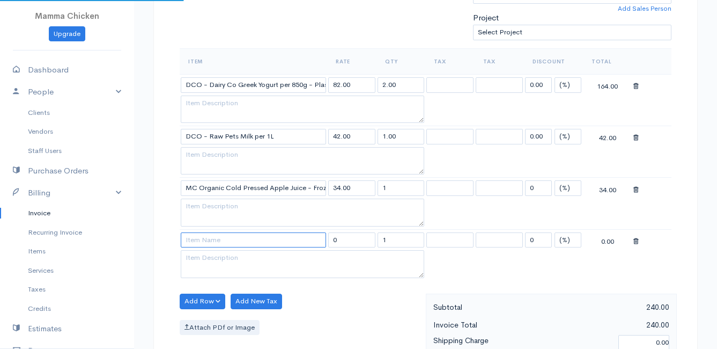
click at [198, 232] on input at bounding box center [253, 240] width 145 height 16
click at [233, 290] on body "Mamma Chicken Upgrade Dashboard People Clients Vendors Staff Users Purchase Ord…" at bounding box center [358, 219] width 717 height 1082
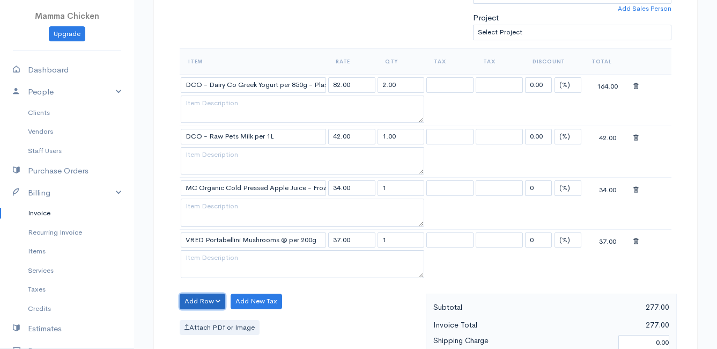
click at [194, 305] on button "Add Row" at bounding box center [203, 301] width 46 height 16
click at [210, 260] on link "Add Item Row" at bounding box center [222, 261] width 85 height 19
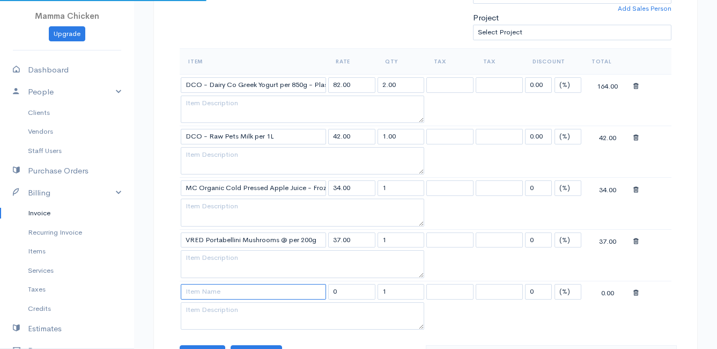
click at [223, 295] on input at bounding box center [253, 292] width 145 height 16
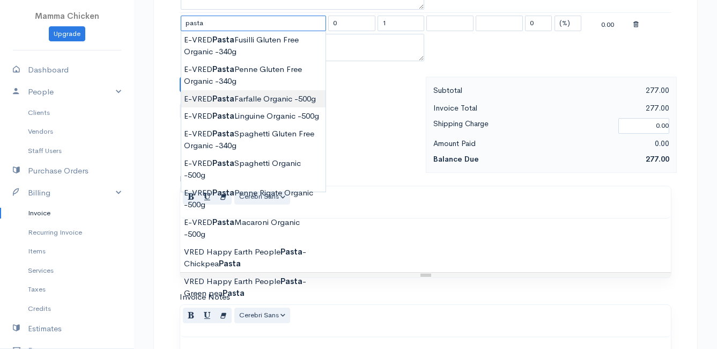
scroll to position [429, 0]
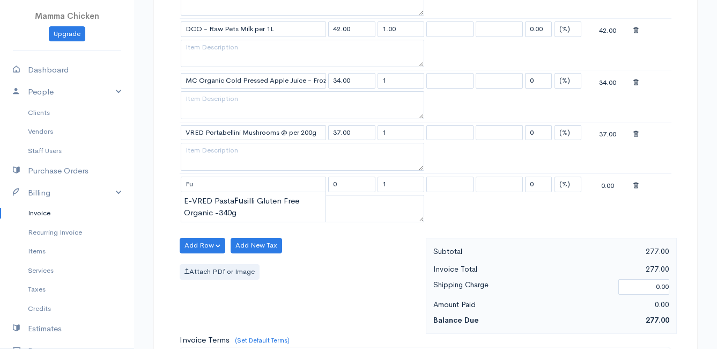
click at [637, 187] on icon at bounding box center [635, 186] width 5 height 8
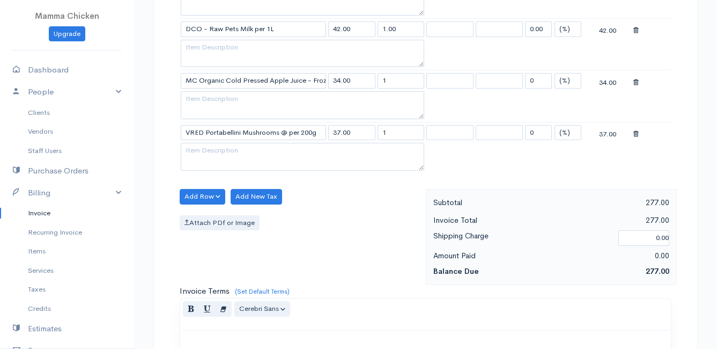
scroll to position [736, 0]
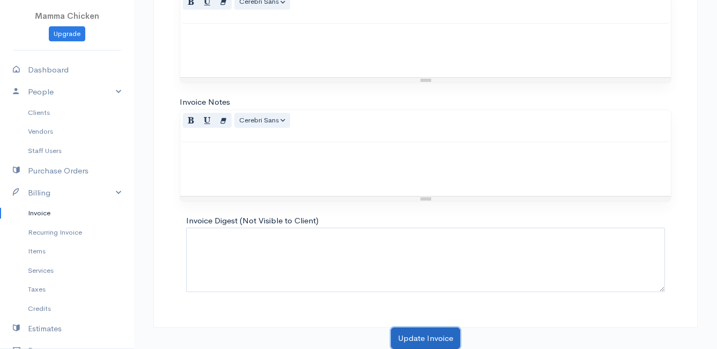
click at [405, 337] on button "Update Invoice" at bounding box center [425, 338] width 69 height 22
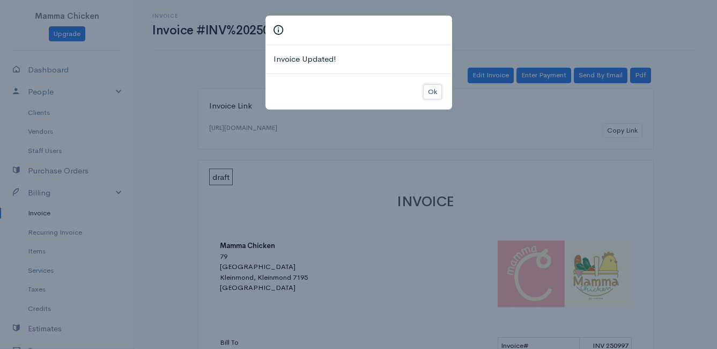
click at [434, 90] on button "Ok" at bounding box center [432, 92] width 19 height 16
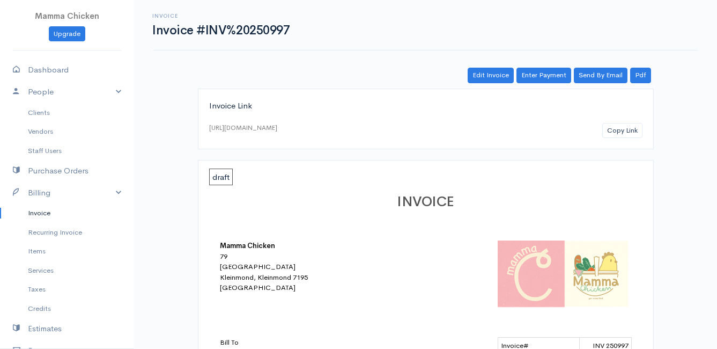
click at [42, 213] on link "Invoice" at bounding box center [67, 212] width 134 height 19
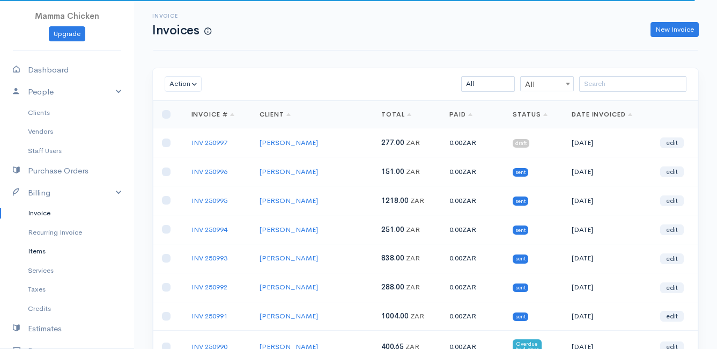
click at [45, 248] on link "Items" at bounding box center [67, 250] width 134 height 19
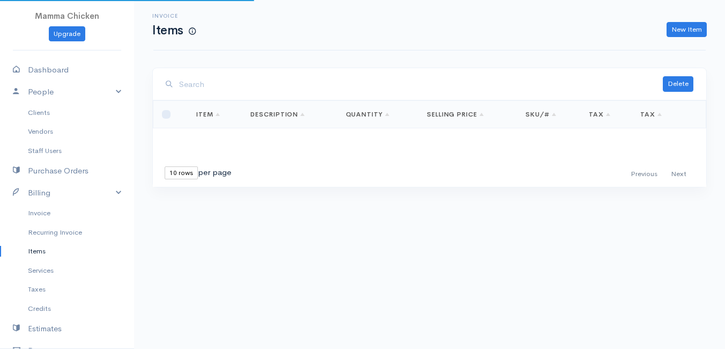
click at [202, 80] on input "search" at bounding box center [421, 84] width 484 height 22
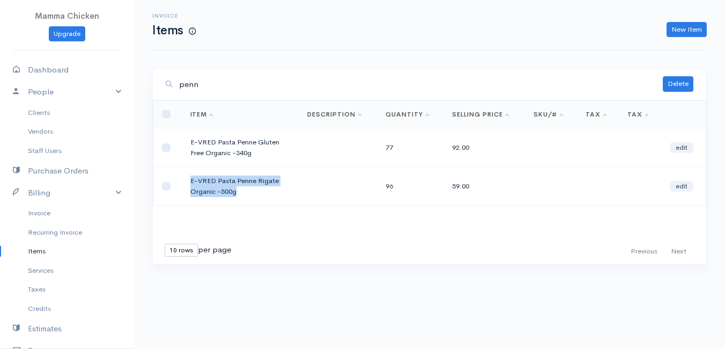
drag, startPoint x: 235, startPoint y: 193, endPoint x: 183, endPoint y: 182, distance: 52.5
click at [183, 182] on td "E-VRED Pasta Penne Rigate Organic -500g" at bounding box center [240, 186] width 117 height 39
drag, startPoint x: 183, startPoint y: 182, endPoint x: 202, endPoint y: 180, distance: 18.4
copy td "E-VRED Pasta Penne Rigate Organic -500g"
click at [688, 27] on link "New Item" at bounding box center [687, 30] width 40 height 16
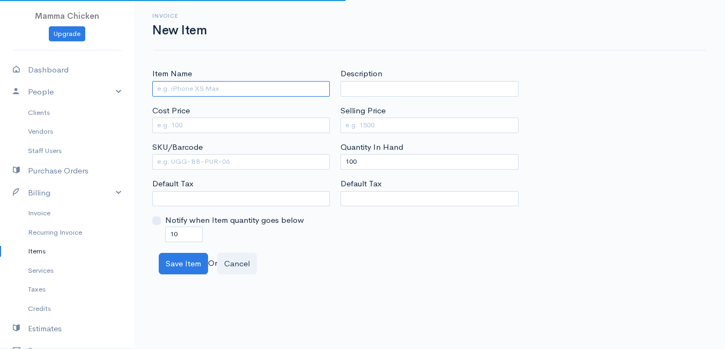
click at [181, 90] on input "Item Name" at bounding box center [241, 89] width 178 height 16
paste input "E-VRED Pasta Penne Rigate Organic -500g"
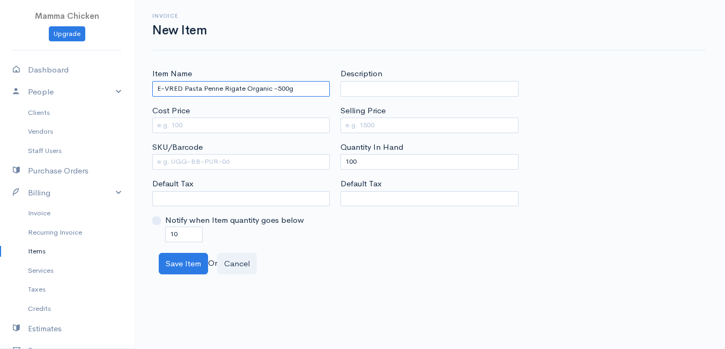
drag, startPoint x: 204, startPoint y: 88, endPoint x: 244, endPoint y: 89, distance: 40.2
click at [244, 89] on input "E-VRED Pasta Penne Rigate Organic -500g" at bounding box center [241, 89] width 178 height 16
paste input "Fusilli"
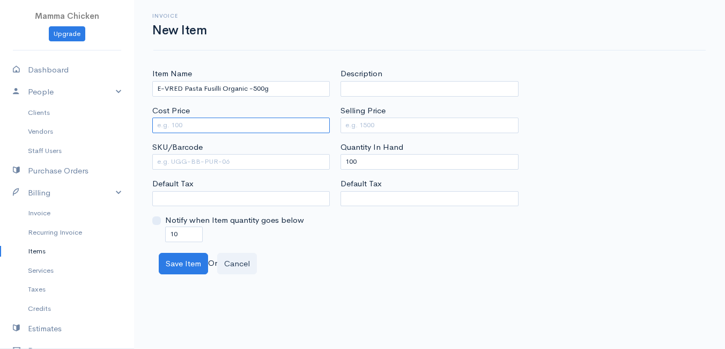
click at [213, 122] on input "Cost Price" at bounding box center [241, 125] width 178 height 16
click at [242, 127] on input "Cost Price" at bounding box center [241, 125] width 178 height 16
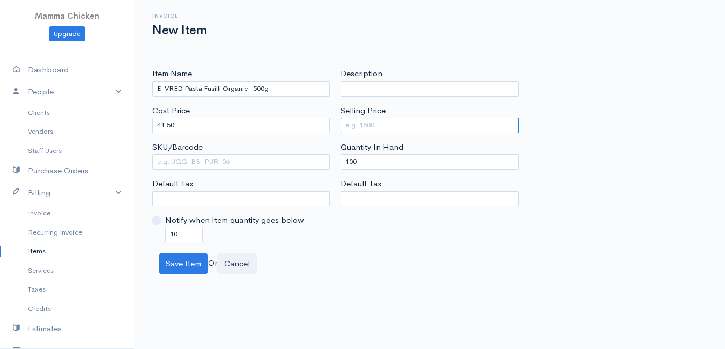
click at [349, 127] on input "Selling Price" at bounding box center [430, 125] width 178 height 16
click at [363, 287] on body "Mamma Chicken Upgrade Dashboard People Clients Vendors Staff Users Purchase Ord…" at bounding box center [362, 174] width 725 height 349
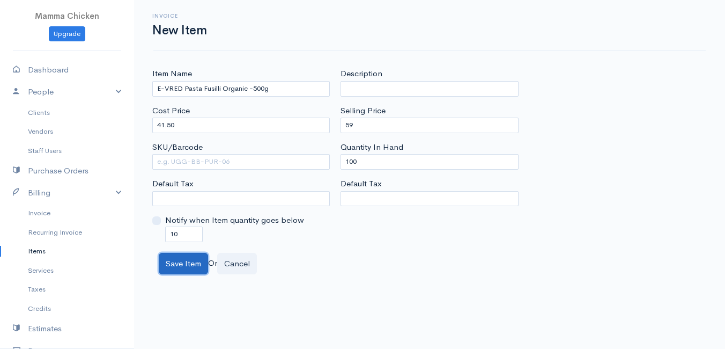
click at [179, 258] on button "Save Item" at bounding box center [183, 264] width 49 height 22
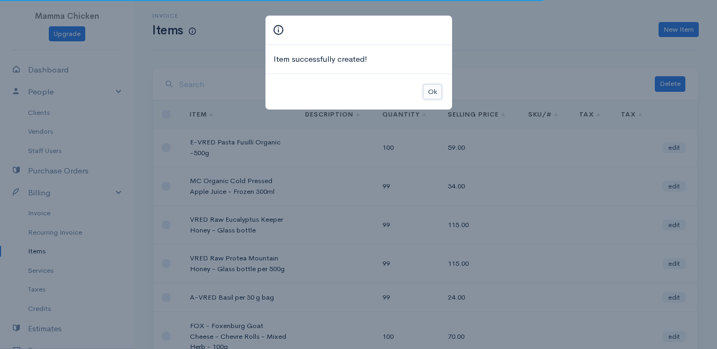
click at [433, 91] on button "Ok" at bounding box center [432, 92] width 19 height 16
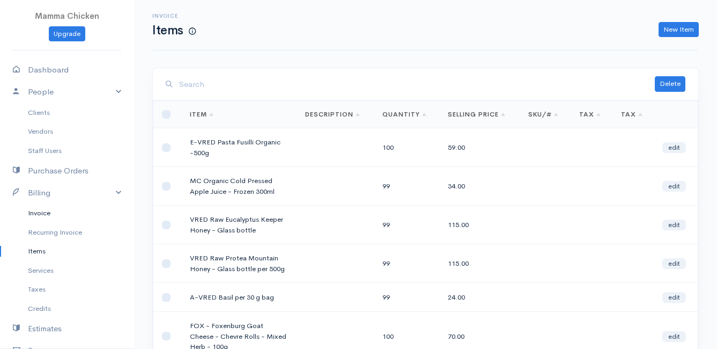
click at [44, 210] on link "Invoice" at bounding box center [67, 212] width 134 height 19
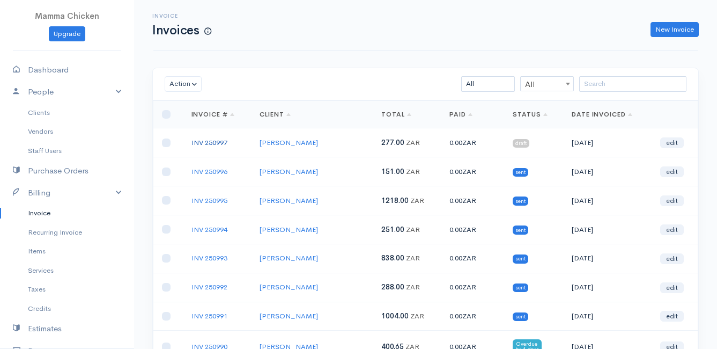
click at [213, 143] on link "INV 250997" at bounding box center [209, 142] width 36 height 9
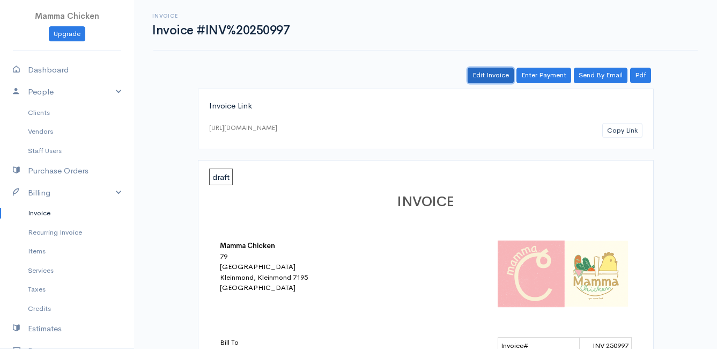
click at [484, 71] on link "Edit Invoice" at bounding box center [491, 76] width 46 height 16
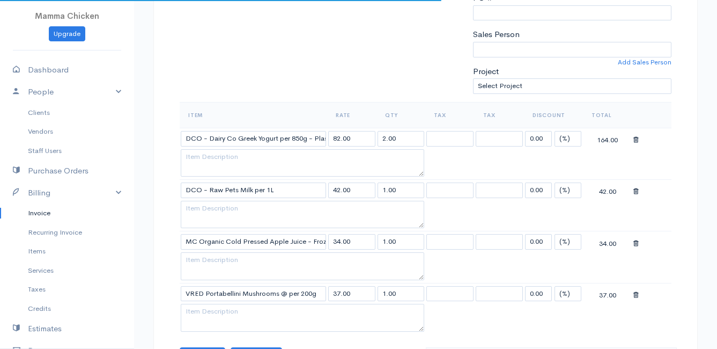
scroll to position [375, 0]
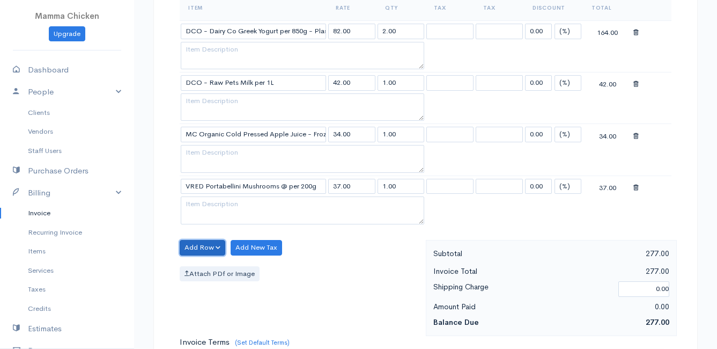
click at [197, 244] on button "Add Row" at bounding box center [203, 248] width 46 height 16
click at [202, 268] on link "Add Item Row" at bounding box center [222, 269] width 85 height 19
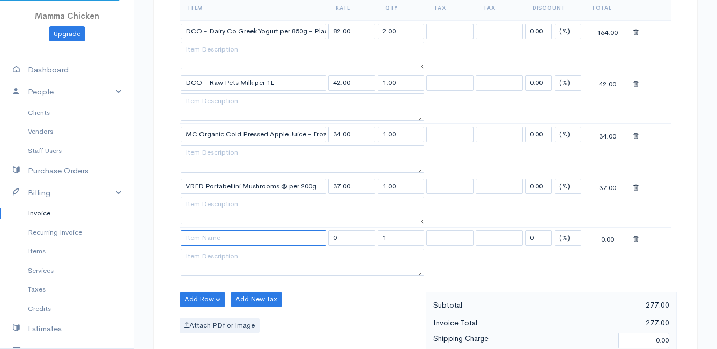
click at [200, 239] on input at bounding box center [253, 238] width 145 height 16
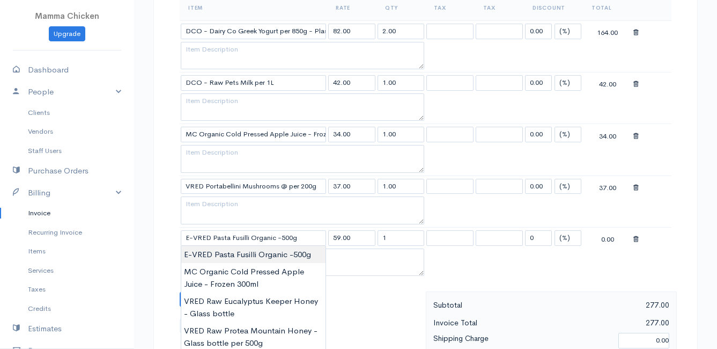
click at [216, 253] on body "Mamma Chicken Upgrade Dashboard People Clients Vendors Staff Users Purchase Ord…" at bounding box center [358, 192] width 717 height 1134
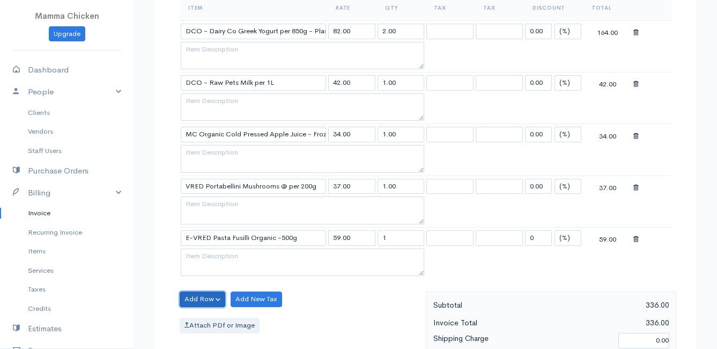
click at [190, 298] on button "Add Row" at bounding box center [203, 299] width 46 height 16
click at [203, 253] on link "Add Item Row" at bounding box center [222, 258] width 85 height 19
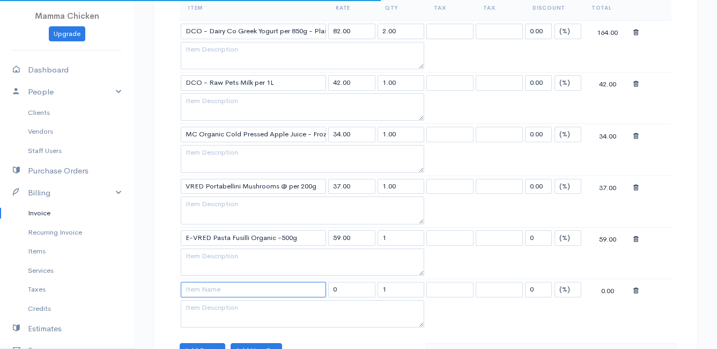
click at [221, 291] on input at bounding box center [253, 290] width 145 height 16
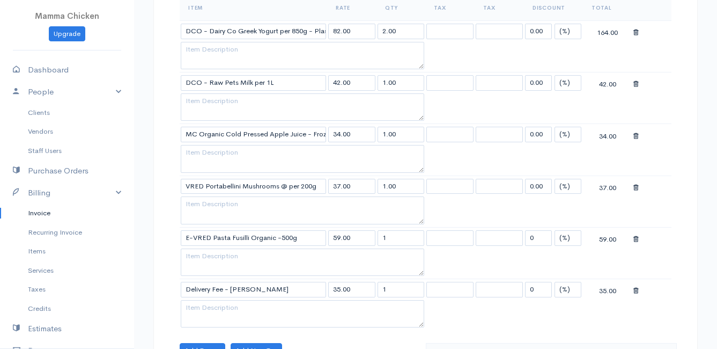
click at [246, 307] on body "Mamma Chicken Upgrade Dashboard People Clients Vendors Staff Users Purchase Ord…" at bounding box center [358, 217] width 717 height 1185
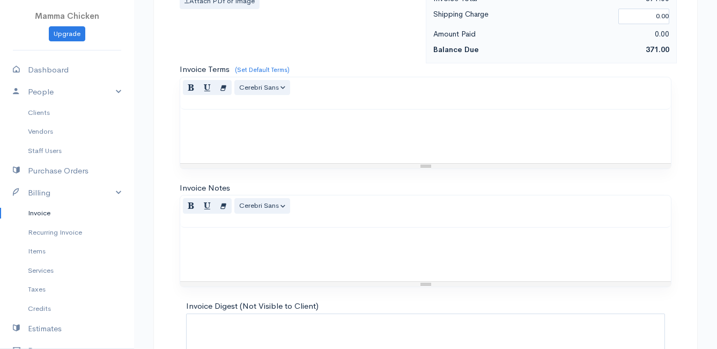
scroll to position [837, 0]
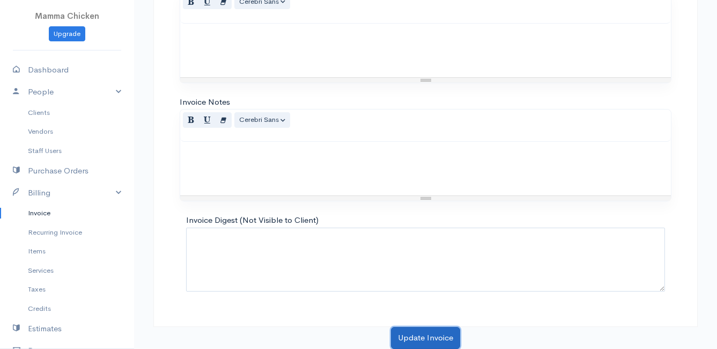
click at [422, 334] on button "Update Invoice" at bounding box center [425, 338] width 69 height 22
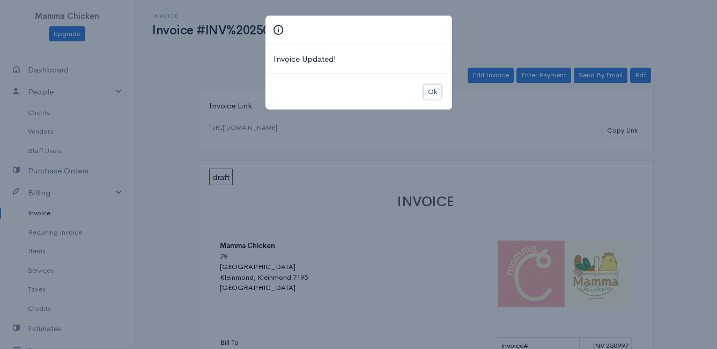
click at [430, 87] on button "Ok" at bounding box center [432, 92] width 19 height 16
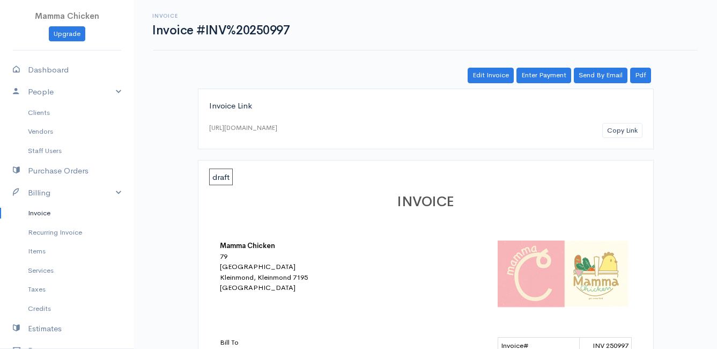
click at [41, 207] on link "Invoice" at bounding box center [67, 212] width 134 height 19
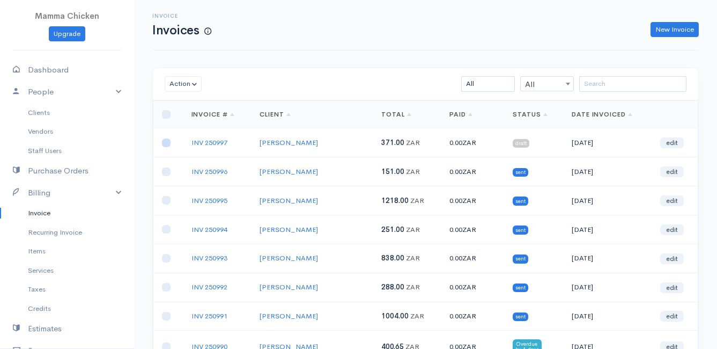
click at [166, 142] on input "checkbox" at bounding box center [166, 142] width 9 height 9
click at [183, 86] on button "Action" at bounding box center [183, 84] width 37 height 16
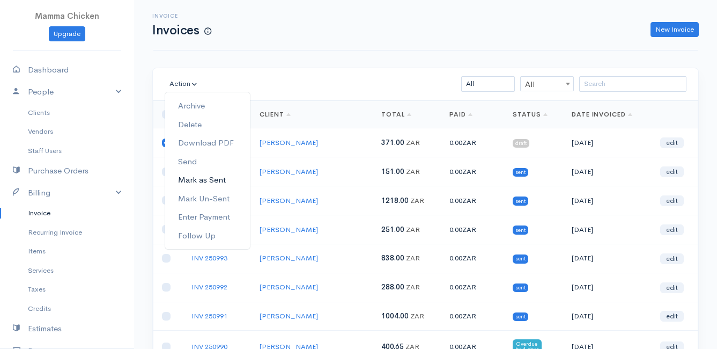
click at [220, 179] on link "Mark as Sent" at bounding box center [207, 180] width 85 height 19
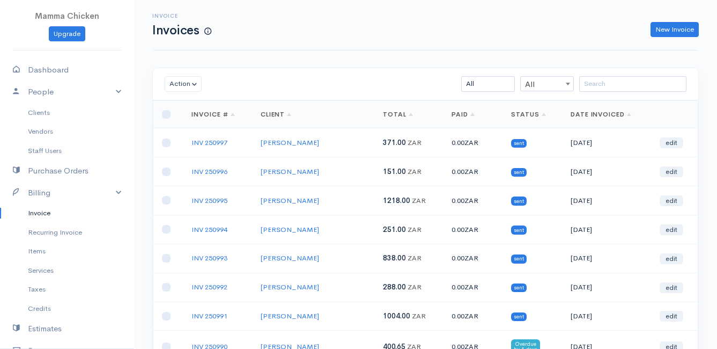
scroll to position [54, 0]
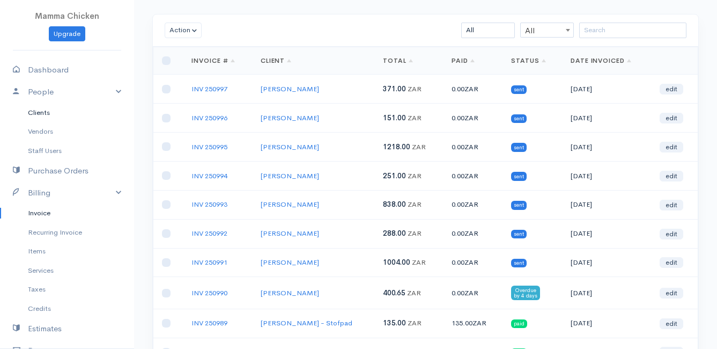
click at [42, 114] on link "Clients" at bounding box center [67, 112] width 134 height 19
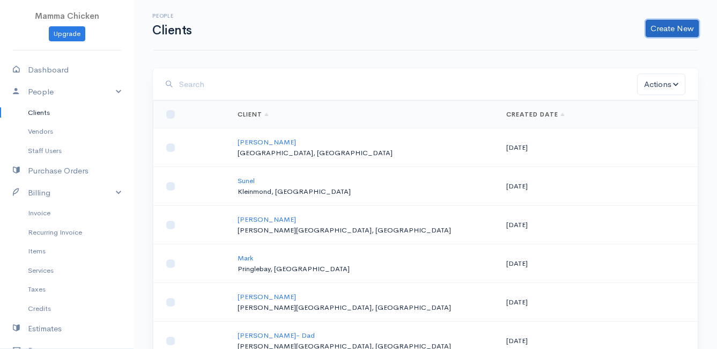
click at [664, 30] on link "Create New" at bounding box center [672, 28] width 53 height 17
click at [634, 50] on link "Client" at bounding box center [655, 51] width 85 height 19
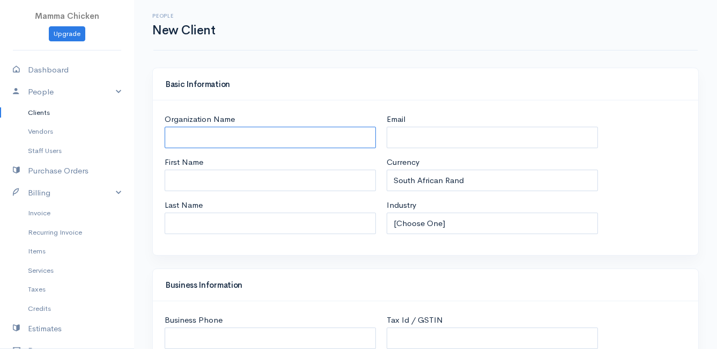
click at [219, 135] on input "Organization Name" at bounding box center [270, 138] width 211 height 22
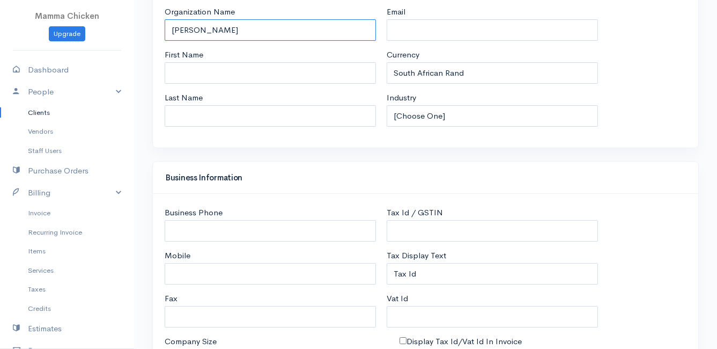
scroll to position [161, 0]
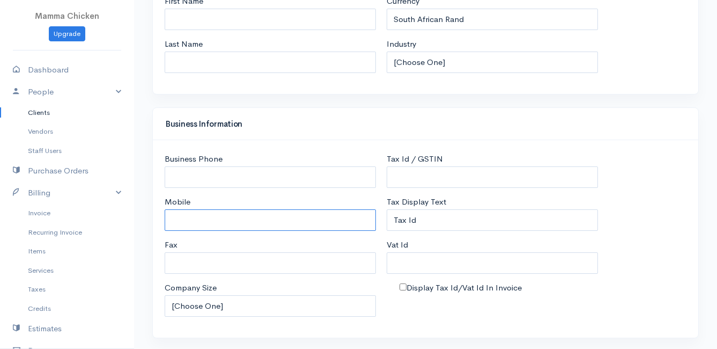
click at [198, 224] on input "Mobile" at bounding box center [270, 220] width 211 height 22
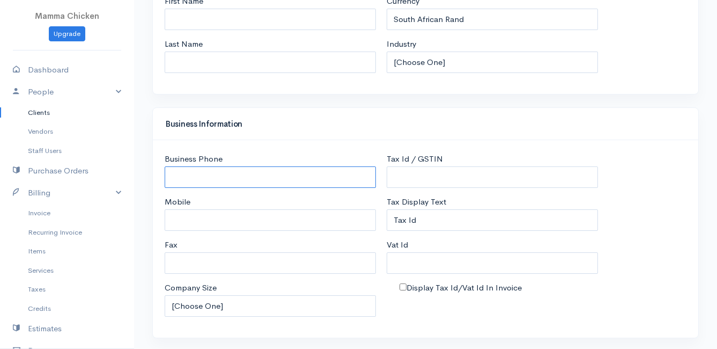
click at [196, 172] on input "Business Phone" at bounding box center [270, 177] width 211 height 22
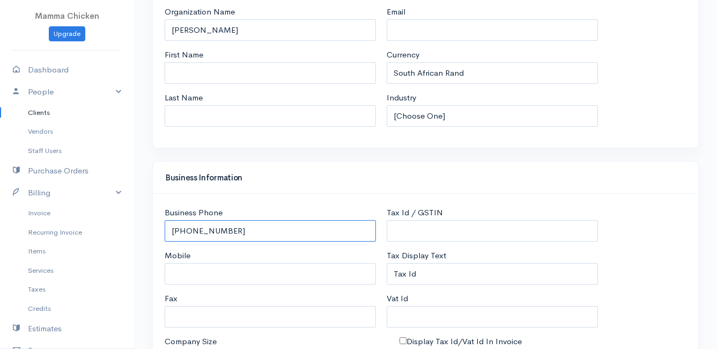
scroll to position [0, 0]
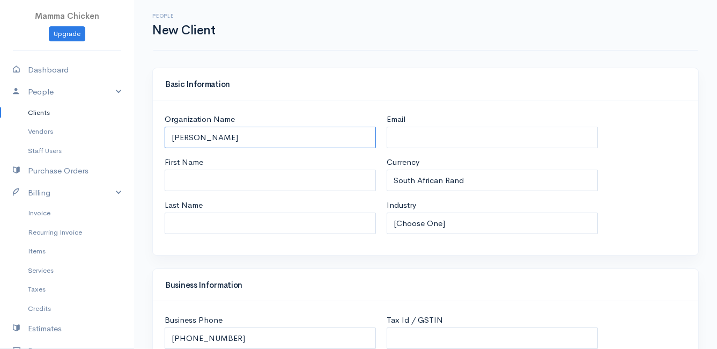
drag, startPoint x: 252, startPoint y: 132, endPoint x: 161, endPoint y: 137, distance: 90.2
click at [161, 137] on div "Organization Name [PERSON_NAME] First Name Last Name" at bounding box center [270, 177] width 222 height 129
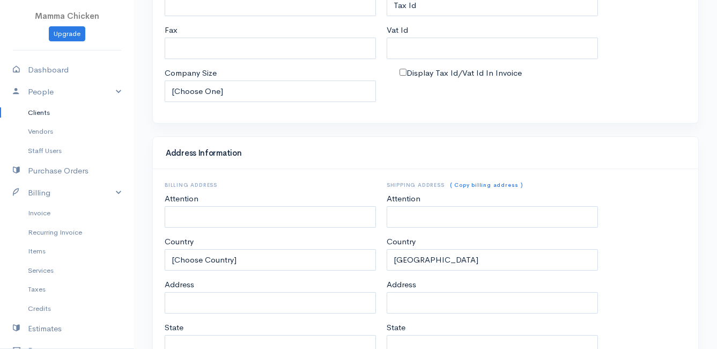
scroll to position [429, 0]
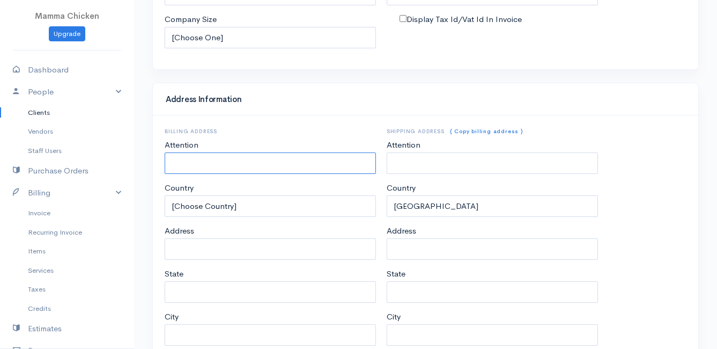
click at [219, 163] on input "Attention" at bounding box center [270, 163] width 211 height 22
paste input "[PERSON_NAME]"
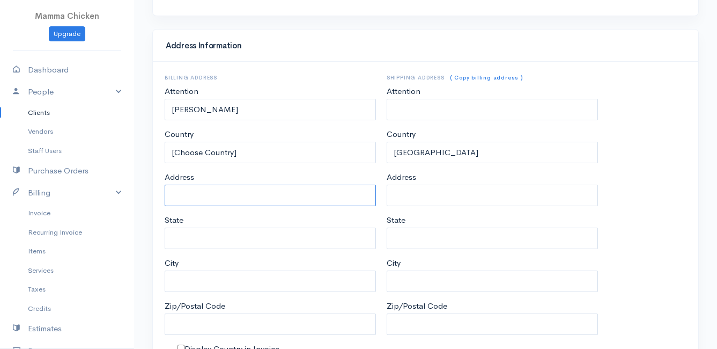
click at [188, 201] on input "Address" at bounding box center [270, 195] width 211 height 22
paste input "[STREET_ADDRESS][PERSON_NAME][PERSON_NAME]"
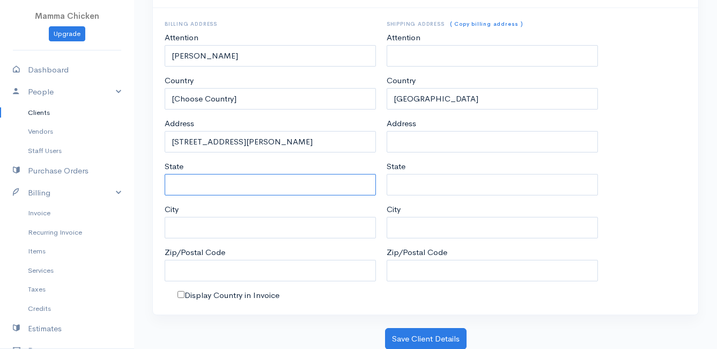
click at [202, 183] on input "State" at bounding box center [270, 185] width 211 height 22
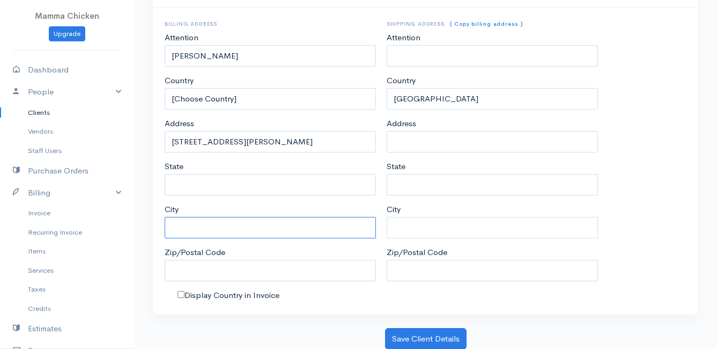
click at [201, 232] on input "City" at bounding box center [270, 228] width 211 height 22
click at [269, 209] on div "City [GEOGRAPHIC_DATA]" at bounding box center [270, 220] width 211 height 35
click at [184, 271] on input "Zip/Postal Code" at bounding box center [270, 271] width 211 height 22
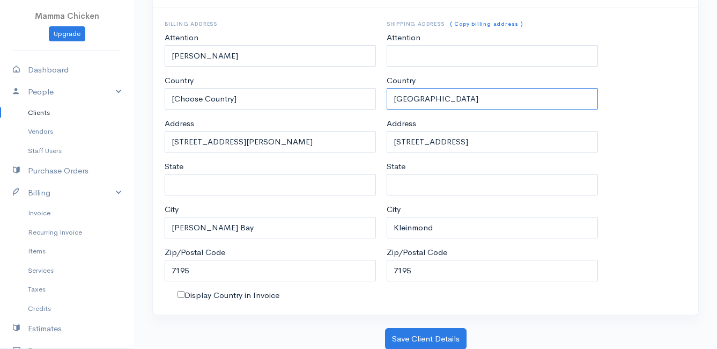
drag, startPoint x: 471, startPoint y: 95, endPoint x: 394, endPoint y: 99, distance: 77.3
click at [395, 99] on select "[GEOGRAPHIC_DATA] [GEOGRAPHIC_DATA] [GEOGRAPHIC_DATA] [GEOGRAPHIC_DATA] [GEOGRA…" at bounding box center [492, 99] width 211 height 22
drag, startPoint x: 696, startPoint y: 121, endPoint x: 652, endPoint y: 120, distance: 44.0
click at [685, 123] on div "Billing Address Attention [GEOGRAPHIC_DATA][PERSON_NAME] Country [Choose Countr…" at bounding box center [425, 161] width 545 height 306
drag, startPoint x: 420, startPoint y: 268, endPoint x: 365, endPoint y: 272, distance: 55.9
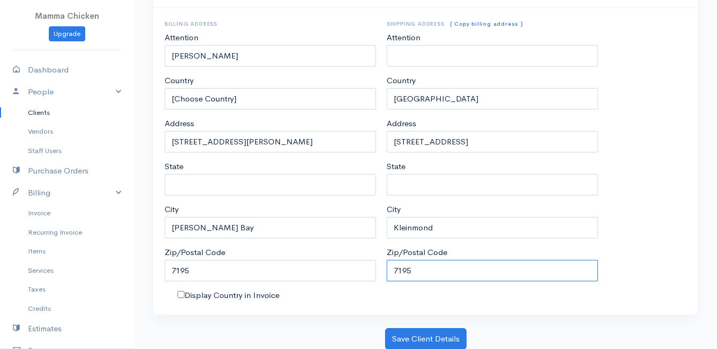
click at [365, 272] on div "Billing Address Attention [GEOGRAPHIC_DATA][PERSON_NAME] Country [Choose Countr…" at bounding box center [425, 161] width 533 height 280
drag, startPoint x: 443, startPoint y: 228, endPoint x: 343, endPoint y: 232, distance: 100.4
click at [343, 232] on div "Billing Address Attention [GEOGRAPHIC_DATA][PERSON_NAME] Country [Choose Countr…" at bounding box center [425, 161] width 533 height 280
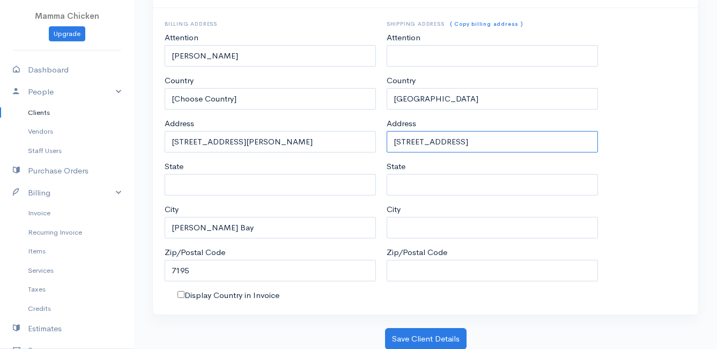
drag, startPoint x: 578, startPoint y: 140, endPoint x: 373, endPoint y: 153, distance: 205.3
click at [373, 153] on div "Billing Address Attention [GEOGRAPHIC_DATA][PERSON_NAME] Country [Choose Countr…" at bounding box center [425, 161] width 533 height 280
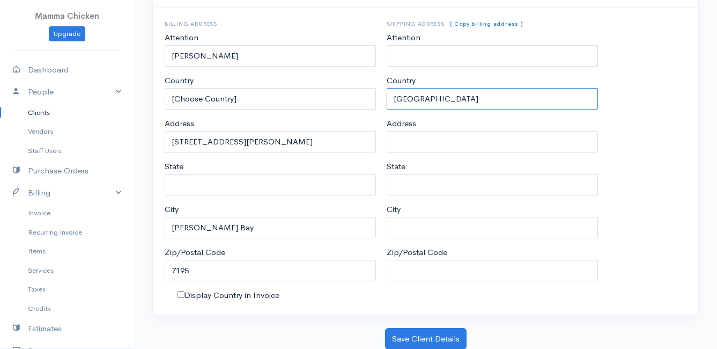
click at [434, 99] on select "[GEOGRAPHIC_DATA] [GEOGRAPHIC_DATA] [GEOGRAPHIC_DATA] [GEOGRAPHIC_DATA] [GEOGRA…" at bounding box center [492, 99] width 211 height 22
click at [653, 90] on div "Billing Address Attention [GEOGRAPHIC_DATA][PERSON_NAME] Country [Choose Countr…" at bounding box center [425, 161] width 533 height 280
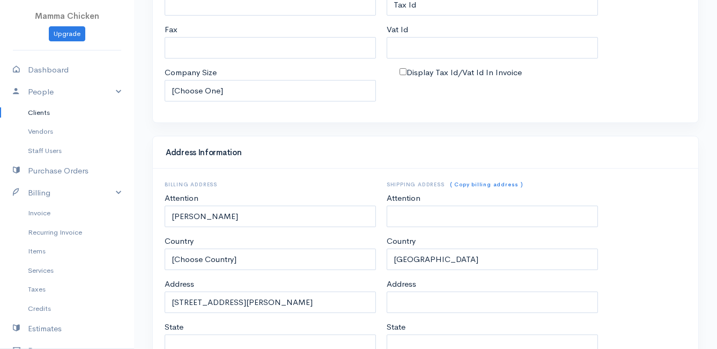
scroll to position [537, 0]
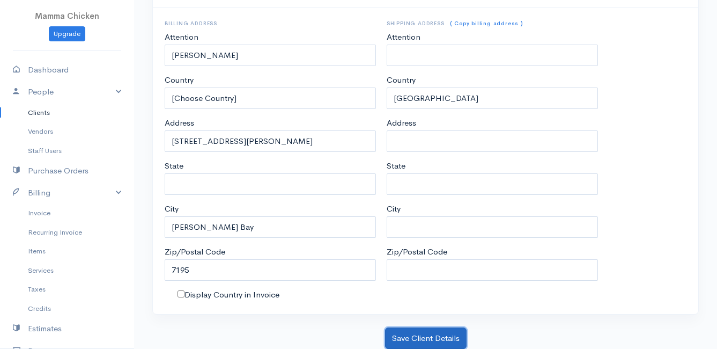
click at [424, 330] on button "Save Client Details" at bounding box center [426, 338] width 82 height 22
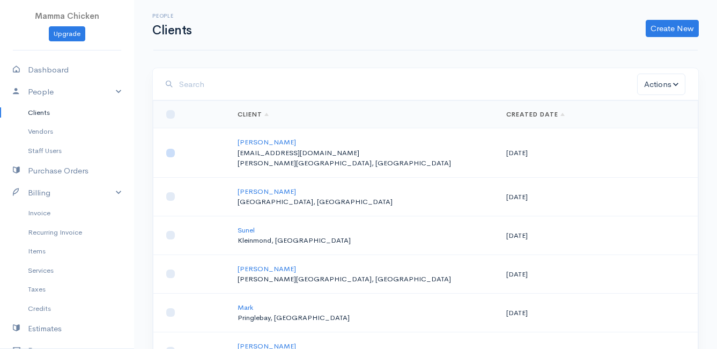
click at [169, 154] on input "checkbox" at bounding box center [170, 153] width 9 height 9
click at [284, 154] on p "[EMAIL_ADDRESS][DOMAIN_NAME]" at bounding box center [364, 152] width 252 height 11
click at [43, 249] on link "Items" at bounding box center [67, 250] width 134 height 19
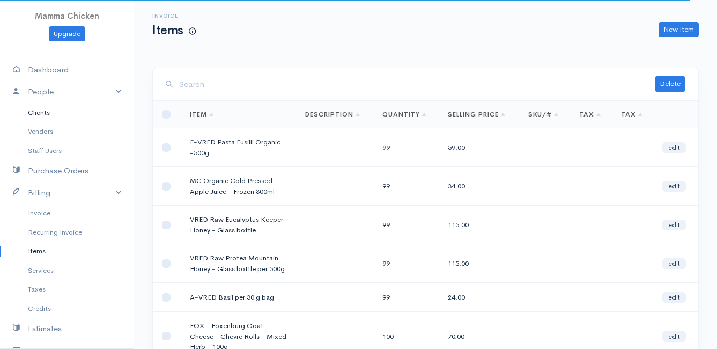
click at [46, 109] on link "Clients" at bounding box center [67, 112] width 134 height 19
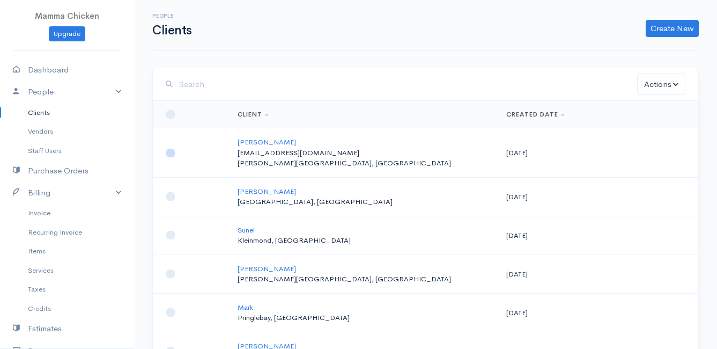
click at [172, 156] on input "checkbox" at bounding box center [170, 153] width 9 height 9
click at [674, 83] on button "Actions" at bounding box center [661, 84] width 48 height 22
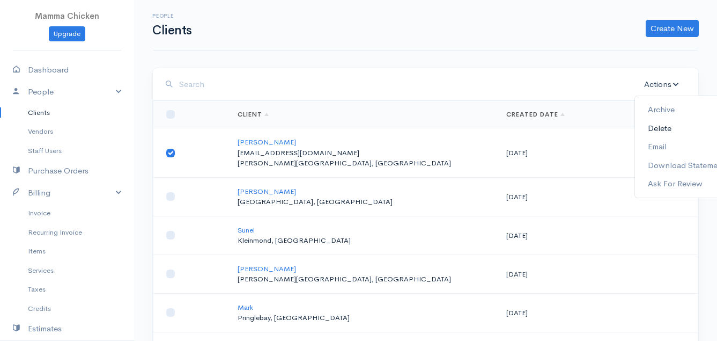
click at [674, 123] on link "Delete" at bounding box center [686, 128] width 103 height 19
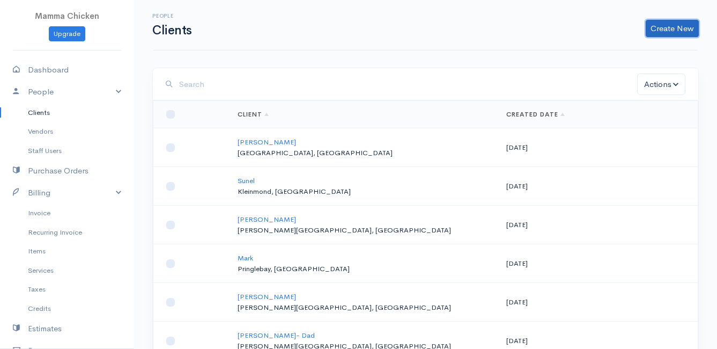
click at [673, 31] on link "Create New" at bounding box center [672, 28] width 53 height 17
click at [638, 48] on link "Client" at bounding box center [655, 51] width 85 height 19
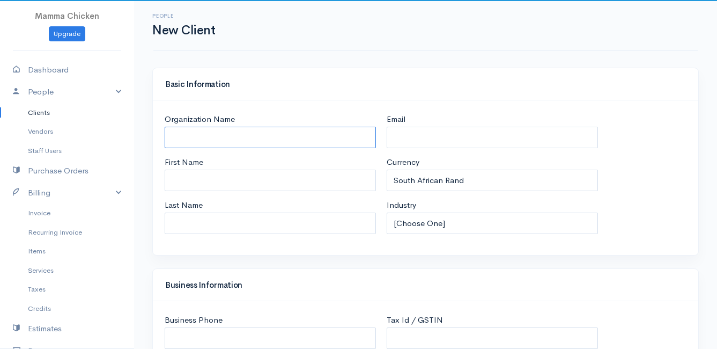
click at [220, 134] on input "Organization Name" at bounding box center [270, 138] width 211 height 22
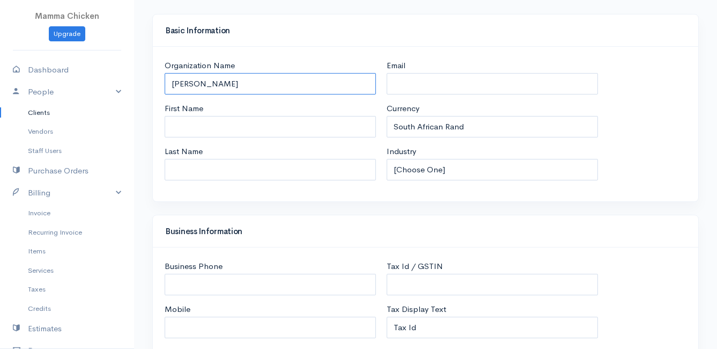
scroll to position [107, 0]
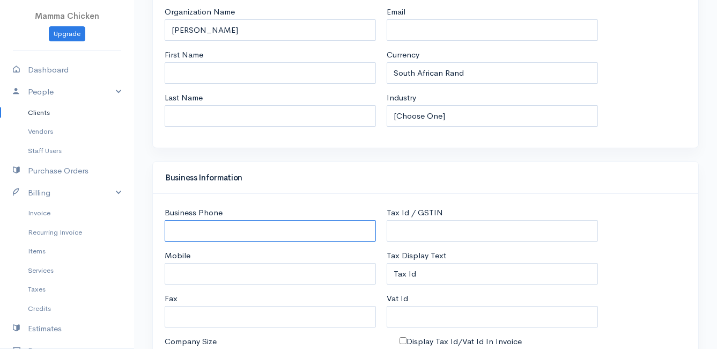
click at [188, 233] on input "Business Phone" at bounding box center [270, 231] width 211 height 22
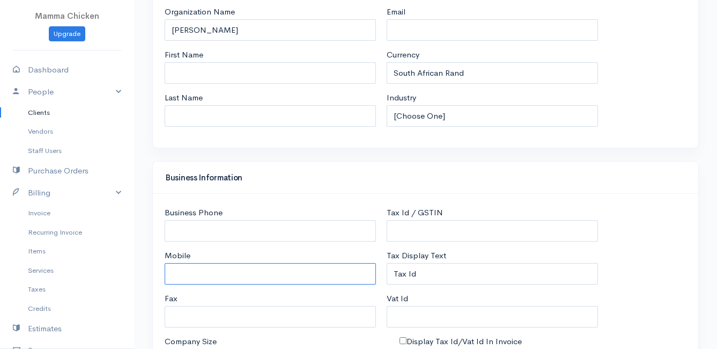
click at [198, 269] on input "Mobile" at bounding box center [270, 274] width 211 height 22
click at [217, 264] on input "Mobile" at bounding box center [270, 274] width 211 height 22
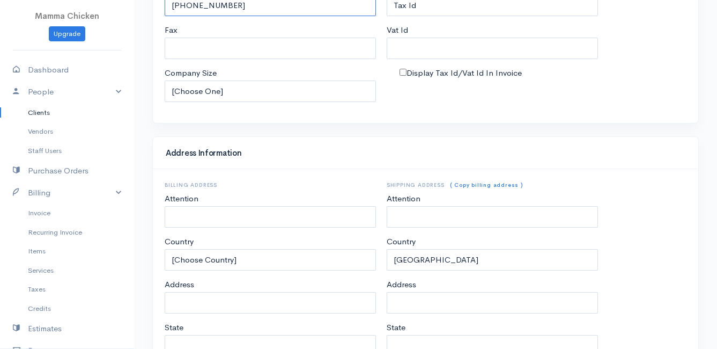
scroll to position [429, 0]
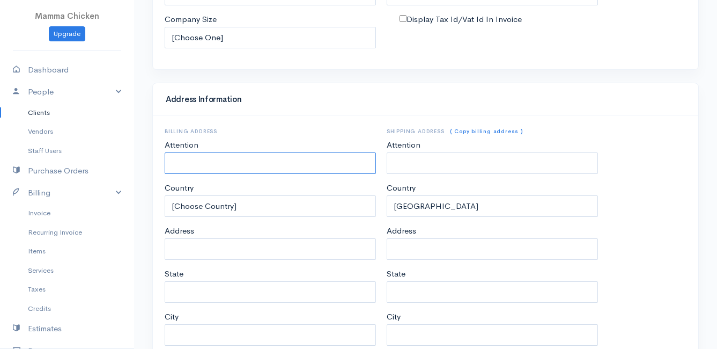
click at [187, 163] on input "Attention" at bounding box center [270, 163] width 211 height 22
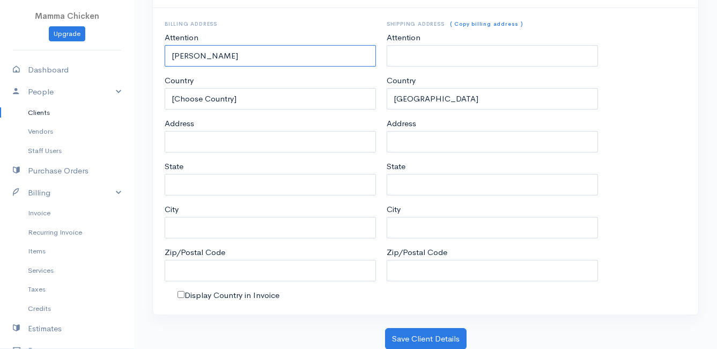
scroll to position [537, 0]
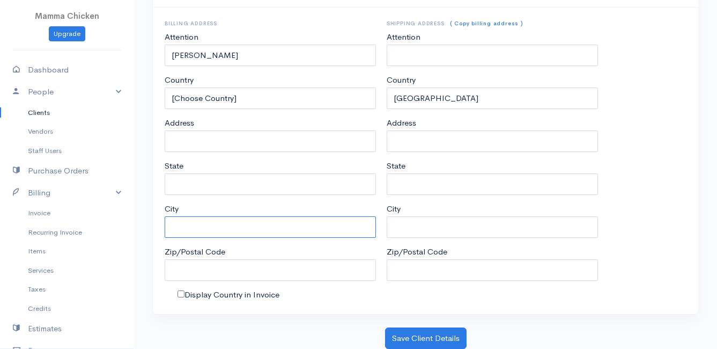
click at [201, 227] on input "City" at bounding box center [270, 227] width 211 height 22
click at [193, 275] on input "Zip/Postal Code" at bounding box center [270, 270] width 211 height 22
click at [664, 135] on div "Billing Address Attention [GEOGRAPHIC_DATA][PERSON_NAME] Country [Choose Countr…" at bounding box center [425, 160] width 533 height 280
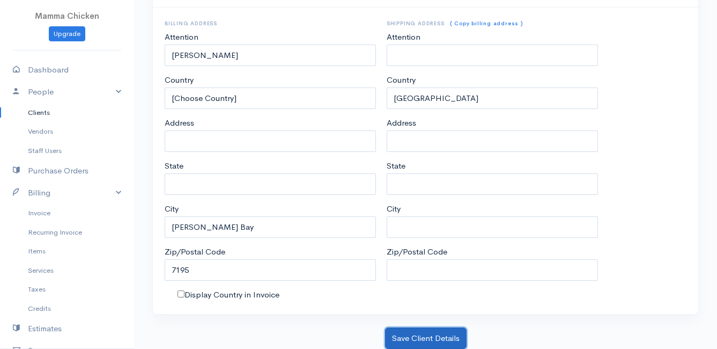
click at [405, 334] on button "Save Client Details" at bounding box center [426, 338] width 82 height 22
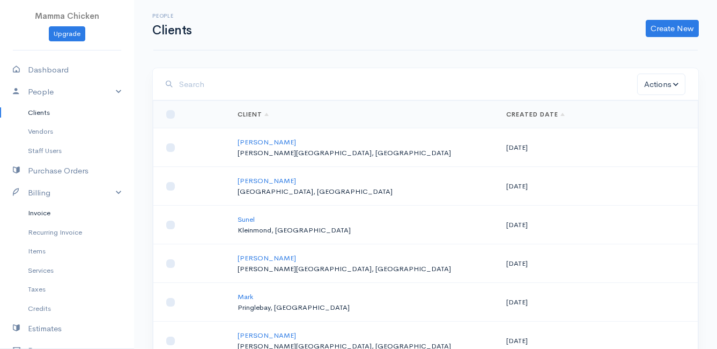
click at [51, 217] on link "Invoice" at bounding box center [67, 212] width 134 height 19
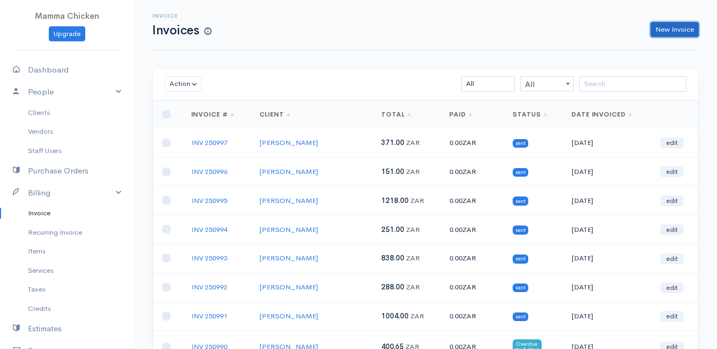
click at [669, 24] on link "New Invoice" at bounding box center [675, 30] width 48 height 16
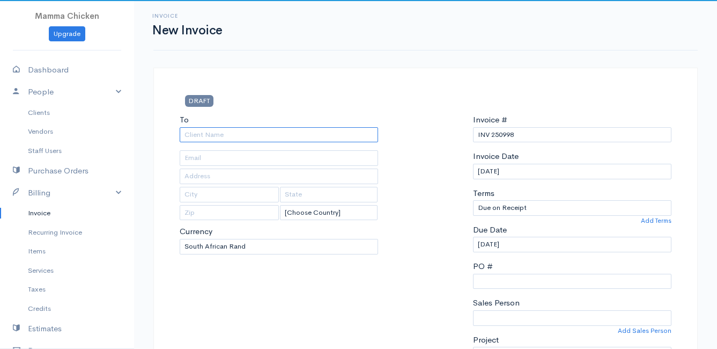
click at [217, 133] on input "To" at bounding box center [279, 135] width 198 height 16
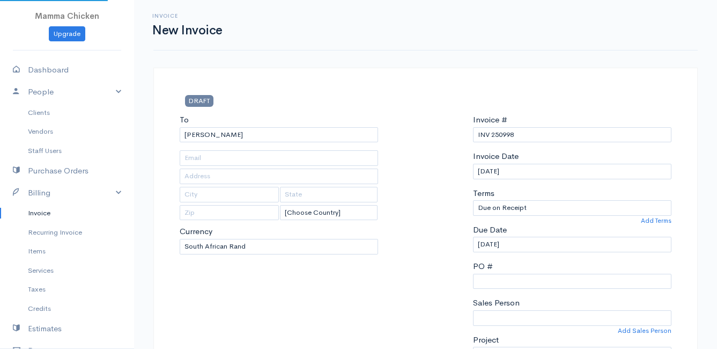
click at [557, 171] on input "[DATE]" at bounding box center [572, 172] width 198 height 16
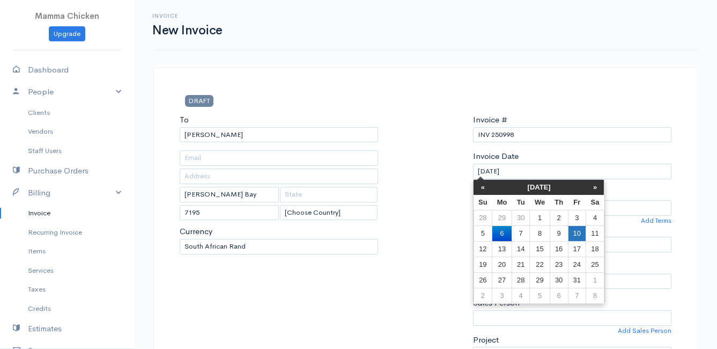
click at [585, 228] on td "10" at bounding box center [577, 233] width 18 height 16
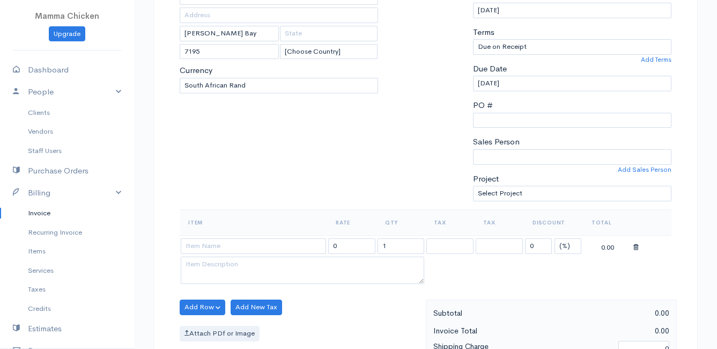
scroll to position [268, 0]
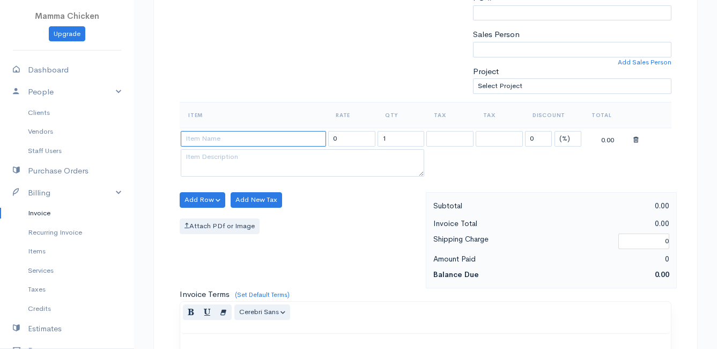
click at [223, 138] on input at bounding box center [253, 139] width 145 height 16
click at [241, 213] on body "Mamma Chicken Upgrade Dashboard People Clients Vendors Staff Users Purchase Ord…" at bounding box center [358, 195] width 717 height 927
drag, startPoint x: 387, startPoint y: 138, endPoint x: 369, endPoint y: 139, distance: 18.3
click at [369, 139] on tr "DCO - Raw Pets Milk per 1L 42.00 1 0 (%) Flat 42.00" at bounding box center [426, 138] width 492 height 21
click at [351, 201] on div "Add Row Add Item Row Add Time Row Add New Tax Attach PDf or Image" at bounding box center [300, 240] width 252 height 96
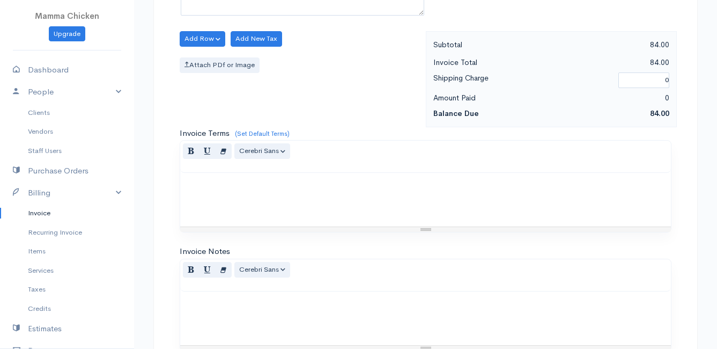
scroll to position [579, 0]
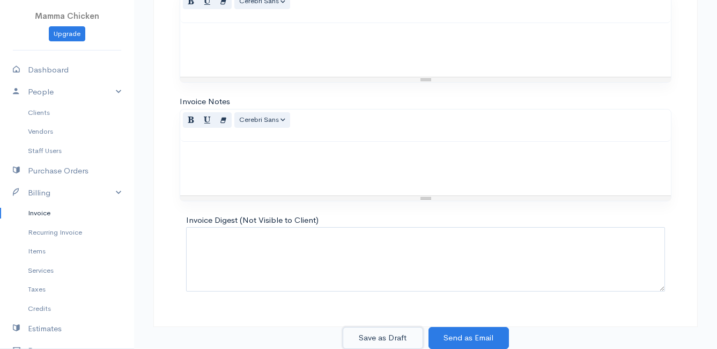
click at [395, 334] on button "Save as Draft" at bounding box center [383, 338] width 80 height 22
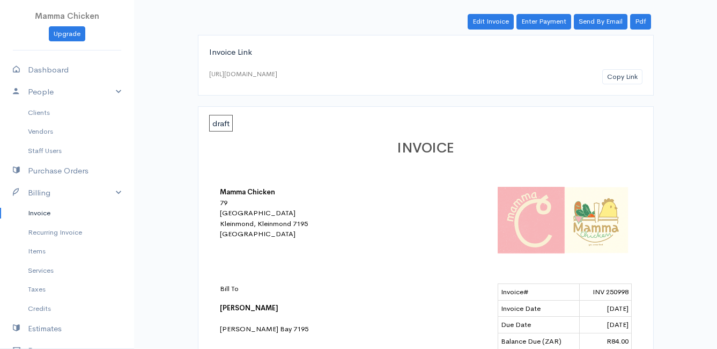
scroll to position [107, 0]
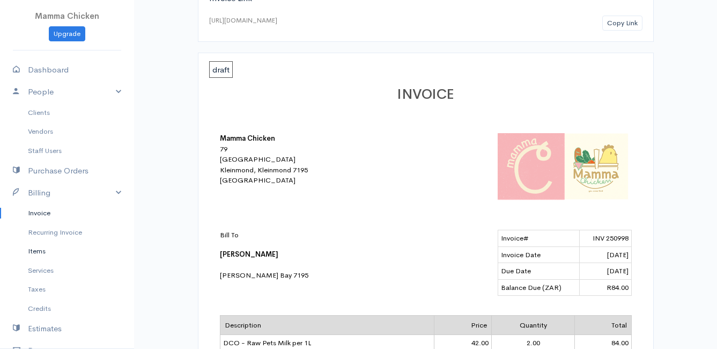
click at [33, 252] on link "Items" at bounding box center [67, 250] width 134 height 19
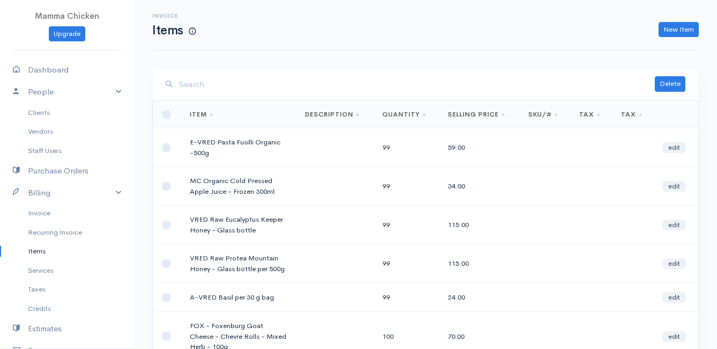
click at [205, 85] on input "search" at bounding box center [417, 84] width 476 height 22
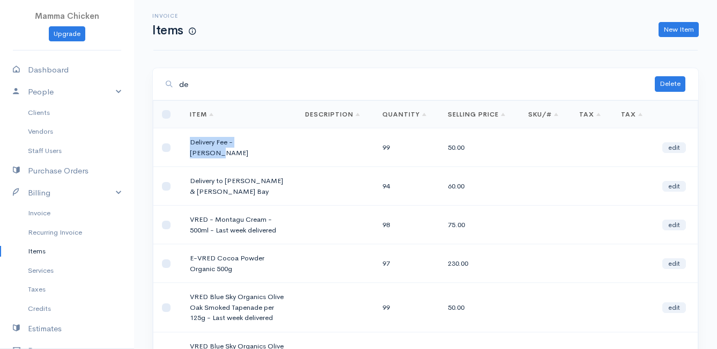
drag, startPoint x: 257, startPoint y: 144, endPoint x: 192, endPoint y: 145, distance: 64.9
click at [192, 145] on td "Delivery Fee - [PERSON_NAME]" at bounding box center [238, 147] width 115 height 39
drag, startPoint x: 192, startPoint y: 145, endPoint x: 218, endPoint y: 143, distance: 26.3
click at [681, 27] on link "New Item" at bounding box center [679, 30] width 40 height 16
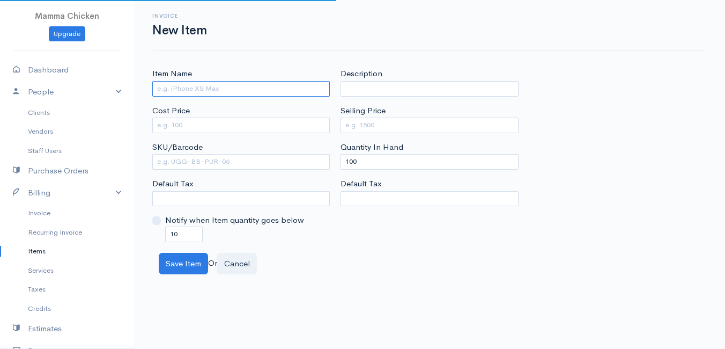
click at [216, 92] on input "Item Name" at bounding box center [241, 89] width 178 height 16
paste input "Delivery Fee - [PERSON_NAME]"
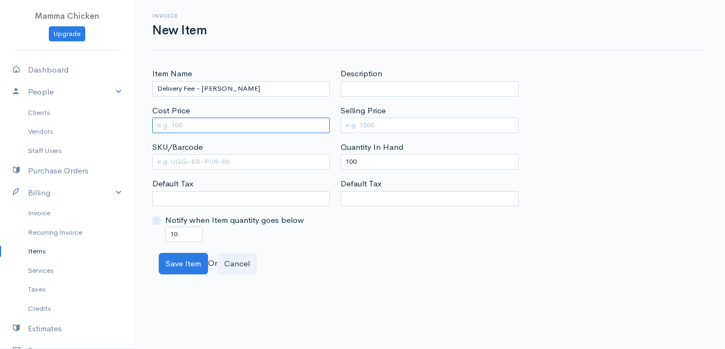
click at [208, 121] on input "Cost Price" at bounding box center [241, 125] width 178 height 16
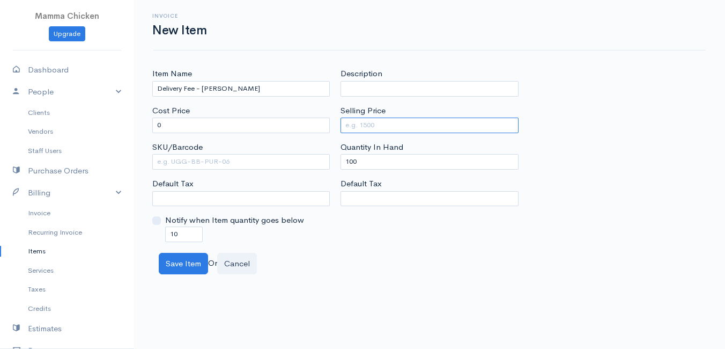
click at [401, 127] on input "Selling Price" at bounding box center [430, 125] width 178 height 16
click at [311, 284] on body "Mamma Chicken Upgrade Dashboard People Clients Vendors Staff Users Purchase Ord…" at bounding box center [362, 174] width 725 height 349
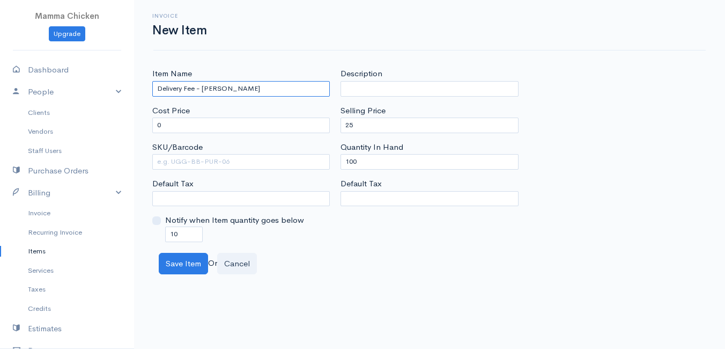
click at [241, 91] on input "Delivery Fee - [PERSON_NAME]" at bounding box center [241, 89] width 178 height 16
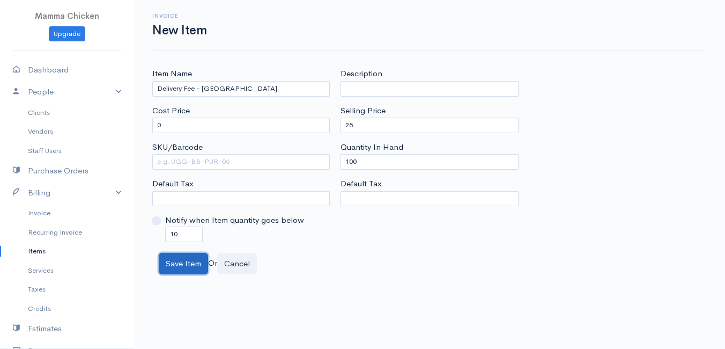
click at [180, 263] on button "Save Item" at bounding box center [183, 264] width 49 height 22
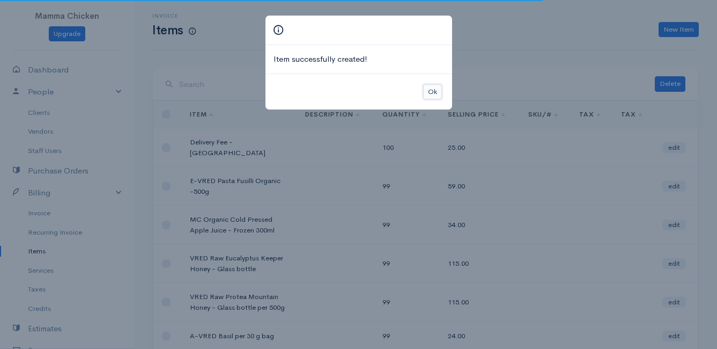
click at [430, 91] on button "Ok" at bounding box center [432, 92] width 19 height 16
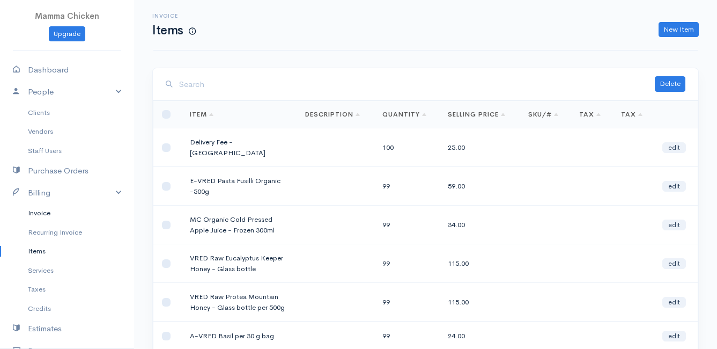
click at [42, 209] on link "Invoice" at bounding box center [67, 212] width 134 height 19
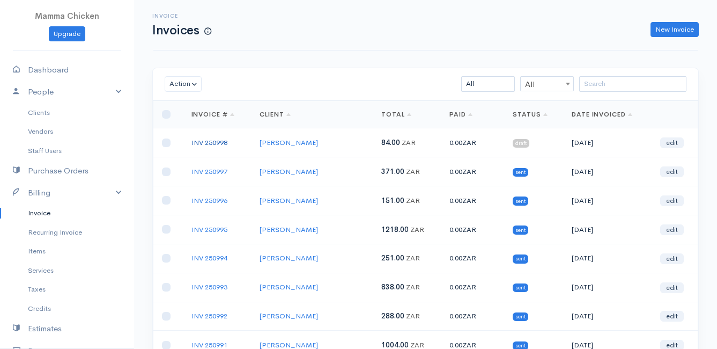
click at [211, 143] on link "INV 250998" at bounding box center [209, 142] width 36 height 9
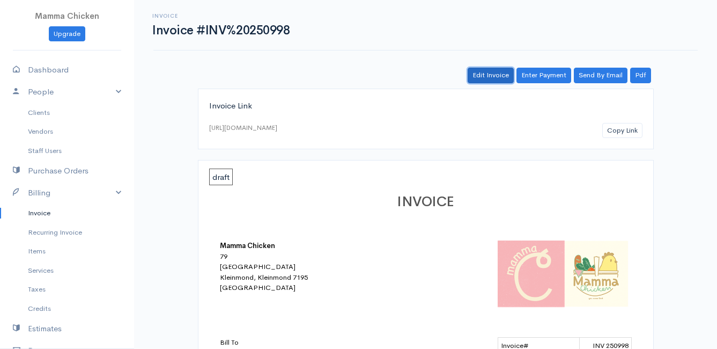
click at [492, 77] on link "Edit Invoice" at bounding box center [491, 76] width 46 height 16
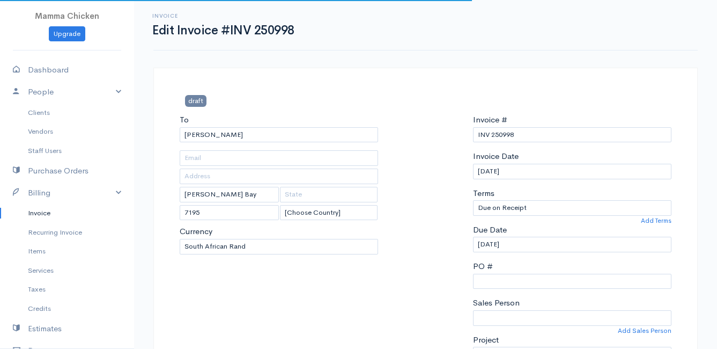
scroll to position [322, 0]
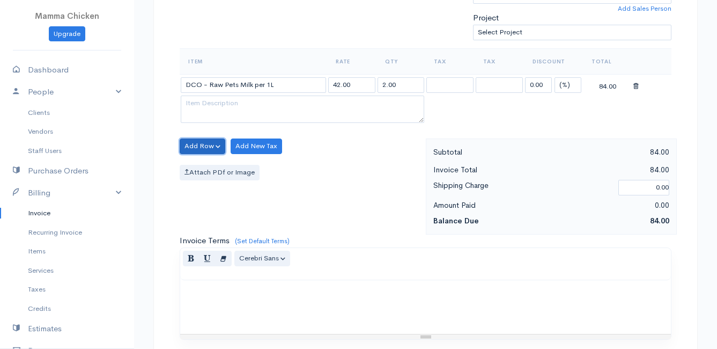
click at [210, 141] on button "Add Row" at bounding box center [203, 146] width 46 height 16
click at [206, 167] on link "Add Item Row" at bounding box center [222, 168] width 85 height 19
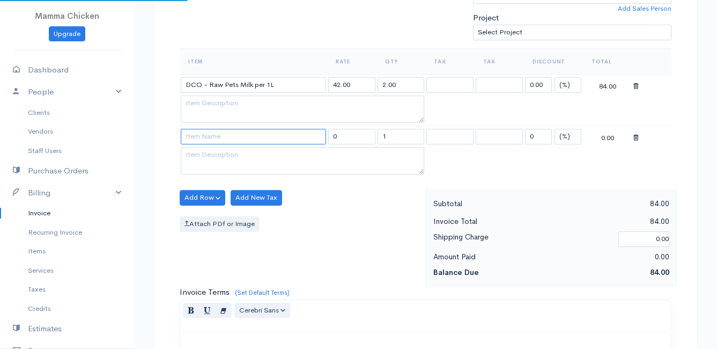
click at [203, 138] on input at bounding box center [253, 137] width 145 height 16
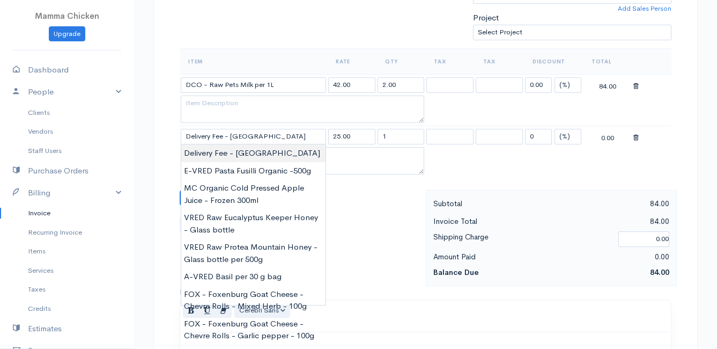
click at [226, 152] on body "Mamma Chicken Upgrade Dashboard People Clients Vendors Staff Users Purchase Ord…" at bounding box center [358, 167] width 717 height 979
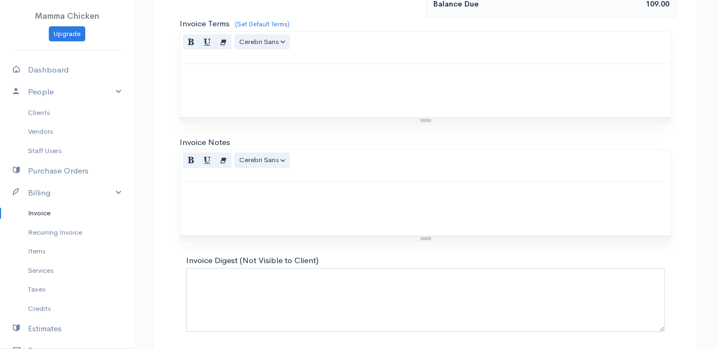
scroll to position [630, 0]
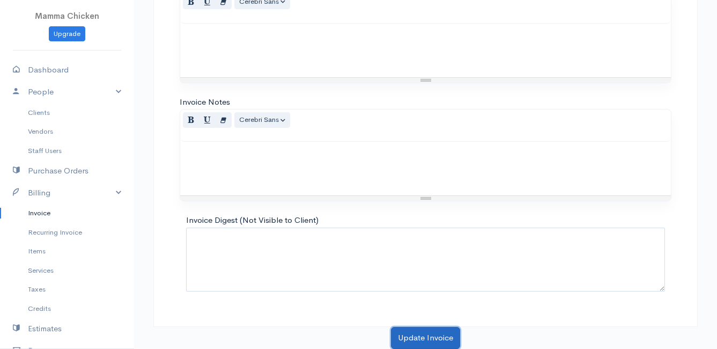
click at [418, 334] on button "Update Invoice" at bounding box center [425, 338] width 69 height 22
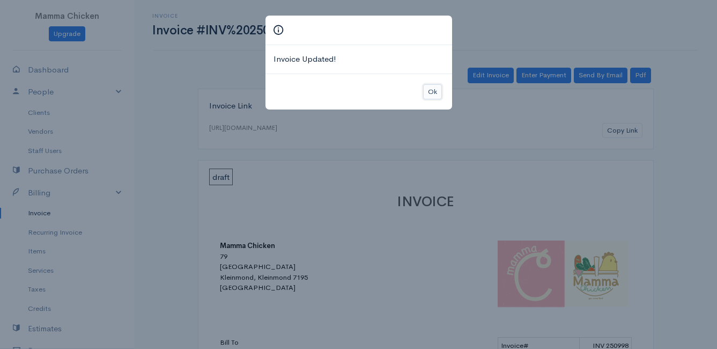
click at [430, 88] on button "Ok" at bounding box center [432, 92] width 19 height 16
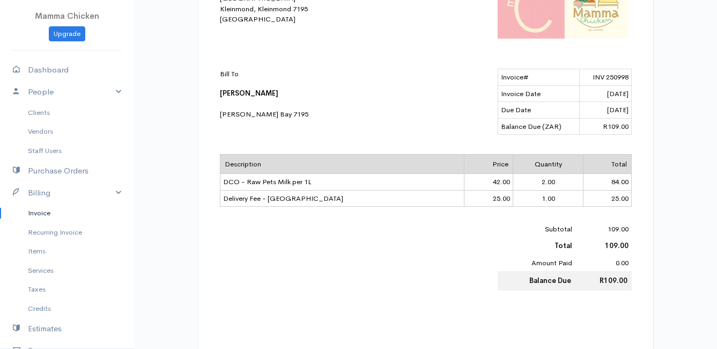
scroll to position [322, 0]
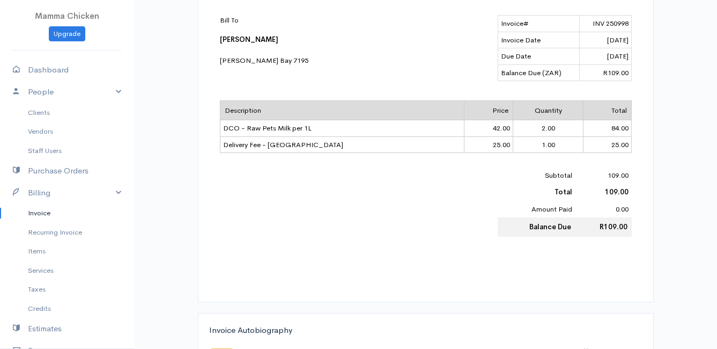
click at [40, 210] on link "Invoice" at bounding box center [67, 212] width 134 height 19
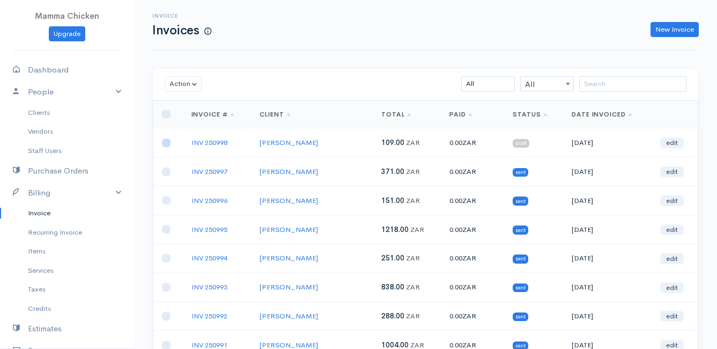
click at [164, 143] on input "checkbox" at bounding box center [166, 142] width 9 height 9
click at [188, 82] on button "Action" at bounding box center [183, 84] width 37 height 16
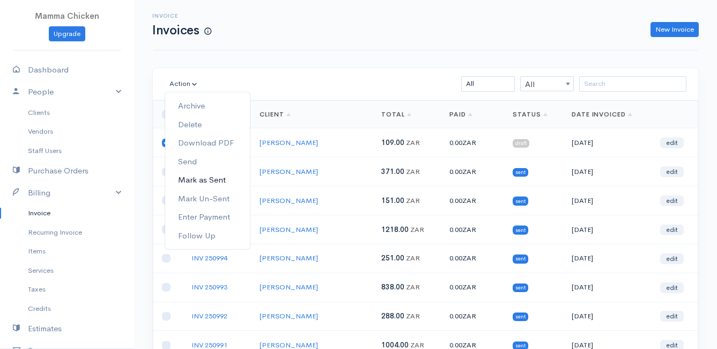
click at [209, 175] on link "Mark as Sent" at bounding box center [207, 180] width 85 height 19
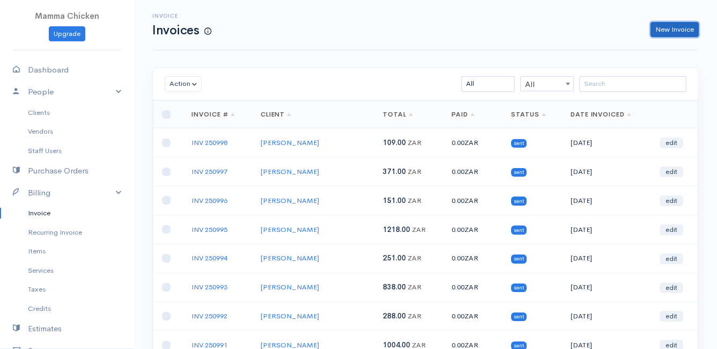
click at [684, 29] on link "New Invoice" at bounding box center [675, 30] width 48 height 16
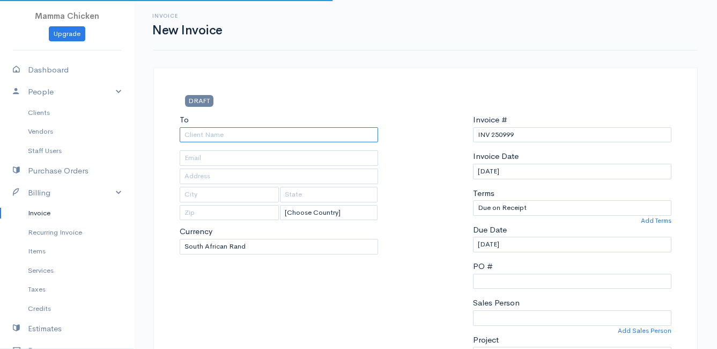
click at [257, 139] on input "To" at bounding box center [279, 135] width 198 height 16
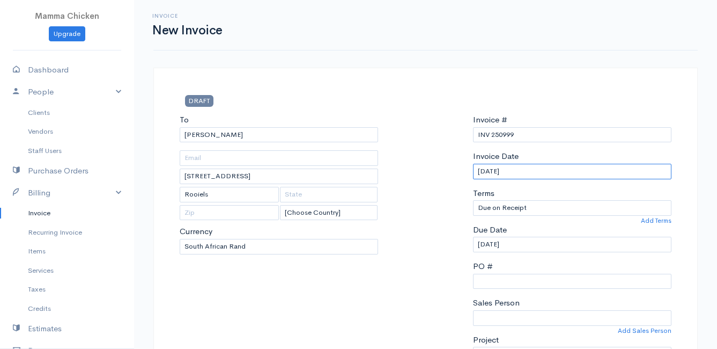
click at [597, 166] on input "[DATE]" at bounding box center [572, 172] width 198 height 16
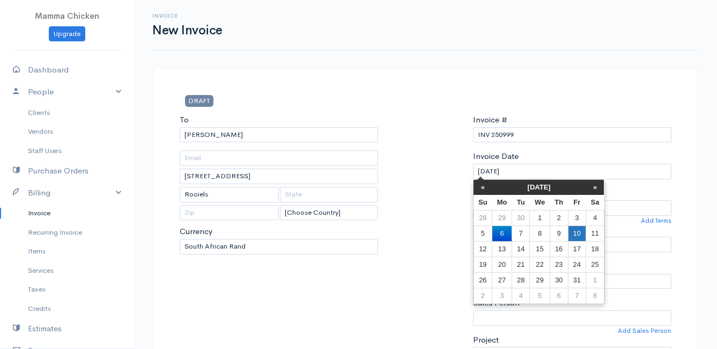
click at [582, 229] on td "10" at bounding box center [577, 233] width 18 height 16
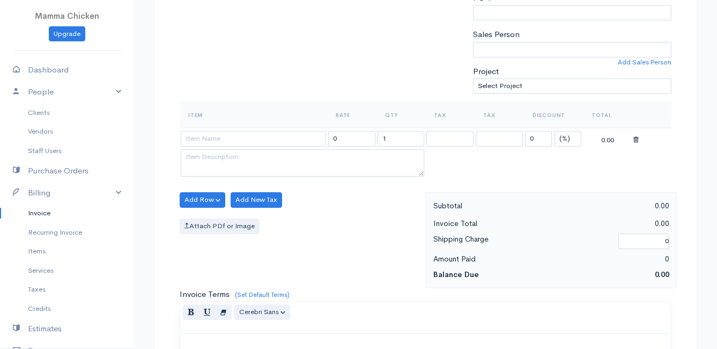
scroll to position [322, 0]
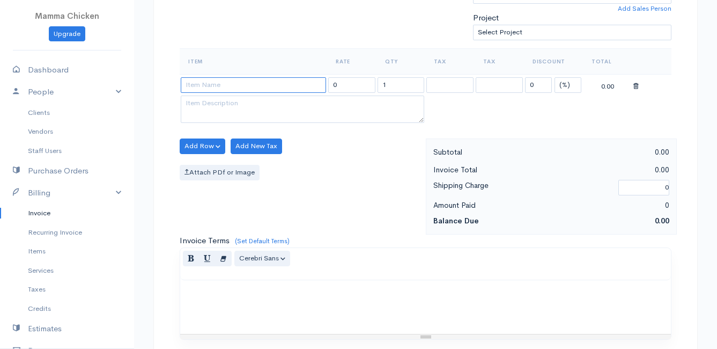
click at [215, 82] on input at bounding box center [253, 85] width 145 height 16
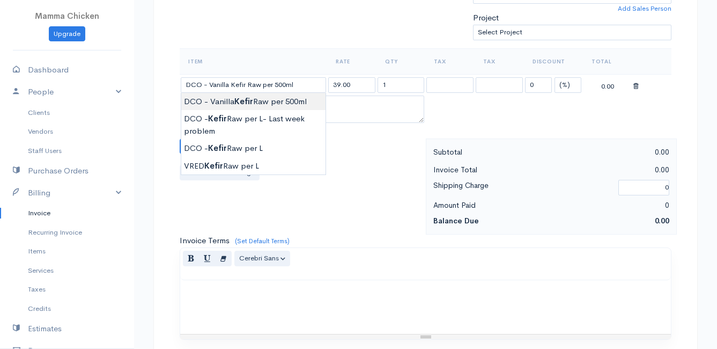
click at [277, 98] on body "Mamma Chicken Upgrade Dashboard People Clients Vendors Staff Users Purchase Ord…" at bounding box center [358, 141] width 717 height 927
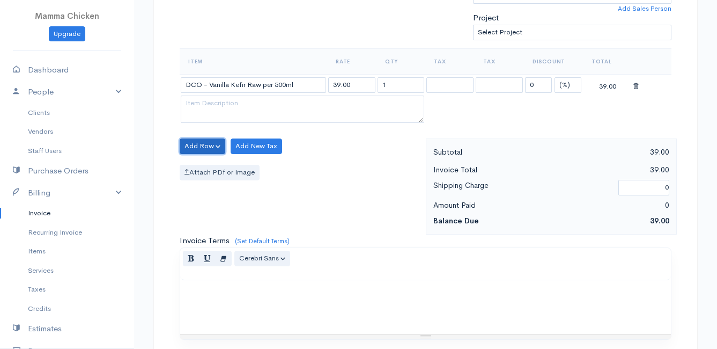
click at [203, 147] on button "Add Row" at bounding box center [203, 146] width 46 height 16
click at [213, 165] on link "Add Item Row" at bounding box center [222, 168] width 85 height 19
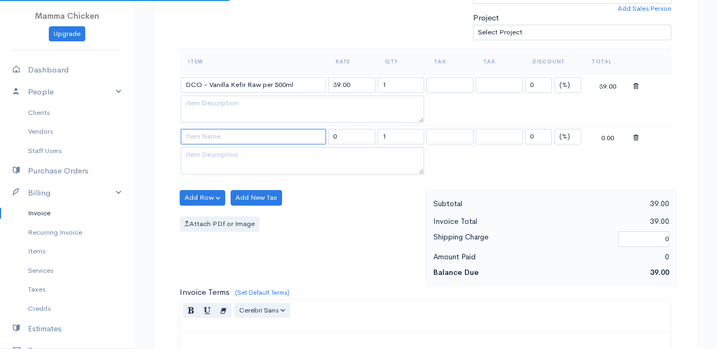
click at [210, 136] on input at bounding box center [253, 137] width 145 height 16
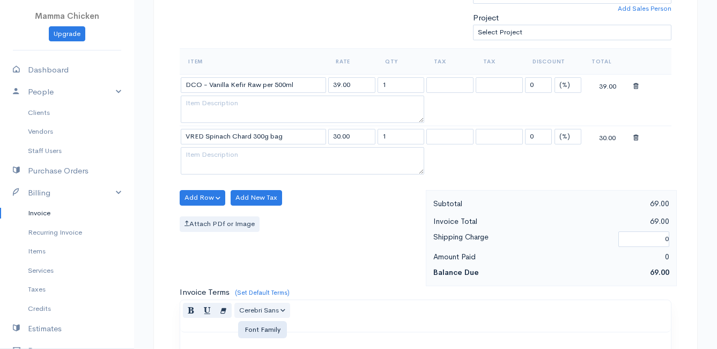
click at [238, 304] on body "Mamma Chicken Upgrade Dashboard People Clients Vendors Staff Users Purchase Ord…" at bounding box center [358, 167] width 717 height 979
click at [202, 195] on button "Add Row" at bounding box center [203, 198] width 46 height 16
click at [208, 217] on link "Add Item Row" at bounding box center [222, 219] width 85 height 19
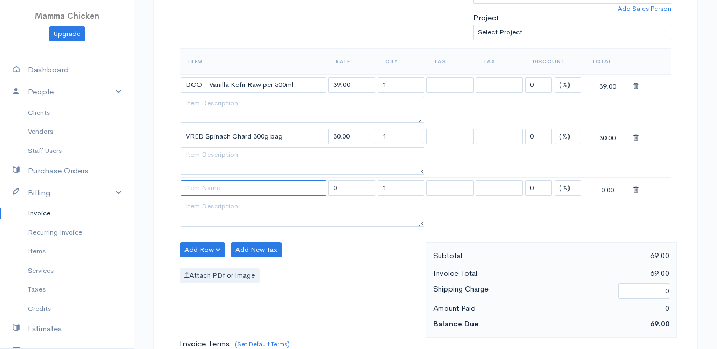
click at [213, 192] on input at bounding box center [253, 188] width 145 height 16
click at [239, 266] on body "Mamma Chicken Upgrade Dashboard People Clients Vendors Staff Users Purchase Ord…" at bounding box center [358, 193] width 717 height 1030
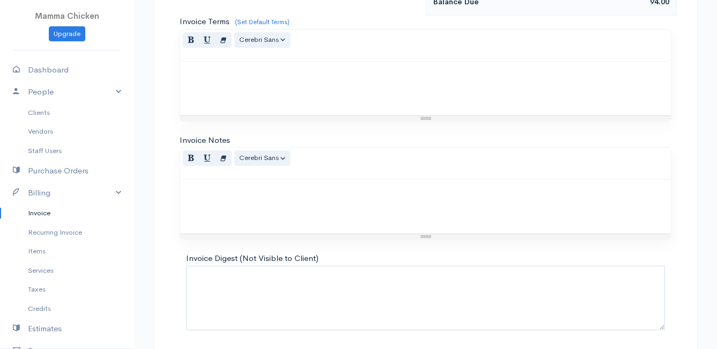
scroll to position [682, 0]
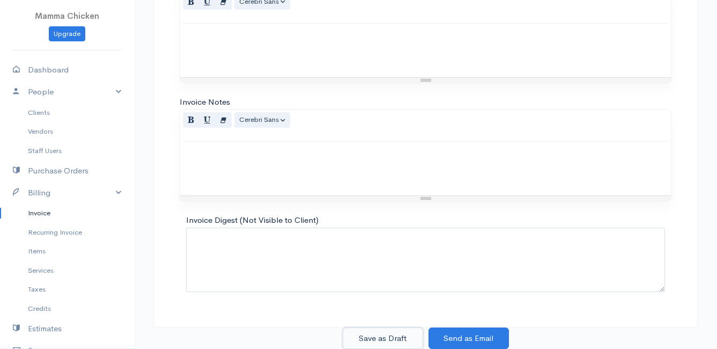
click at [393, 335] on button "Save as Draft" at bounding box center [383, 338] width 80 height 22
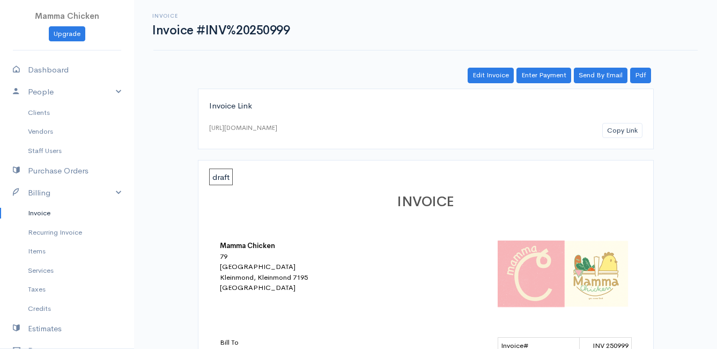
click at [43, 212] on link "Invoice" at bounding box center [67, 212] width 134 height 19
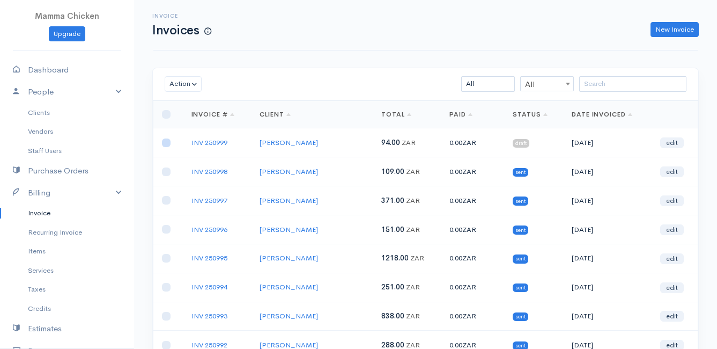
click at [167, 142] on input "checkbox" at bounding box center [166, 142] width 9 height 9
click at [178, 85] on button "Action" at bounding box center [183, 84] width 37 height 16
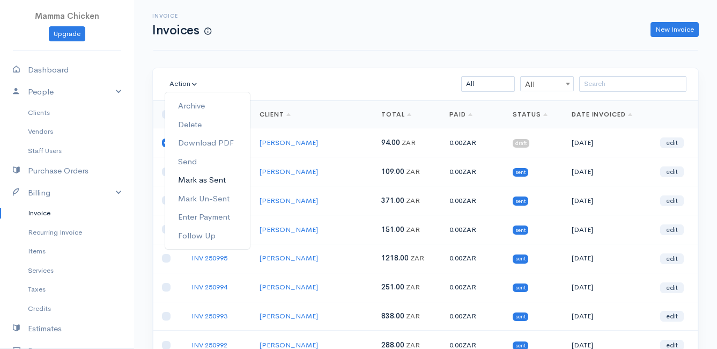
click at [217, 180] on link "Mark as Sent" at bounding box center [207, 180] width 85 height 19
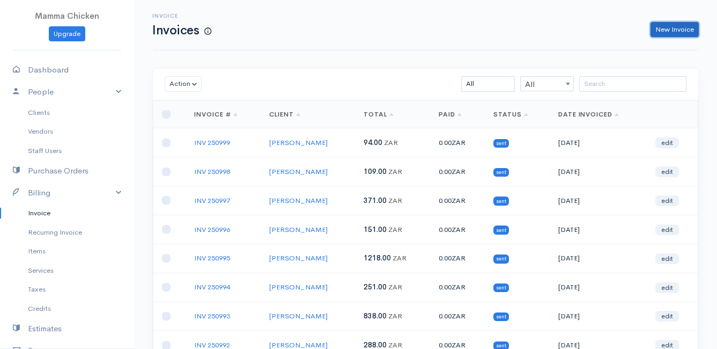
click at [679, 26] on link "New Invoice" at bounding box center [675, 30] width 48 height 16
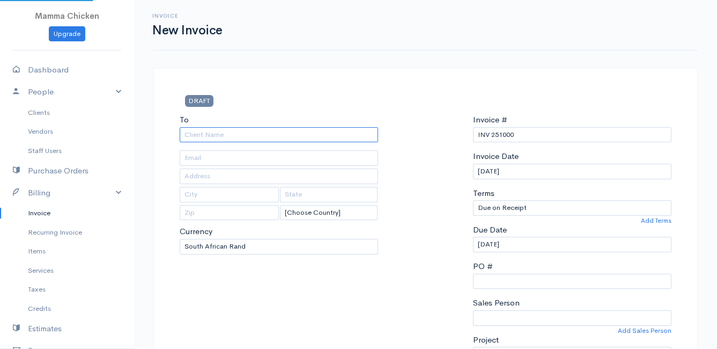
click at [227, 137] on input "To" at bounding box center [279, 135] width 198 height 16
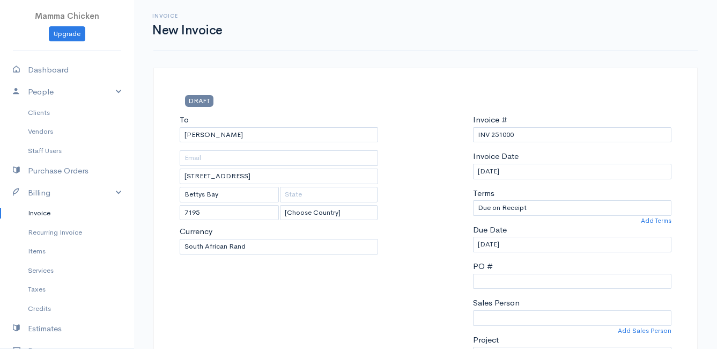
click at [38, 214] on link "Invoice" at bounding box center [67, 212] width 134 height 19
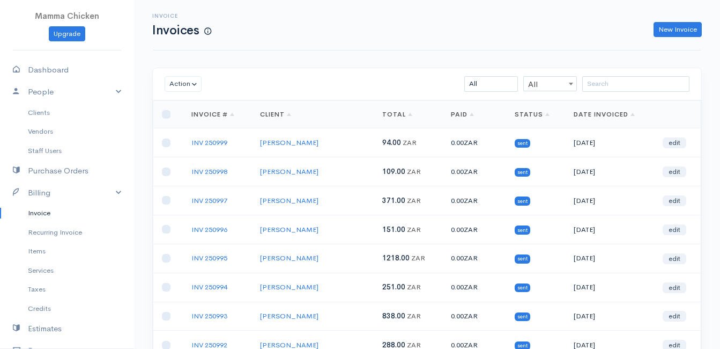
click at [377, 16] on div "Invoice Invoices New Invoice" at bounding box center [427, 25] width 560 height 24
